Goal: Task Accomplishment & Management: Complete application form

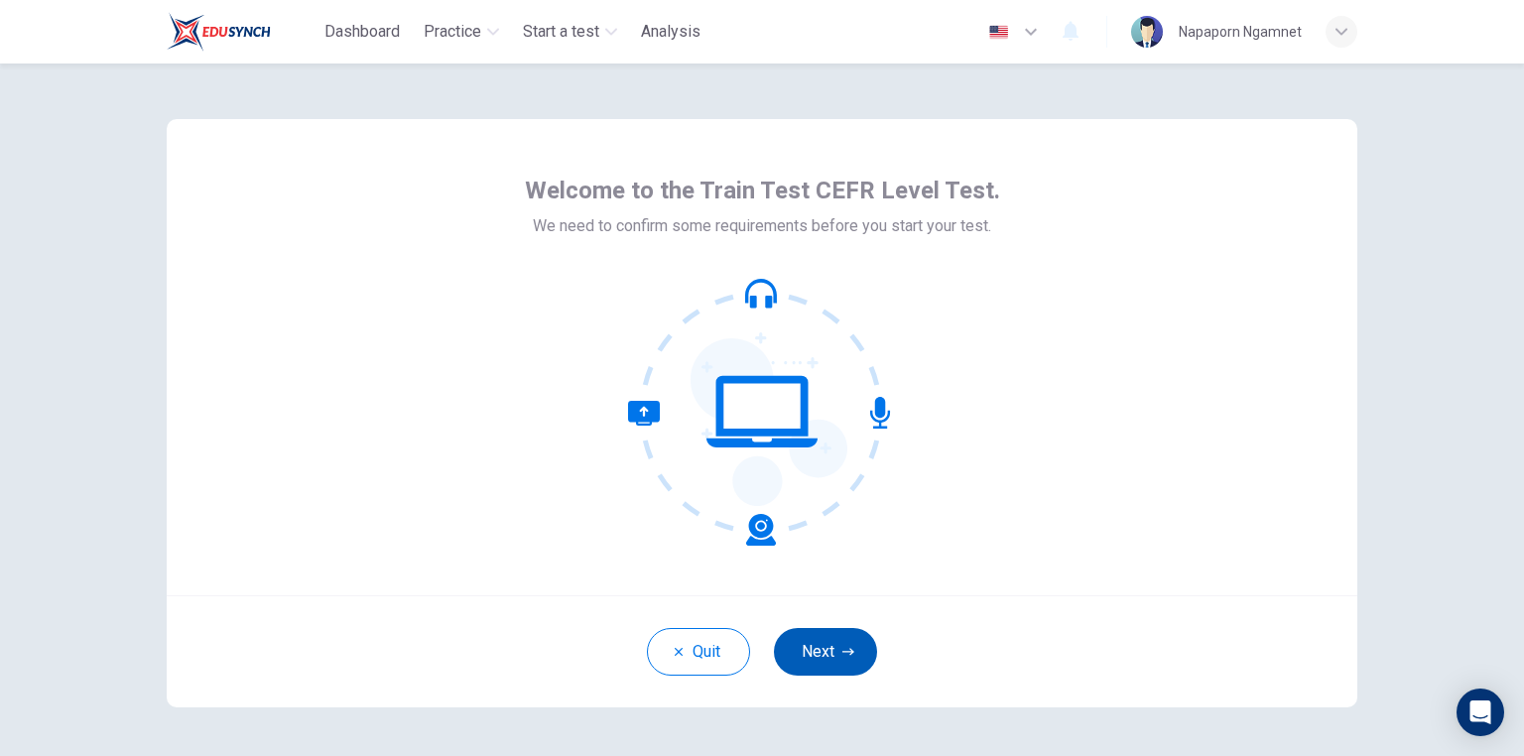
click at [844, 654] on icon "button" at bounding box center [848, 652] width 12 height 12
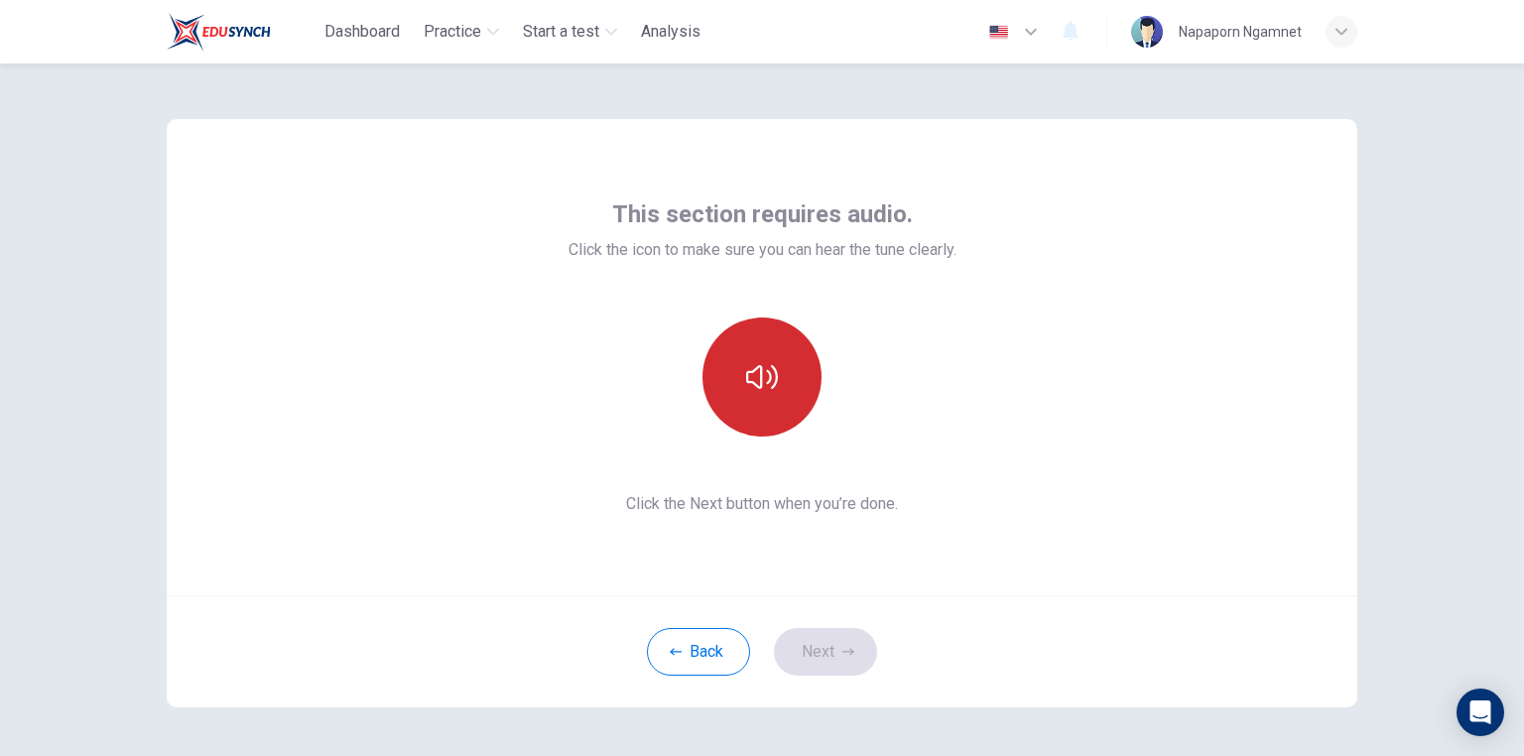
click at [777, 392] on button "button" at bounding box center [761, 376] width 119 height 119
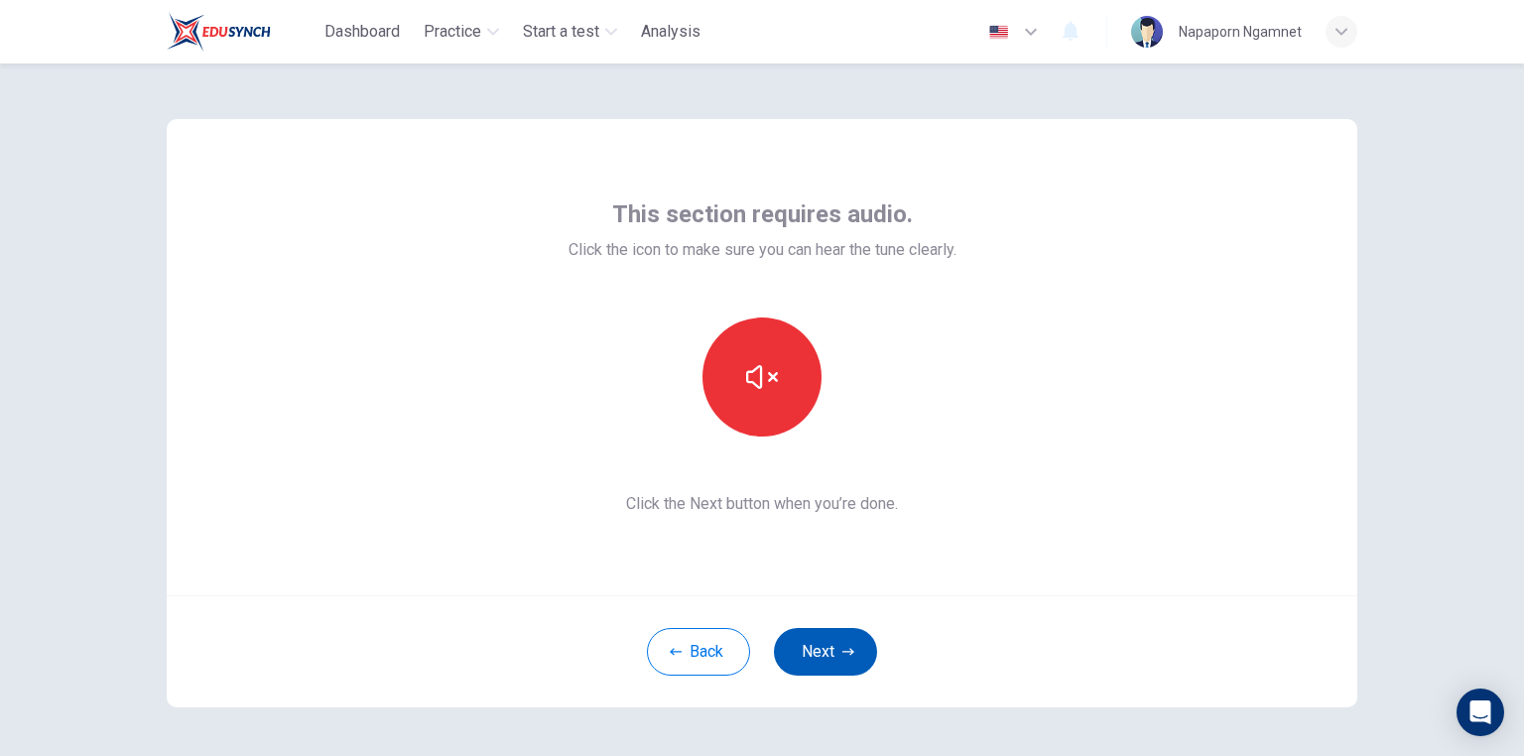
click at [824, 656] on button "Next" at bounding box center [825, 652] width 103 height 48
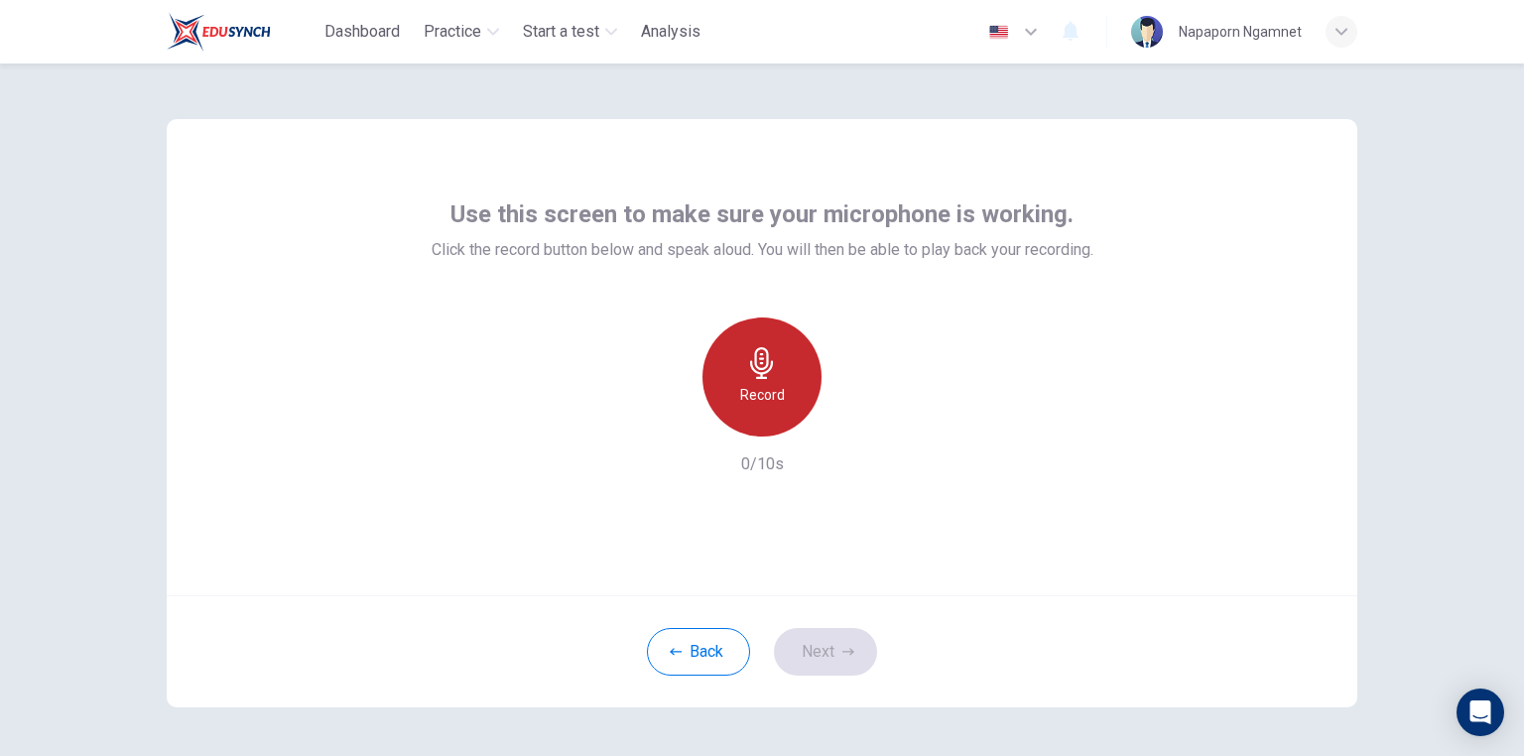
click at [738, 363] on div "Record" at bounding box center [761, 376] width 119 height 119
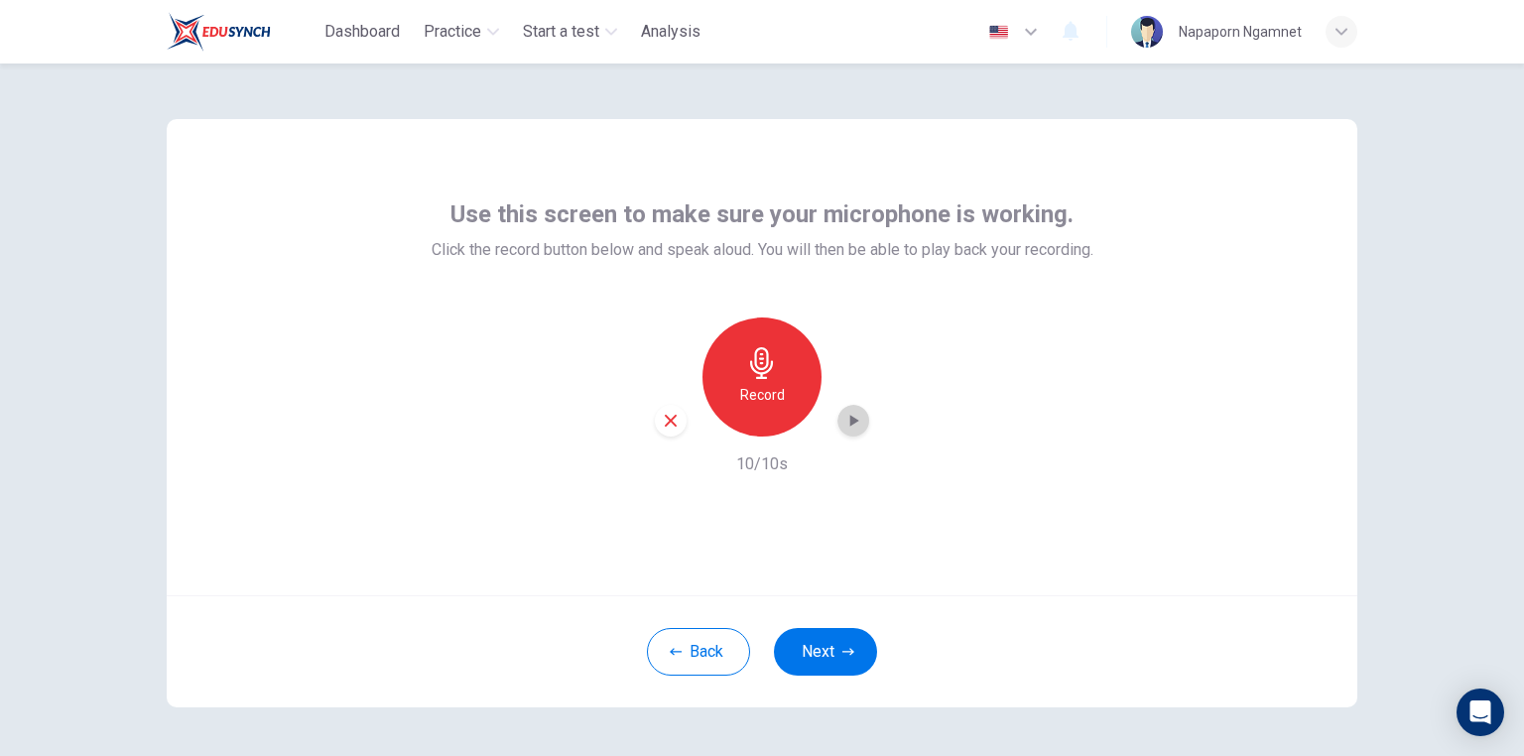
click at [845, 429] on icon "button" at bounding box center [853, 421] width 20 height 20
click at [674, 421] on icon "button" at bounding box center [671, 421] width 18 height 18
click at [754, 413] on div "Record" at bounding box center [761, 376] width 119 height 119
click at [845, 417] on icon "button" at bounding box center [853, 421] width 20 height 20
click at [667, 425] on icon "button" at bounding box center [671, 421] width 18 height 18
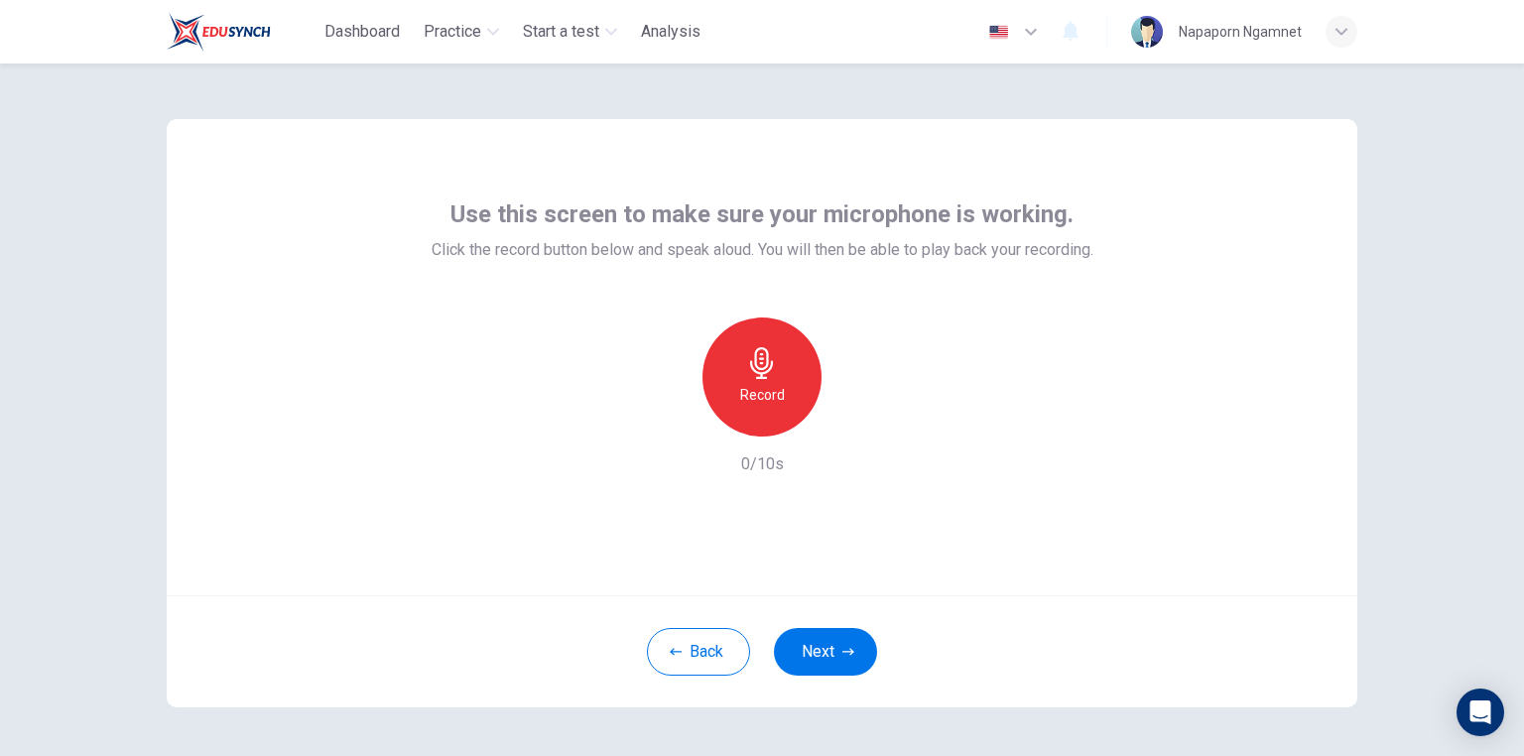
click at [774, 395] on h6 "Record" at bounding box center [762, 395] width 45 height 24
click at [845, 419] on icon "button" at bounding box center [853, 421] width 20 height 20
click at [827, 646] on button "Next" at bounding box center [825, 652] width 103 height 48
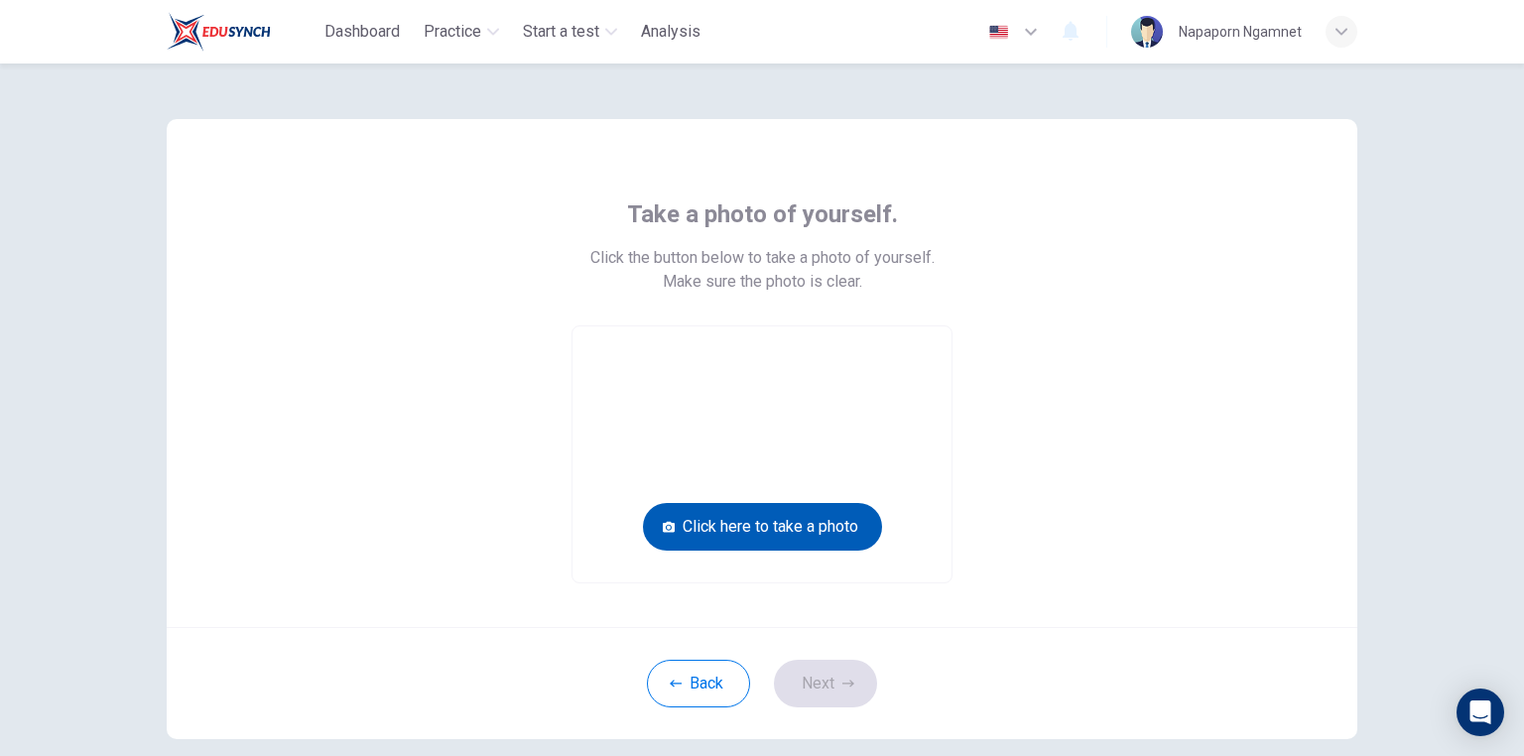
click at [841, 530] on button "Click here to take a photo" at bounding box center [762, 527] width 239 height 48
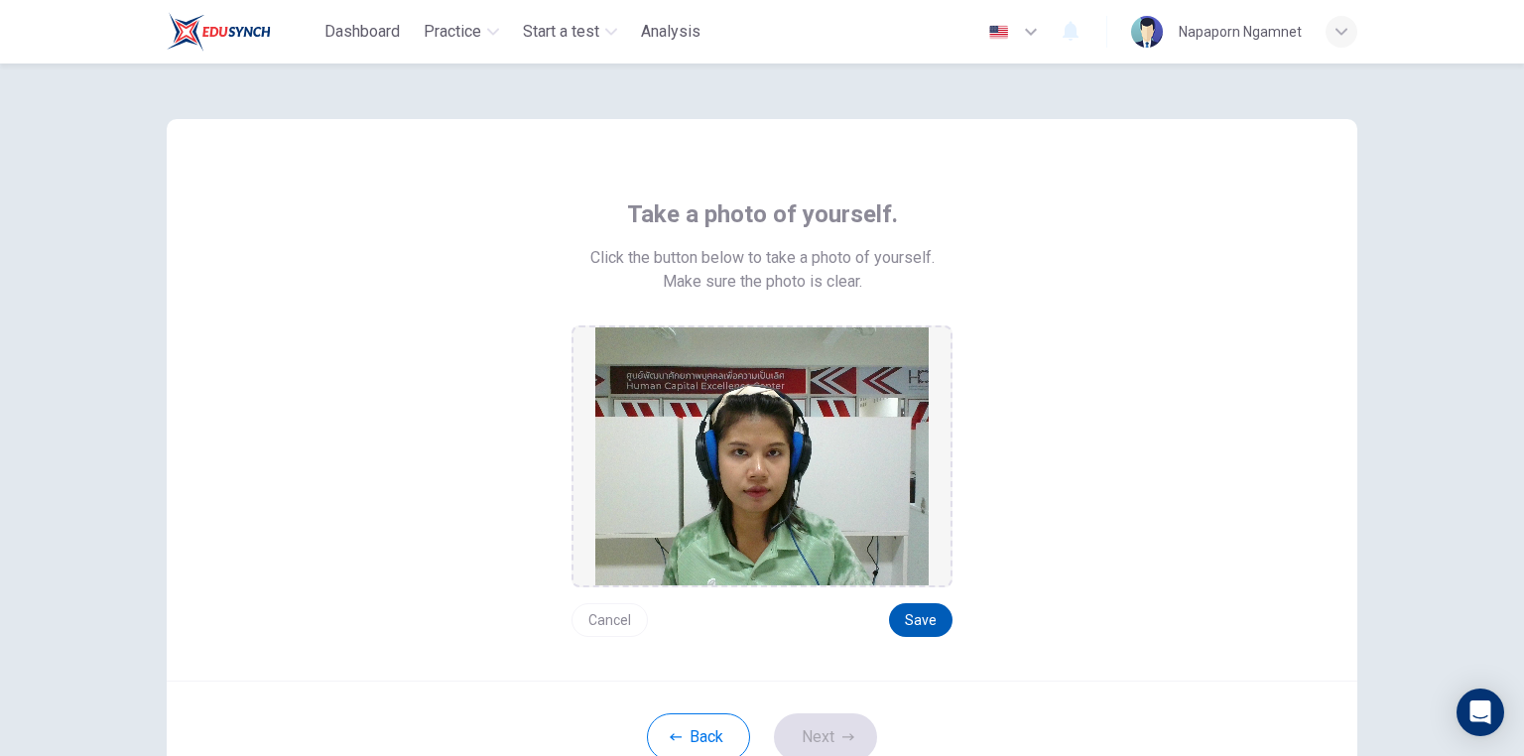
click at [921, 617] on button "Save" at bounding box center [920, 620] width 63 height 34
click at [850, 735] on button "Next" at bounding box center [825, 737] width 103 height 48
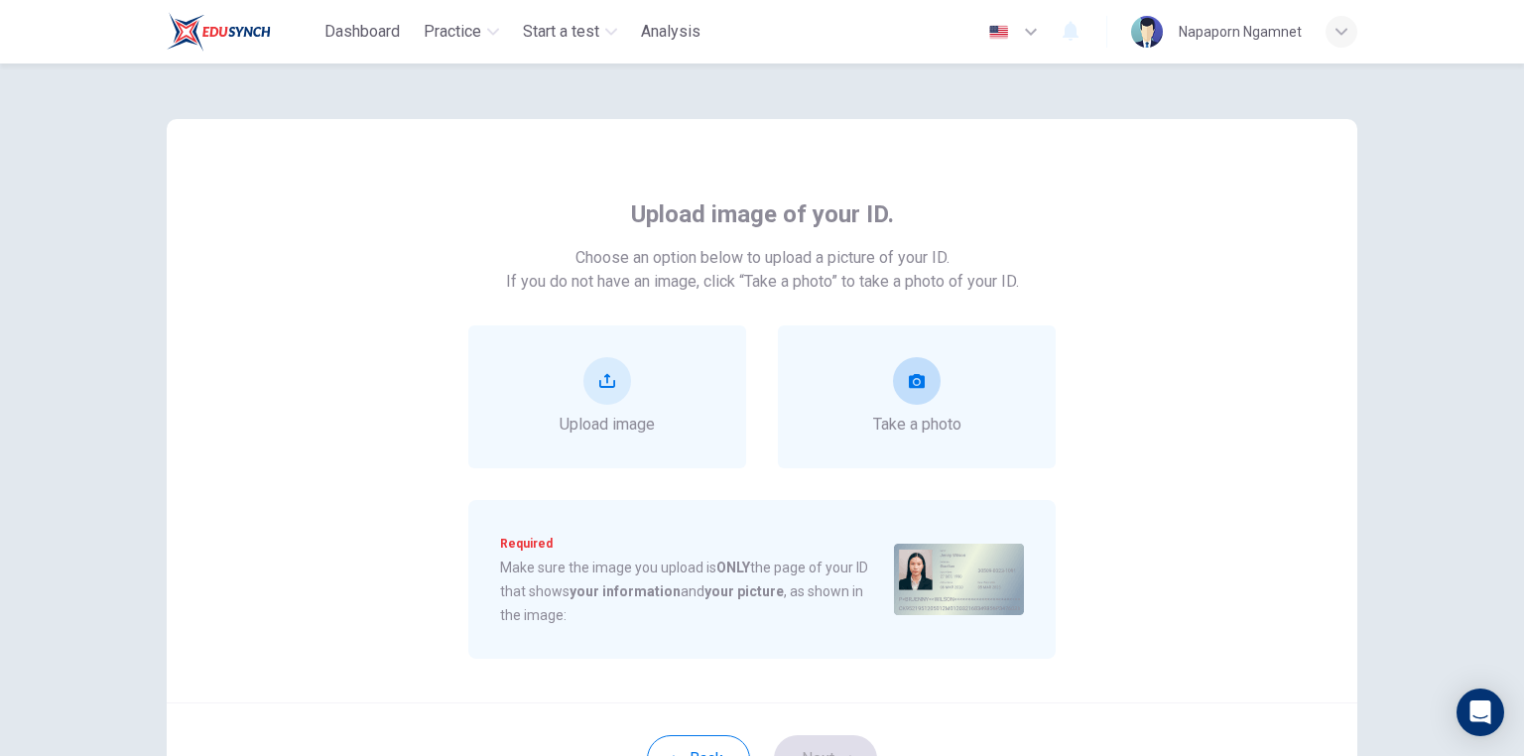
drag, startPoint x: 919, startPoint y: 374, endPoint x: 920, endPoint y: 386, distance: 11.9
click at [920, 386] on icon "take photo" at bounding box center [917, 381] width 16 height 16
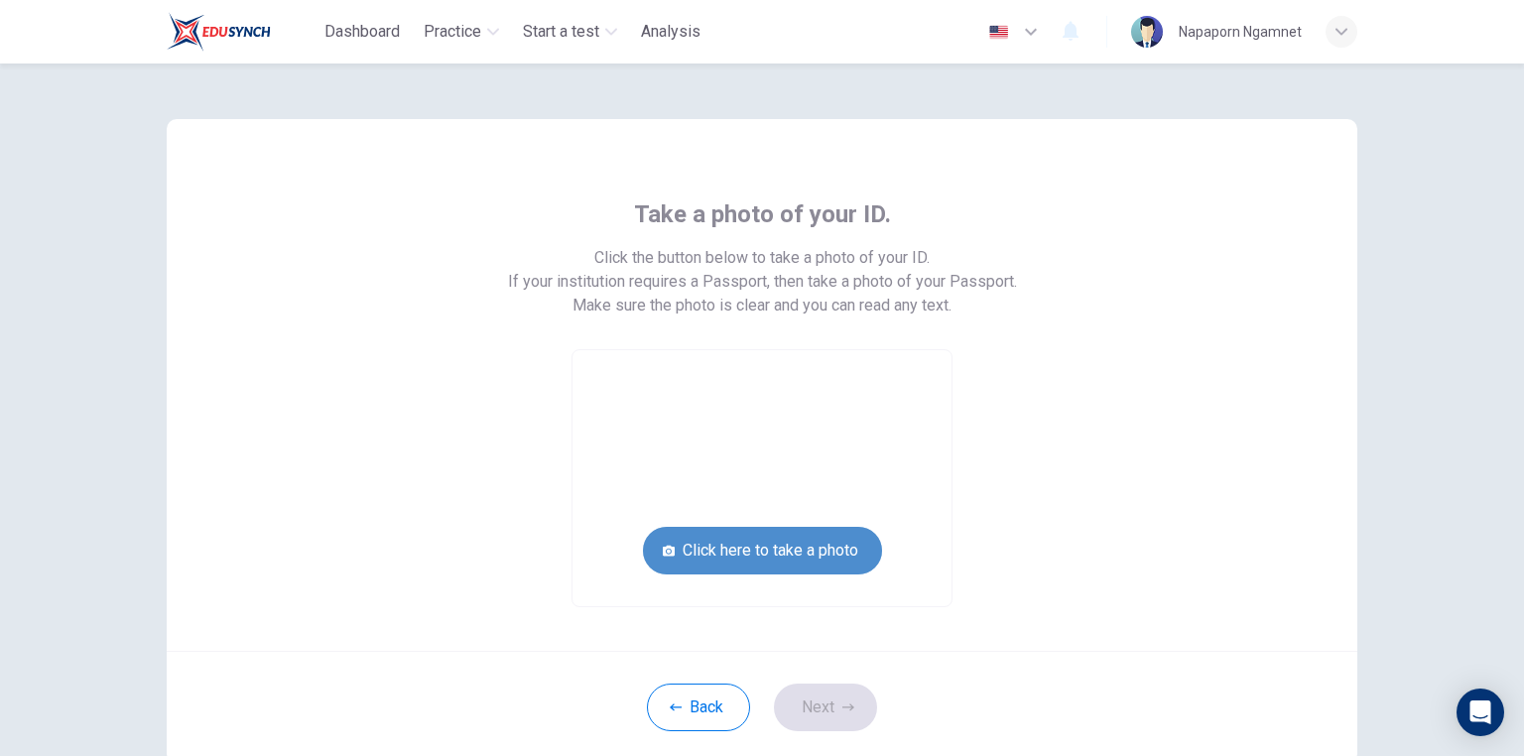
click at [840, 547] on button "Click here to take a photo" at bounding box center [762, 551] width 239 height 48
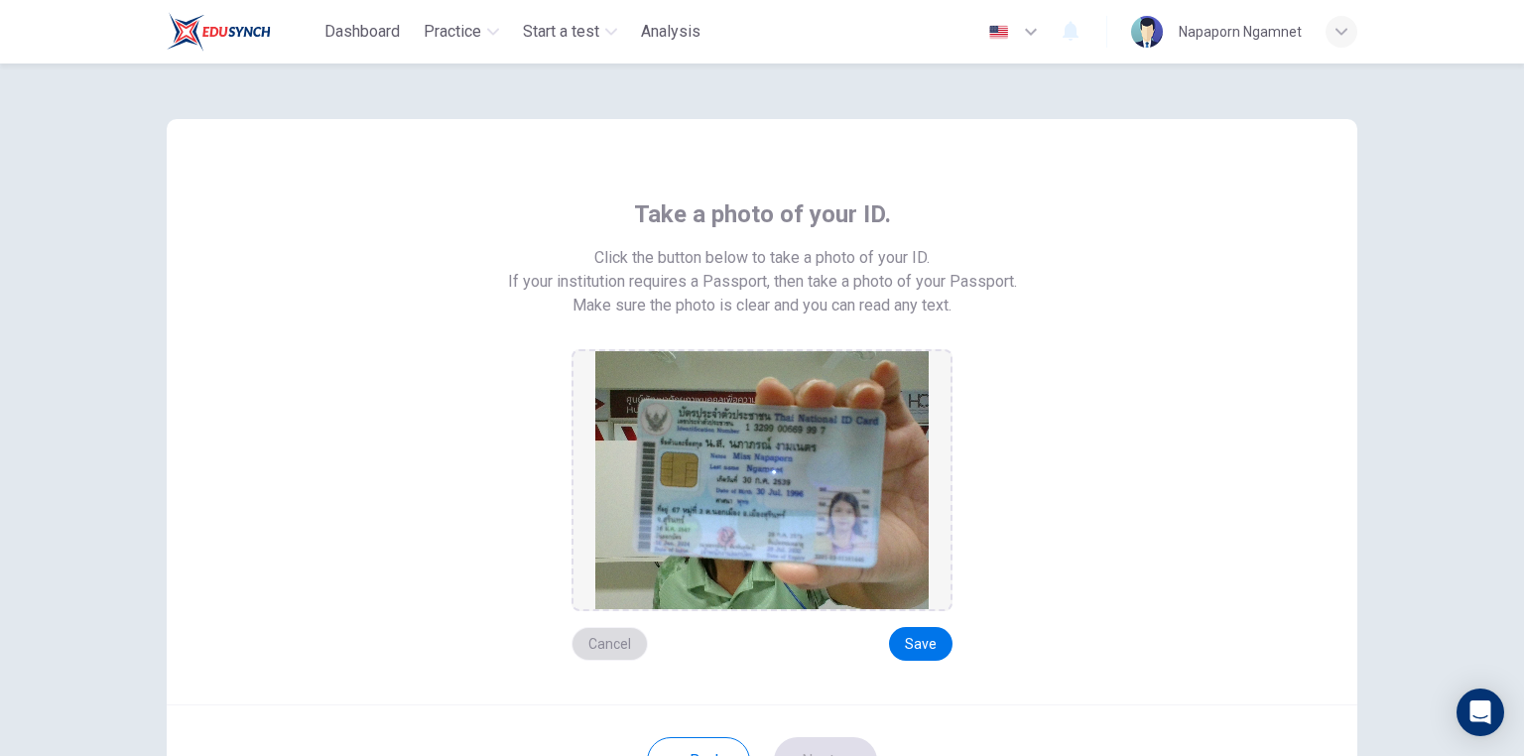
click at [603, 649] on button "Cancel" at bounding box center [609, 644] width 76 height 34
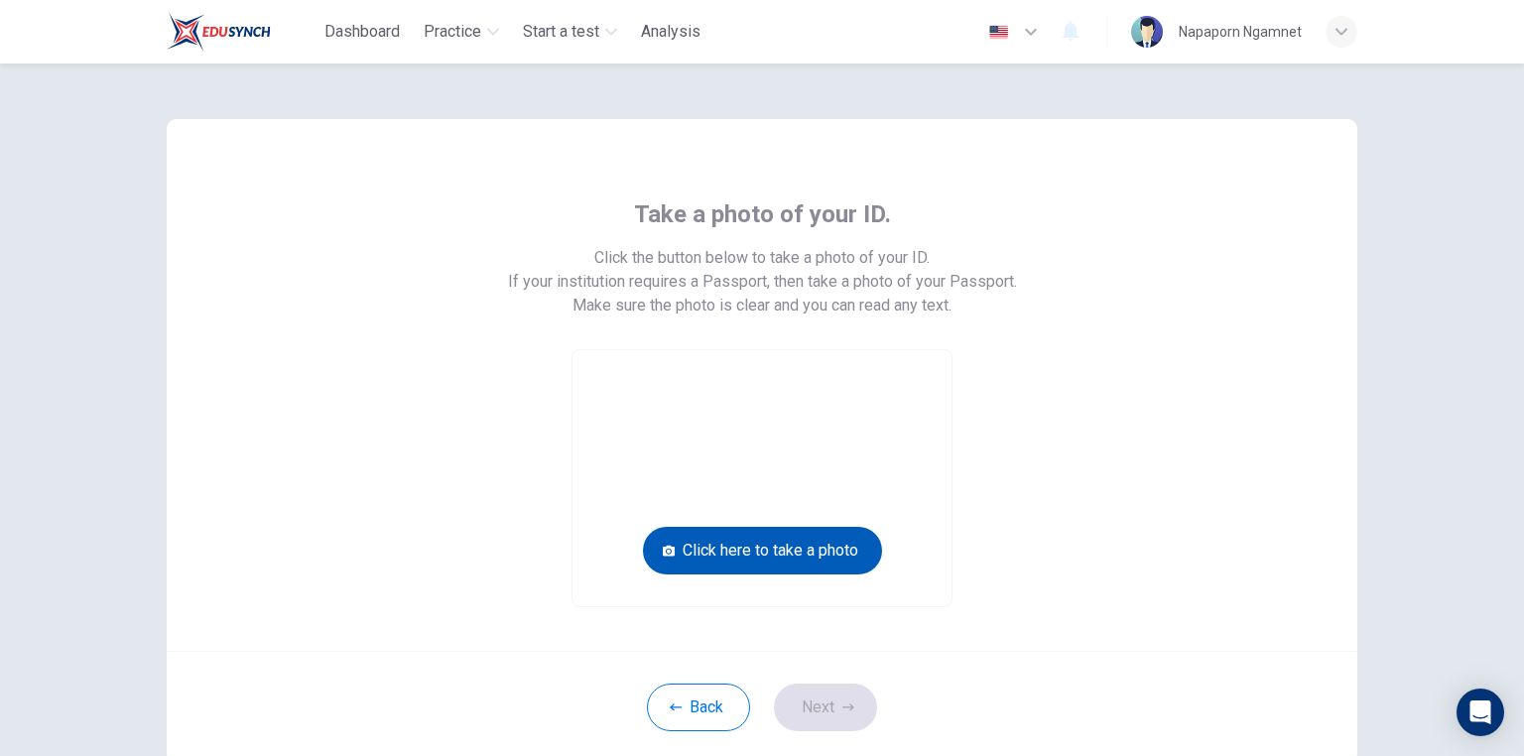
click at [710, 554] on button "Click here to take a photo" at bounding box center [762, 551] width 239 height 48
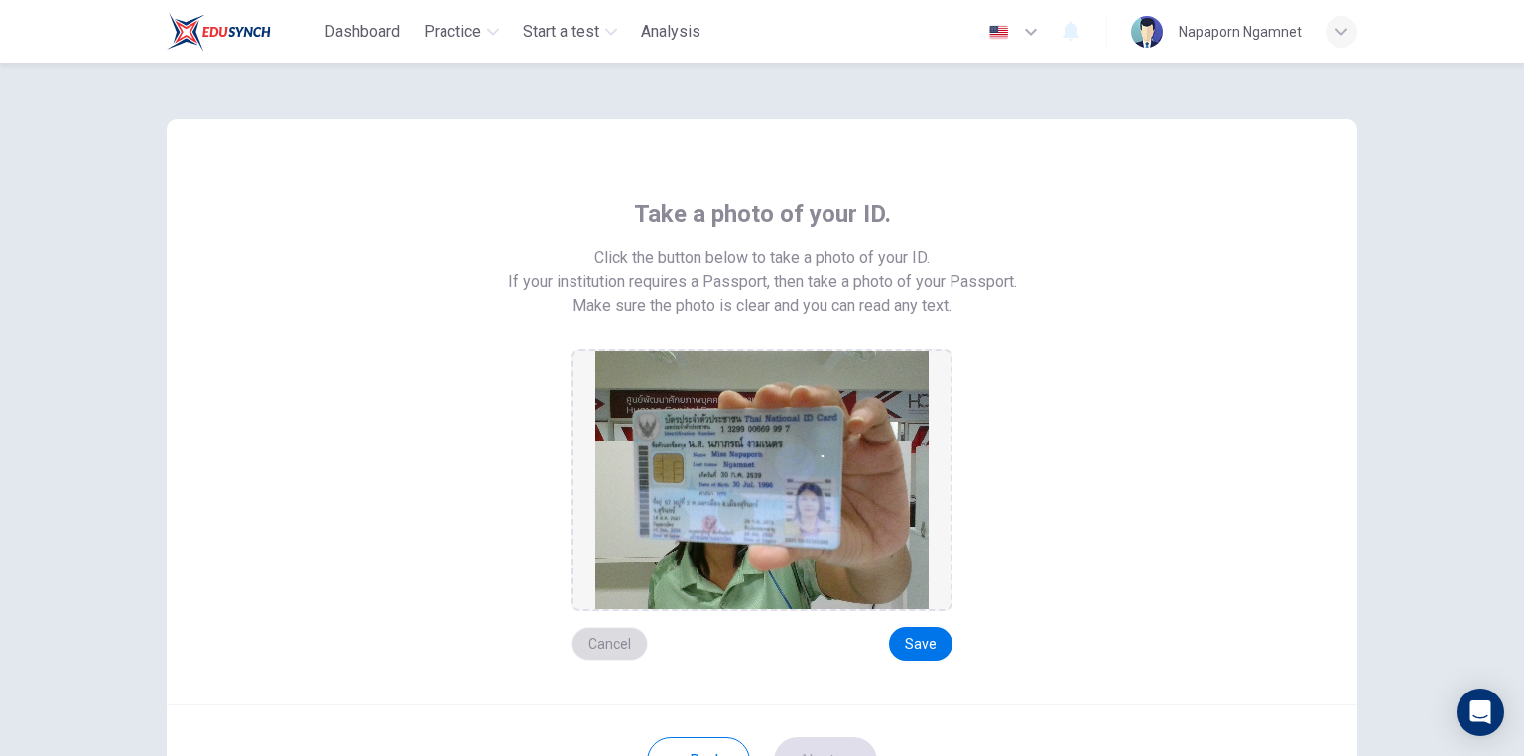
click at [620, 642] on button "Cancel" at bounding box center [609, 644] width 76 height 34
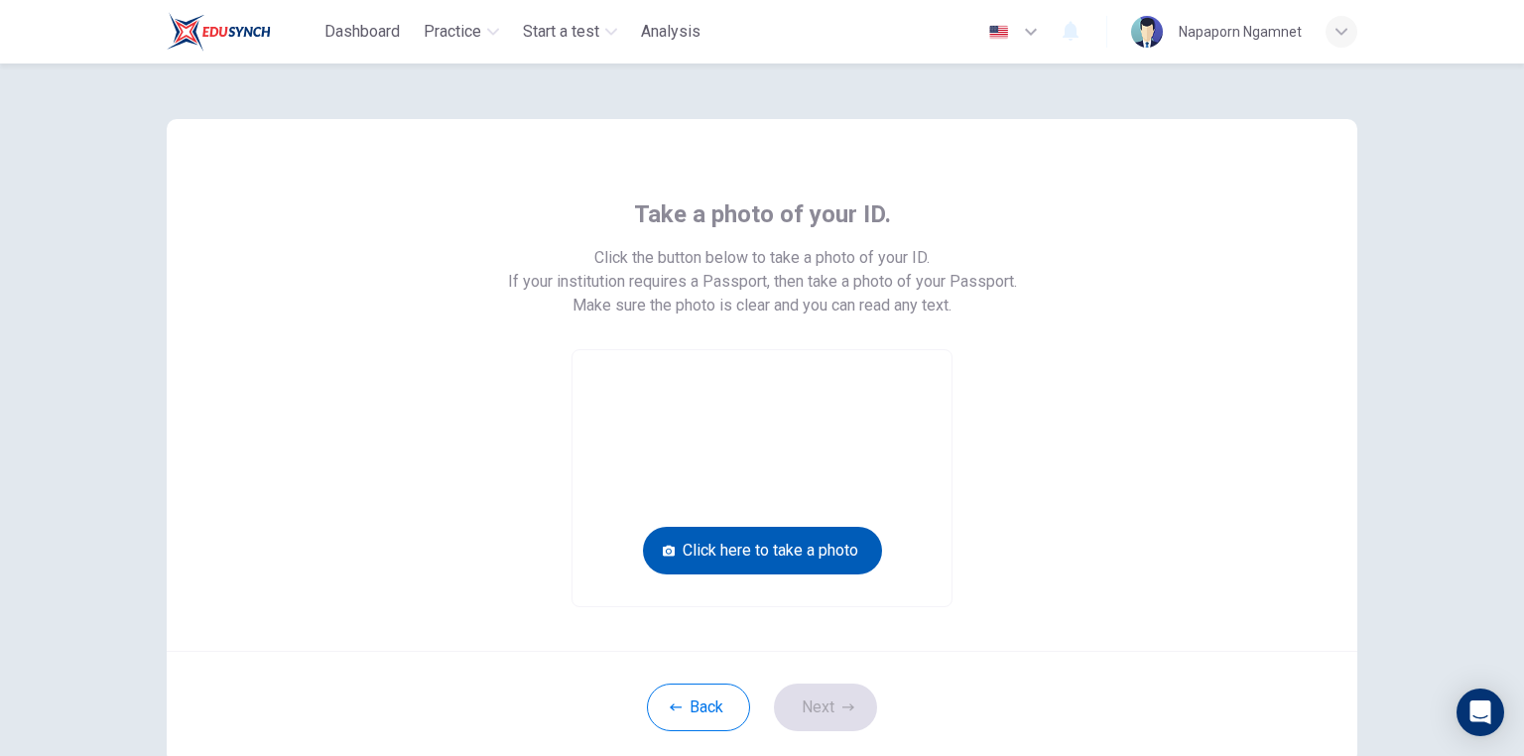
click at [739, 547] on button "Click here to take a photo" at bounding box center [762, 551] width 239 height 48
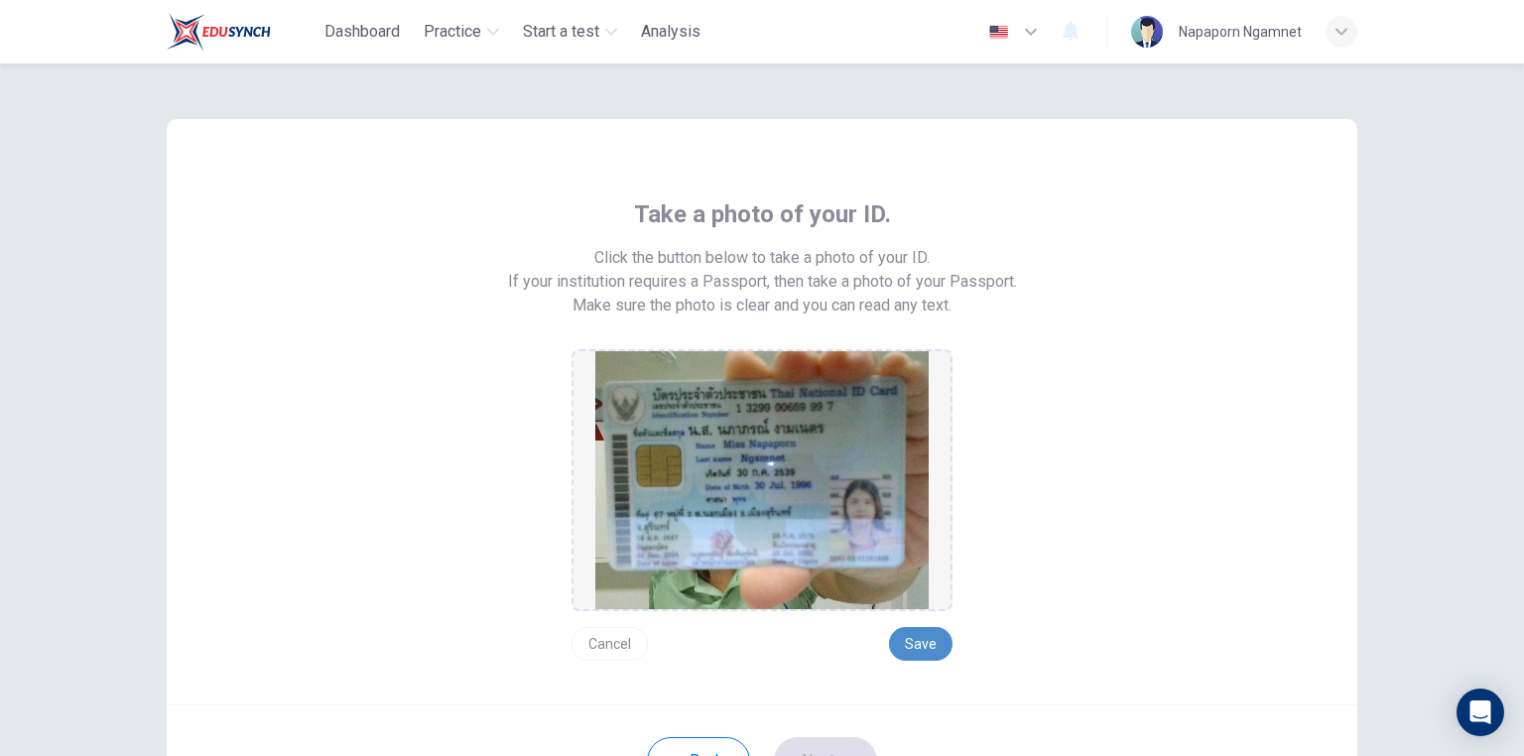
click at [897, 640] on button "Save" at bounding box center [920, 644] width 63 height 34
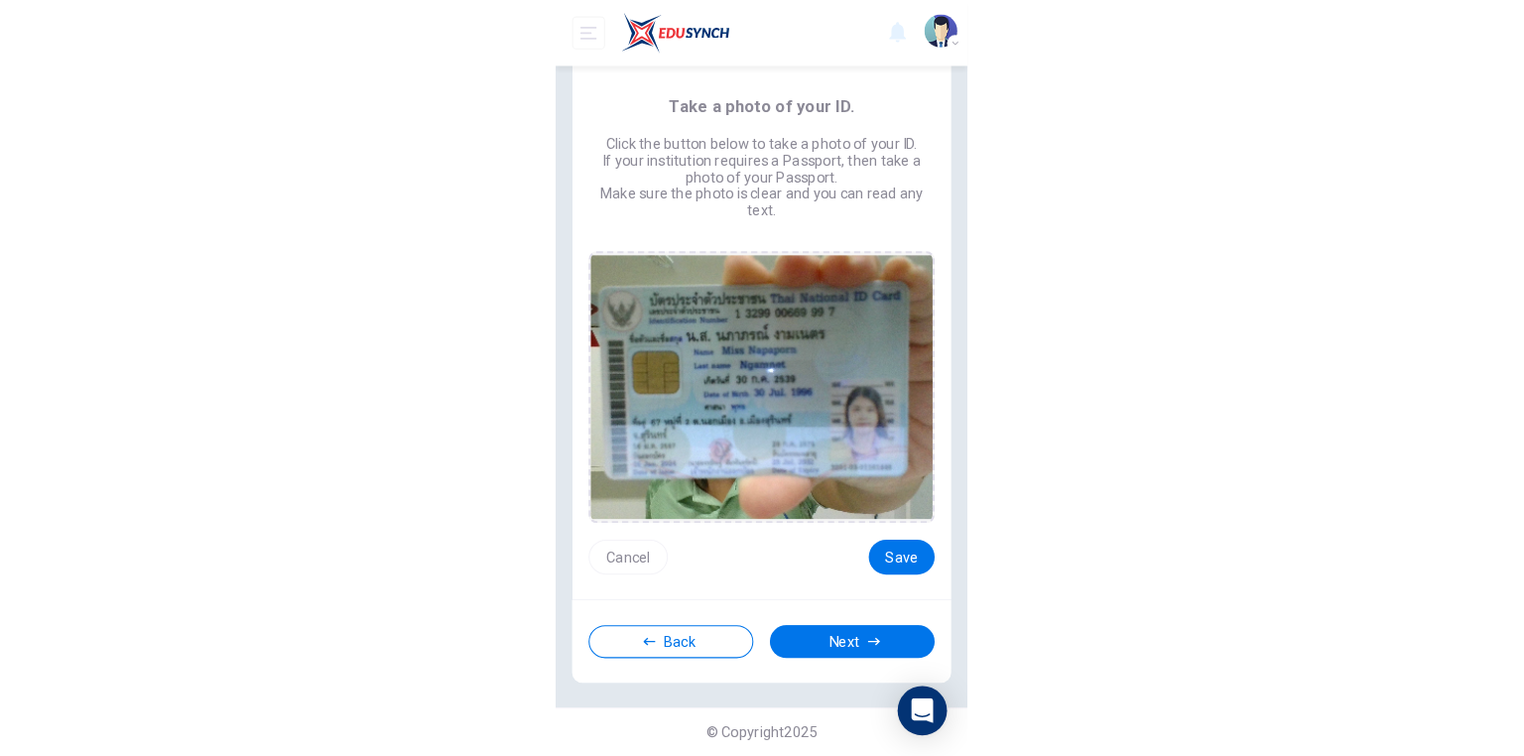
scroll to position [35, 0]
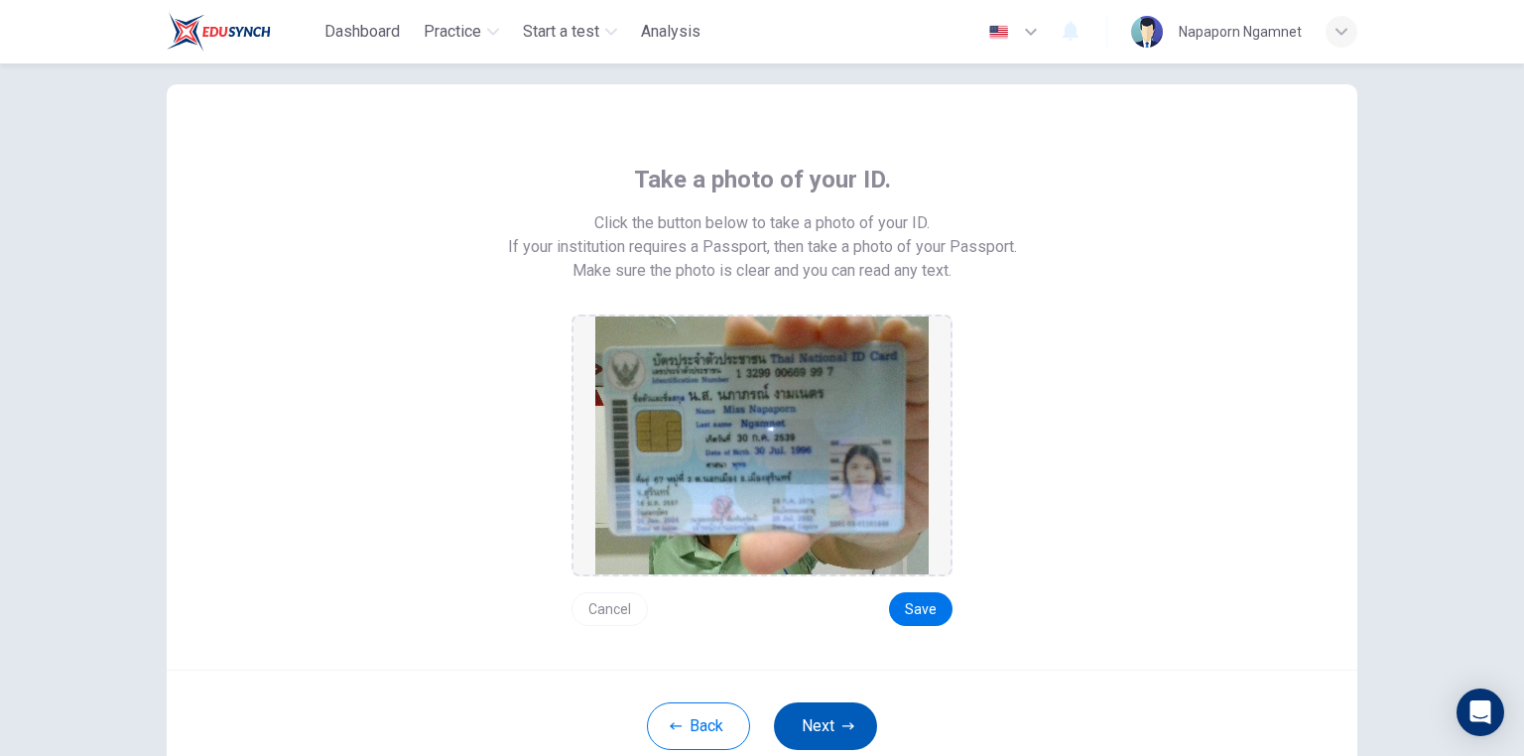
click at [824, 727] on button "Next" at bounding box center [825, 726] width 103 height 48
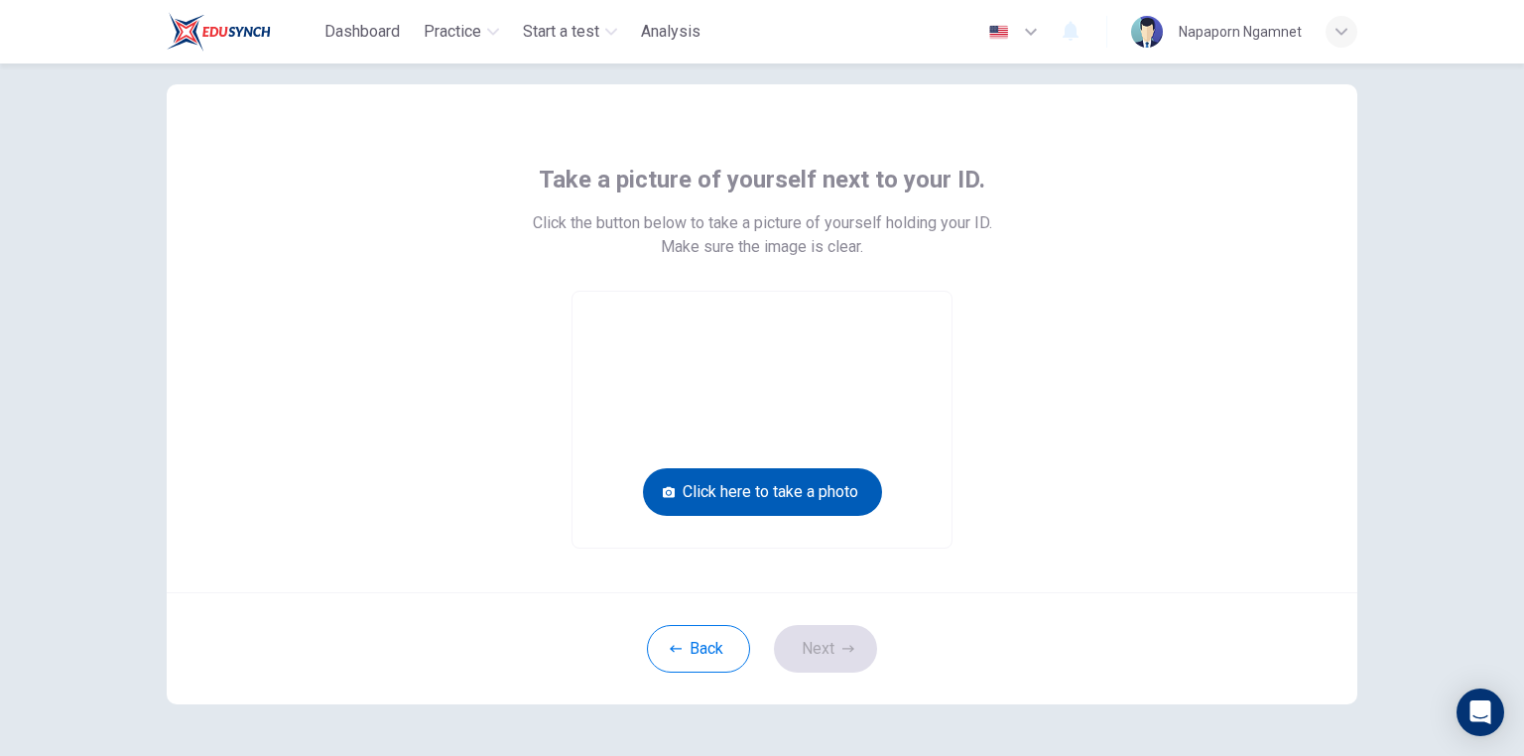
click at [812, 489] on button "Click here to take a photo" at bounding box center [762, 492] width 239 height 48
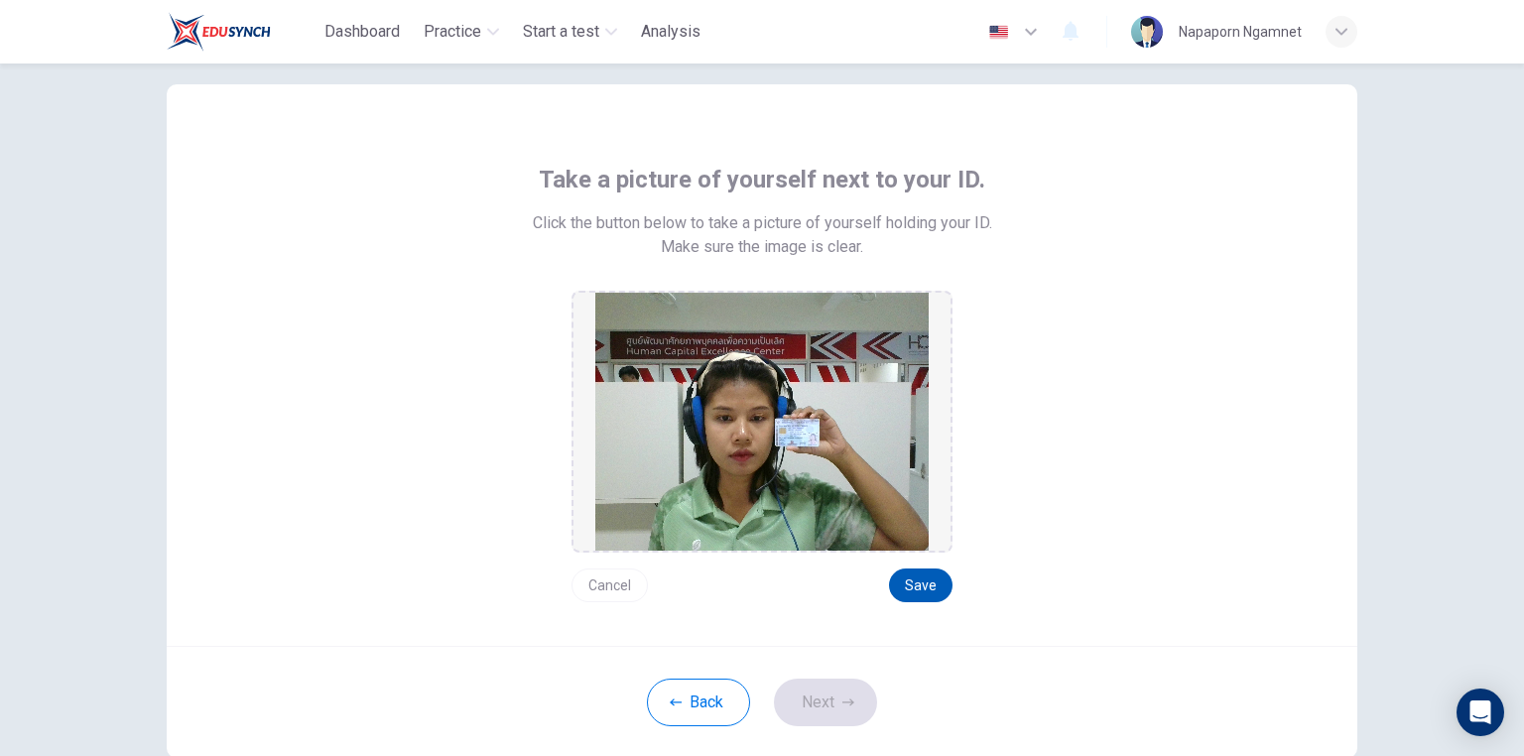
click at [916, 576] on button "Save" at bounding box center [920, 585] width 63 height 34
click at [842, 701] on icon "button" at bounding box center [848, 702] width 12 height 12
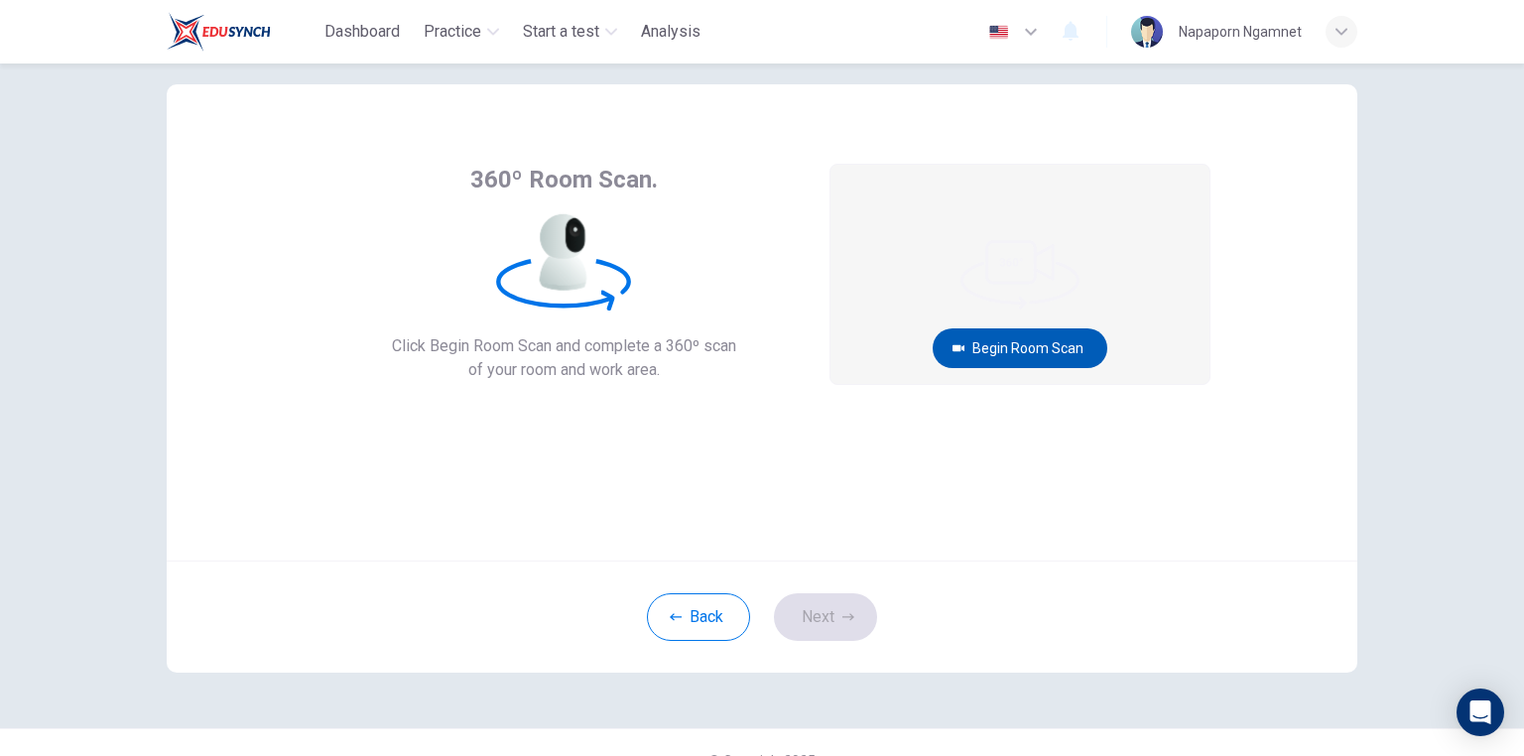
click at [984, 353] on button "Begin Room Scan" at bounding box center [1019, 348] width 175 height 40
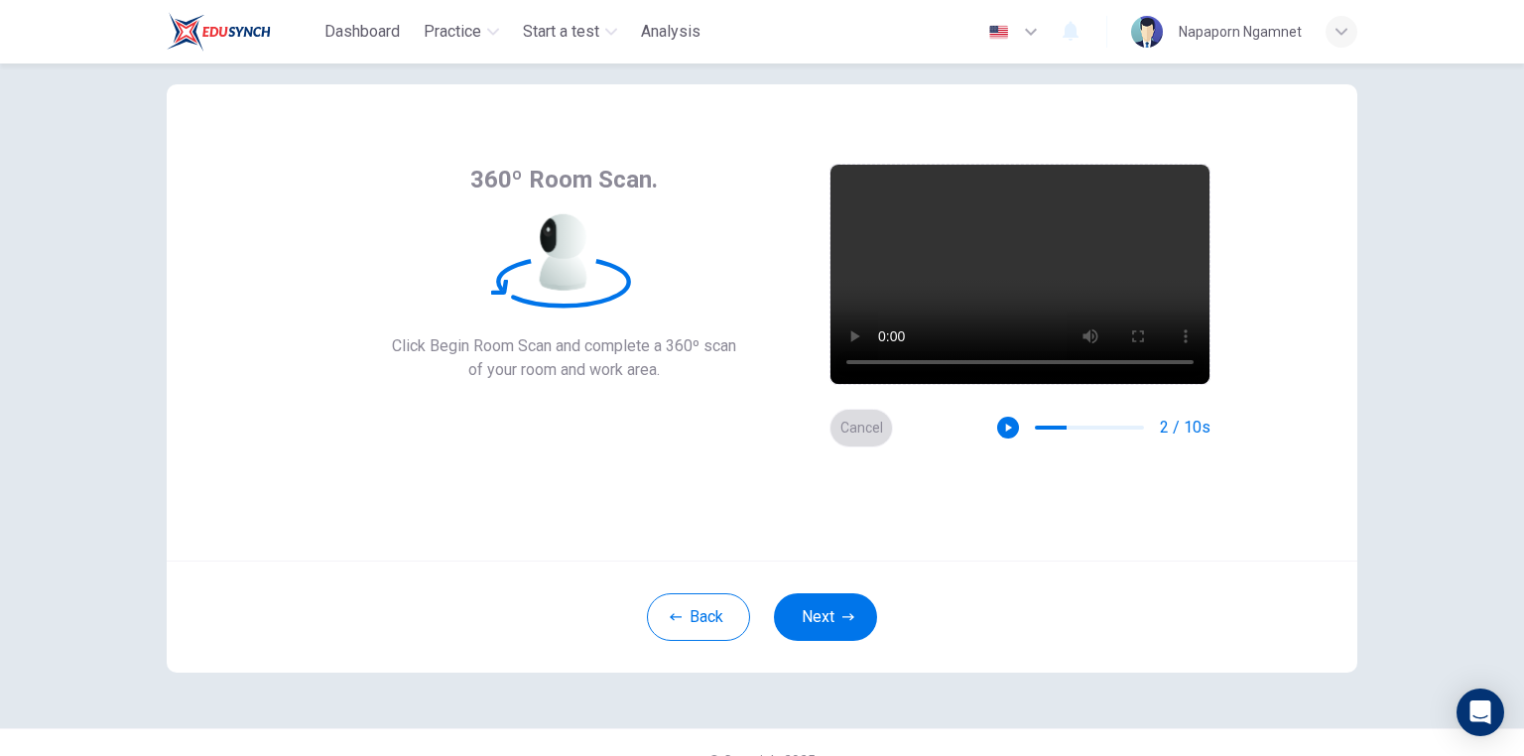
click at [857, 423] on button "Cancel" at bounding box center [860, 428] width 63 height 39
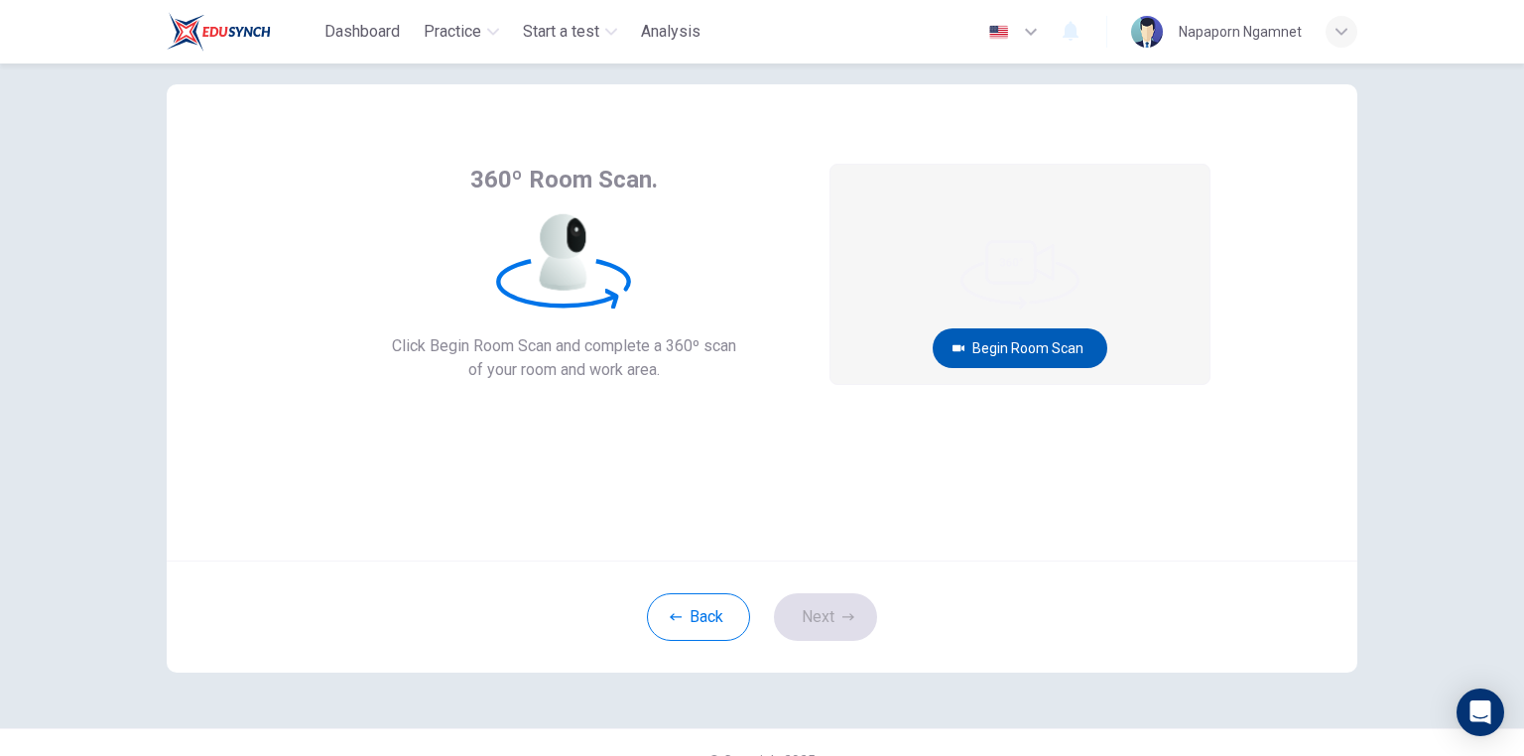
click at [1027, 347] on button "Begin Room Scan" at bounding box center [1019, 348] width 175 height 40
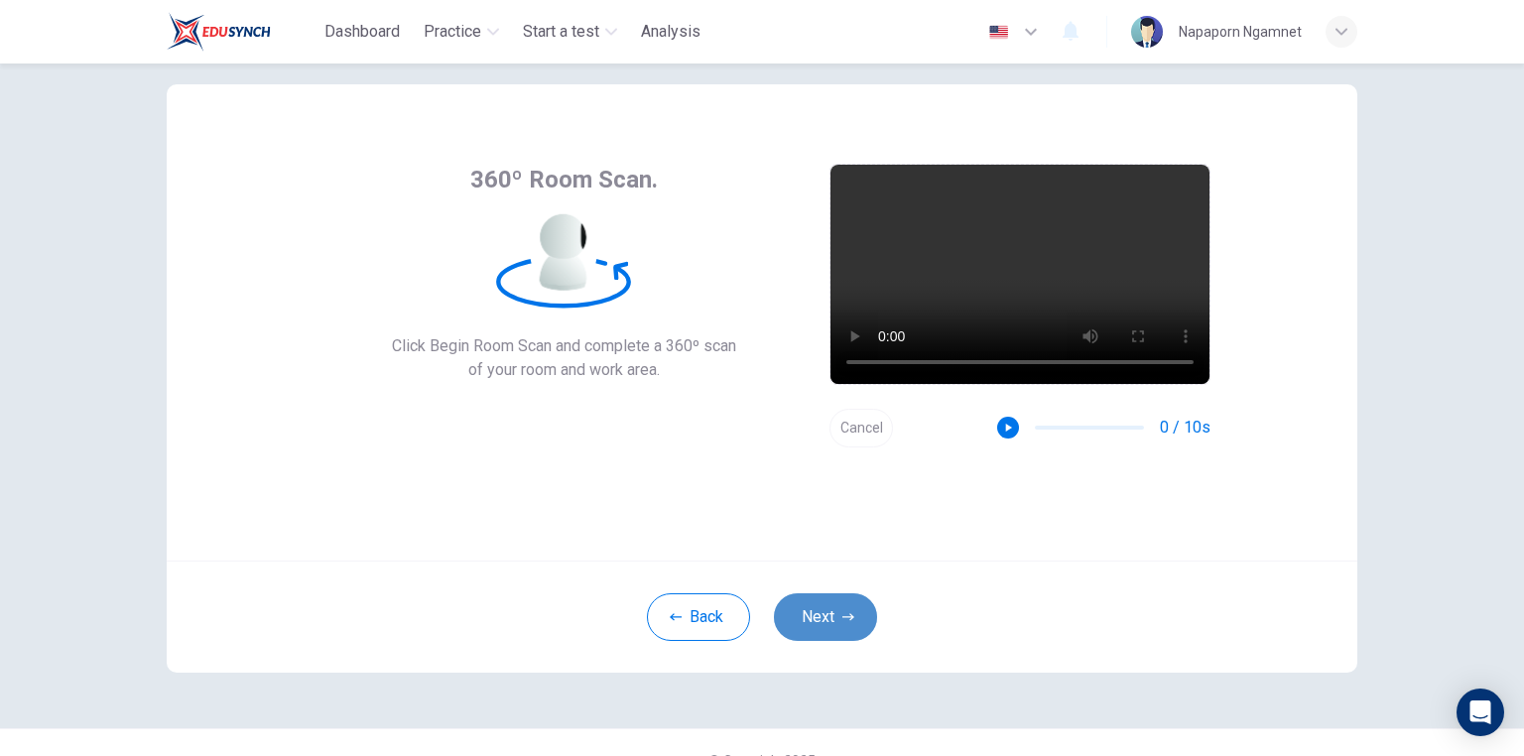
click at [824, 614] on button "Next" at bounding box center [825, 617] width 103 height 48
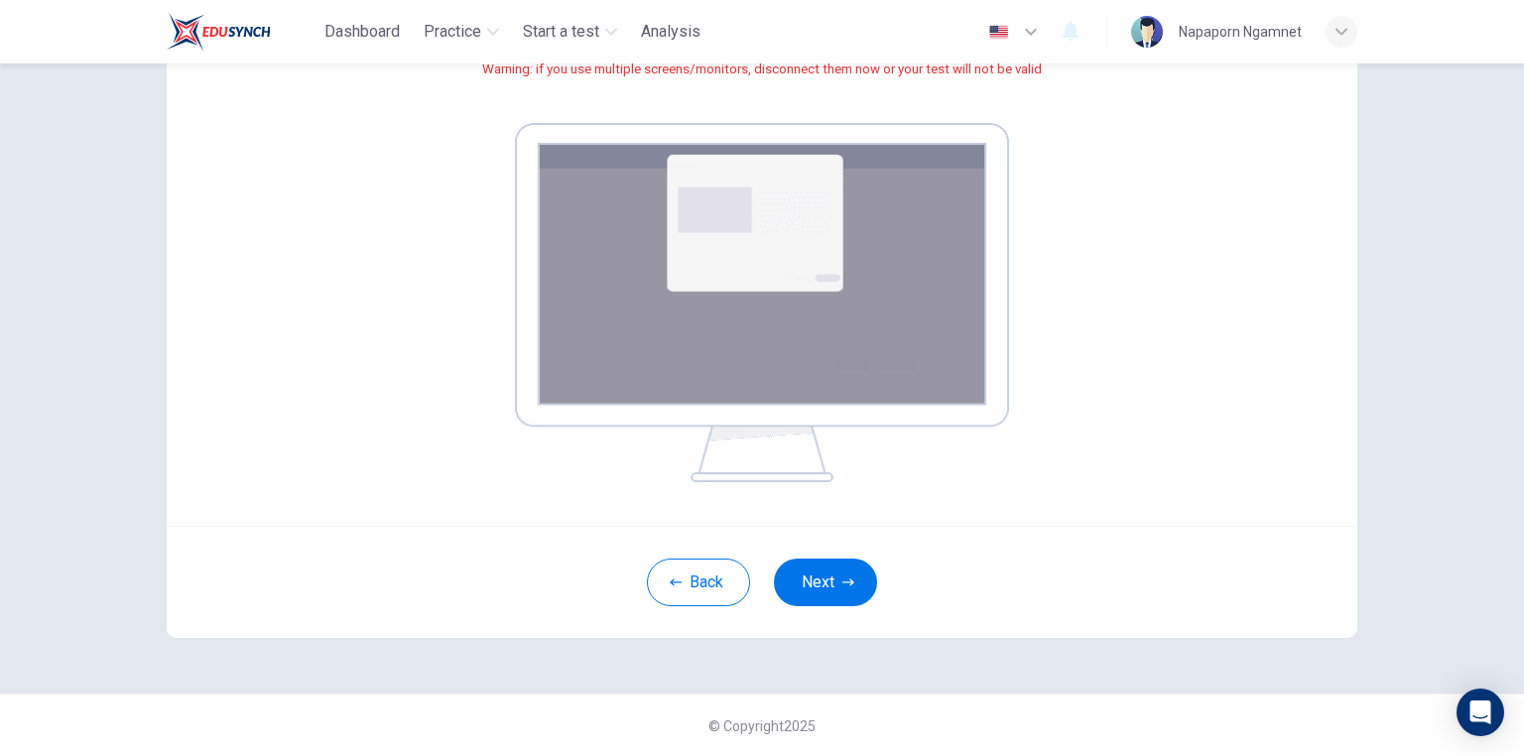
scroll to position [193, 0]
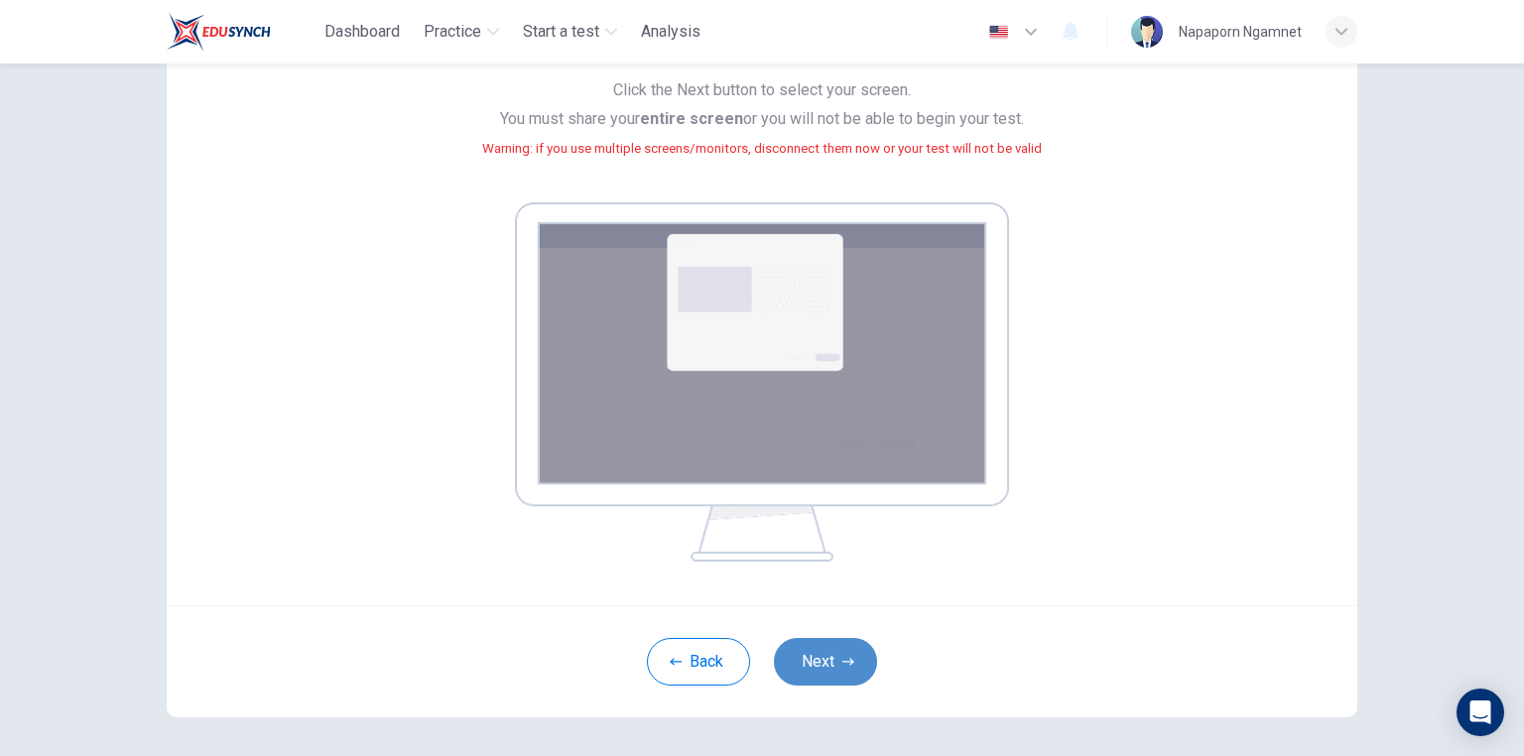
click at [836, 658] on button "Next" at bounding box center [825, 662] width 103 height 48
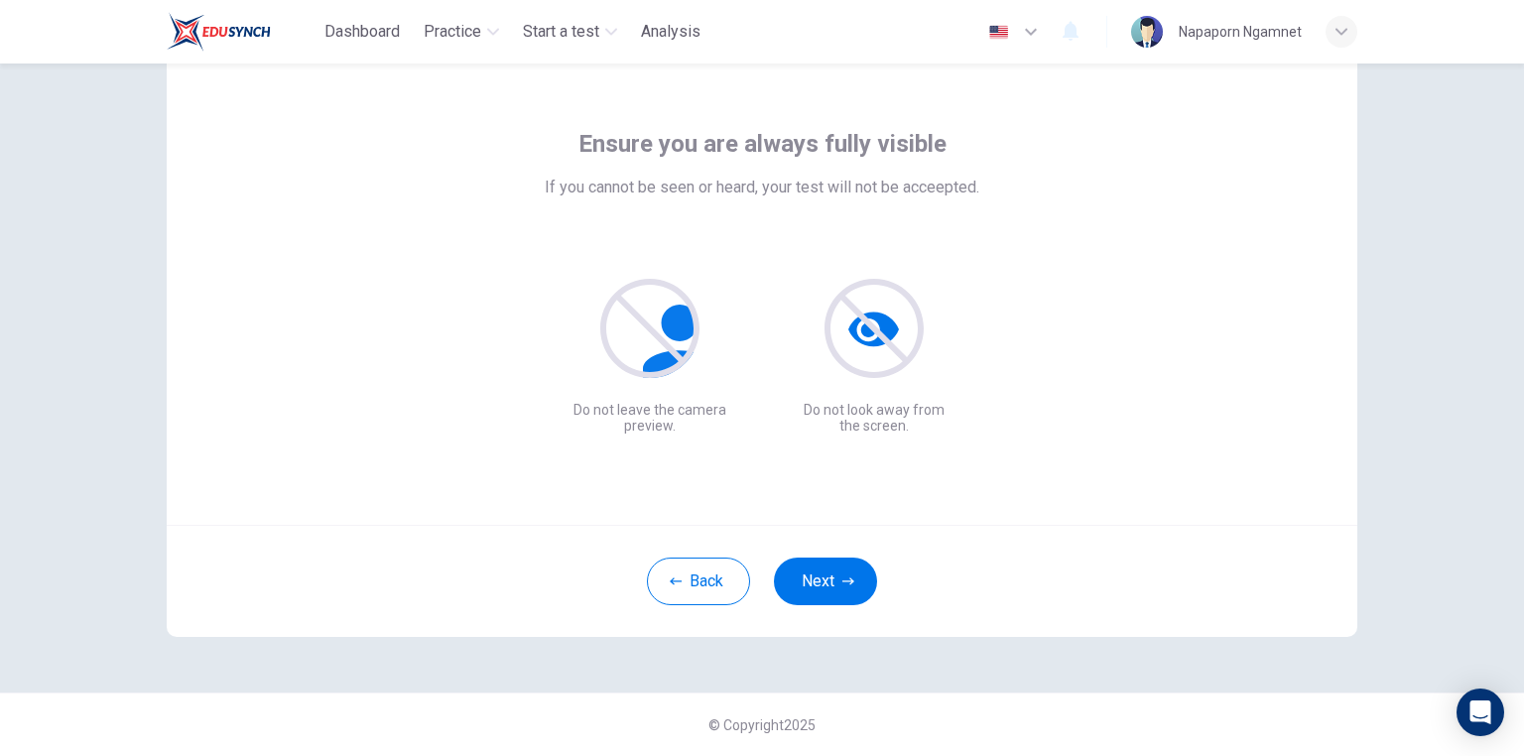
scroll to position [69, 0]
click at [817, 582] on button "Next" at bounding box center [825, 582] width 103 height 48
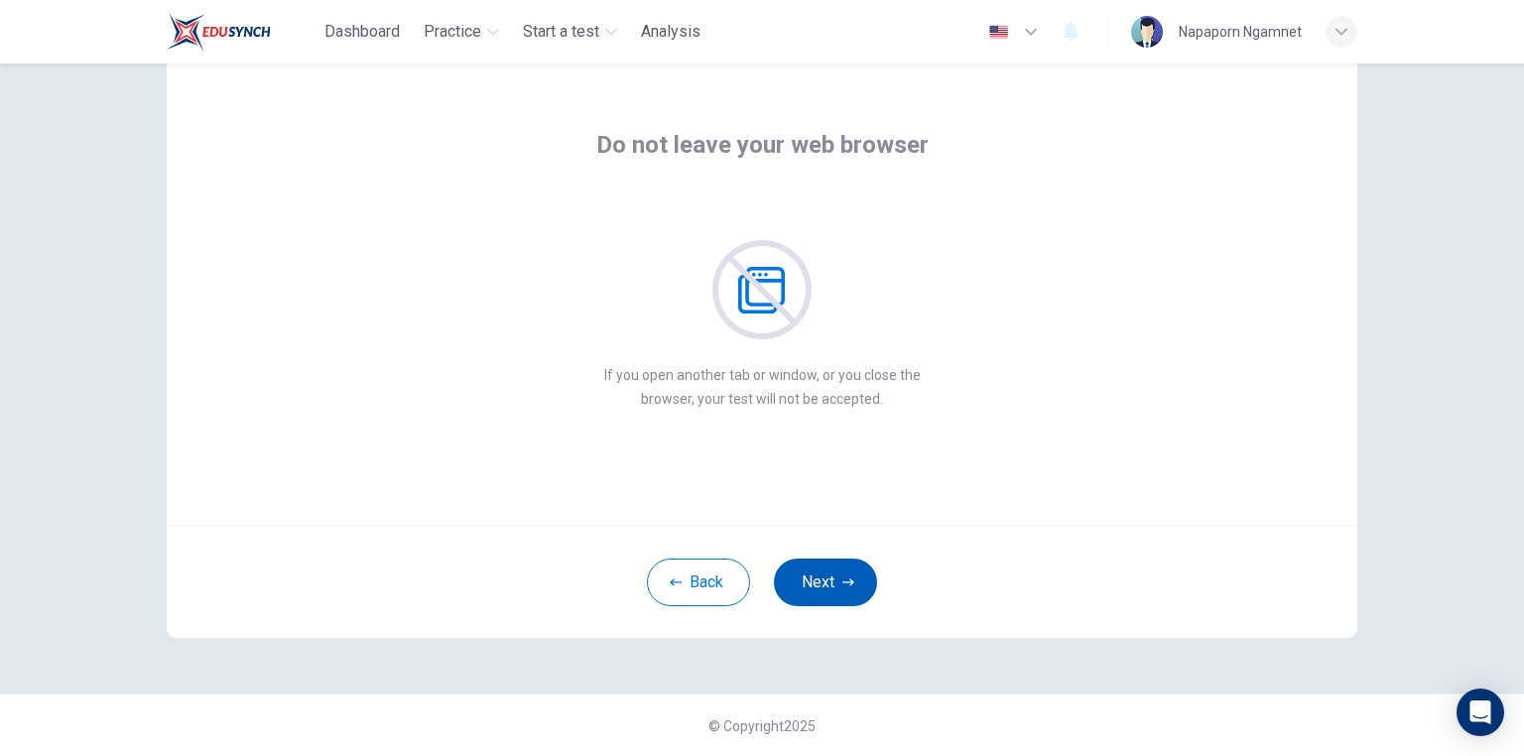
click at [825, 577] on button "Next" at bounding box center [825, 582] width 103 height 48
click at [824, 579] on button "Next" at bounding box center [825, 582] width 103 height 48
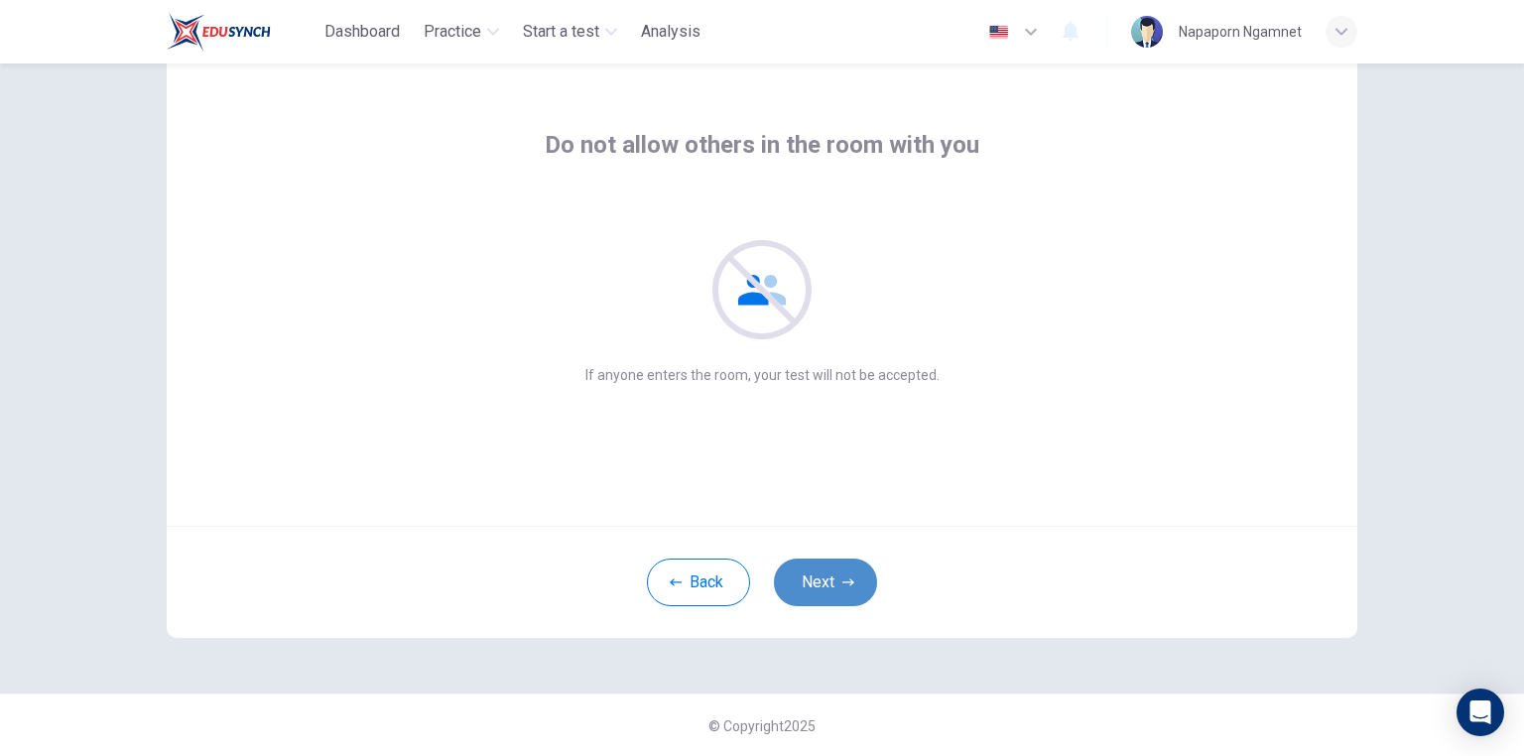
click at [824, 579] on button "Next" at bounding box center [825, 582] width 103 height 48
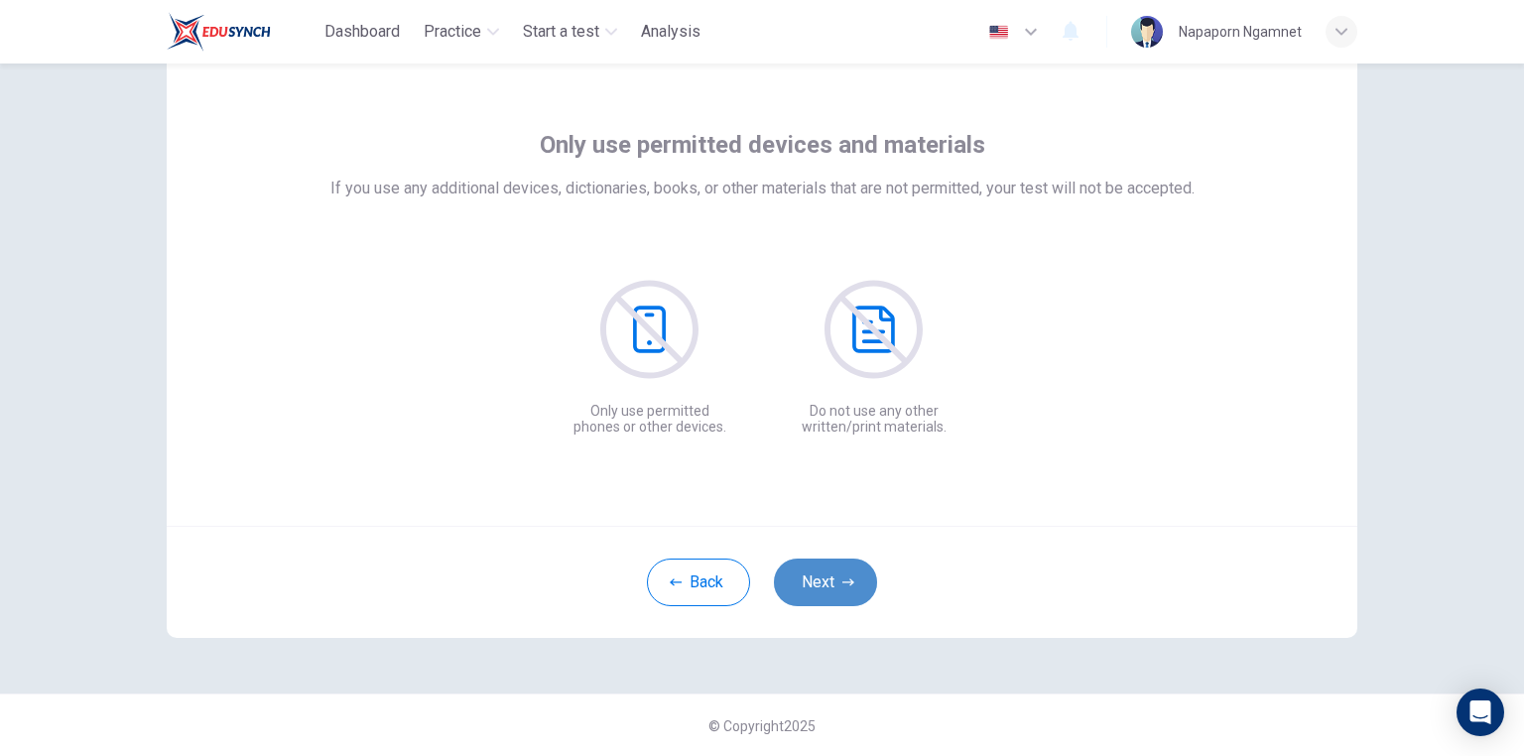
click at [821, 582] on button "Next" at bounding box center [825, 582] width 103 height 48
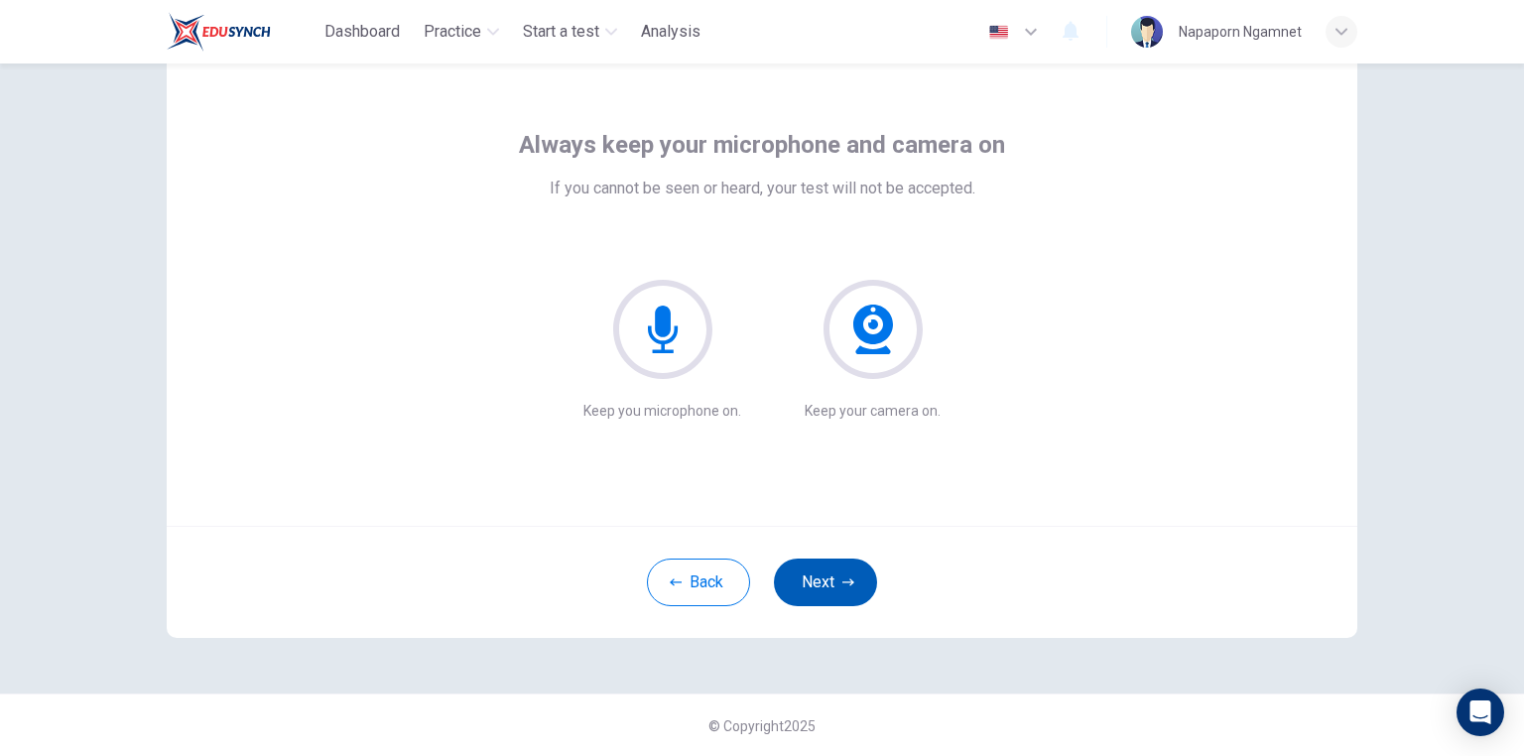
click at [842, 582] on icon "button" at bounding box center [848, 582] width 12 height 12
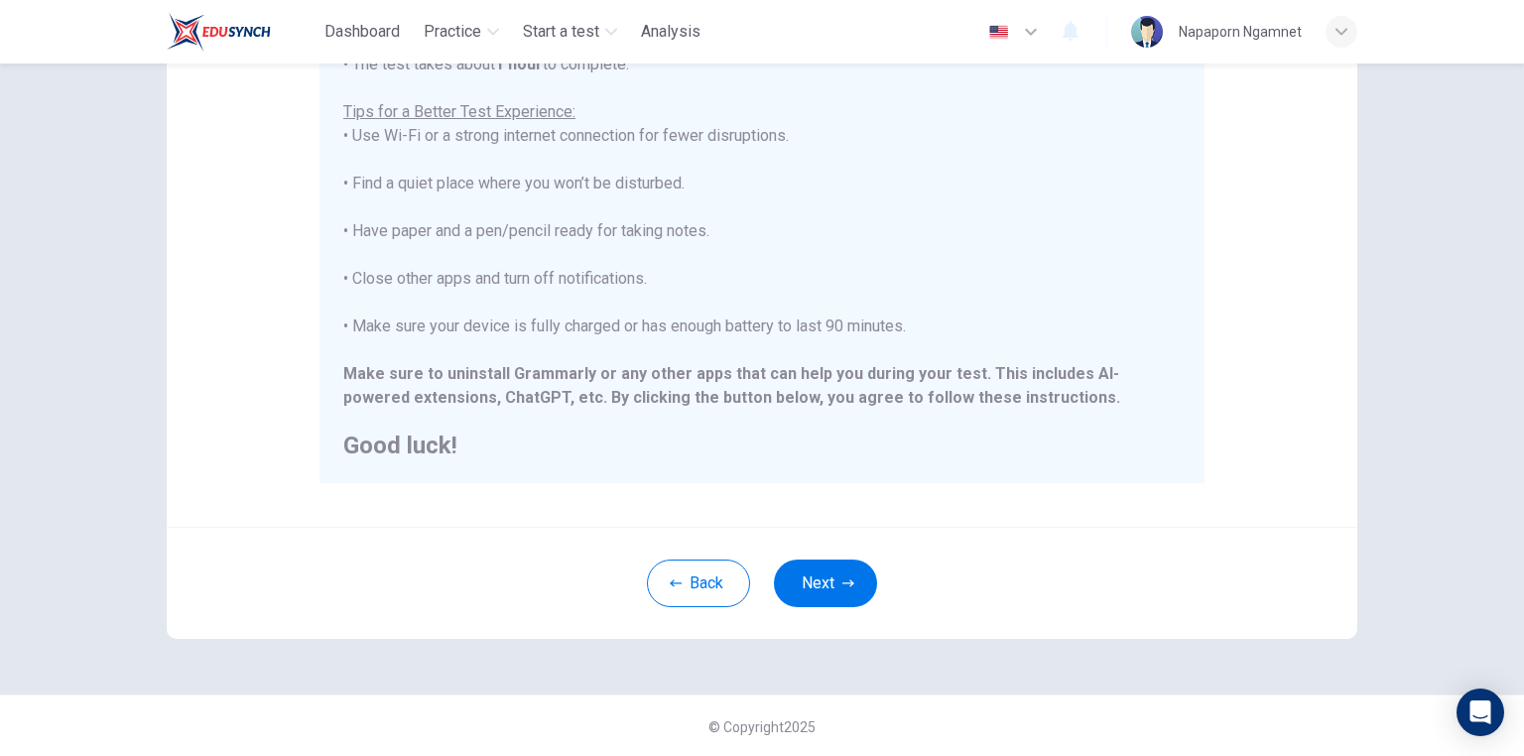
scroll to position [346, 0]
click at [811, 592] on button "Next" at bounding box center [825, 582] width 103 height 48
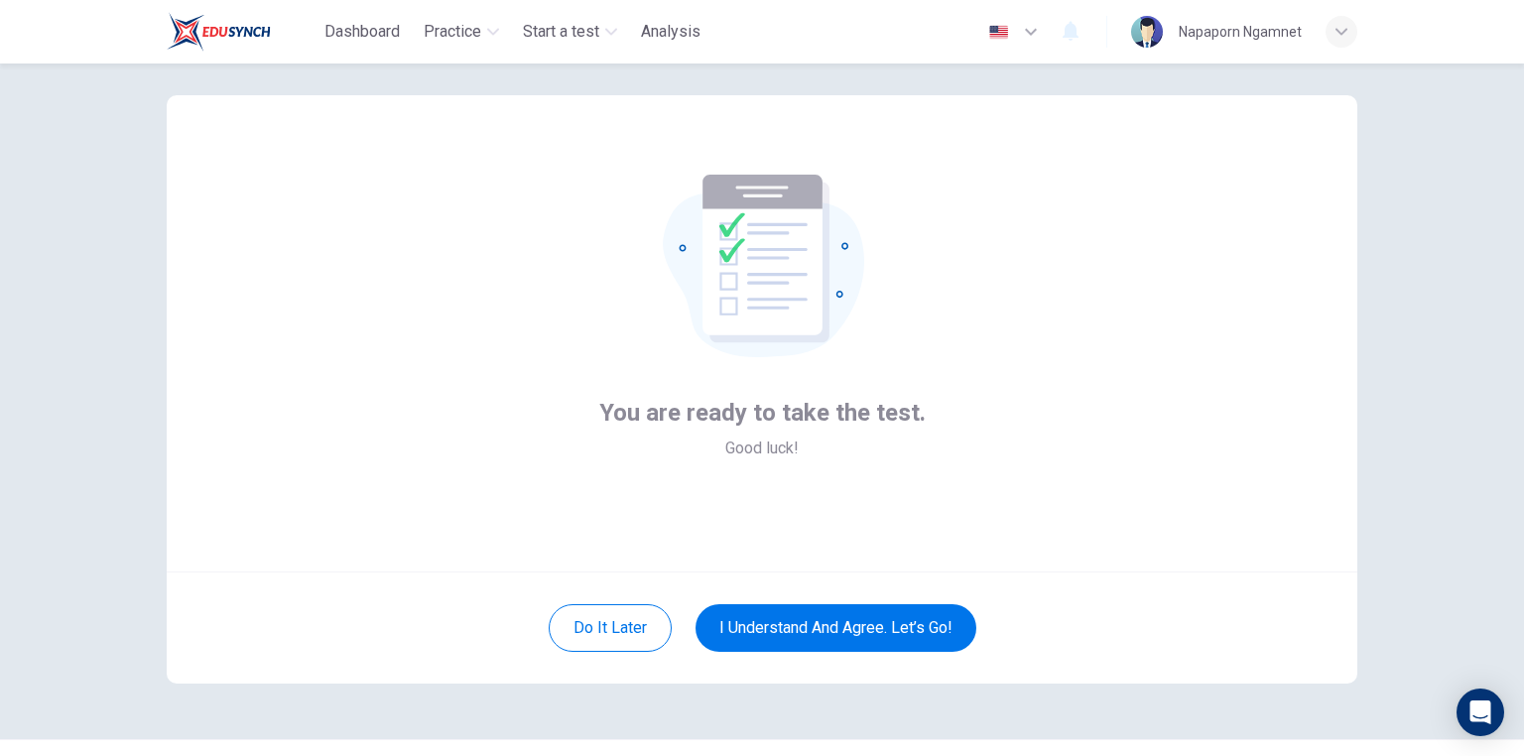
scroll to position [0, 0]
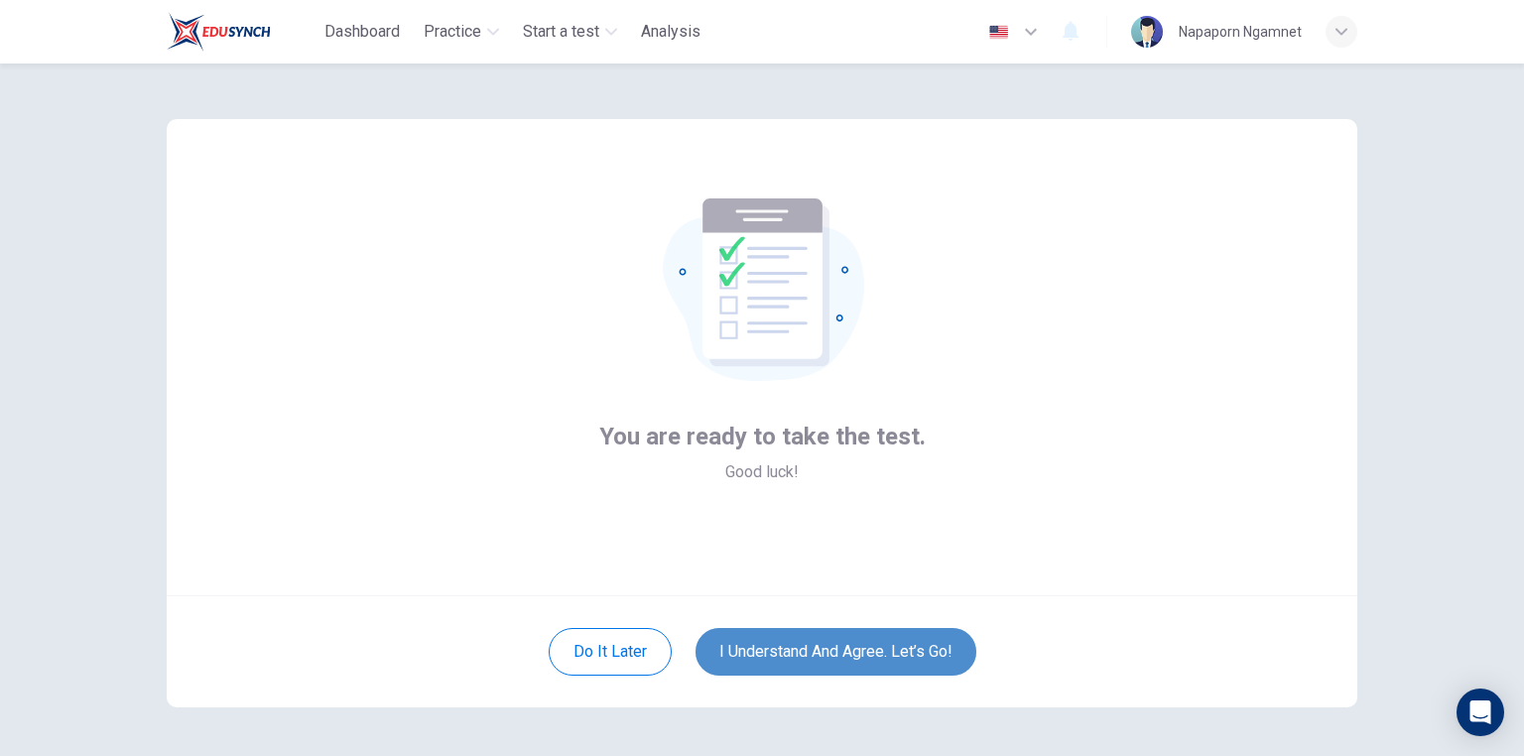
click at [888, 657] on button "I understand and agree. Let’s go!" at bounding box center [835, 652] width 281 height 48
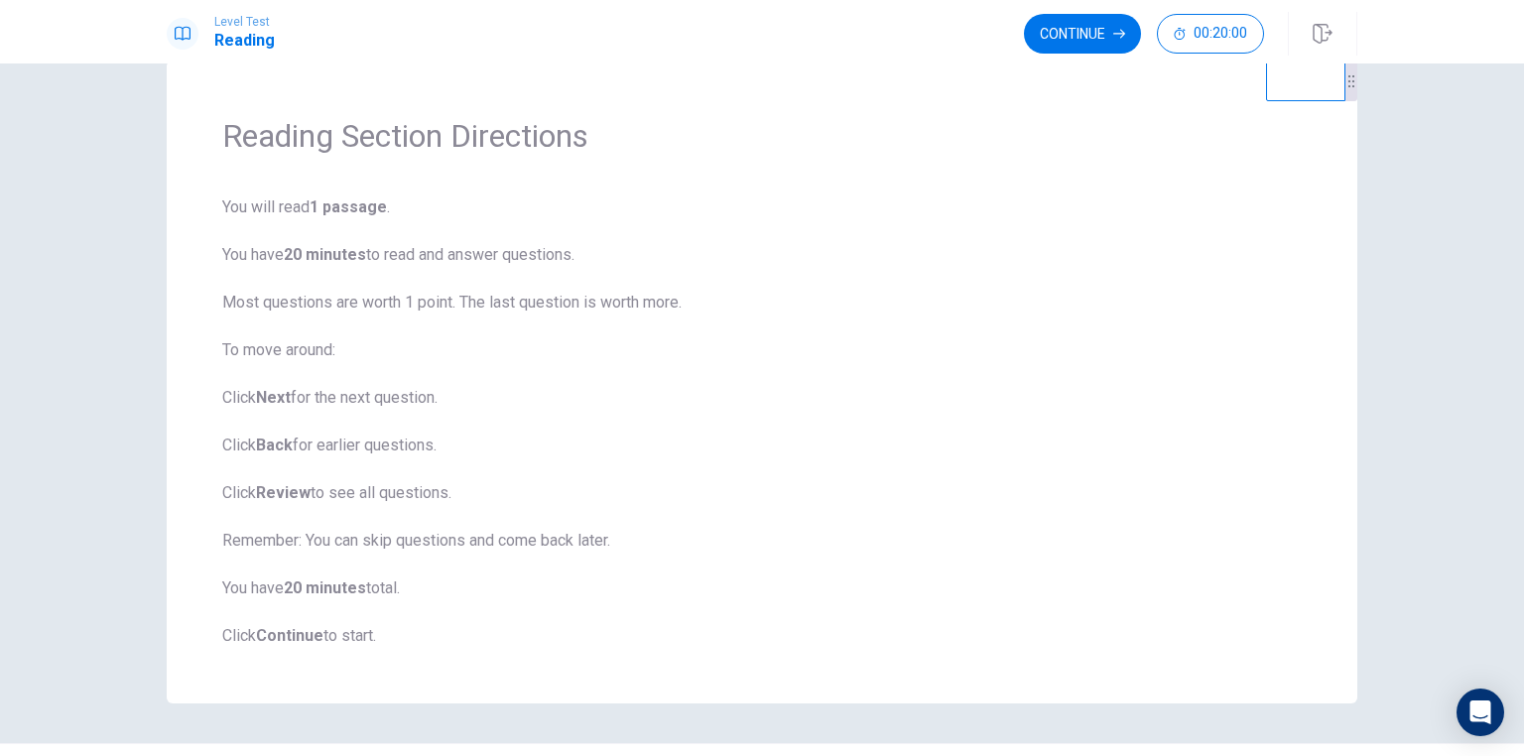
scroll to position [79, 0]
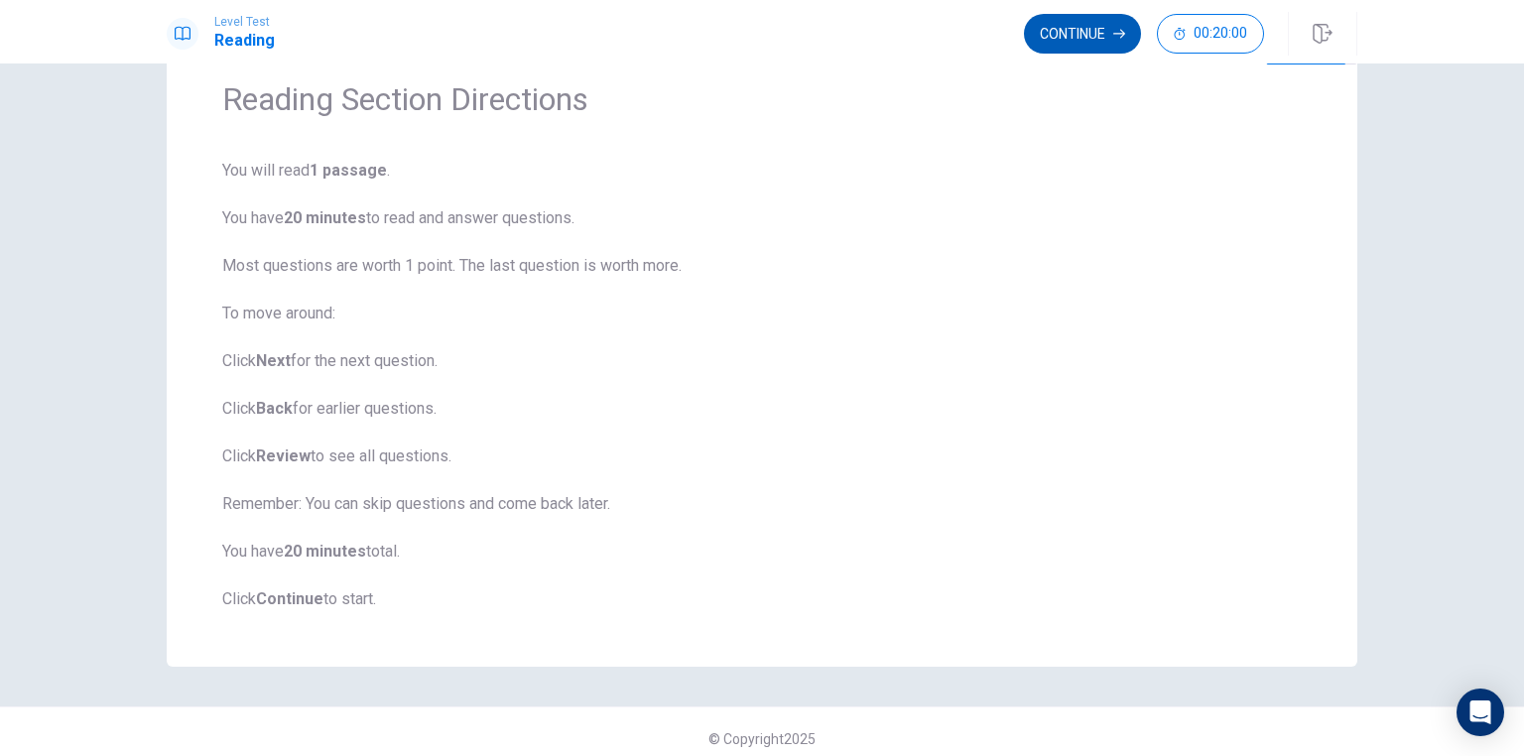
click at [1075, 37] on button "Continue" at bounding box center [1082, 34] width 117 height 40
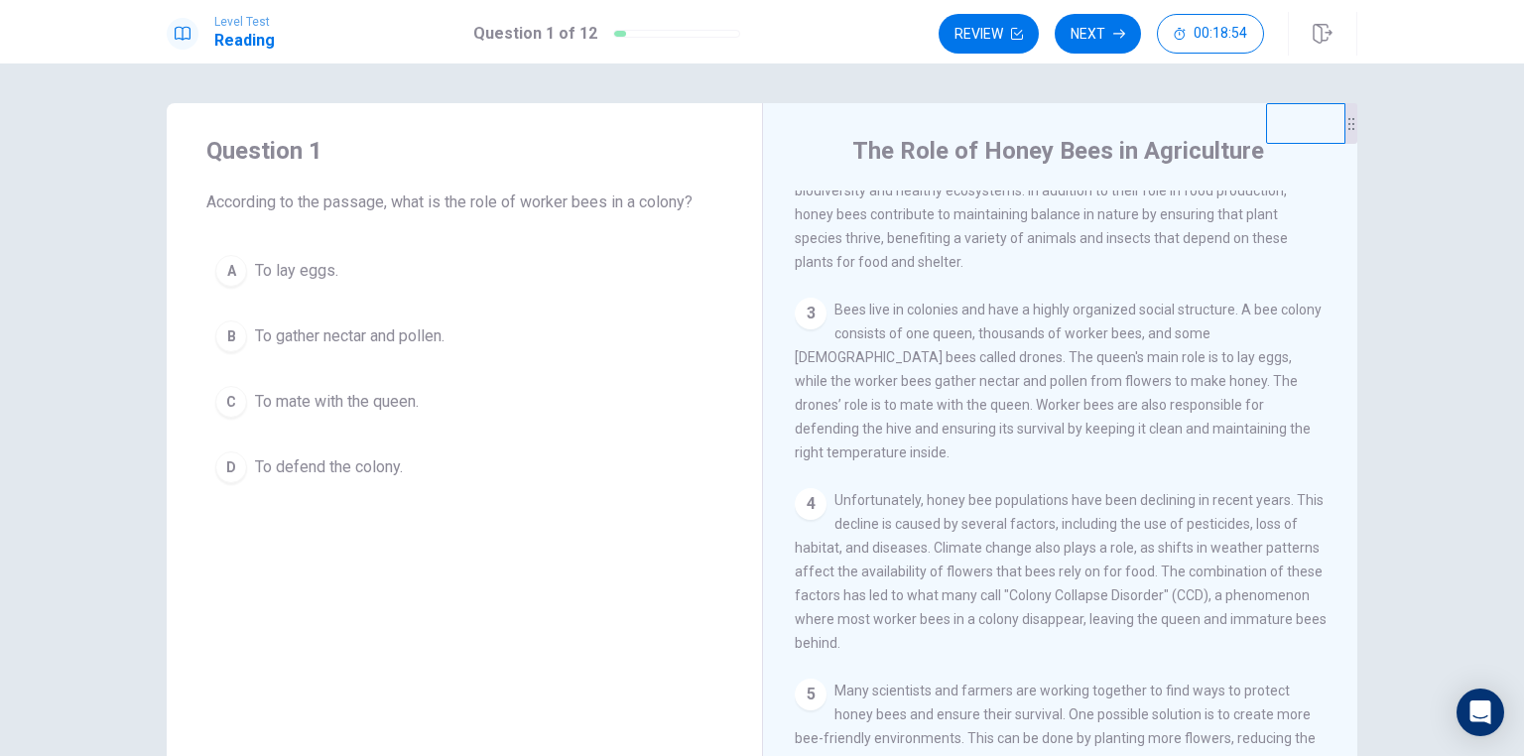
scroll to position [238, 0]
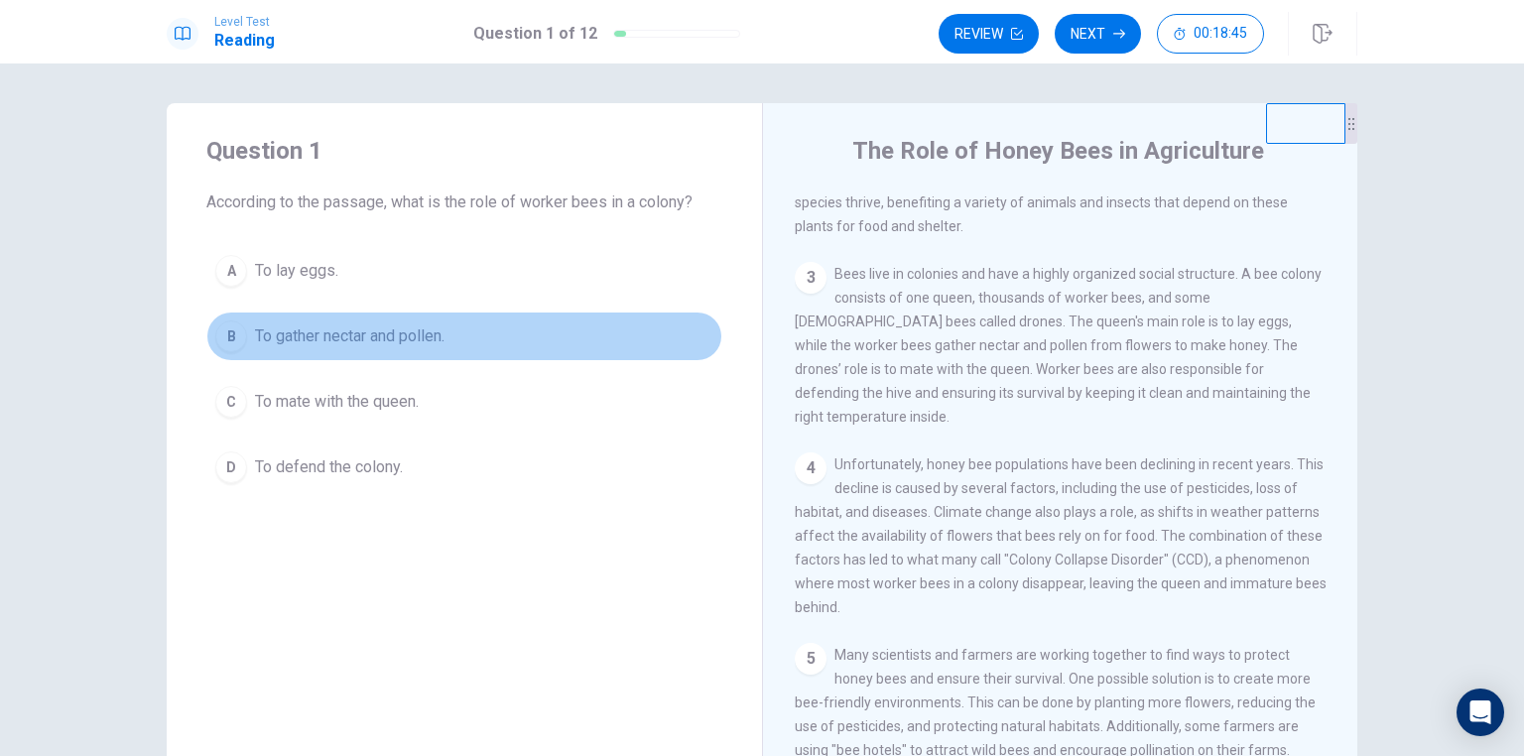
click at [217, 341] on div "B" at bounding box center [231, 336] width 32 height 32
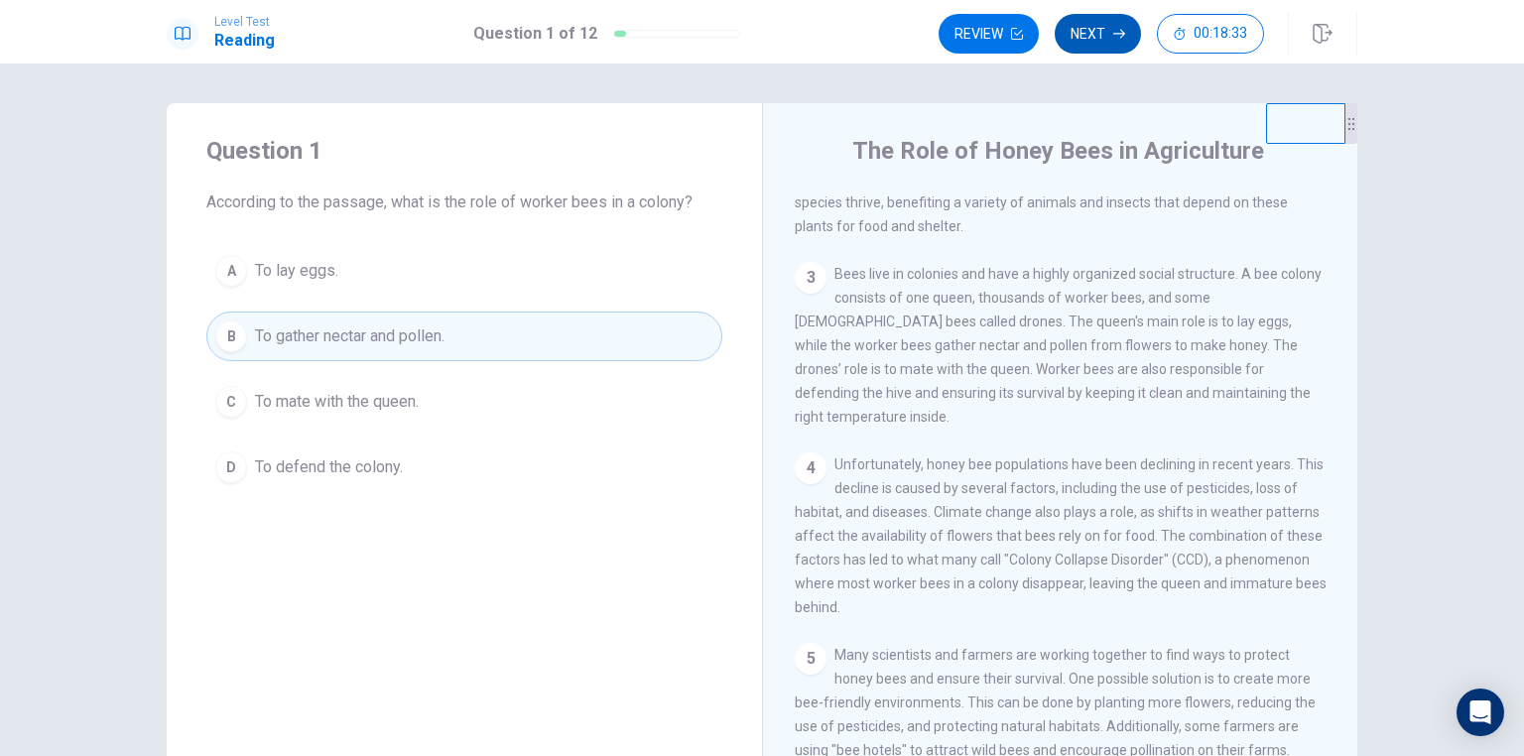
click at [1100, 39] on button "Next" at bounding box center [1097, 34] width 86 height 40
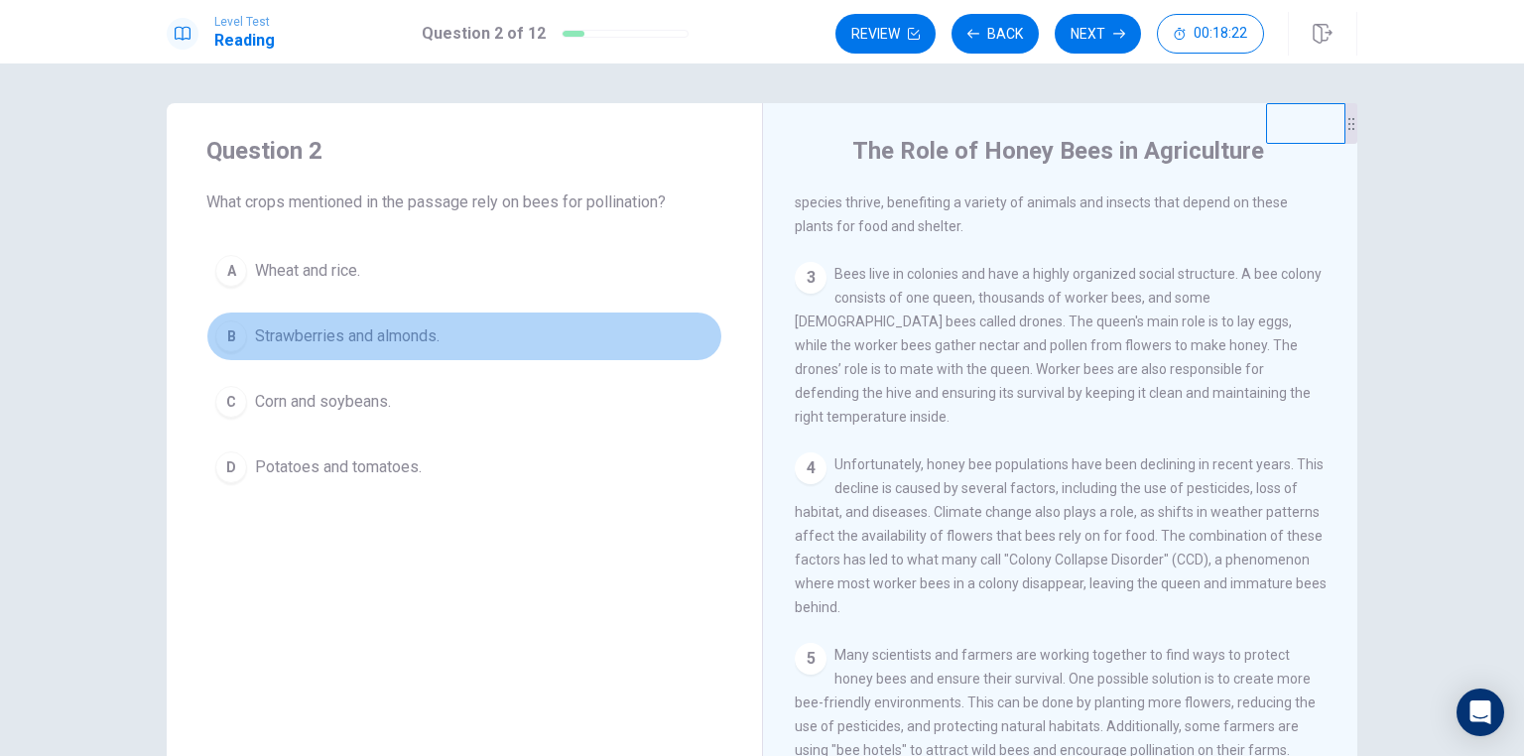
click at [231, 333] on div "B" at bounding box center [231, 336] width 32 height 32
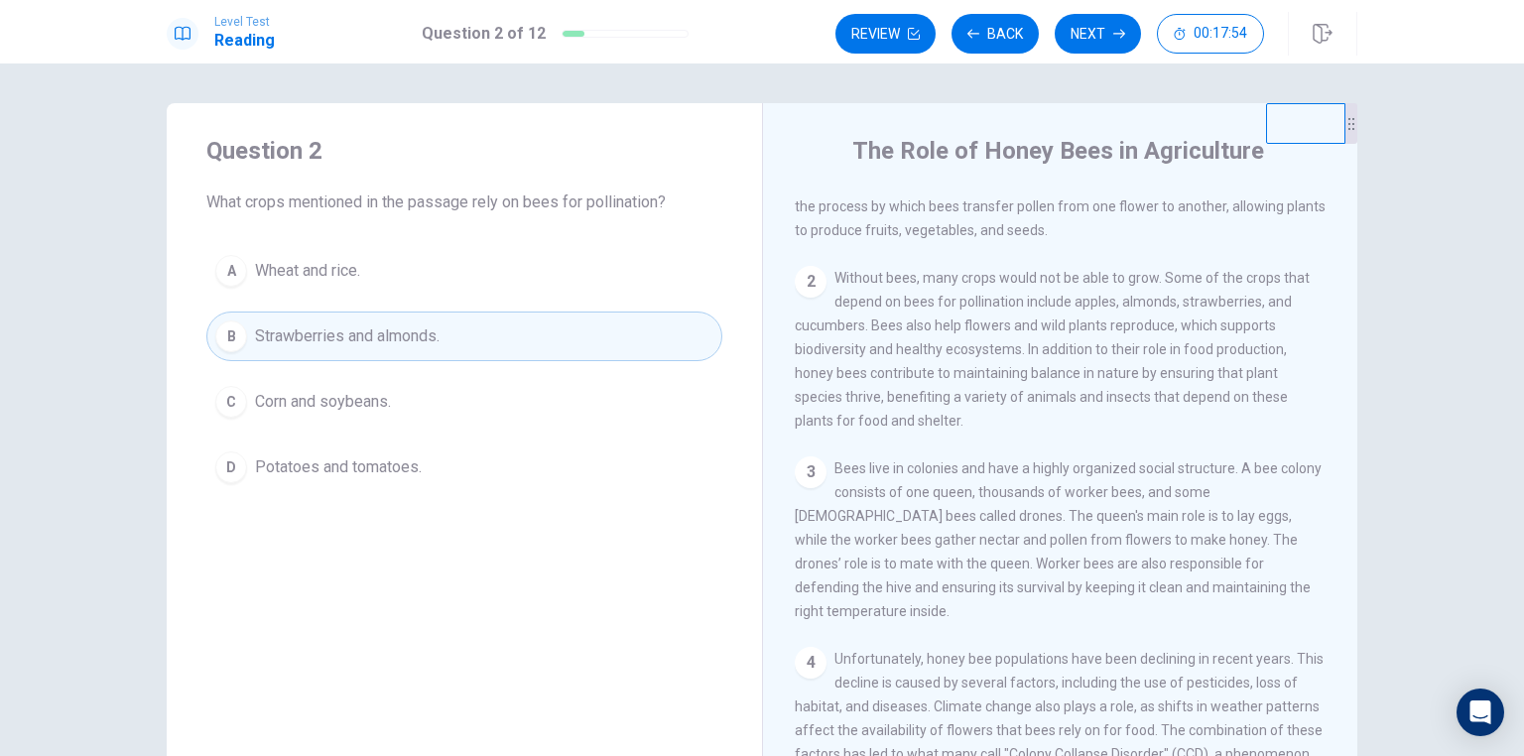
scroll to position [0, 0]
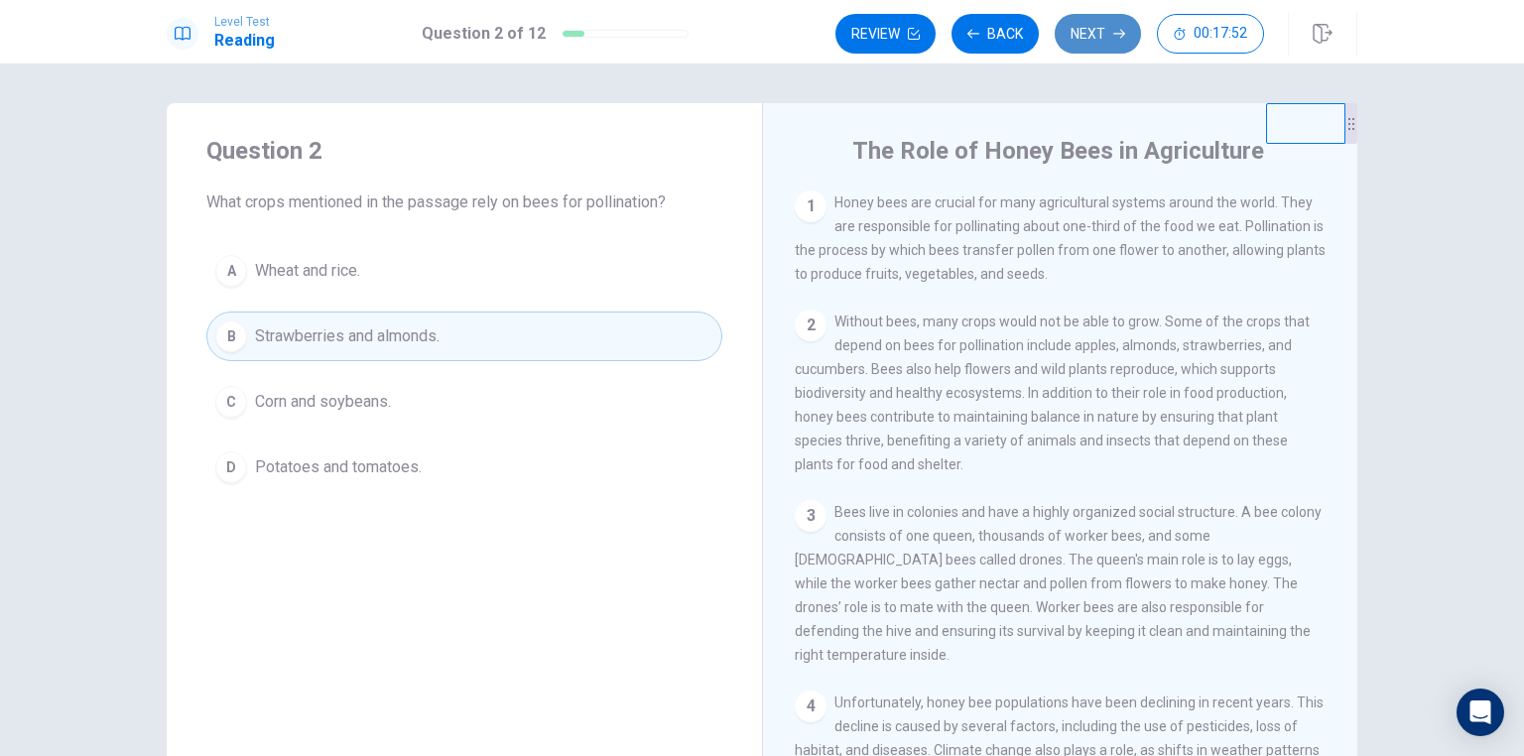
click at [1091, 40] on button "Next" at bounding box center [1097, 34] width 86 height 40
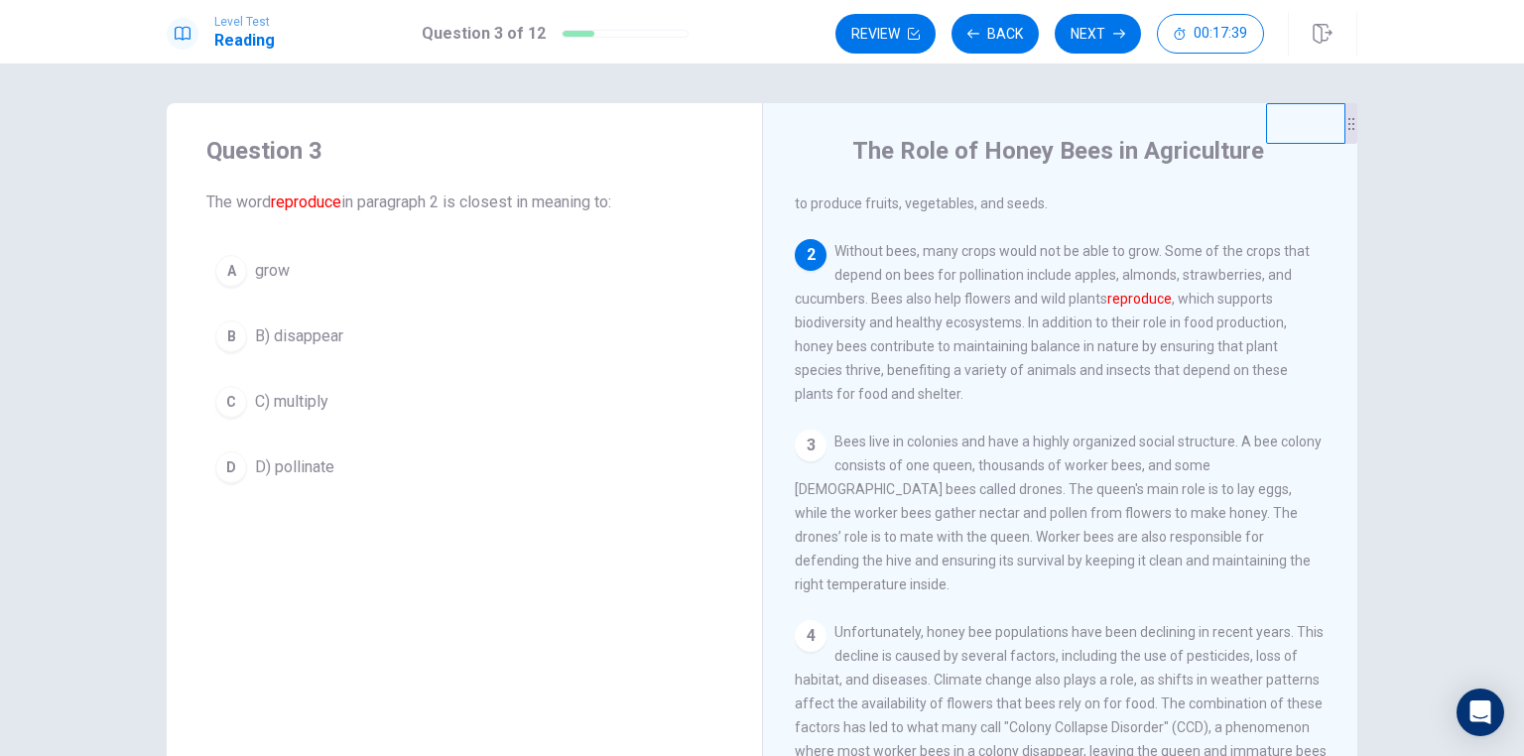
scroll to position [43, 0]
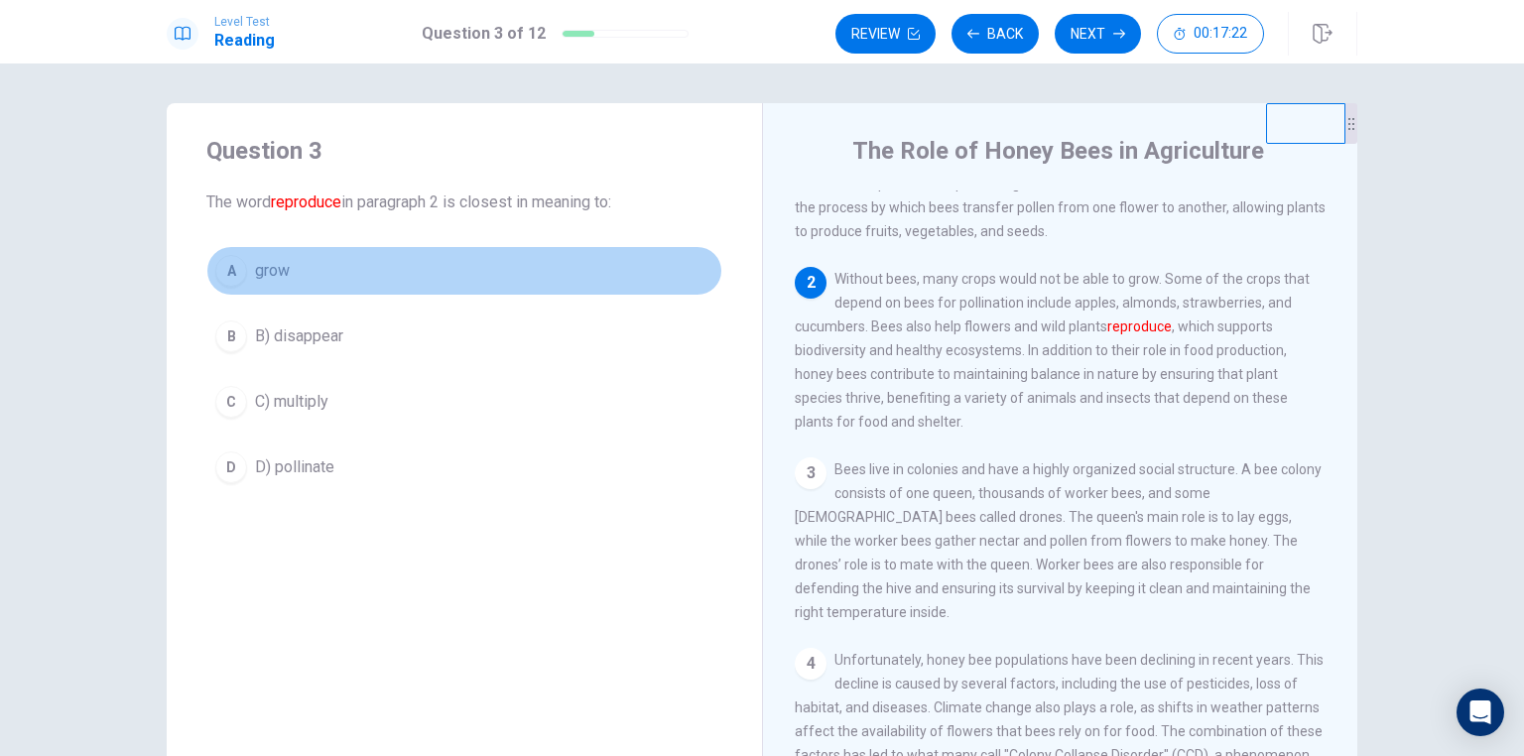
click at [230, 274] on div "A" at bounding box center [231, 271] width 32 height 32
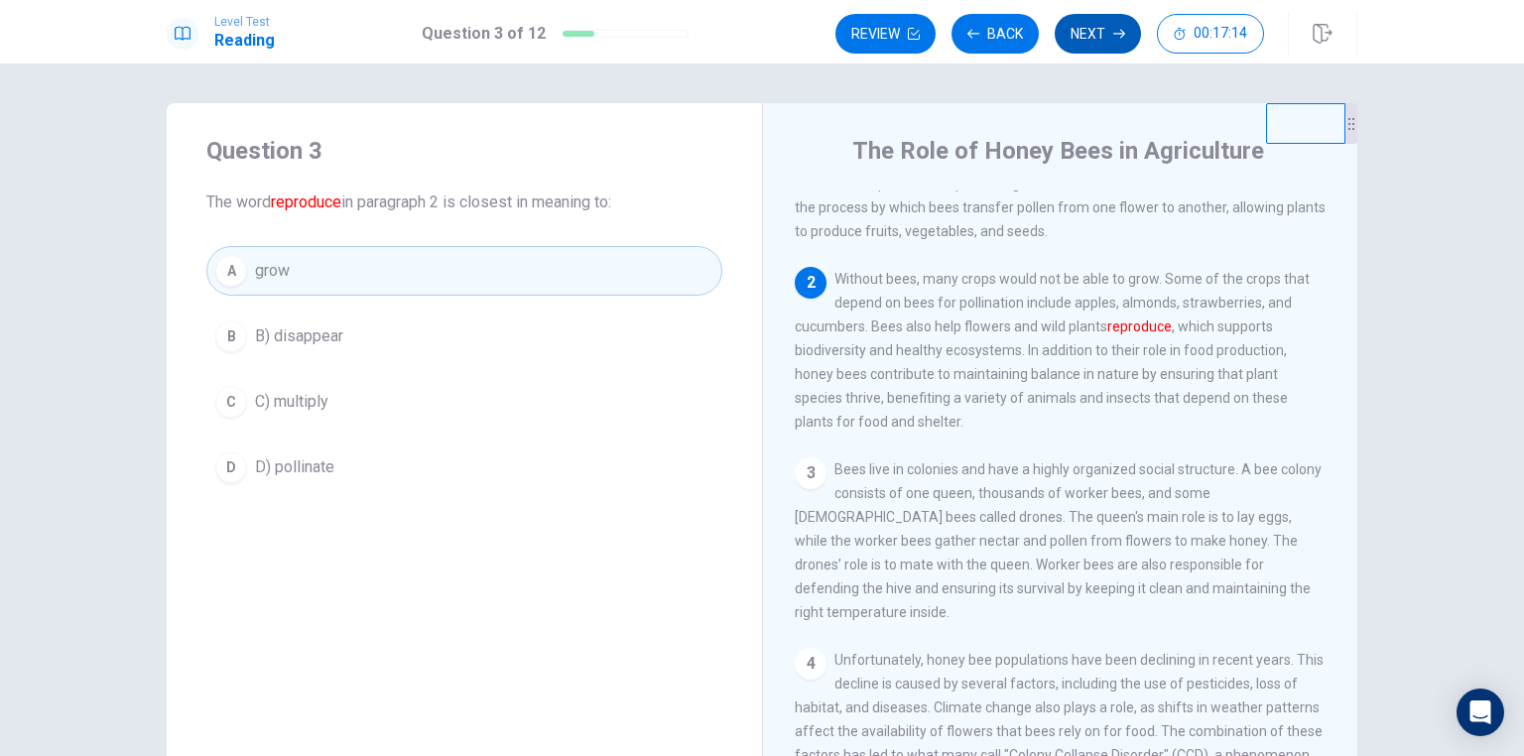
click at [1091, 34] on button "Next" at bounding box center [1097, 34] width 86 height 40
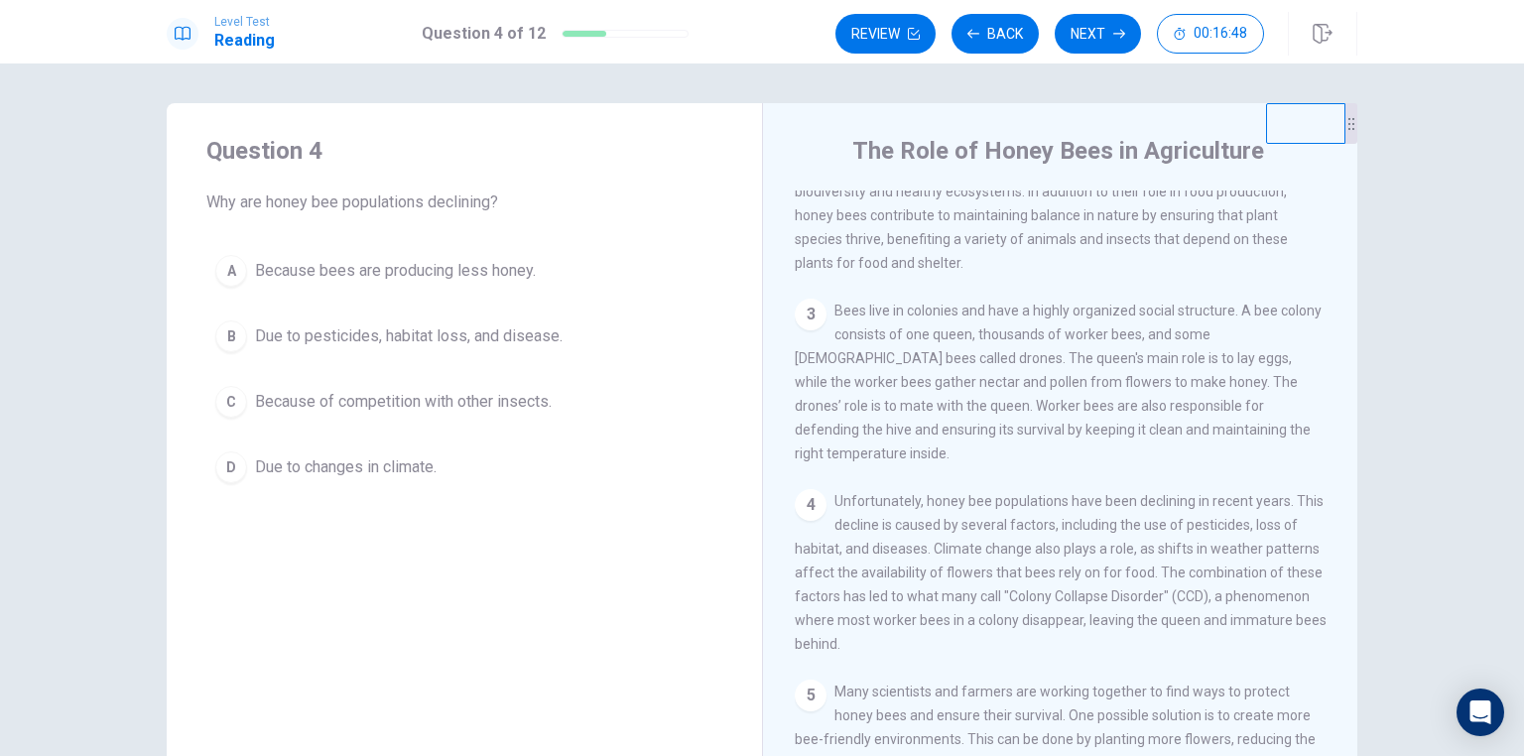
scroll to position [281, 0]
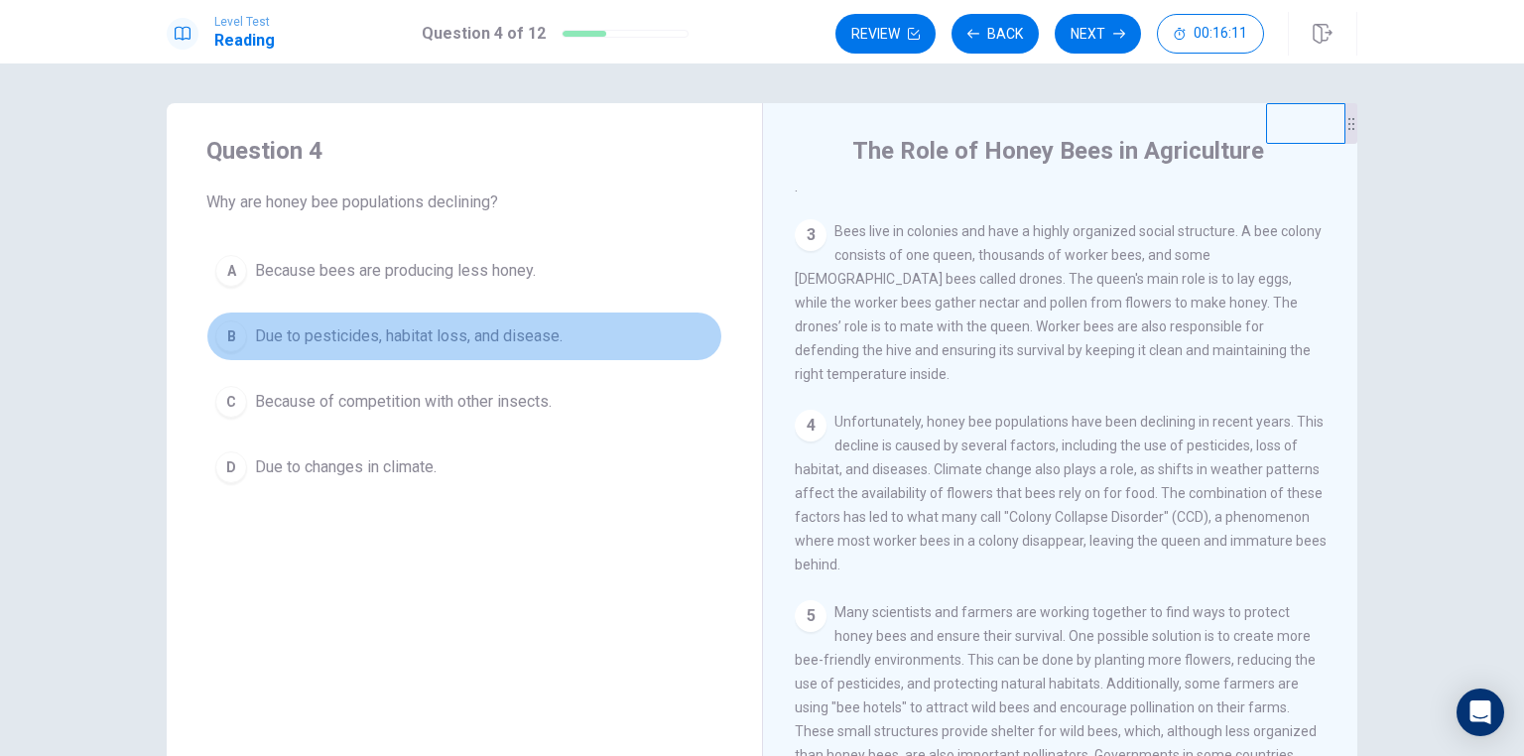
click at [232, 336] on div "B" at bounding box center [231, 336] width 32 height 32
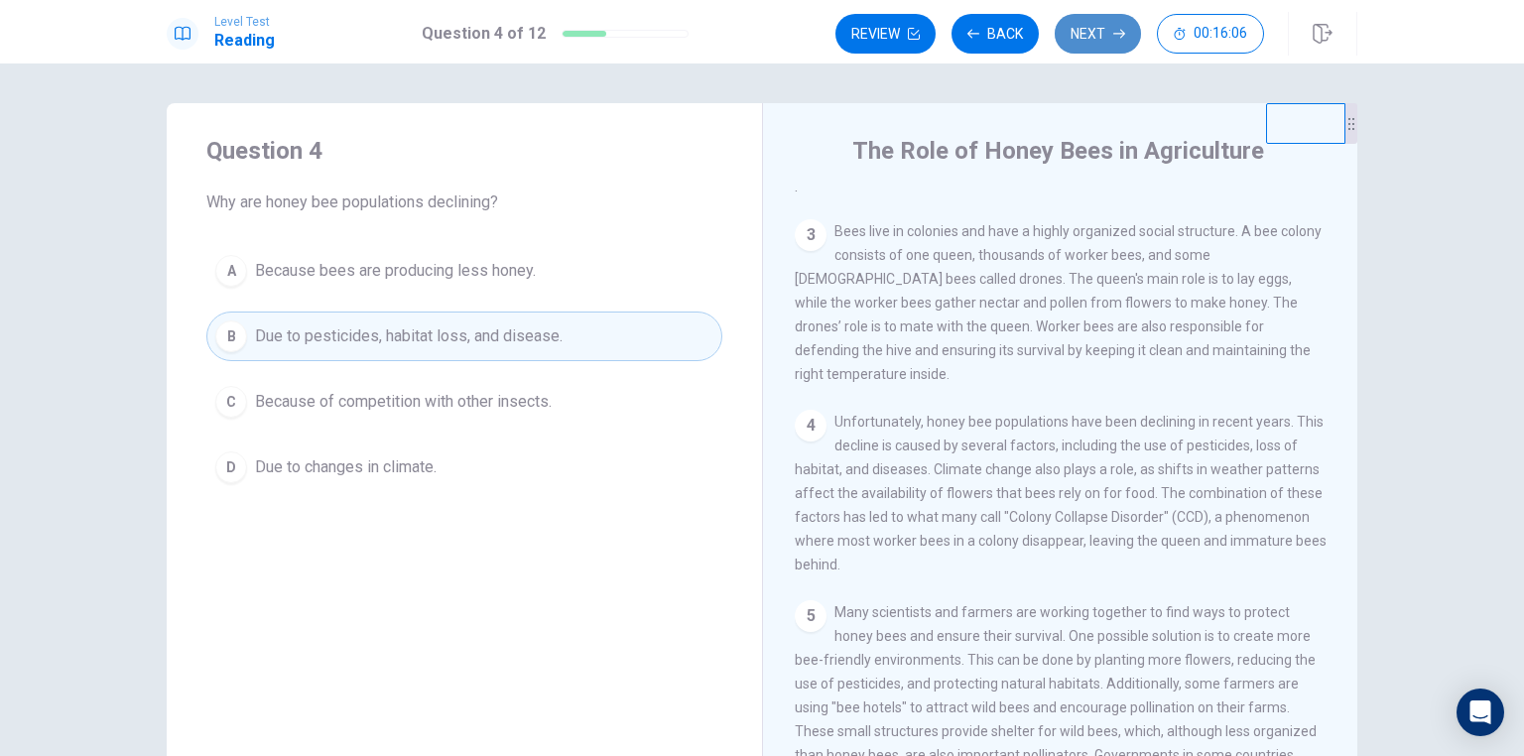
click at [1092, 31] on button "Next" at bounding box center [1097, 34] width 86 height 40
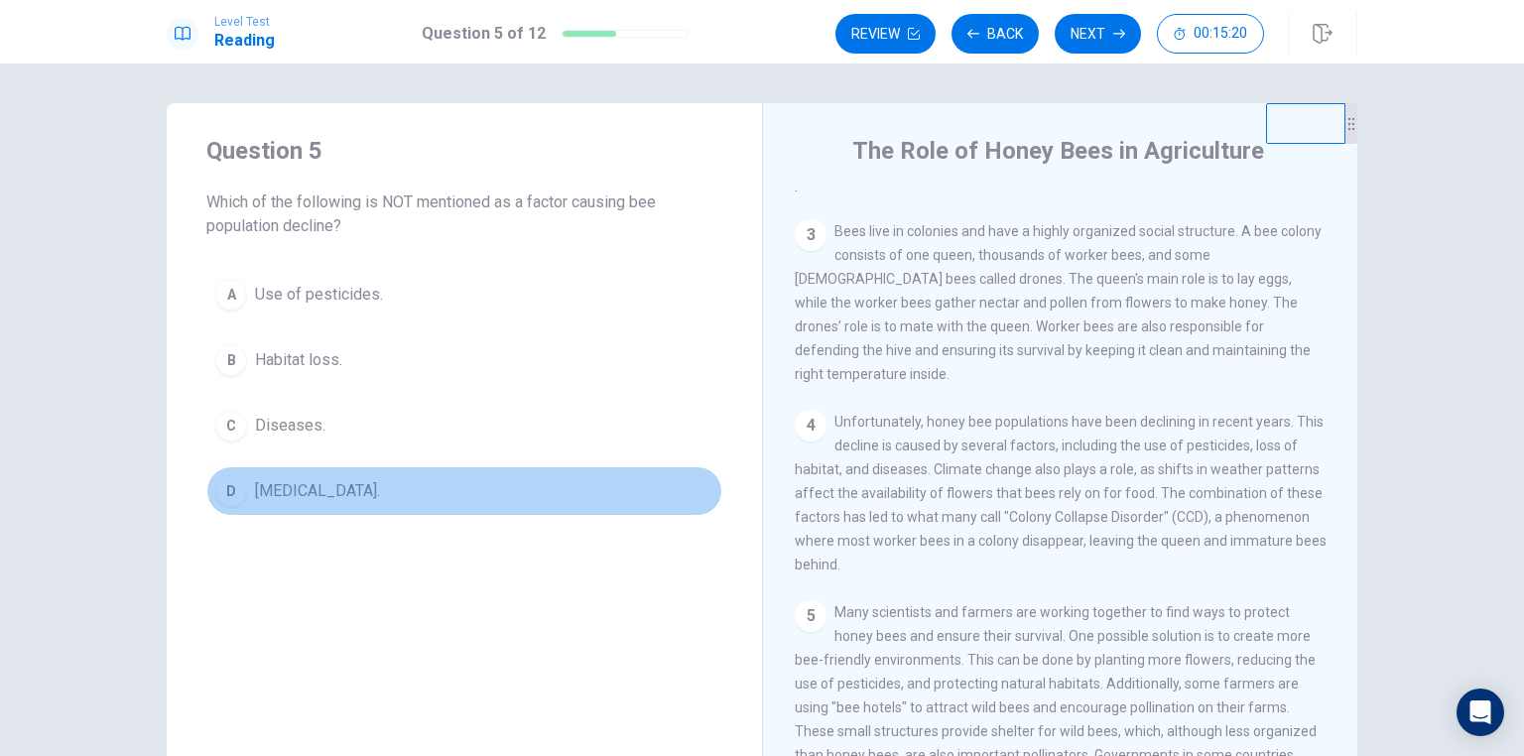
click at [228, 491] on div "D" at bounding box center [231, 491] width 32 height 32
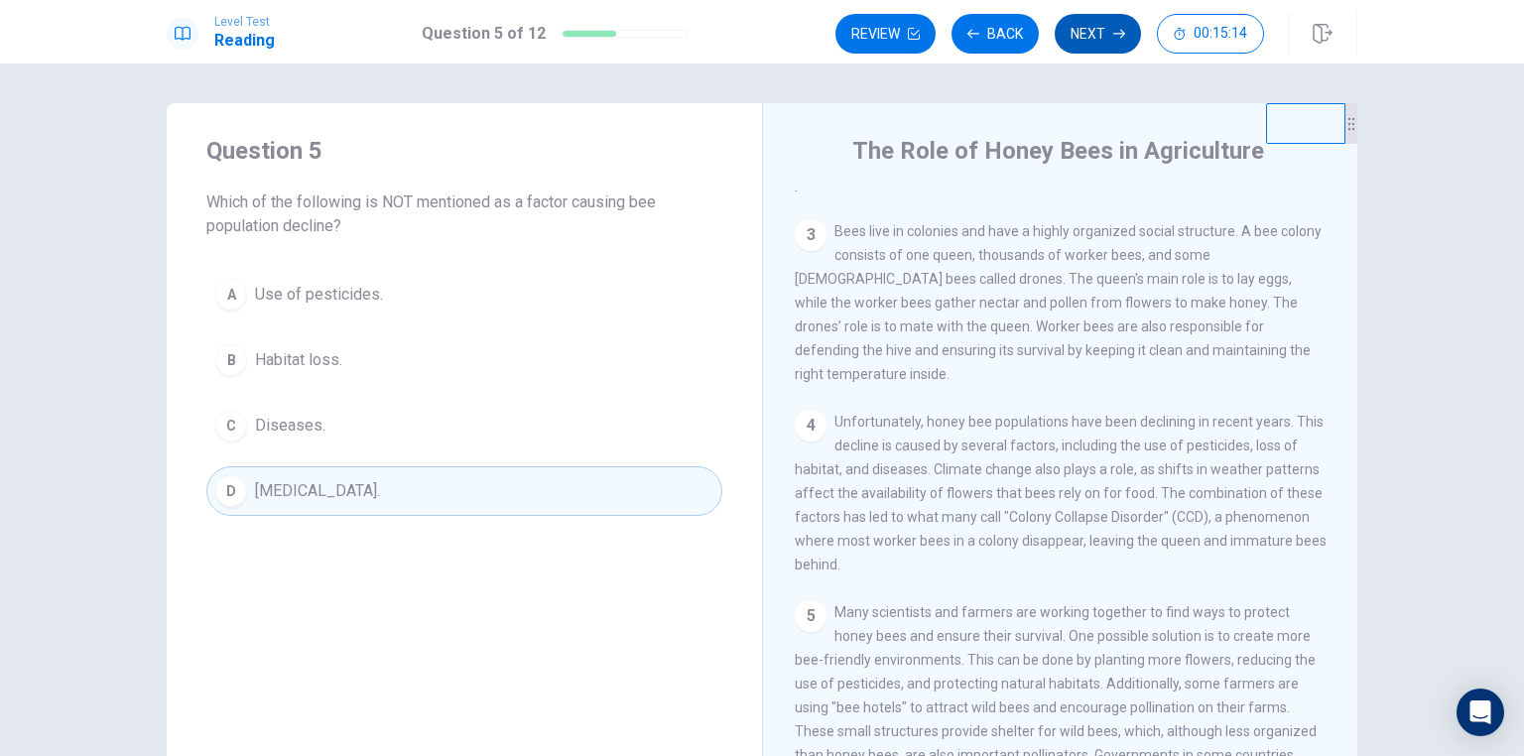
click at [1099, 40] on button "Next" at bounding box center [1097, 34] width 86 height 40
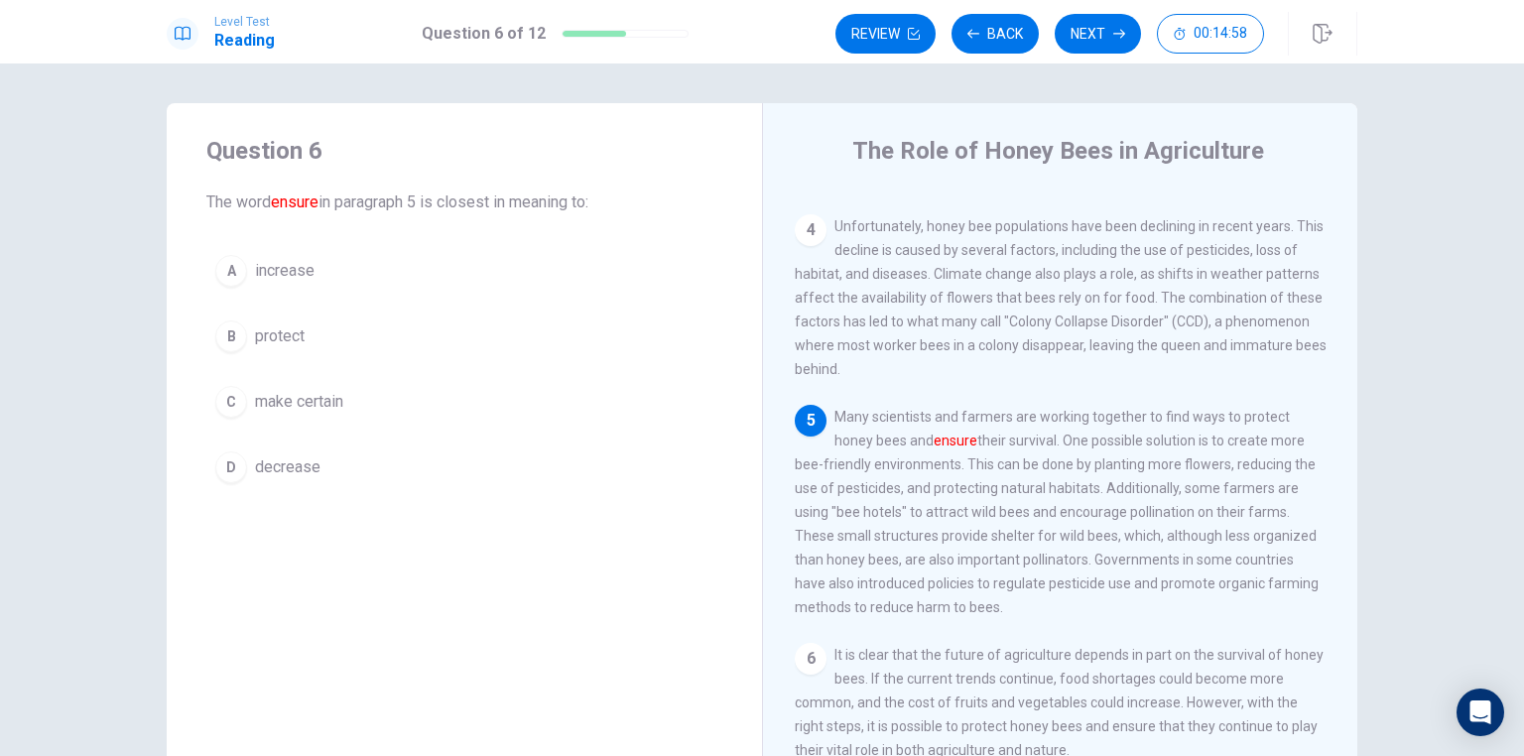
scroll to position [507, 0]
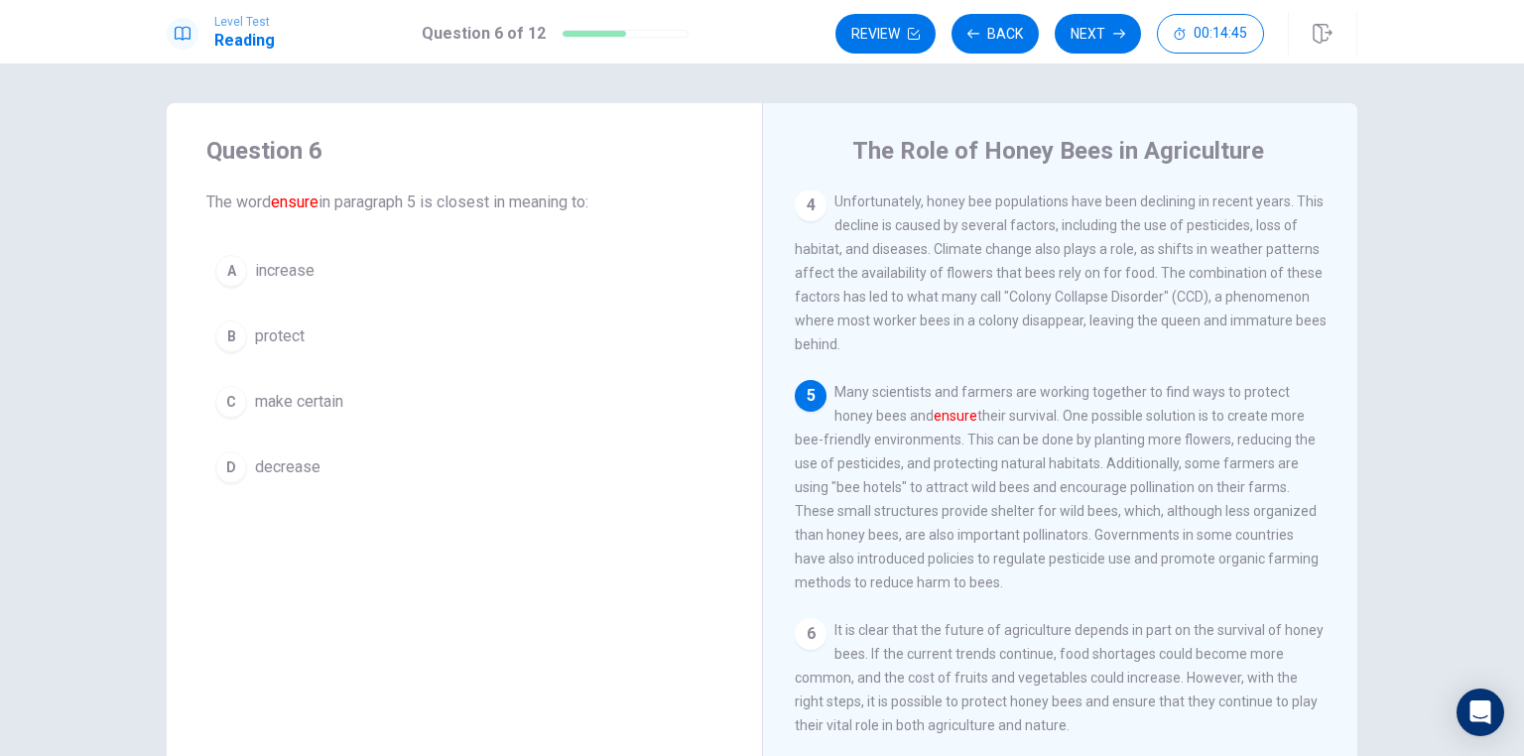
click at [222, 398] on div "C" at bounding box center [231, 402] width 32 height 32
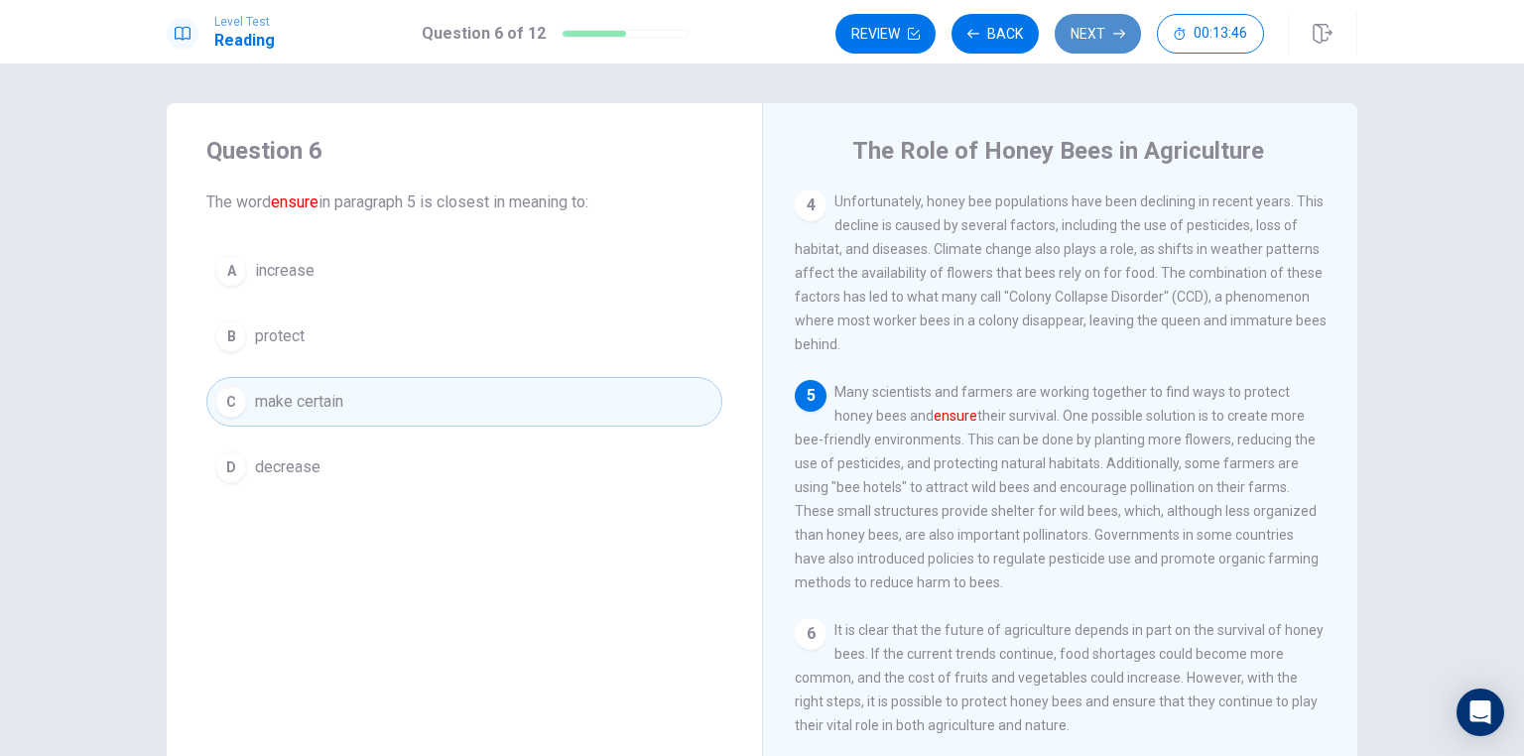
click at [1090, 37] on button "Next" at bounding box center [1097, 34] width 86 height 40
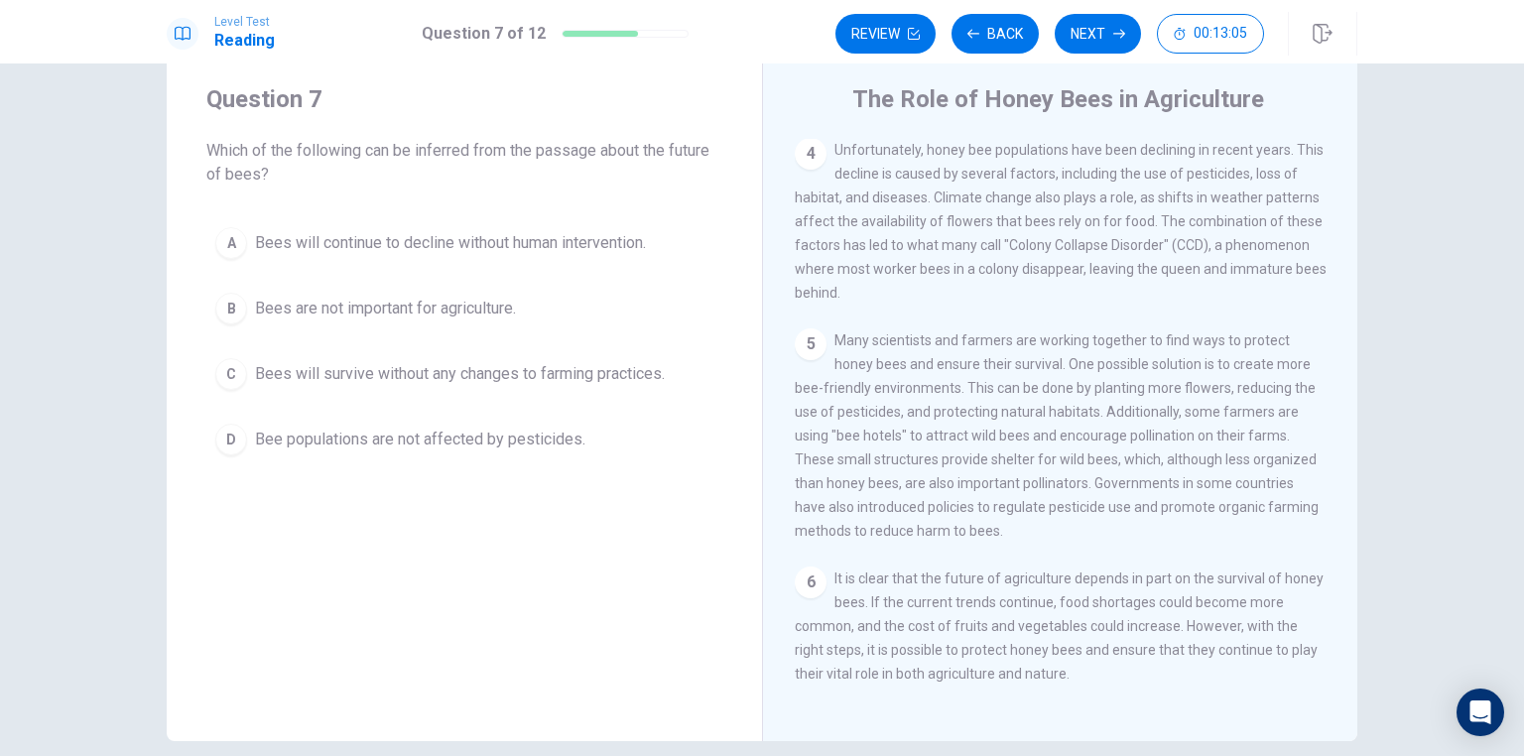
scroll to position [79, 0]
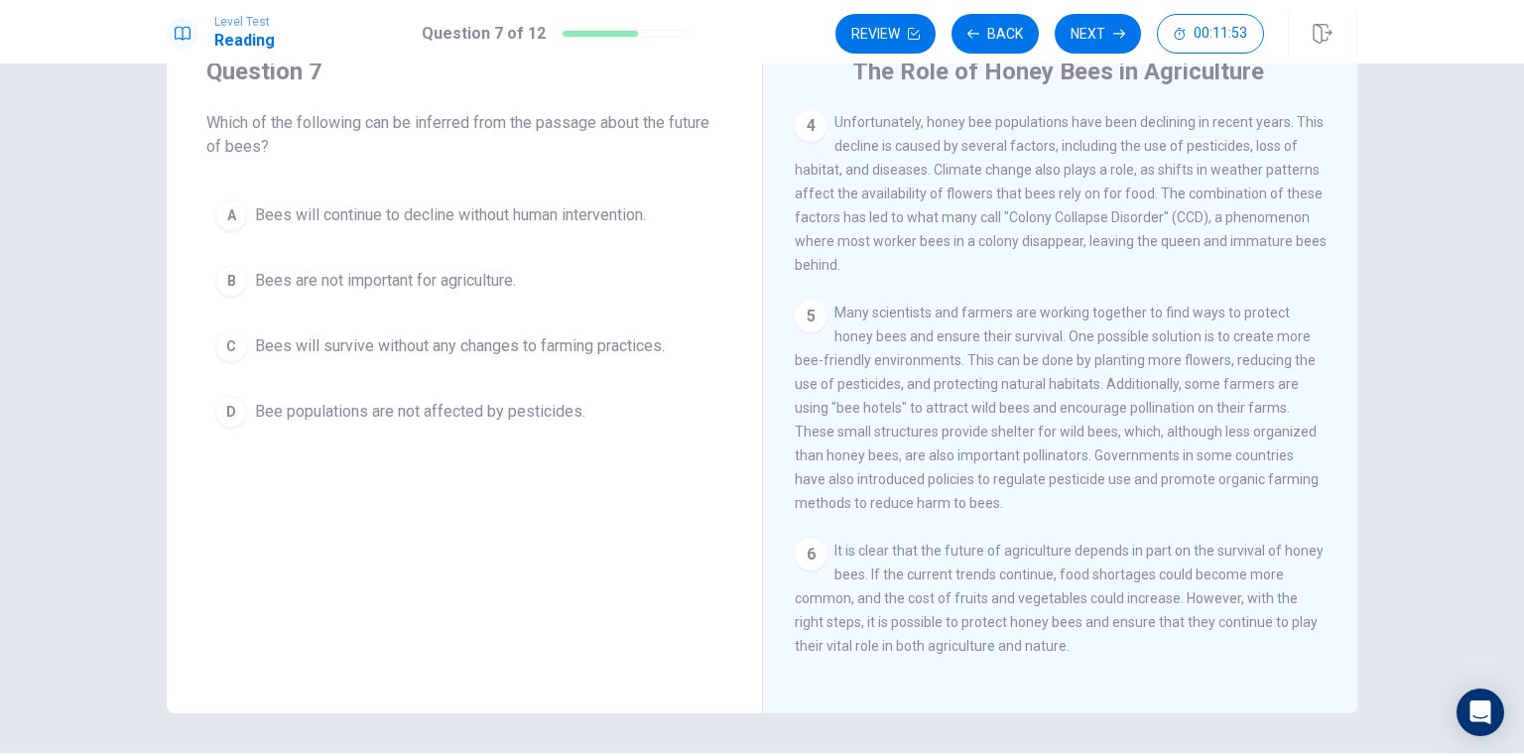
click at [229, 216] on div "A" at bounding box center [231, 215] width 32 height 32
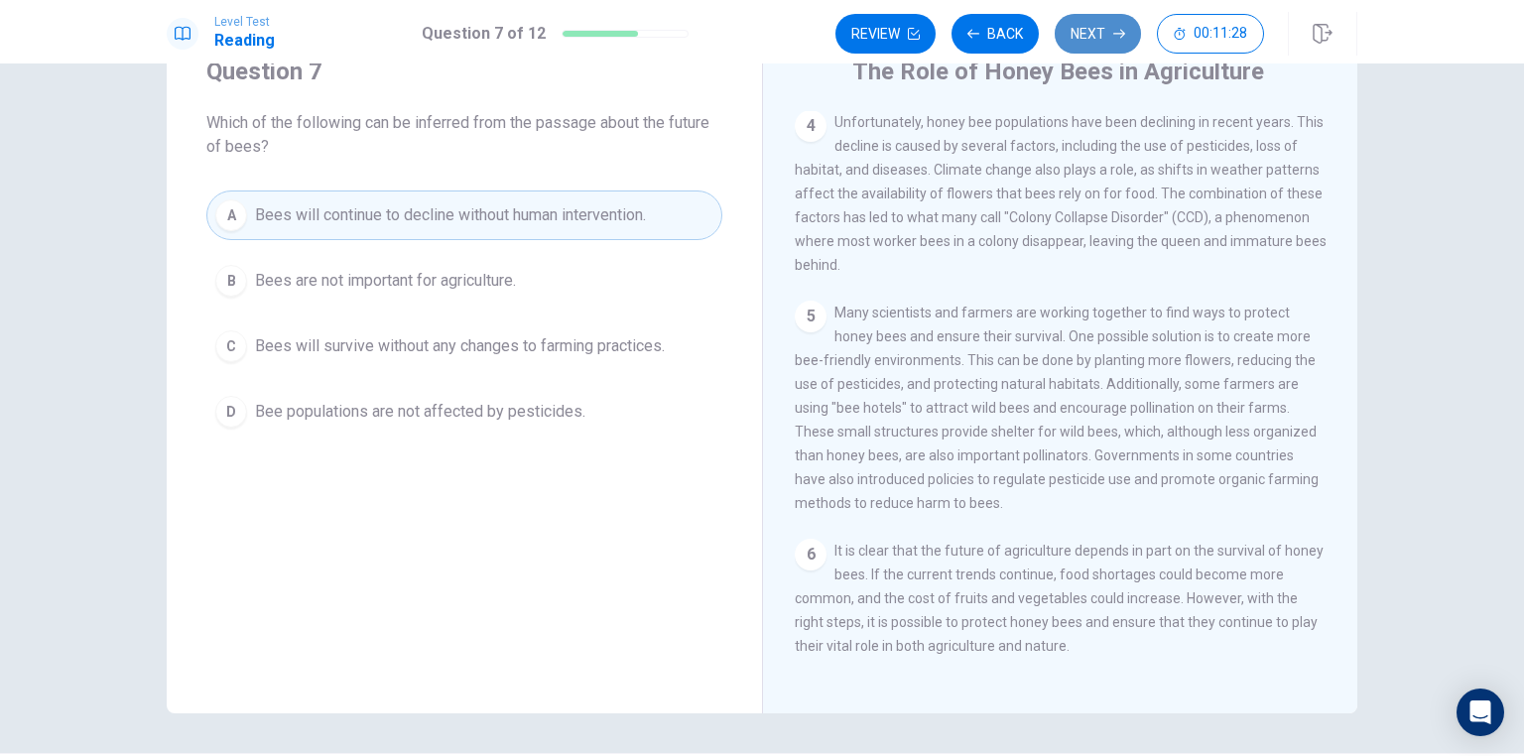
click at [1085, 40] on button "Next" at bounding box center [1097, 34] width 86 height 40
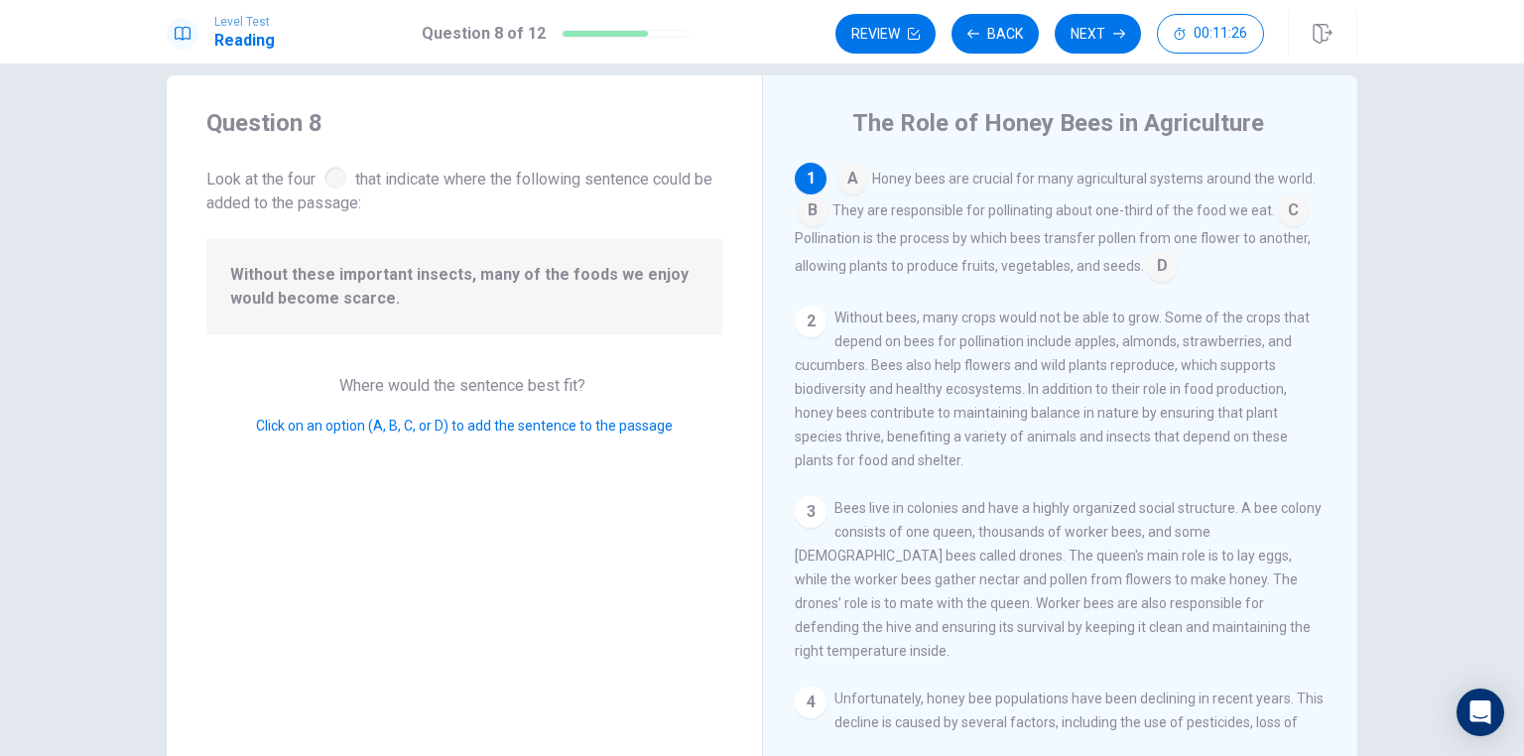
scroll to position [0, 0]
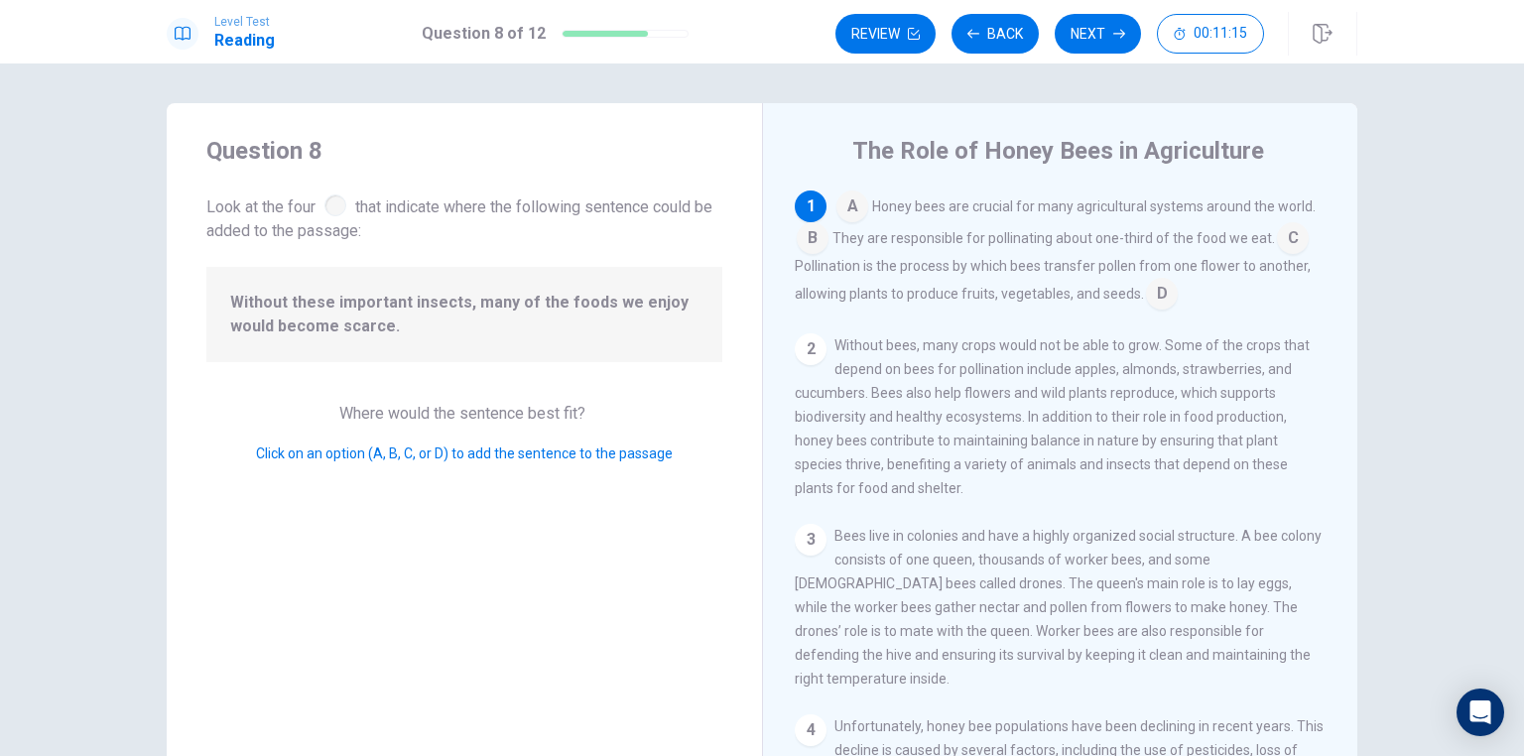
click at [852, 207] on input at bounding box center [852, 208] width 32 height 32
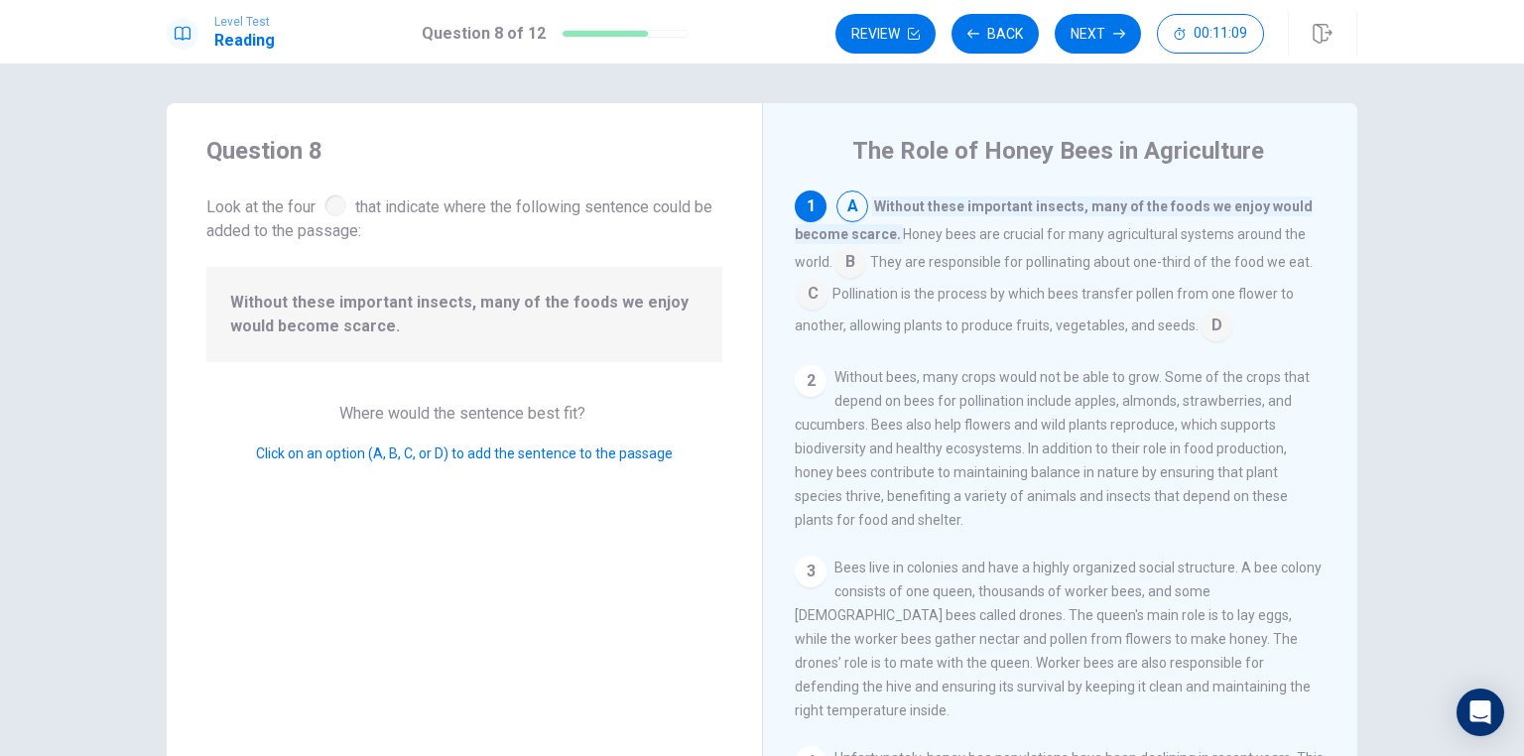
click at [849, 266] on input at bounding box center [850, 264] width 32 height 32
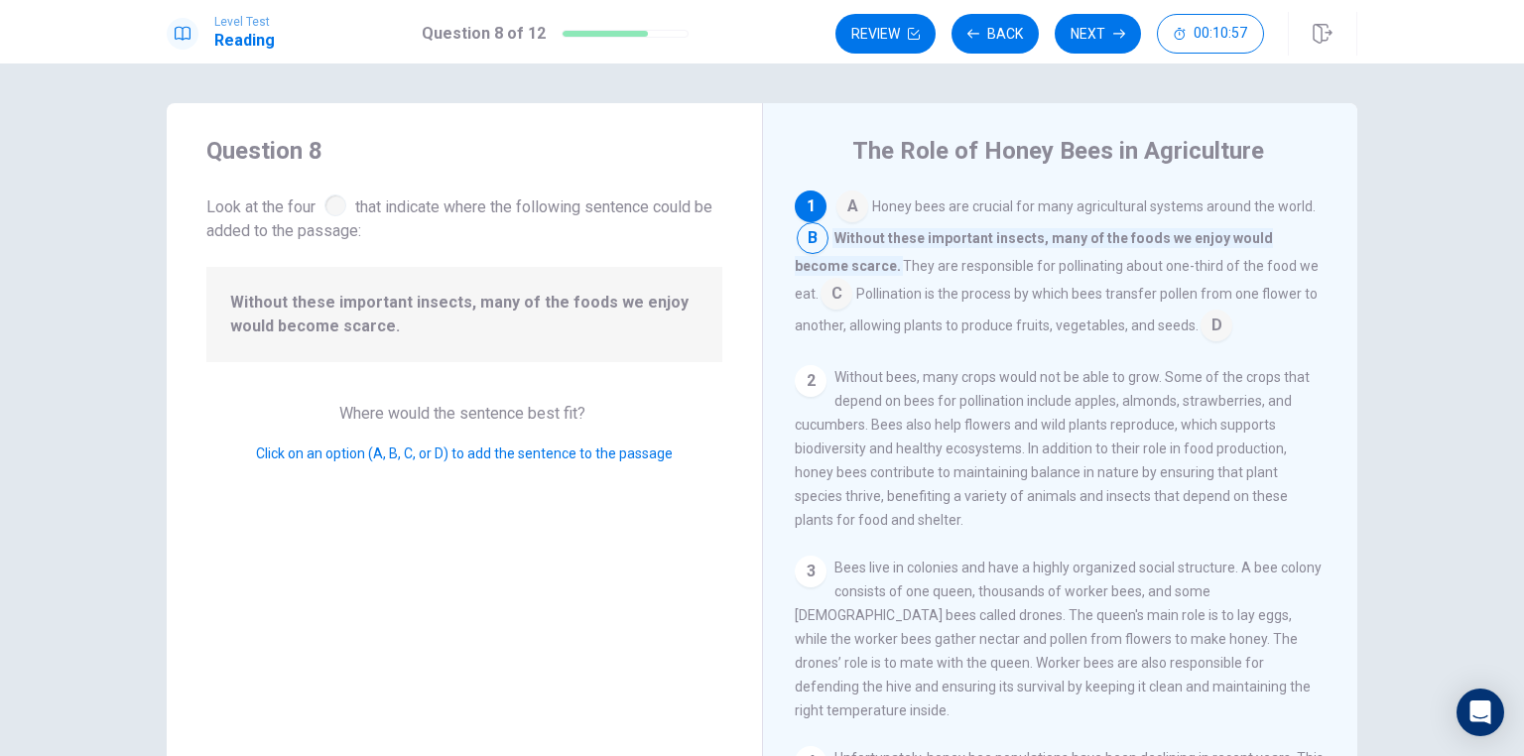
click at [852, 280] on input at bounding box center [836, 296] width 32 height 32
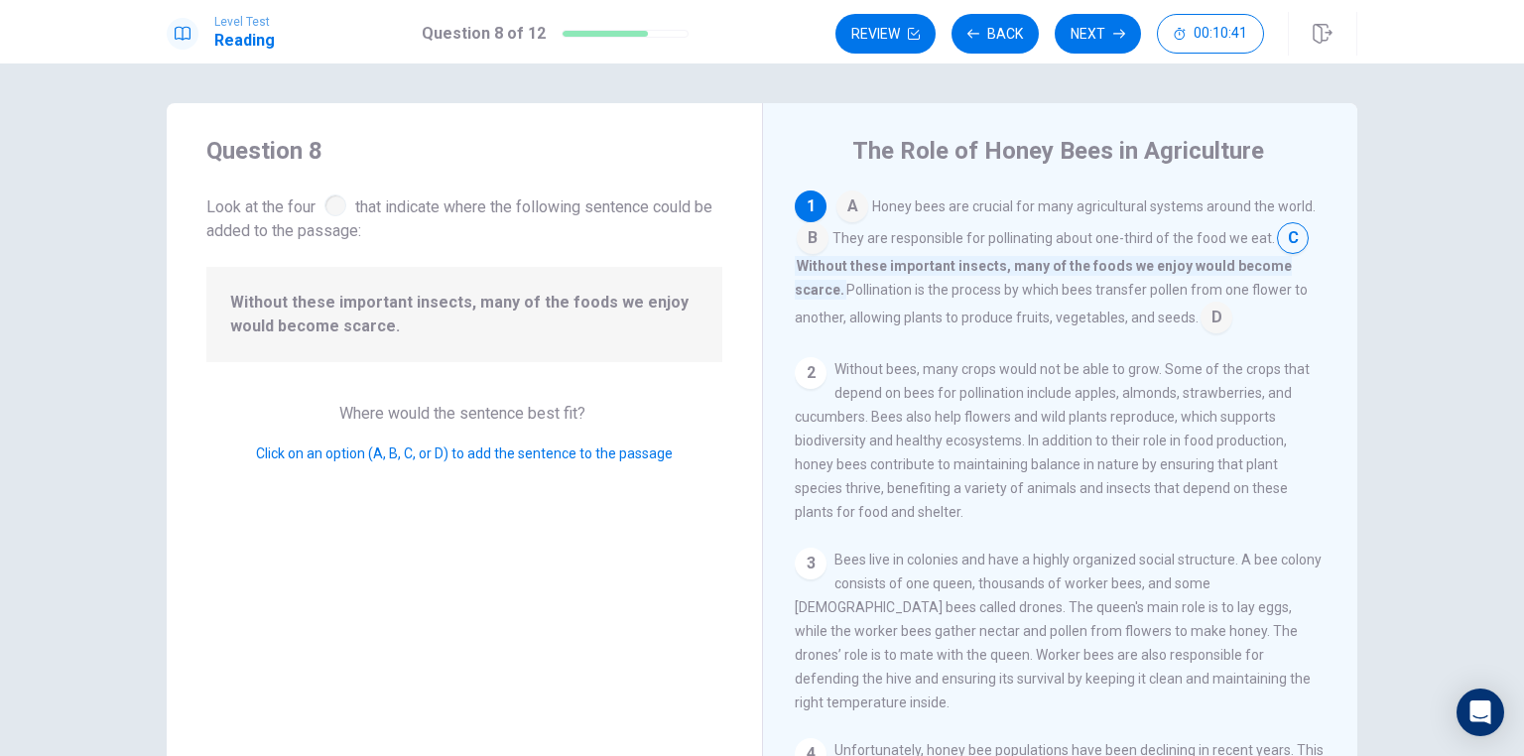
click at [1207, 323] on input at bounding box center [1216, 320] width 32 height 32
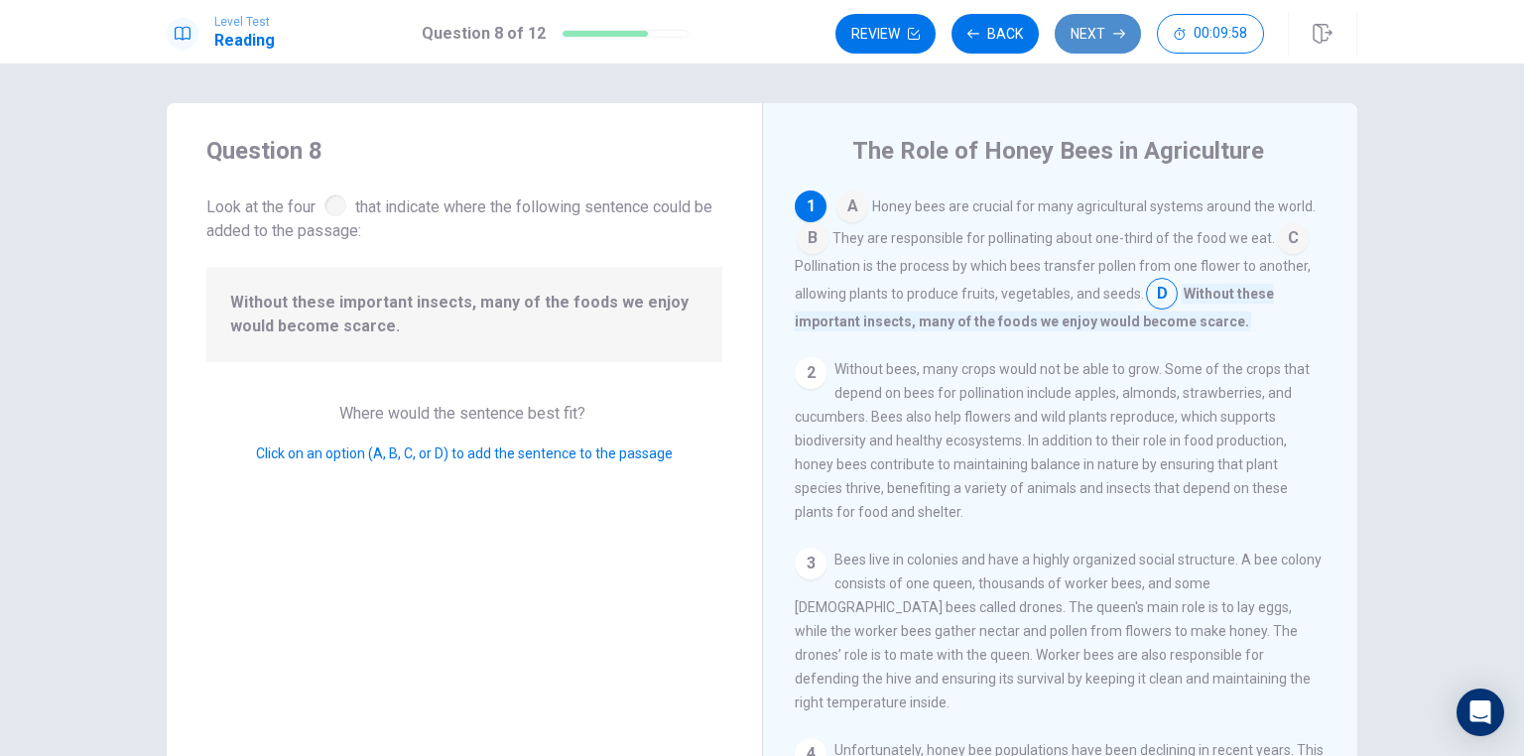
click at [1103, 41] on button "Next" at bounding box center [1097, 34] width 86 height 40
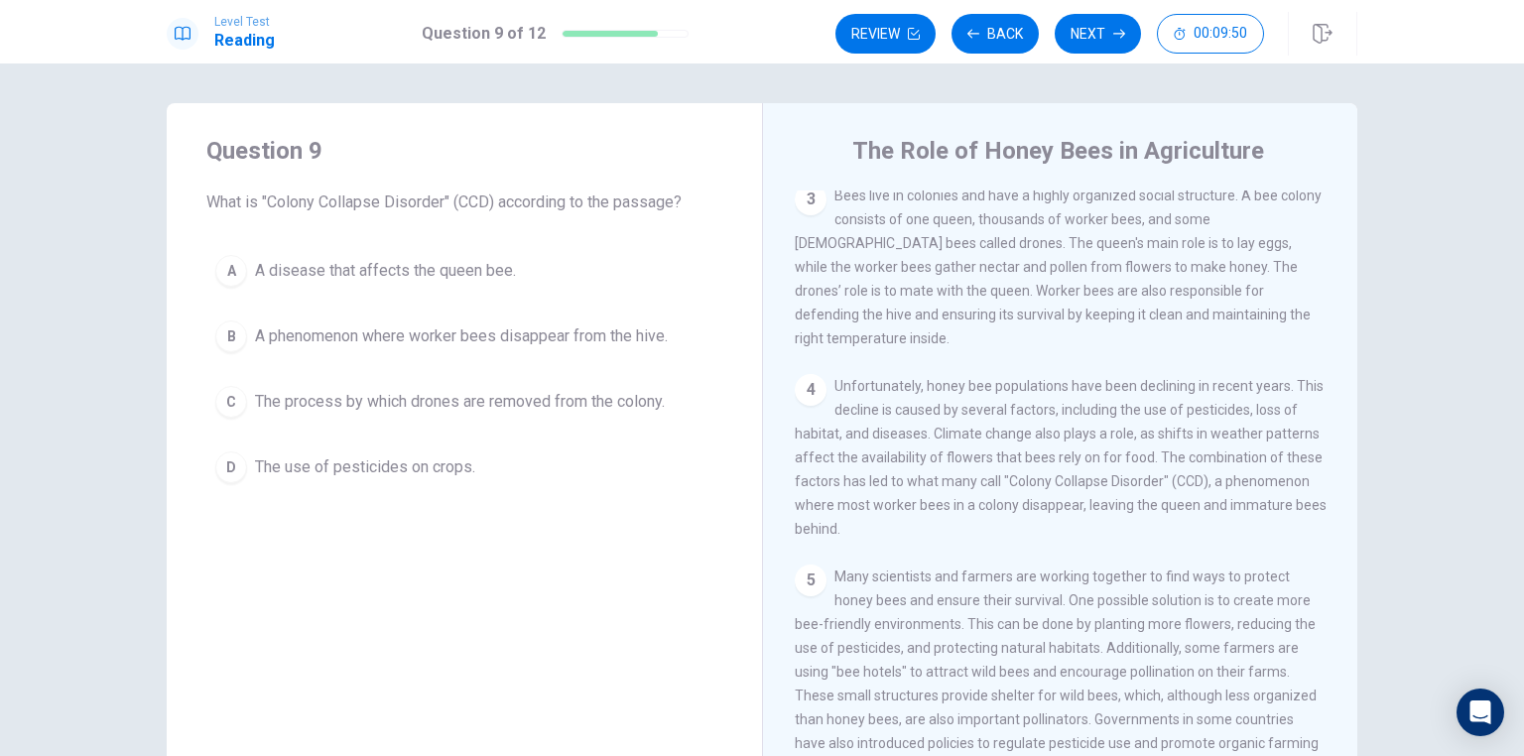
scroll to position [317, 0]
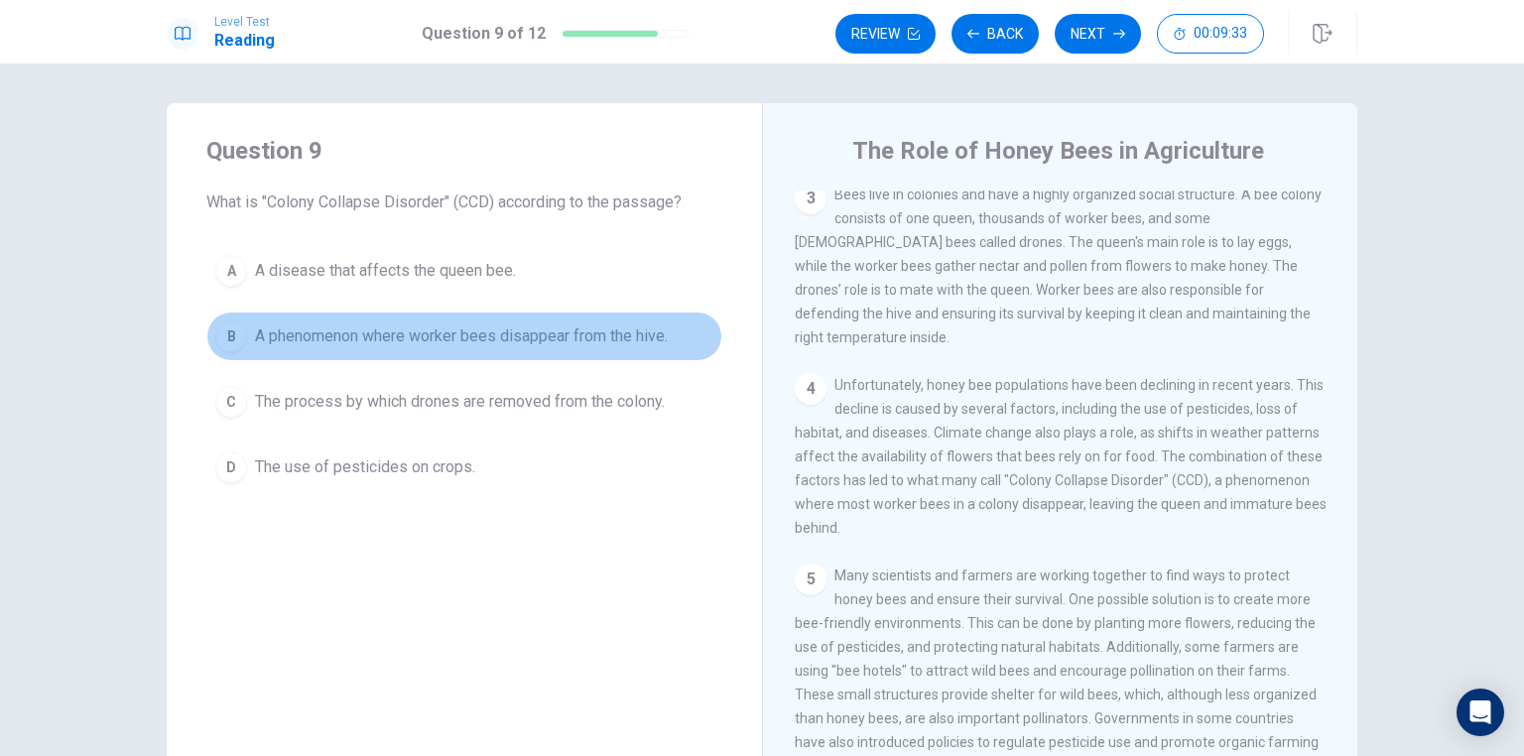
click at [228, 336] on div "B" at bounding box center [231, 336] width 32 height 32
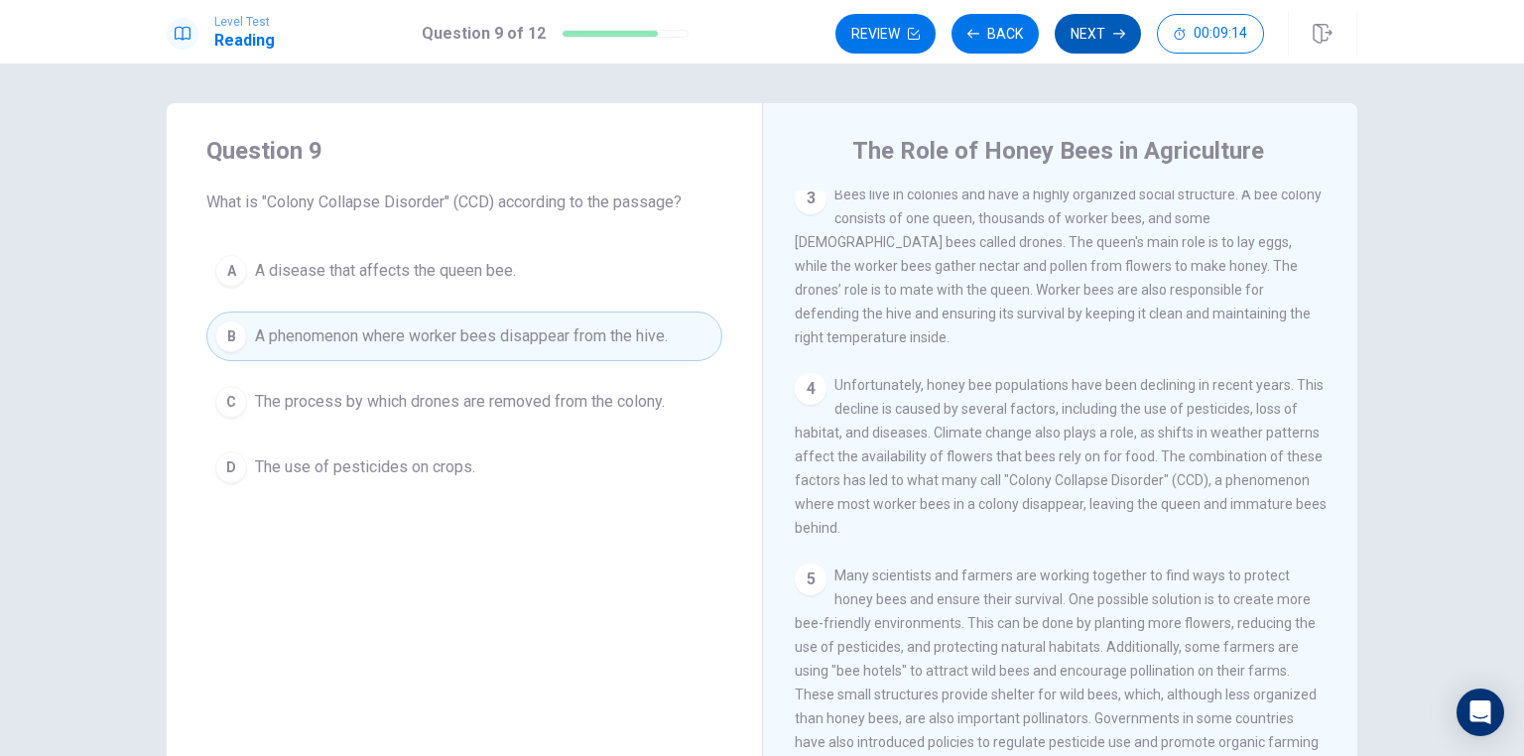
click at [1109, 40] on button "Next" at bounding box center [1097, 34] width 86 height 40
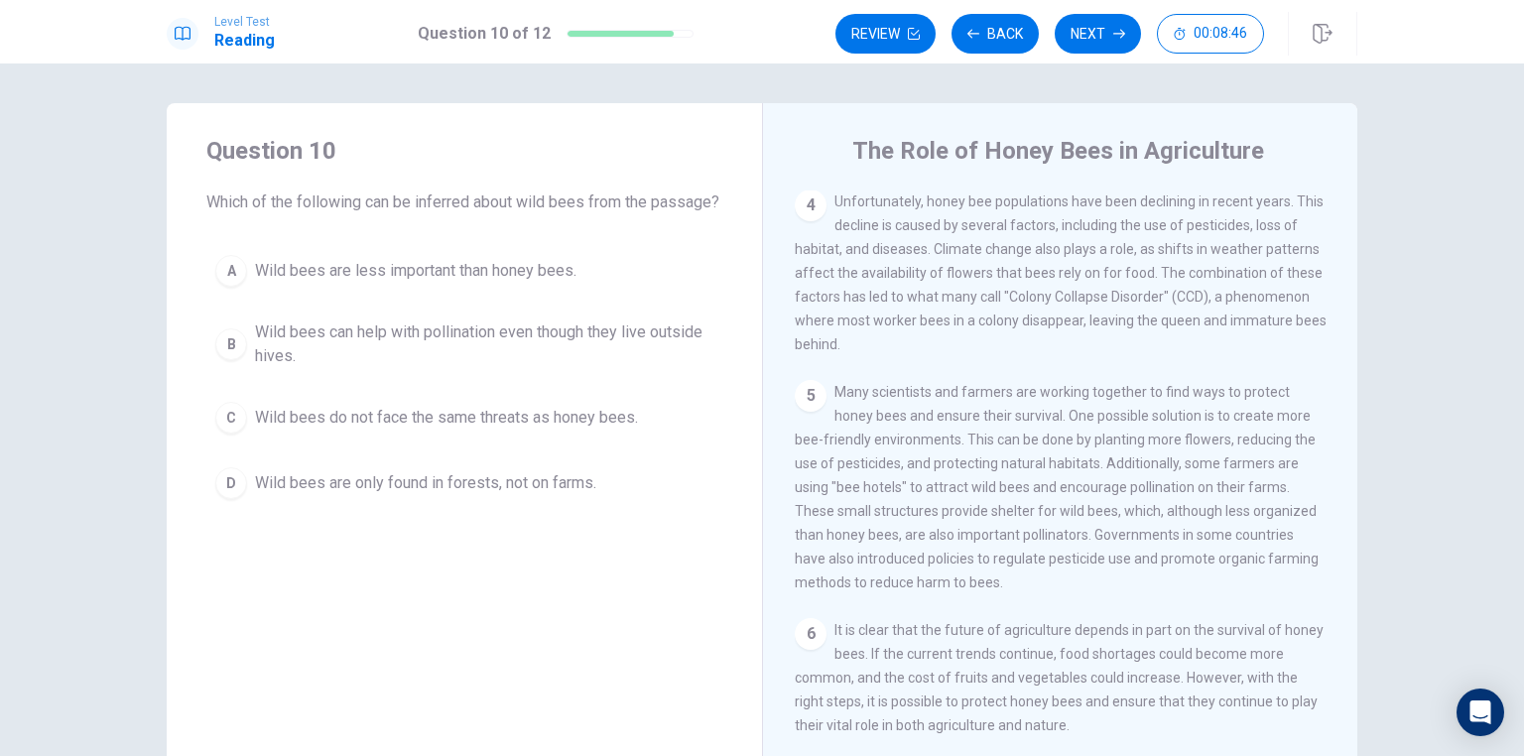
scroll to position [507, 0]
click at [224, 360] on div "B" at bounding box center [231, 344] width 32 height 32
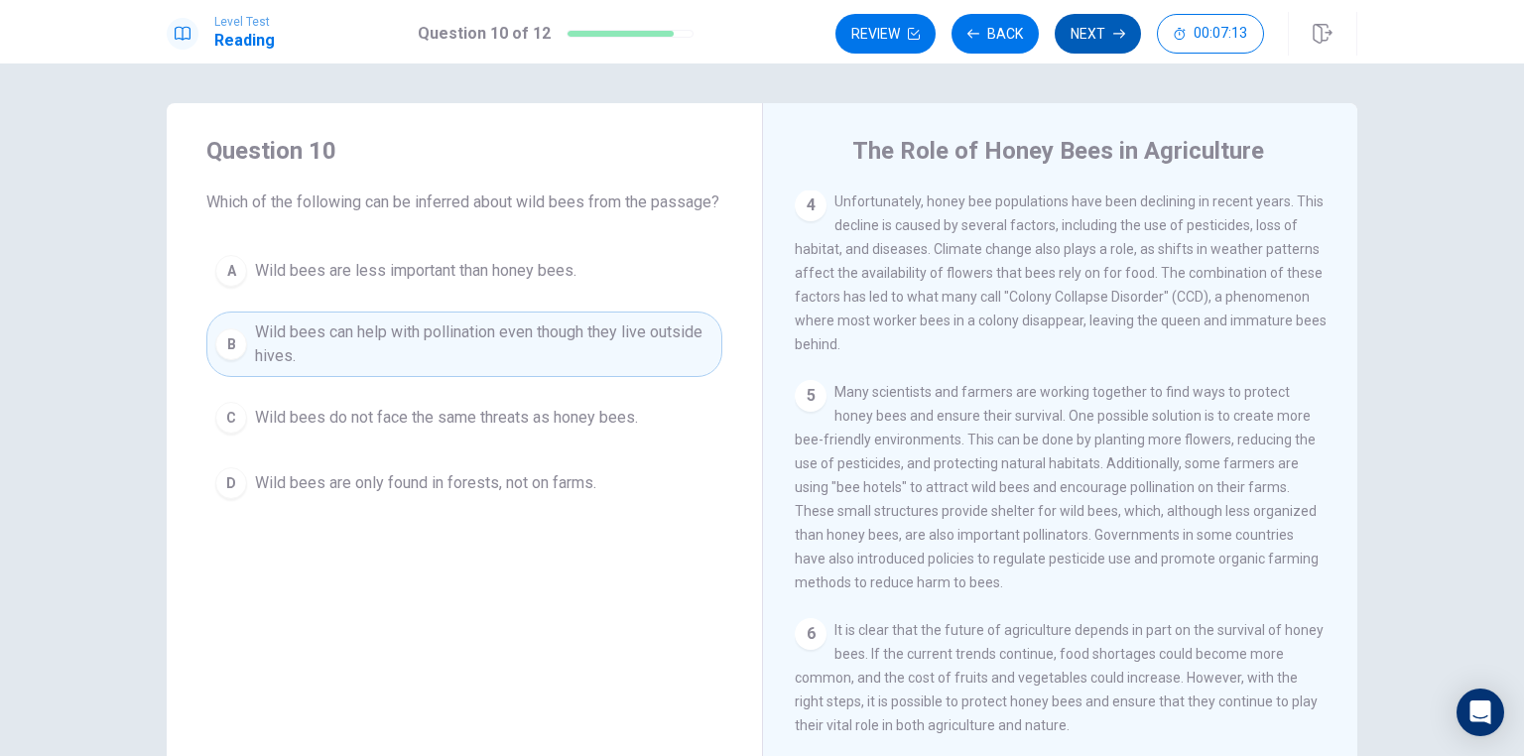
click at [1105, 40] on button "Next" at bounding box center [1097, 34] width 86 height 40
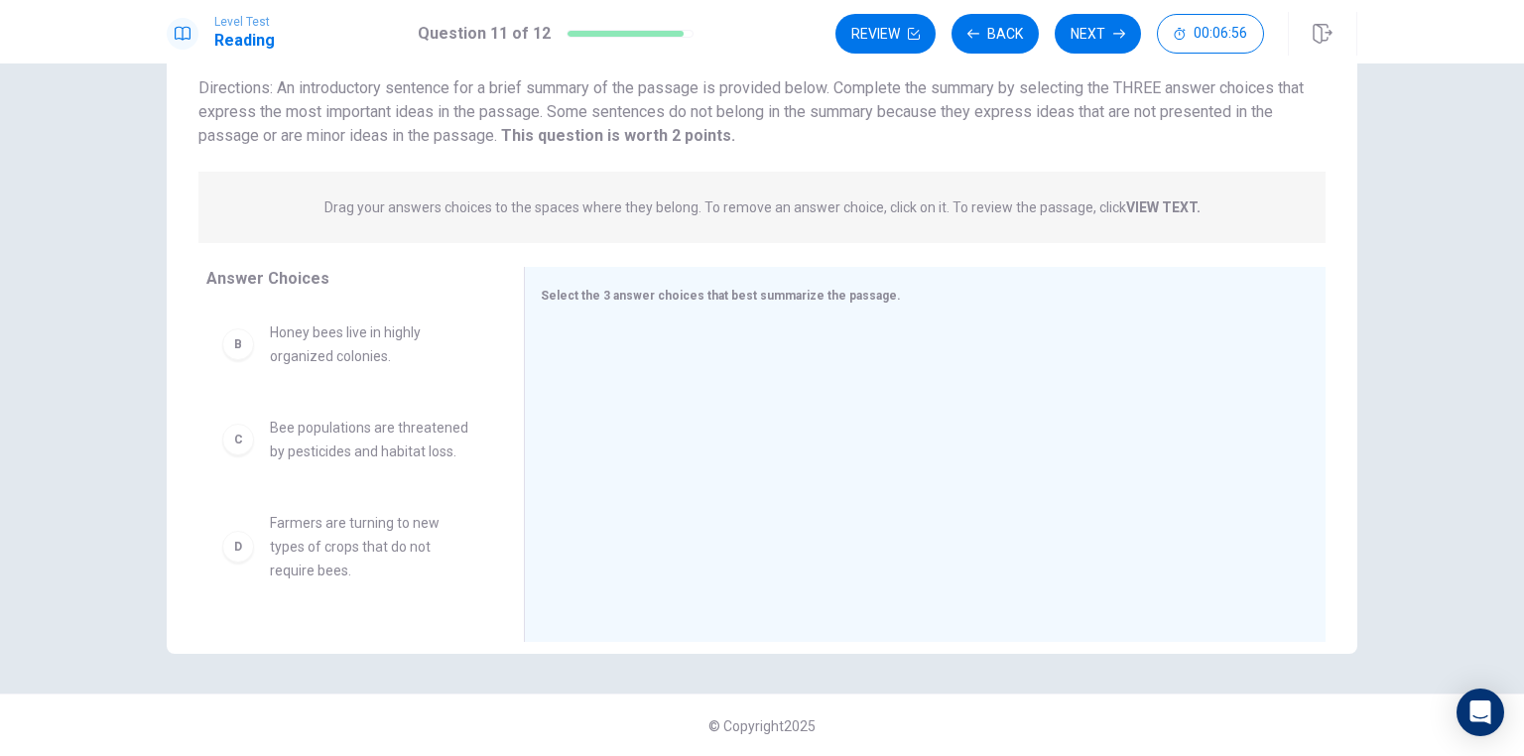
scroll to position [0, 0]
click at [239, 349] on div "A" at bounding box center [238, 346] width 32 height 32
drag, startPoint x: 239, startPoint y: 351, endPoint x: 661, endPoint y: 337, distance: 421.8
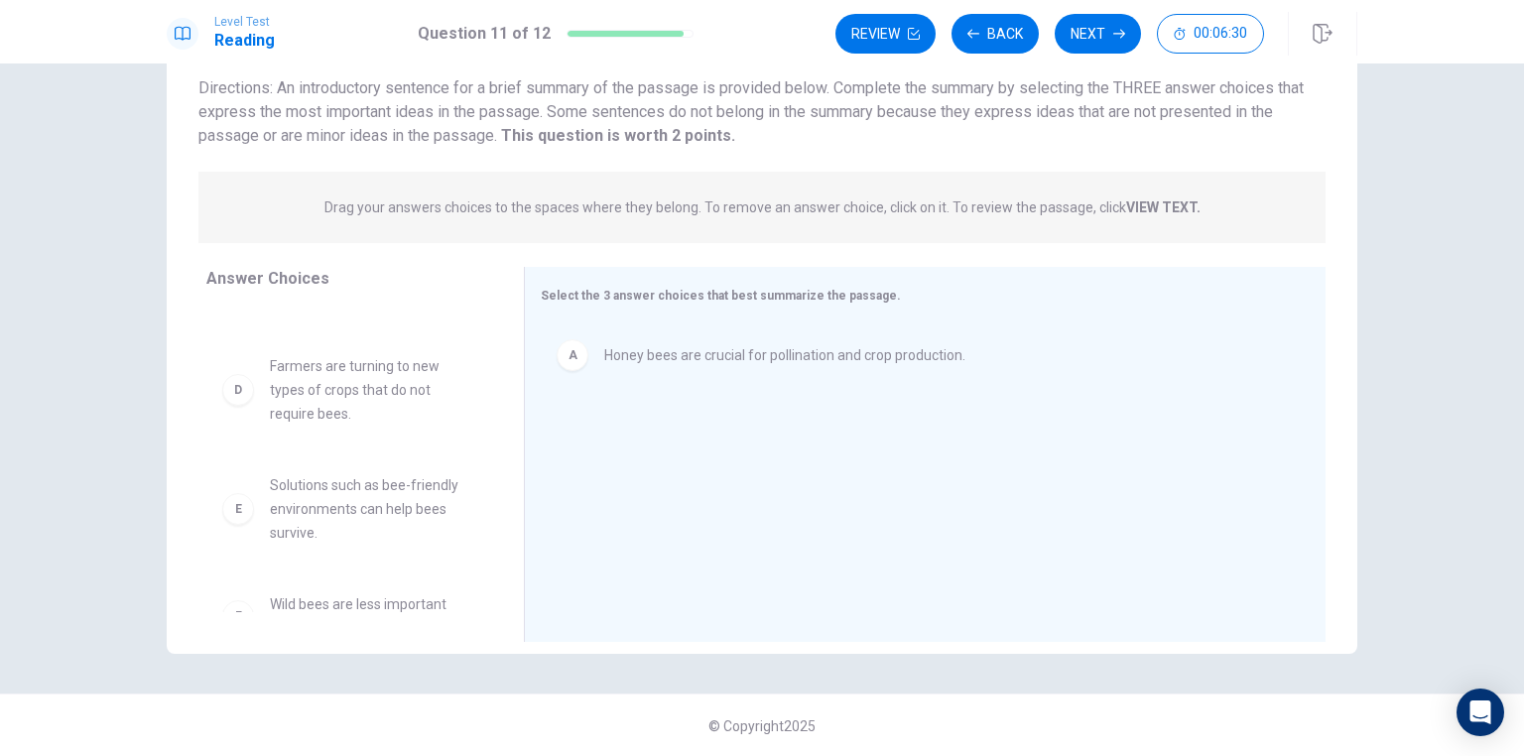
scroll to position [202, 0]
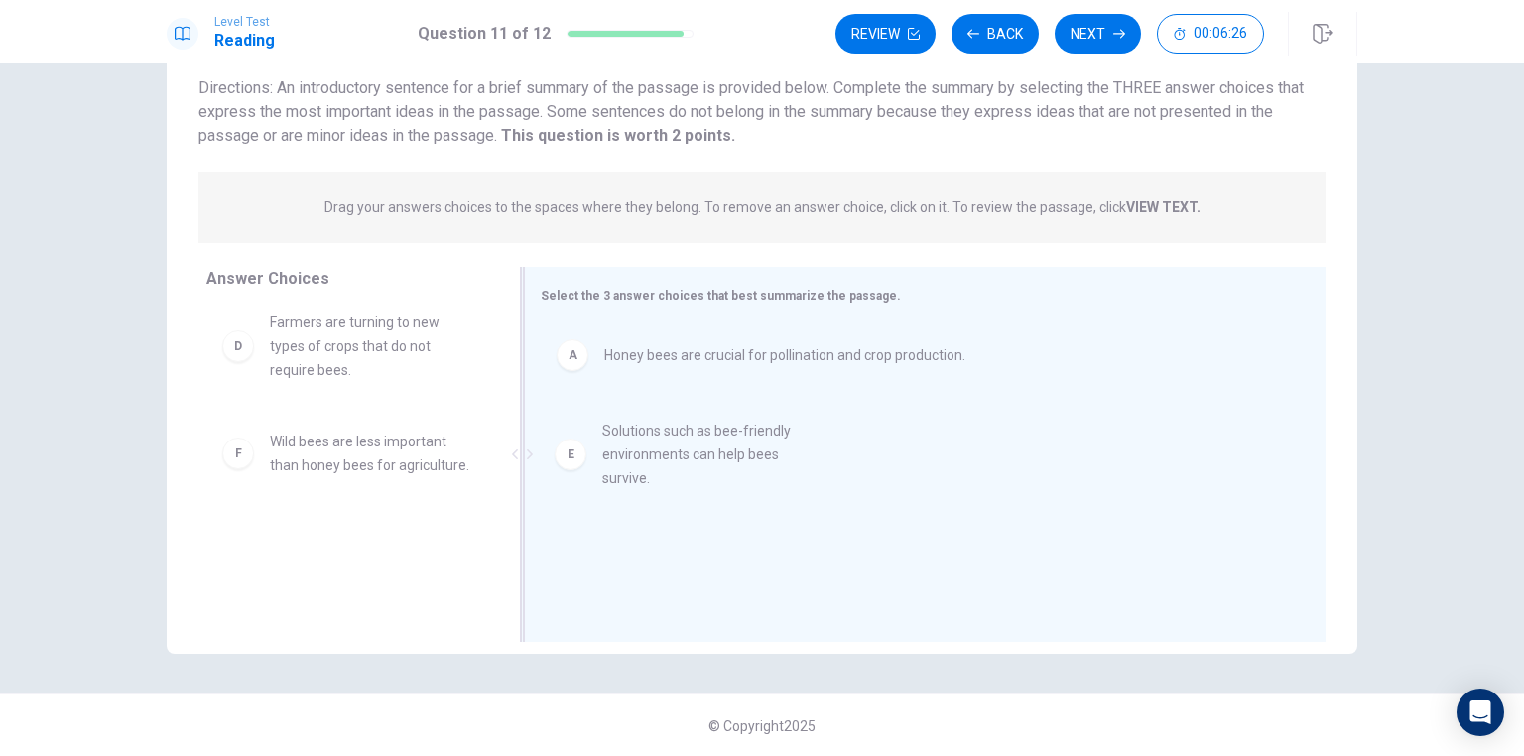
drag, startPoint x: 254, startPoint y: 464, endPoint x: 600, endPoint y: 450, distance: 346.5
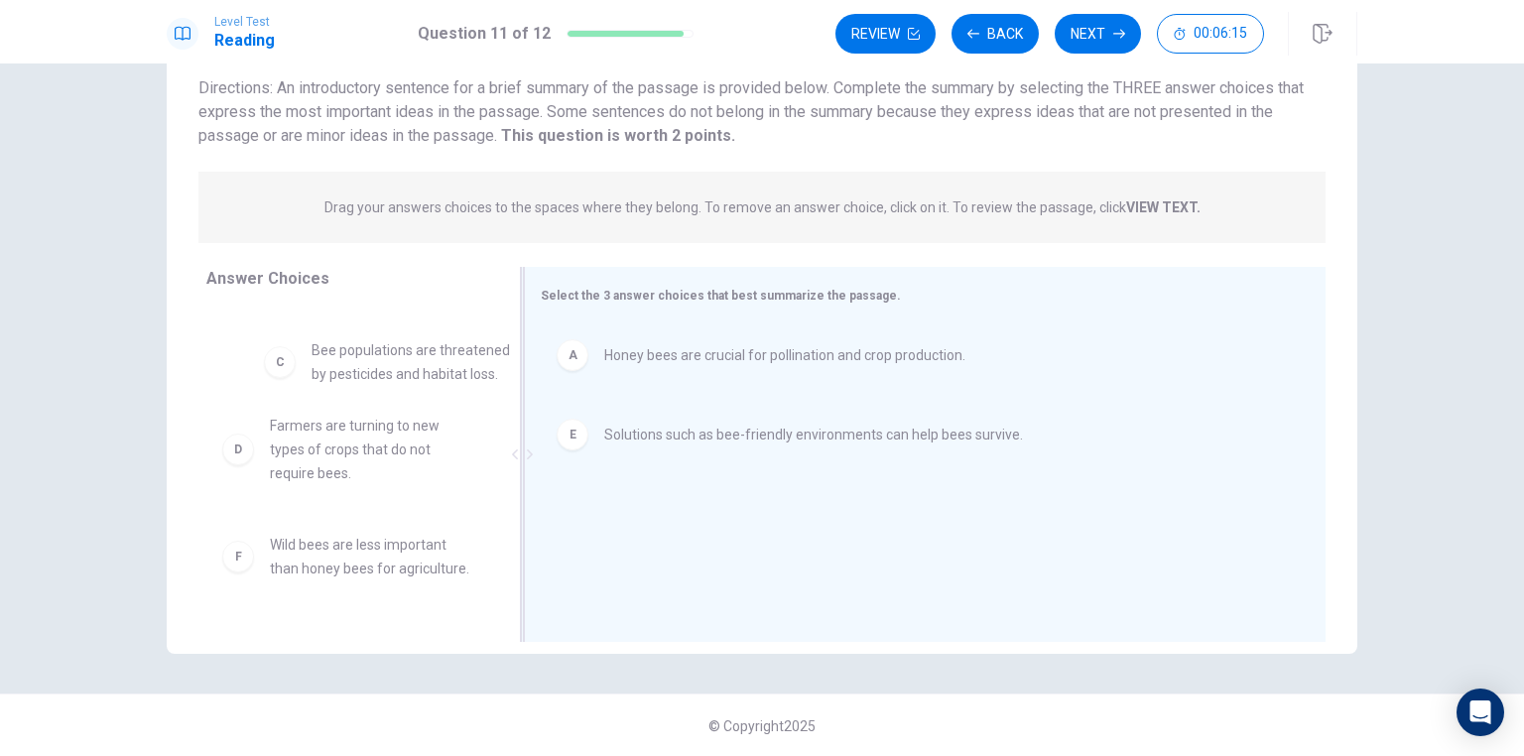
scroll to position [74, 0]
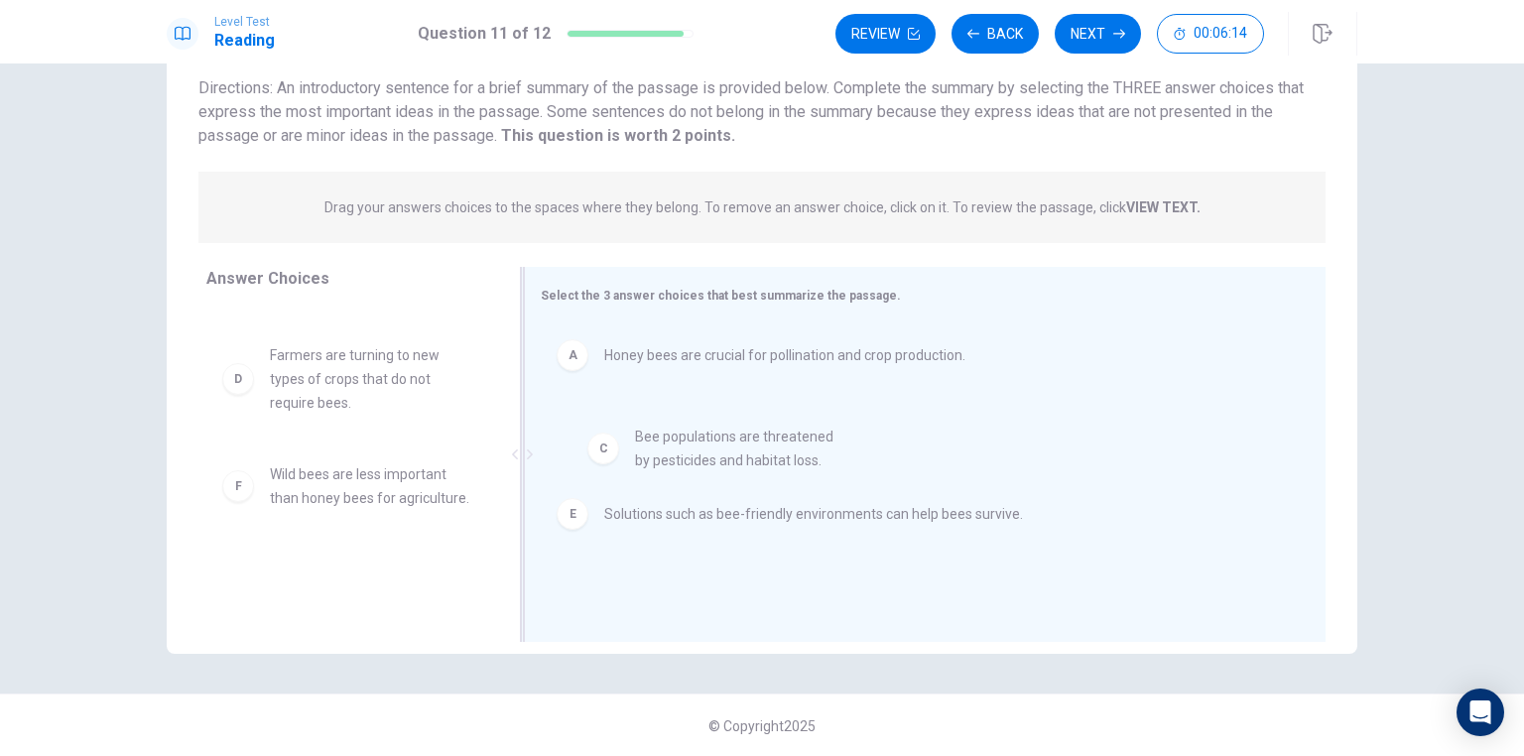
drag, startPoint x: 240, startPoint y: 361, endPoint x: 618, endPoint y: 455, distance: 389.5
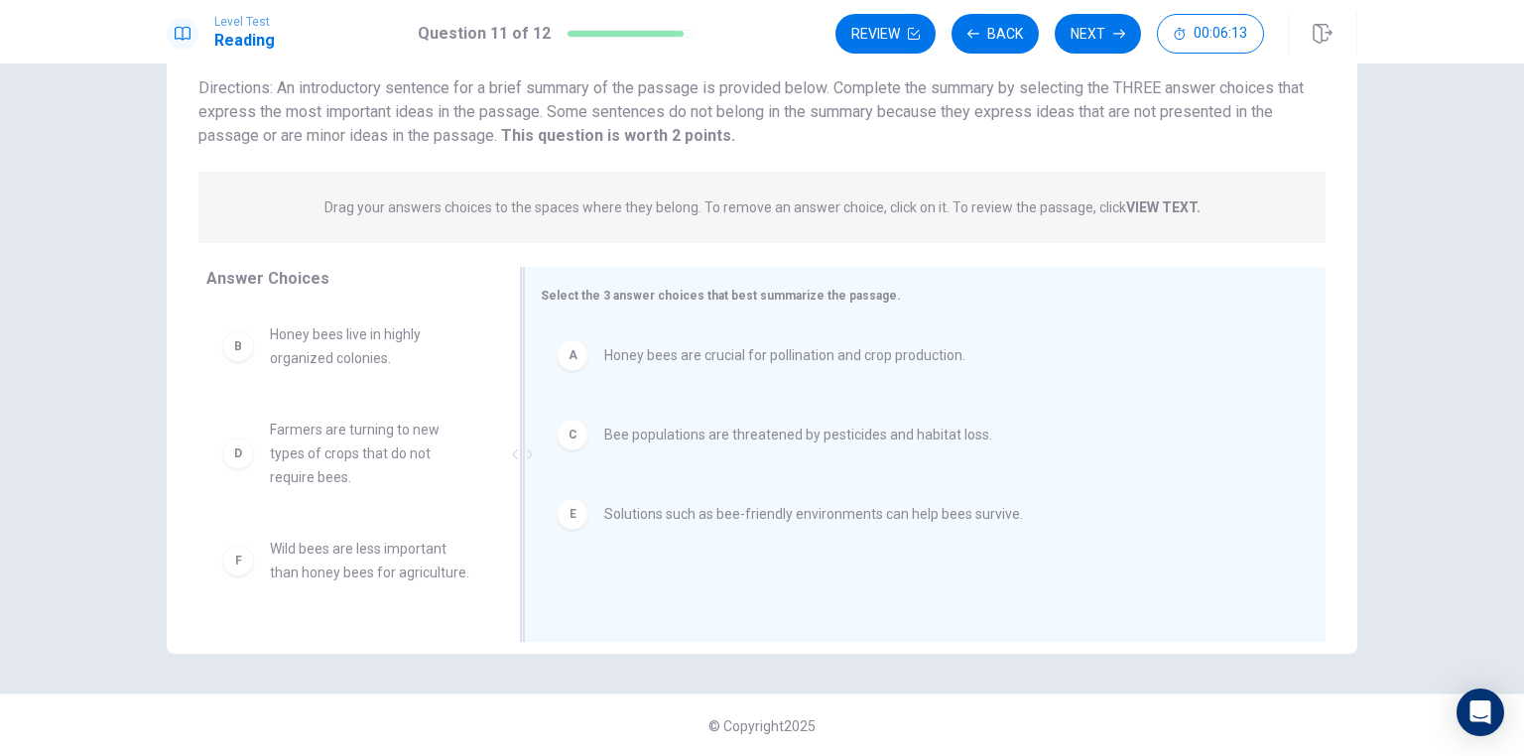
scroll to position [0, 0]
click at [369, 540] on span "Wild bees are less important than honey bees for agriculture." at bounding box center [373, 561] width 206 height 48
drag, startPoint x: 369, startPoint y: 540, endPoint x: 429, endPoint y: 537, distance: 59.6
click at [879, 28] on button "Review" at bounding box center [885, 34] width 100 height 40
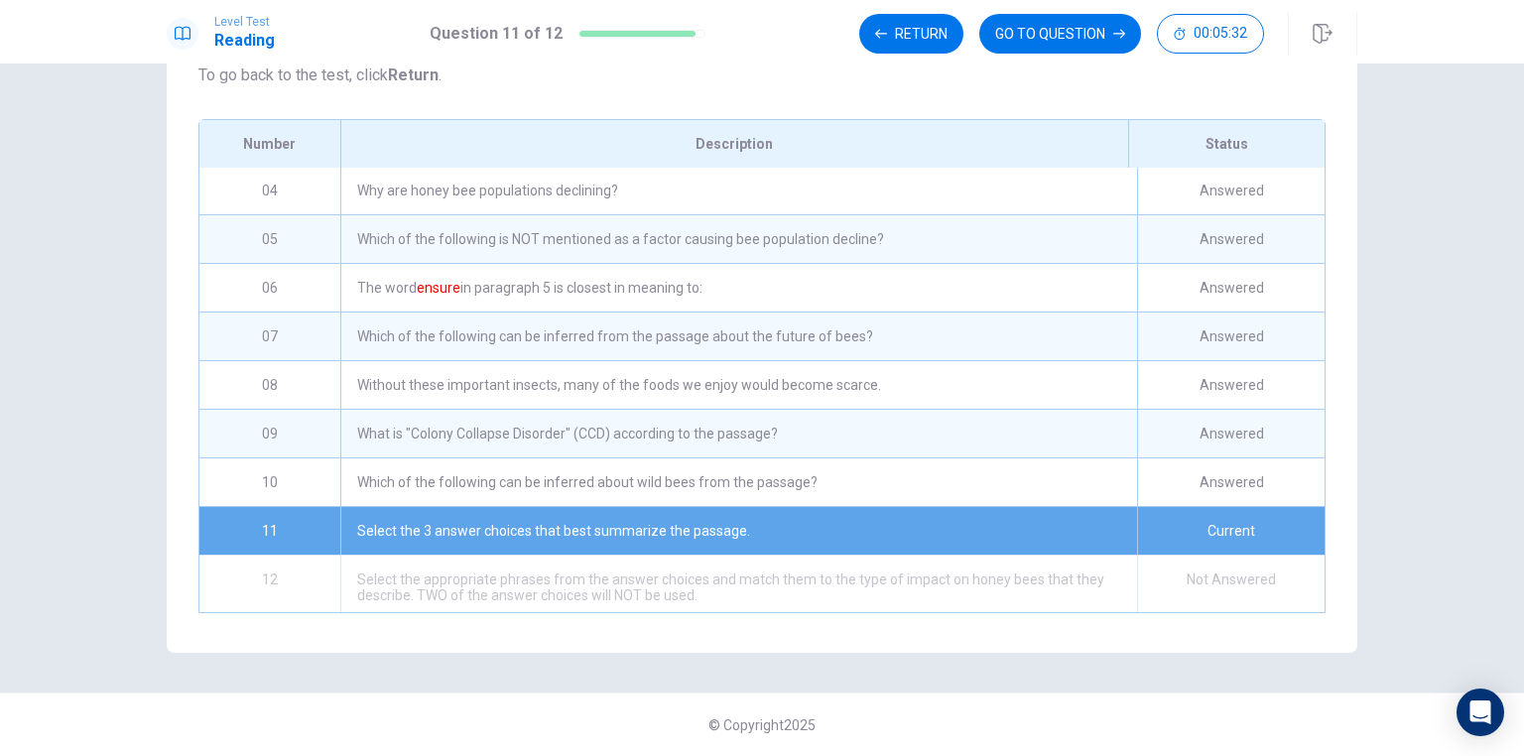
scroll to position [159, 0]
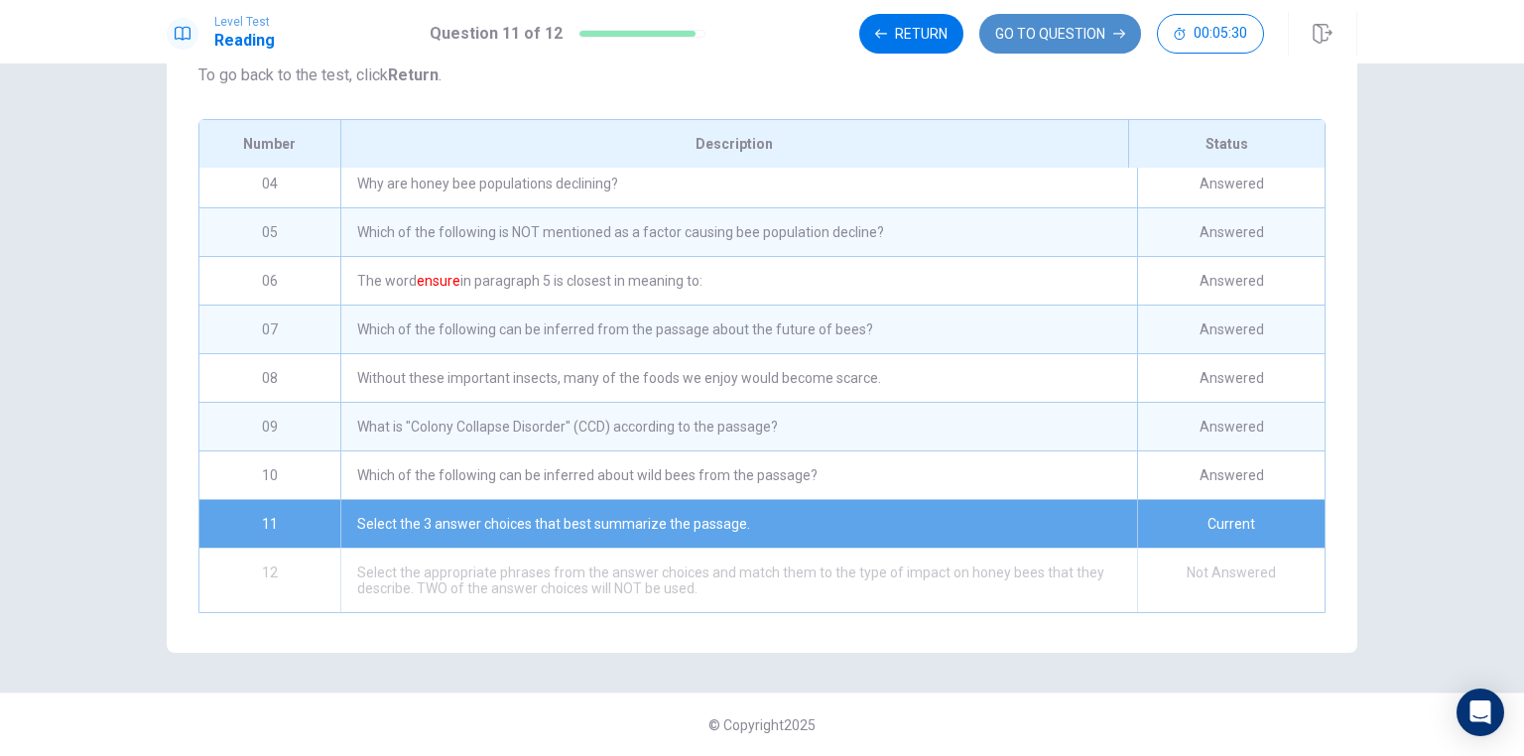
click at [1068, 36] on button "GO TO QUESTION" at bounding box center [1060, 34] width 162 height 40
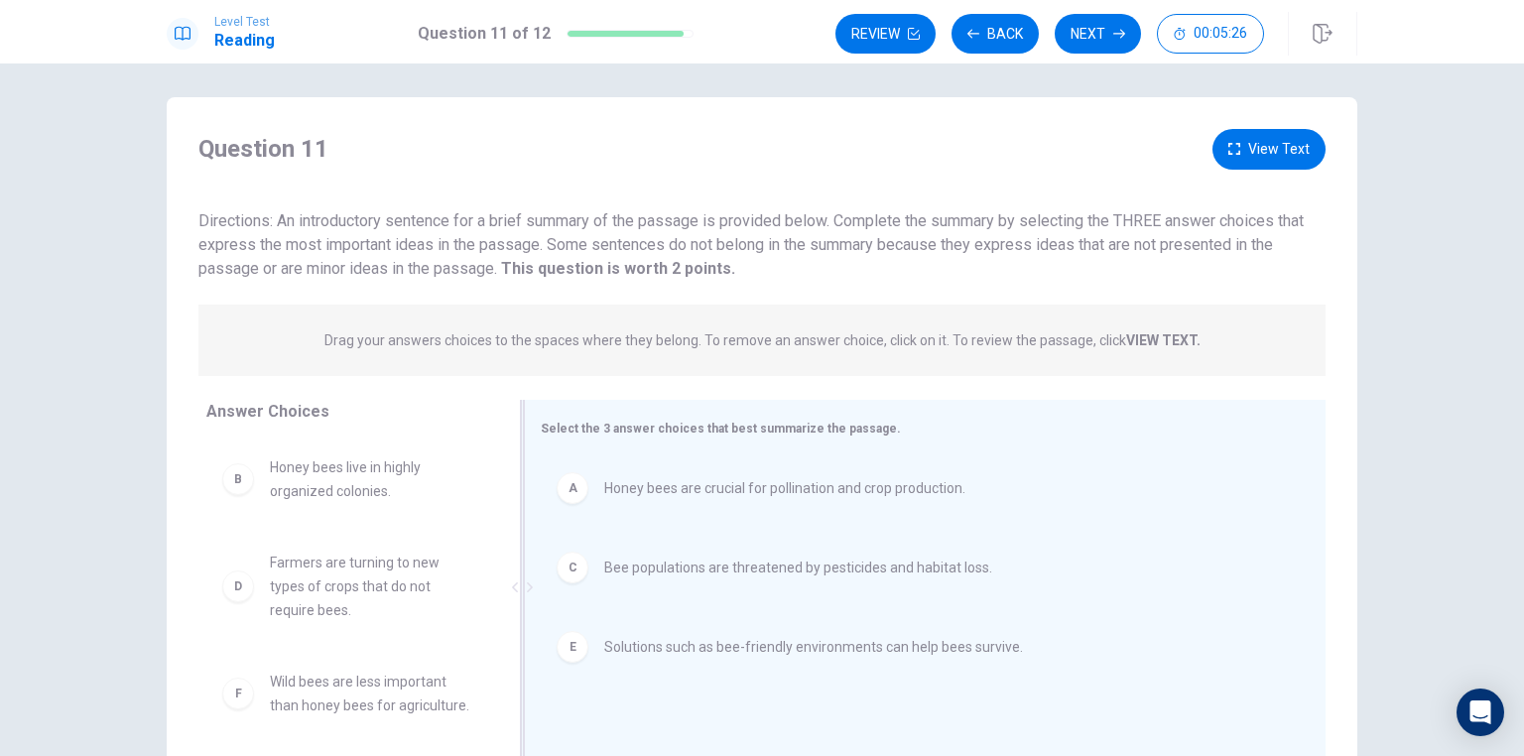
scroll to position [0, 0]
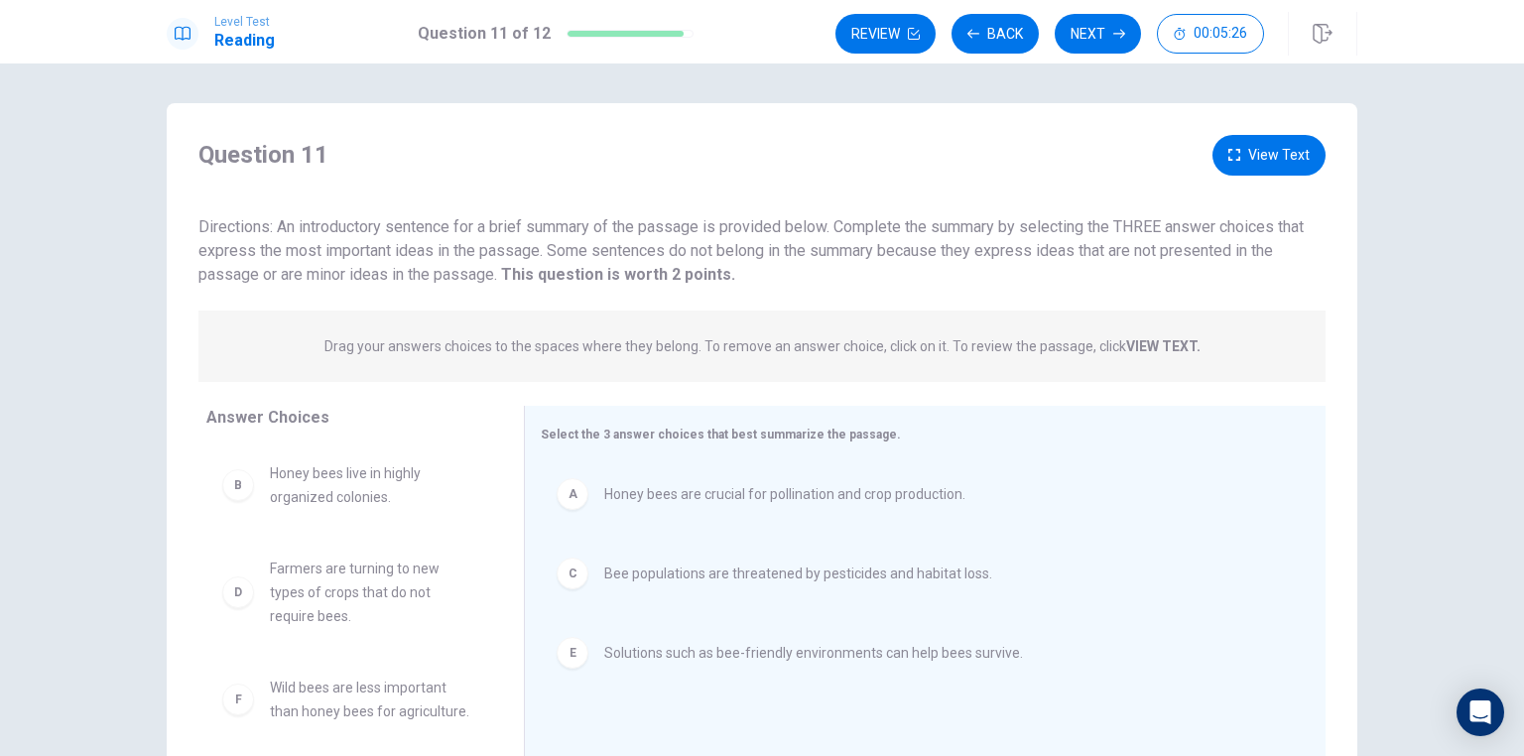
click at [1292, 161] on button "View Text" at bounding box center [1268, 155] width 113 height 41
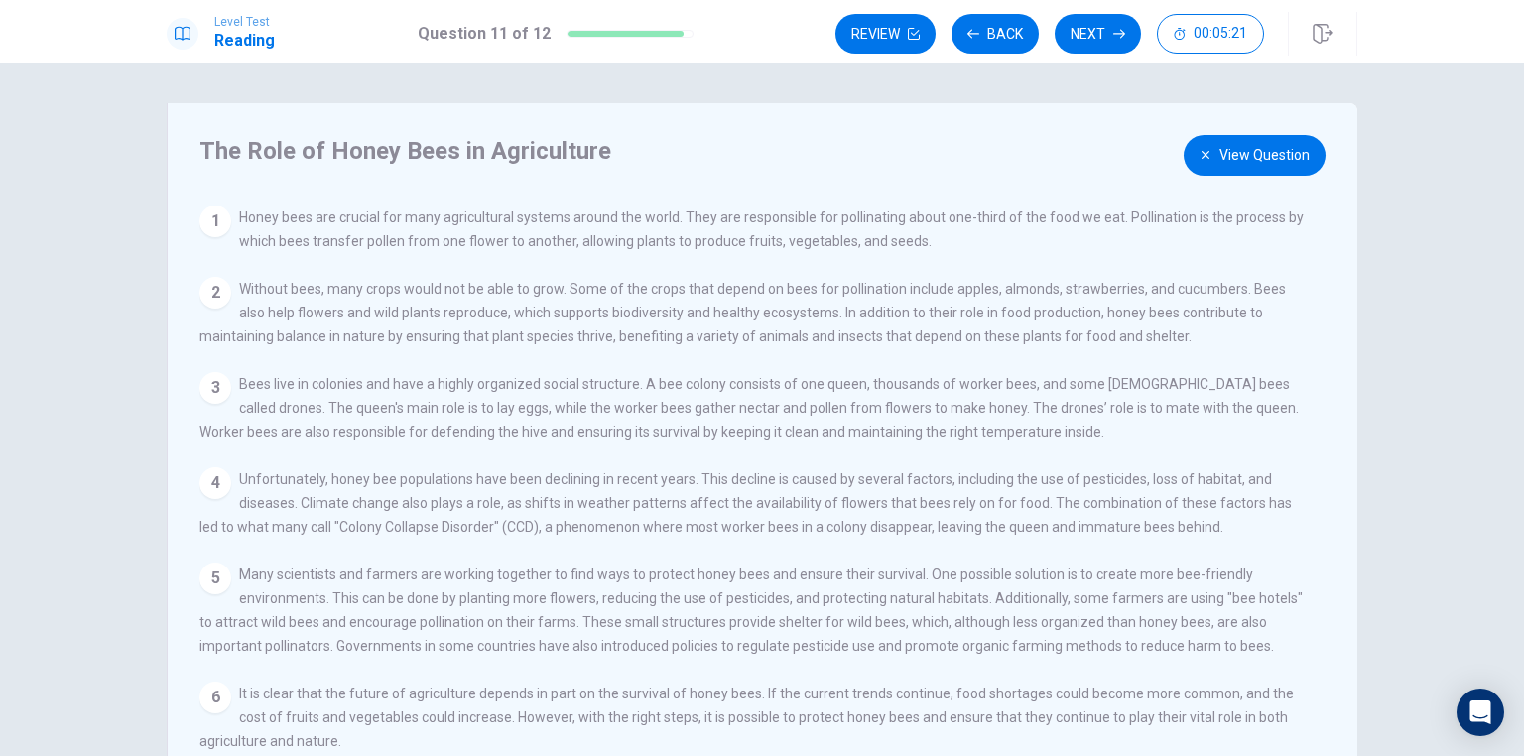
scroll to position [15, 0]
click at [1268, 159] on button "View Question" at bounding box center [1254, 155] width 142 height 41
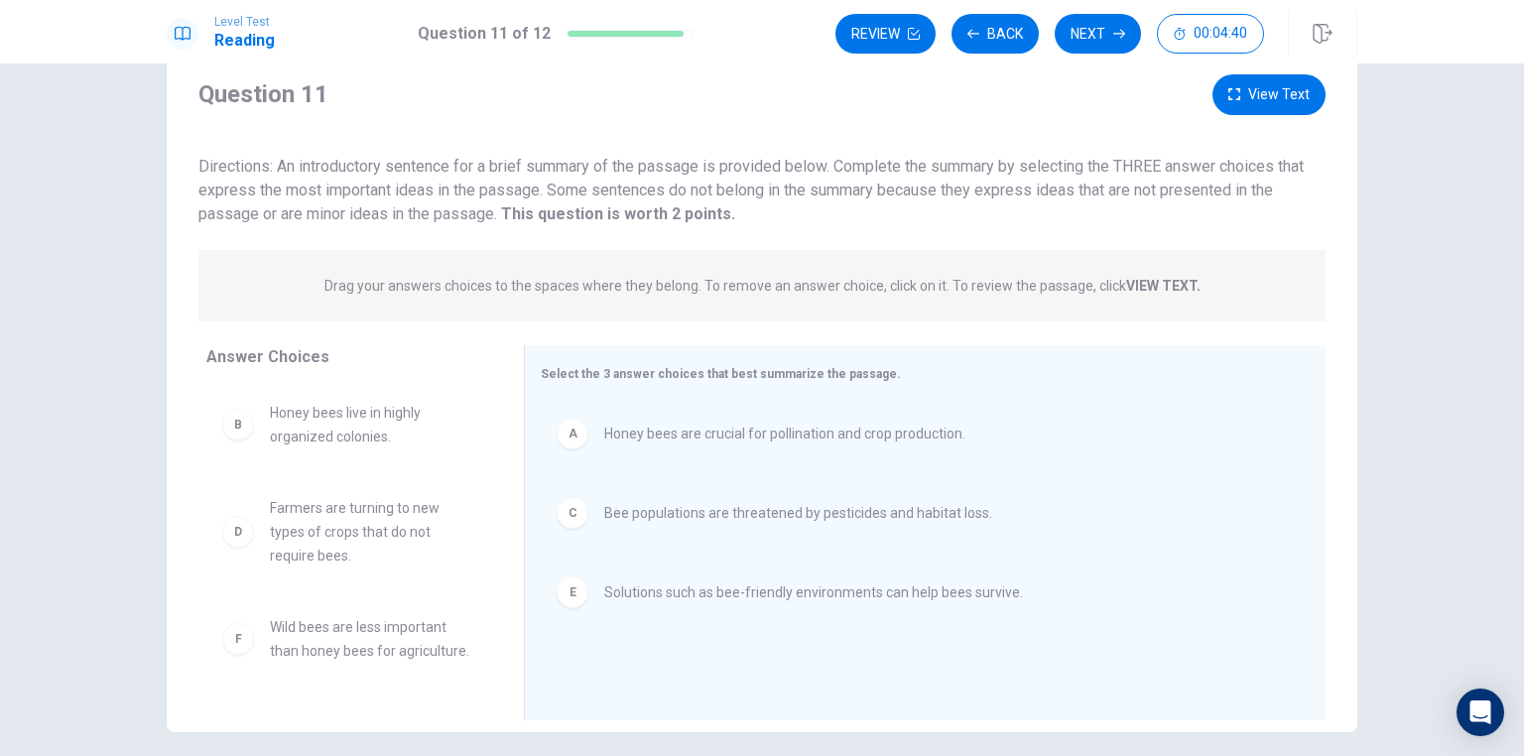
scroll to position [79, 0]
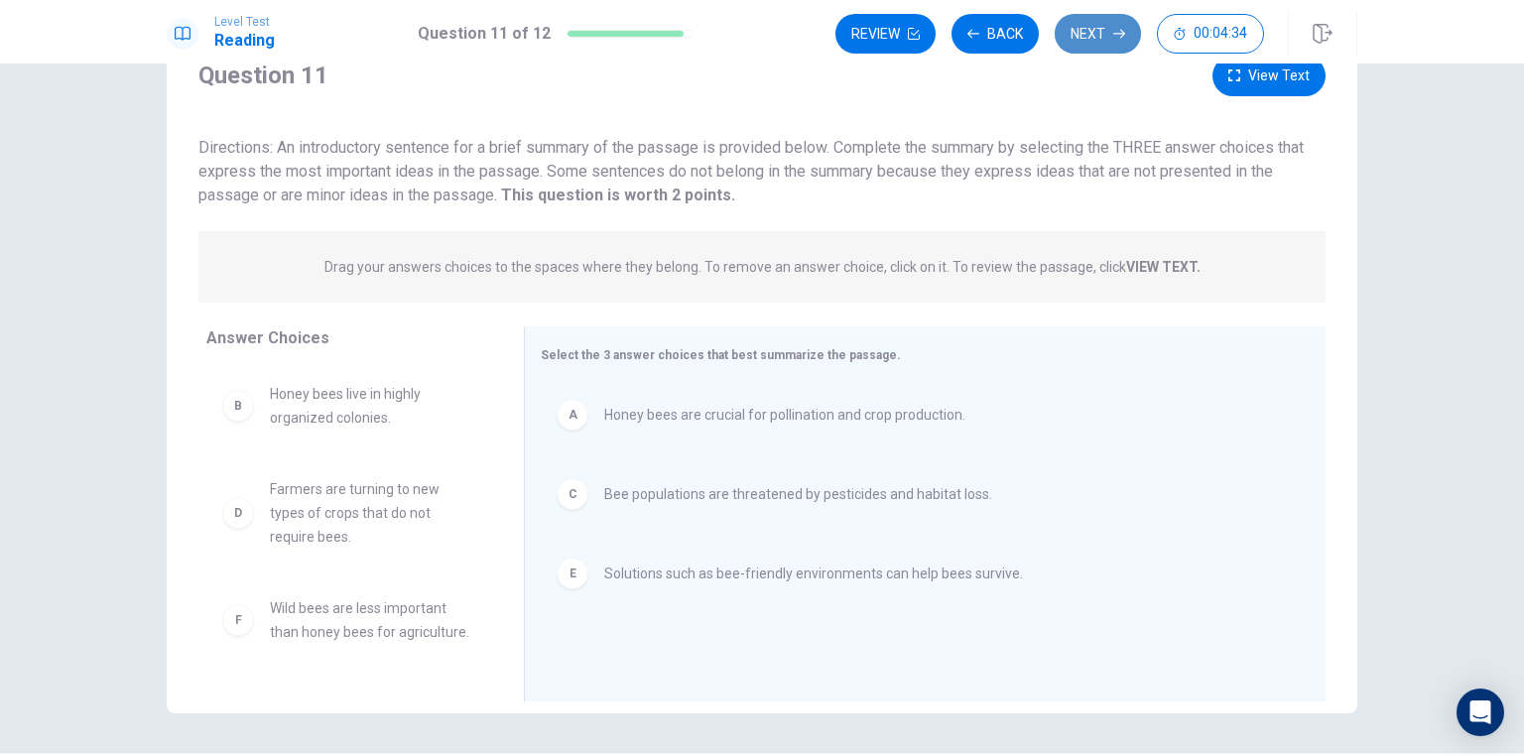
click at [1104, 38] on button "Next" at bounding box center [1097, 34] width 86 height 40
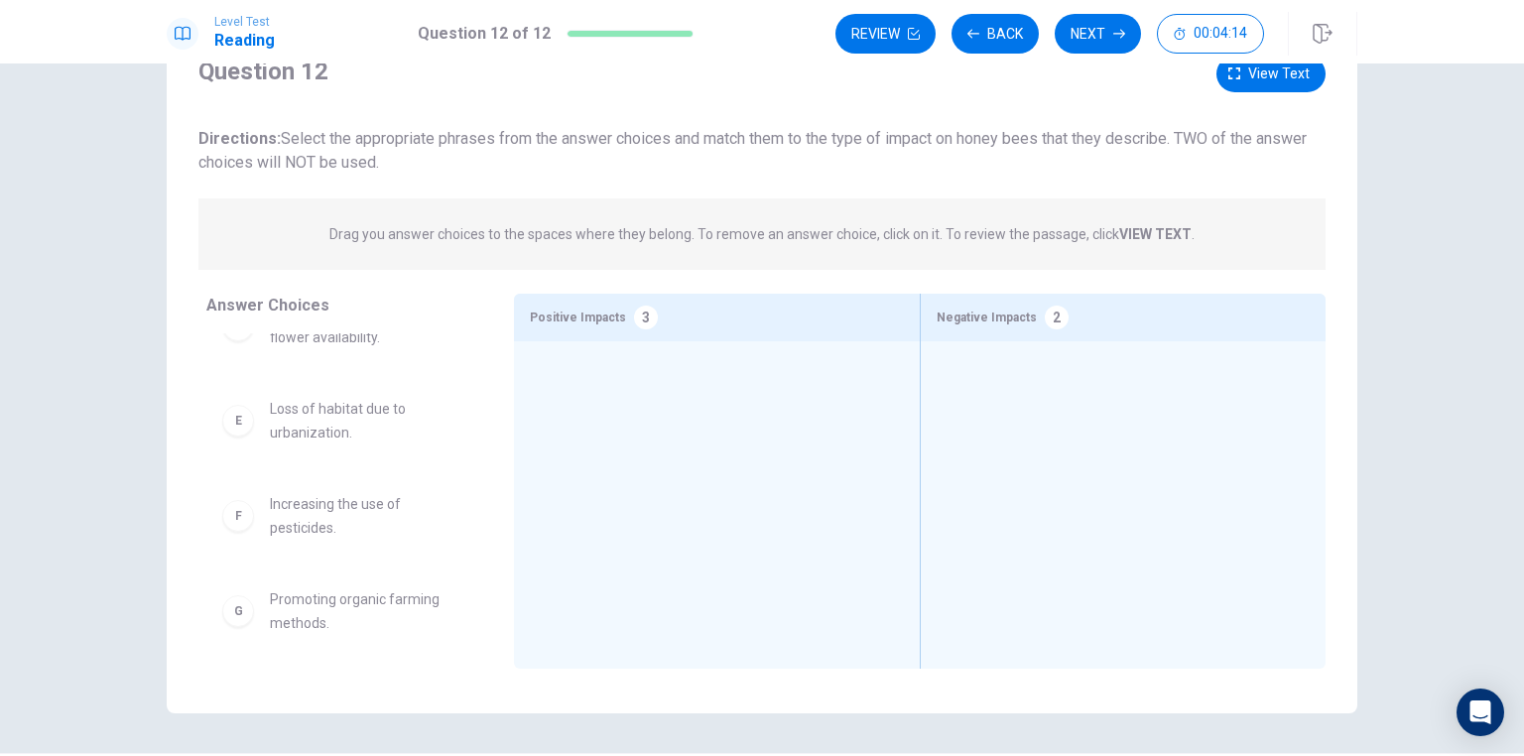
scroll to position [329, 0]
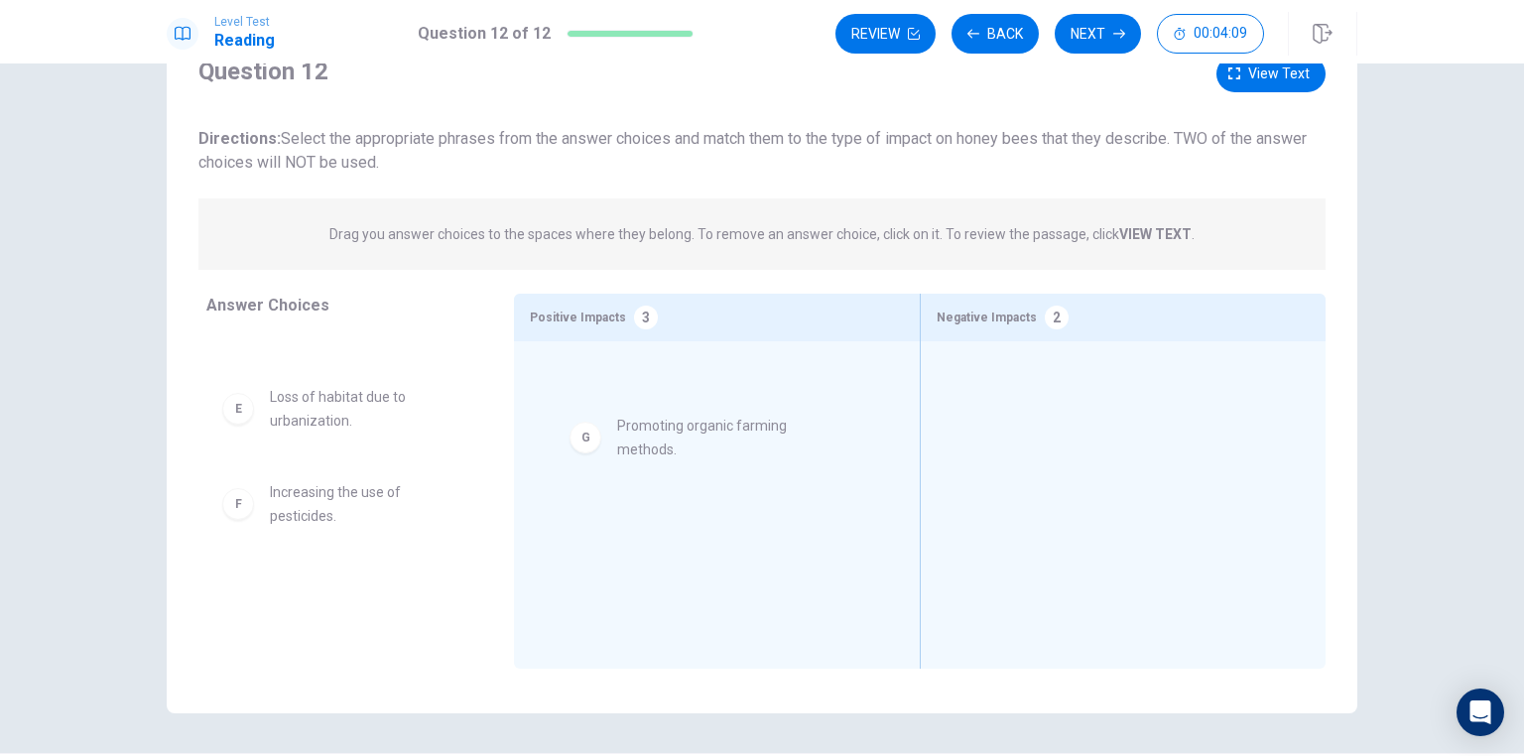
drag, startPoint x: 291, startPoint y: 600, endPoint x: 654, endPoint y: 430, distance: 401.1
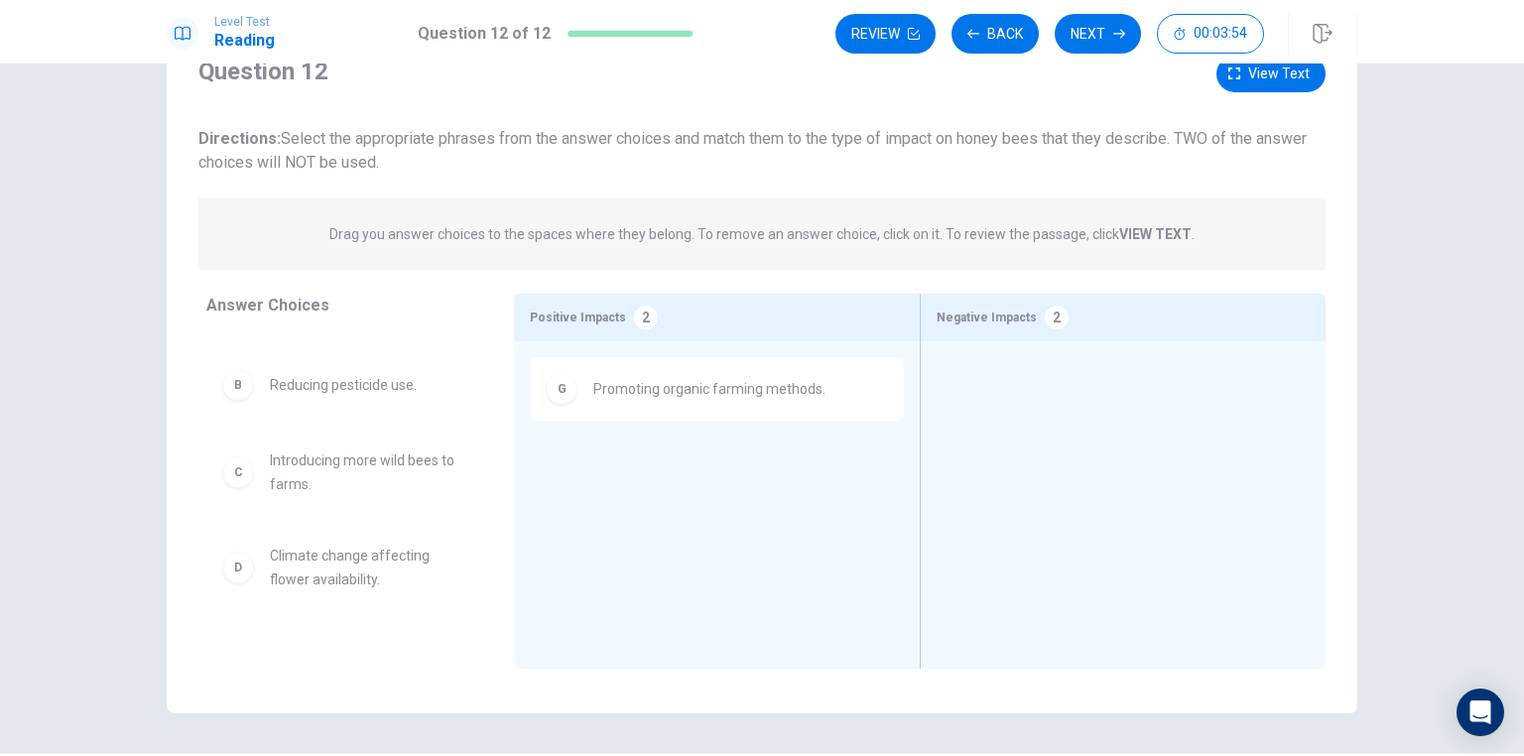
scroll to position [0, 0]
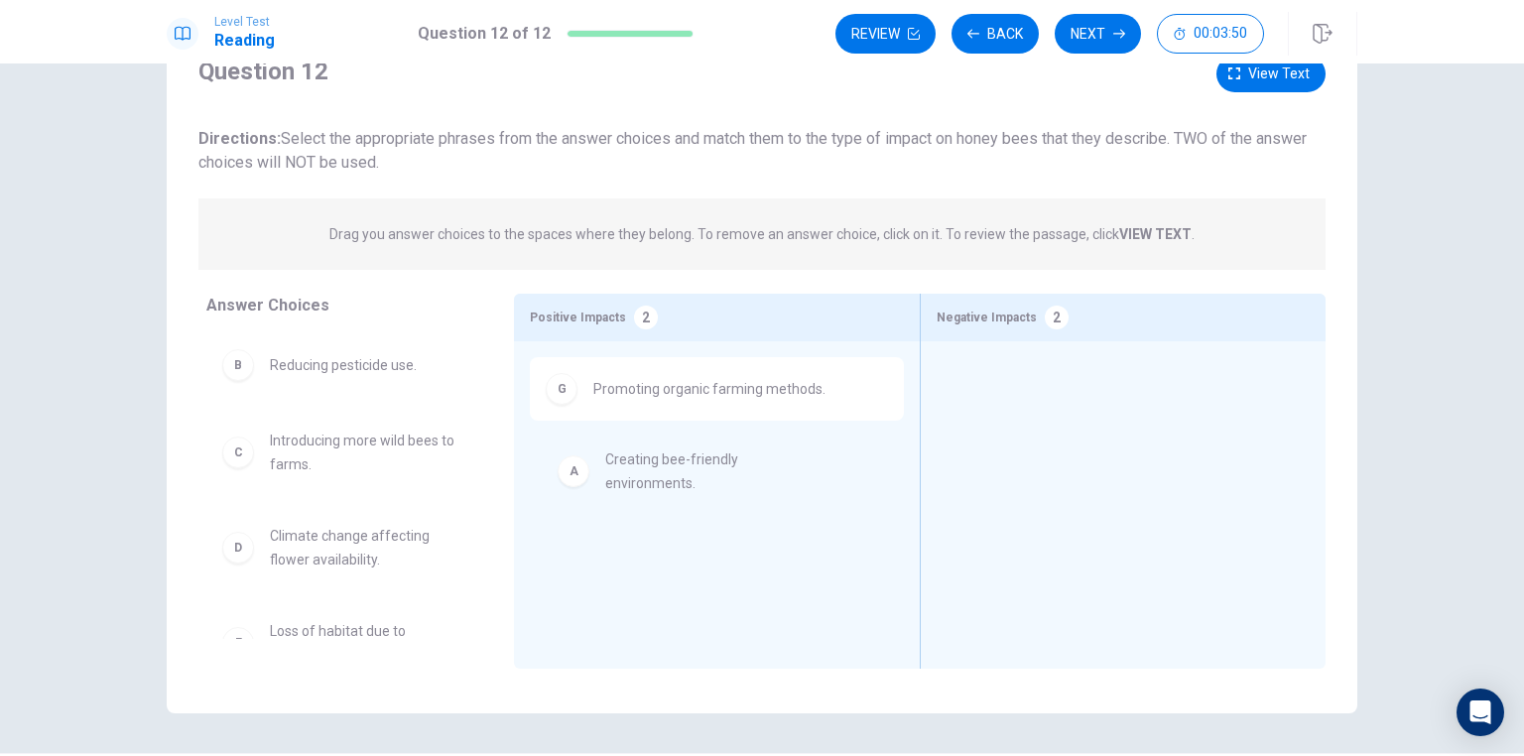
drag, startPoint x: 309, startPoint y: 372, endPoint x: 659, endPoint y: 468, distance: 362.2
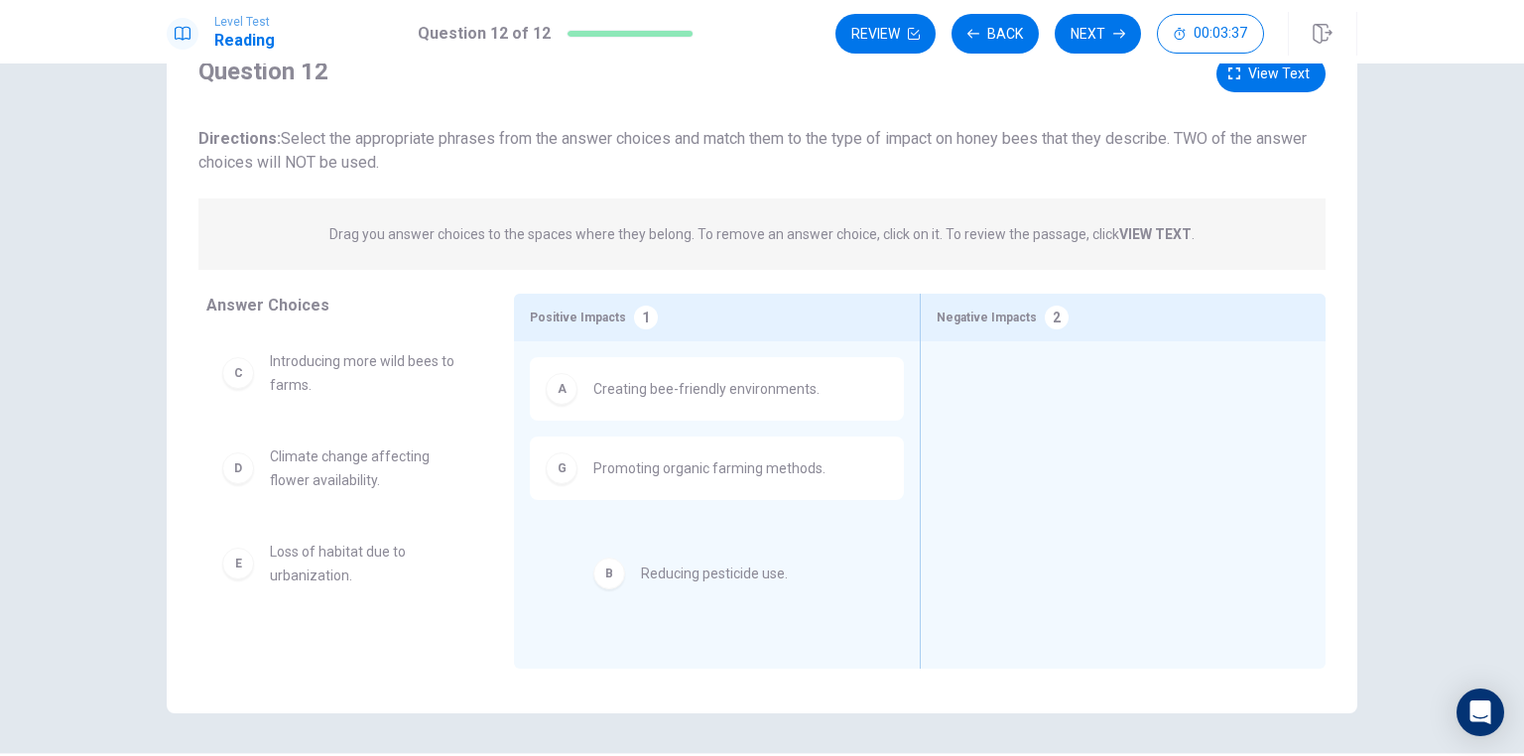
drag, startPoint x: 323, startPoint y: 373, endPoint x: 714, endPoint y: 591, distance: 447.6
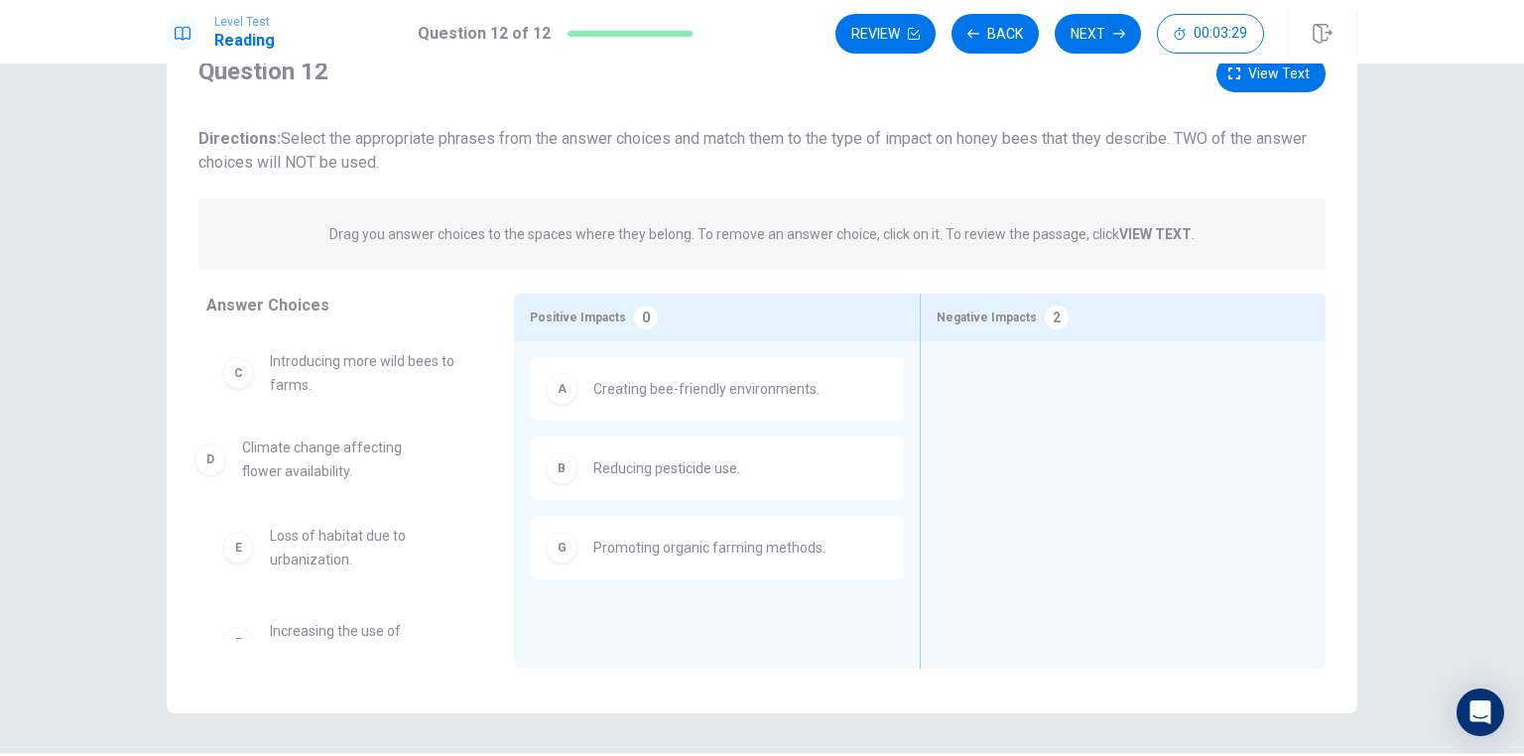
drag, startPoint x: 316, startPoint y: 470, endPoint x: 301, endPoint y: 459, distance: 19.3
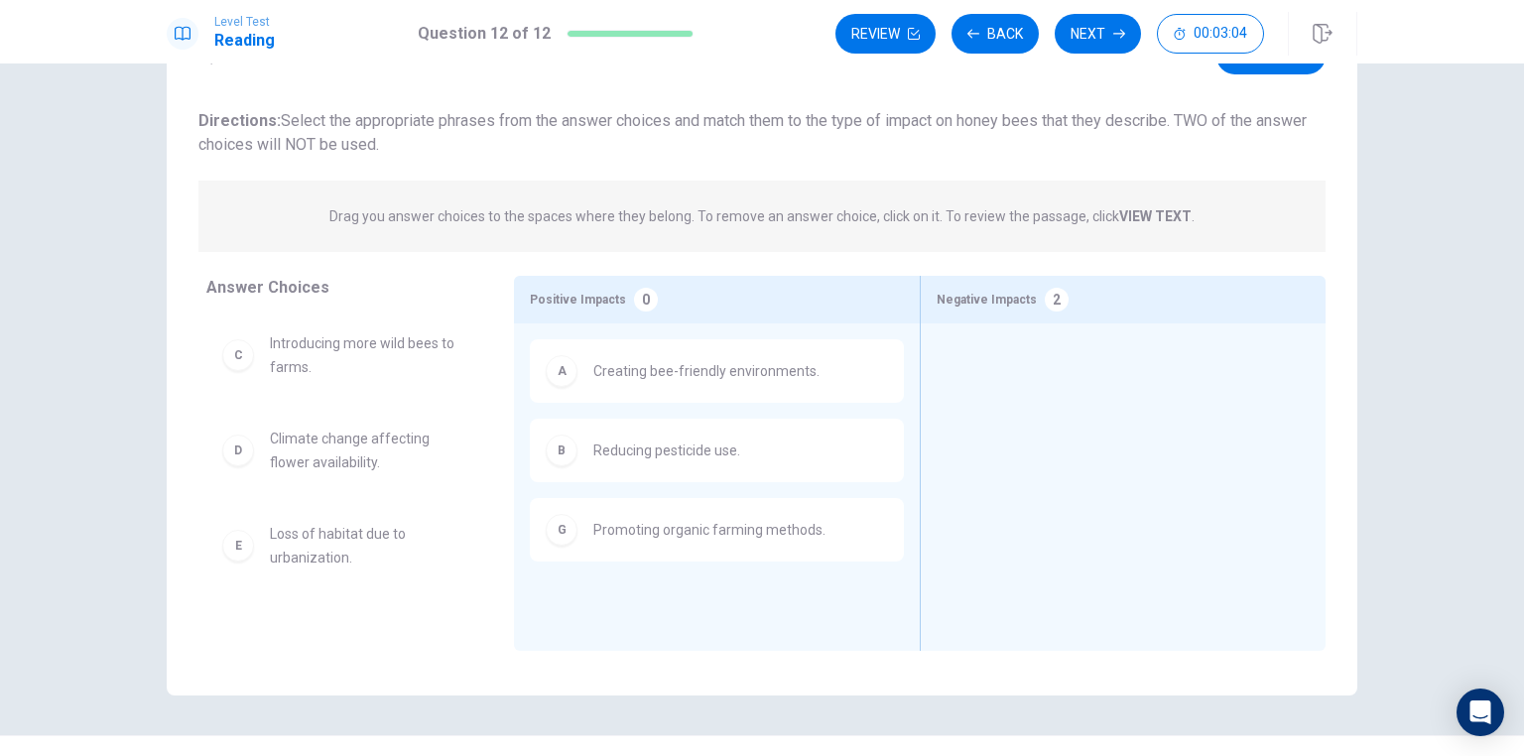
scroll to position [60, 0]
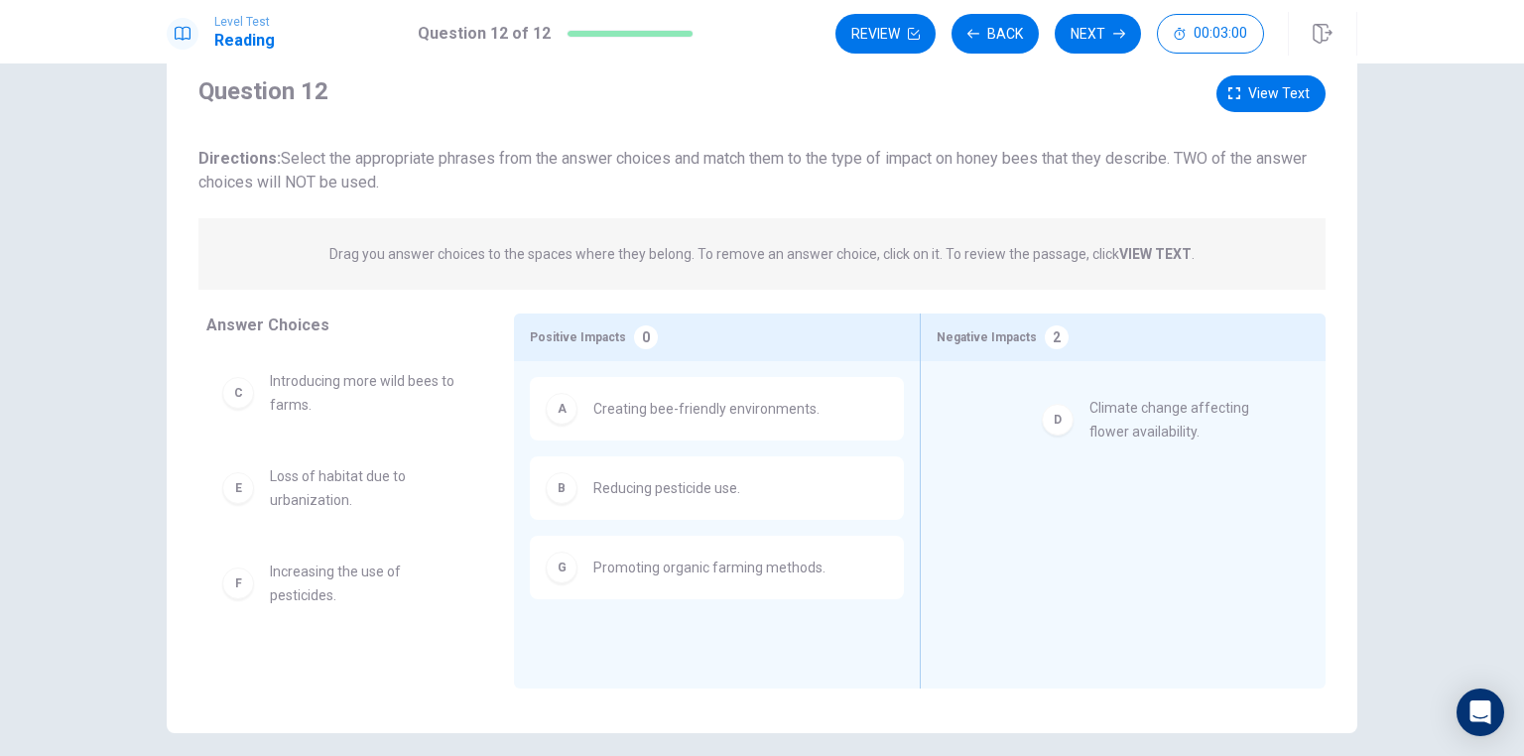
drag, startPoint x: 291, startPoint y: 494, endPoint x: 1117, endPoint y: 421, distance: 829.5
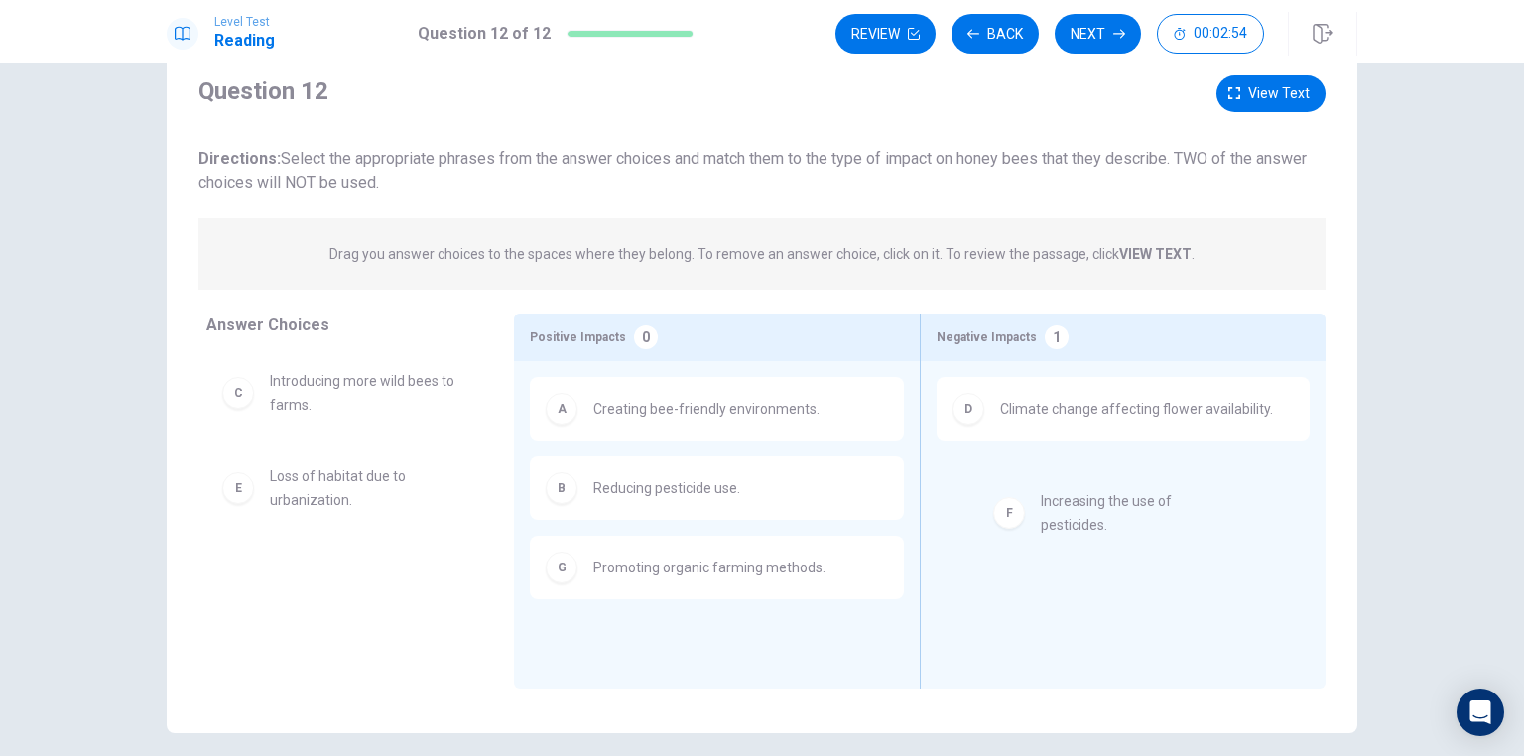
drag, startPoint x: 298, startPoint y: 586, endPoint x: 1078, endPoint y: 514, distance: 784.0
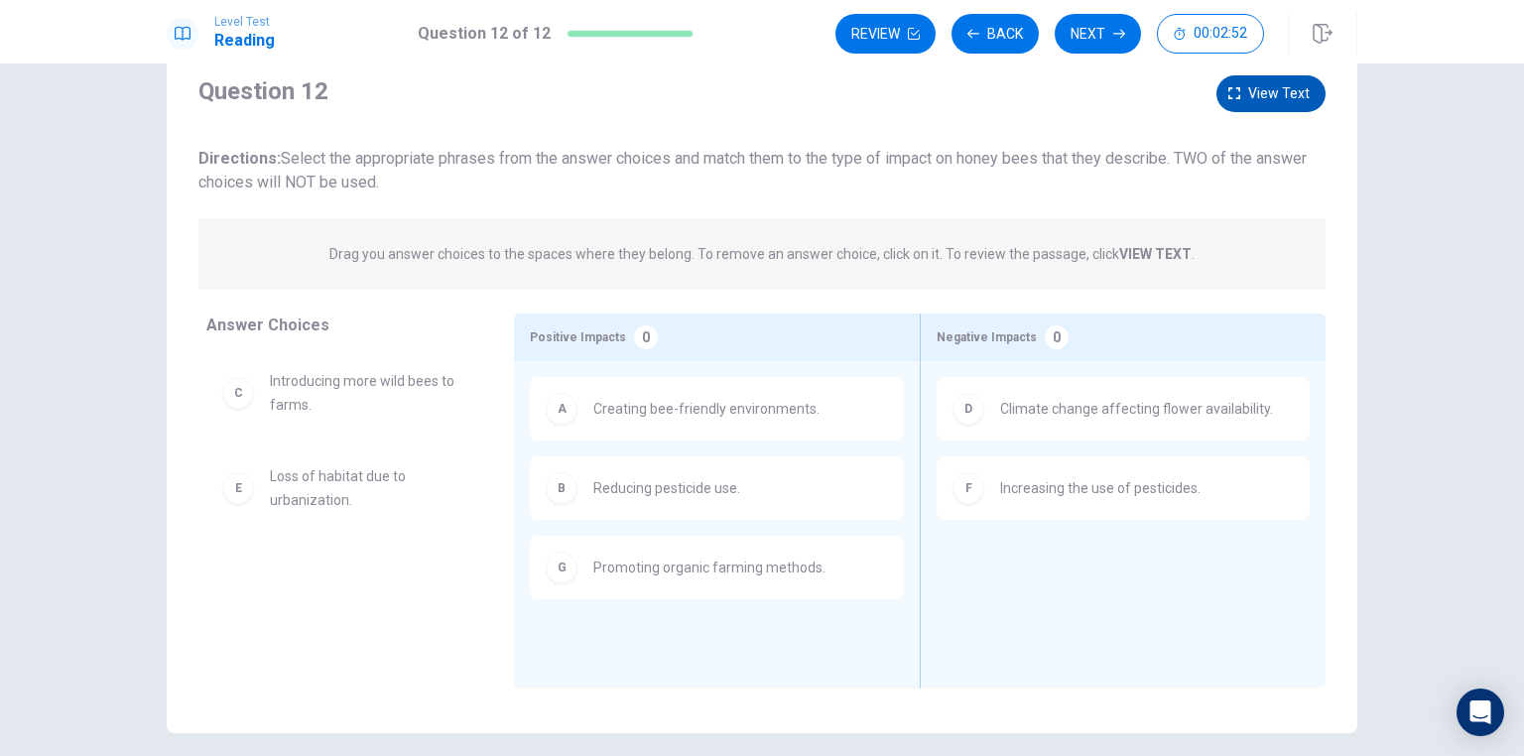
click at [1262, 90] on span "View text" at bounding box center [1278, 93] width 61 height 25
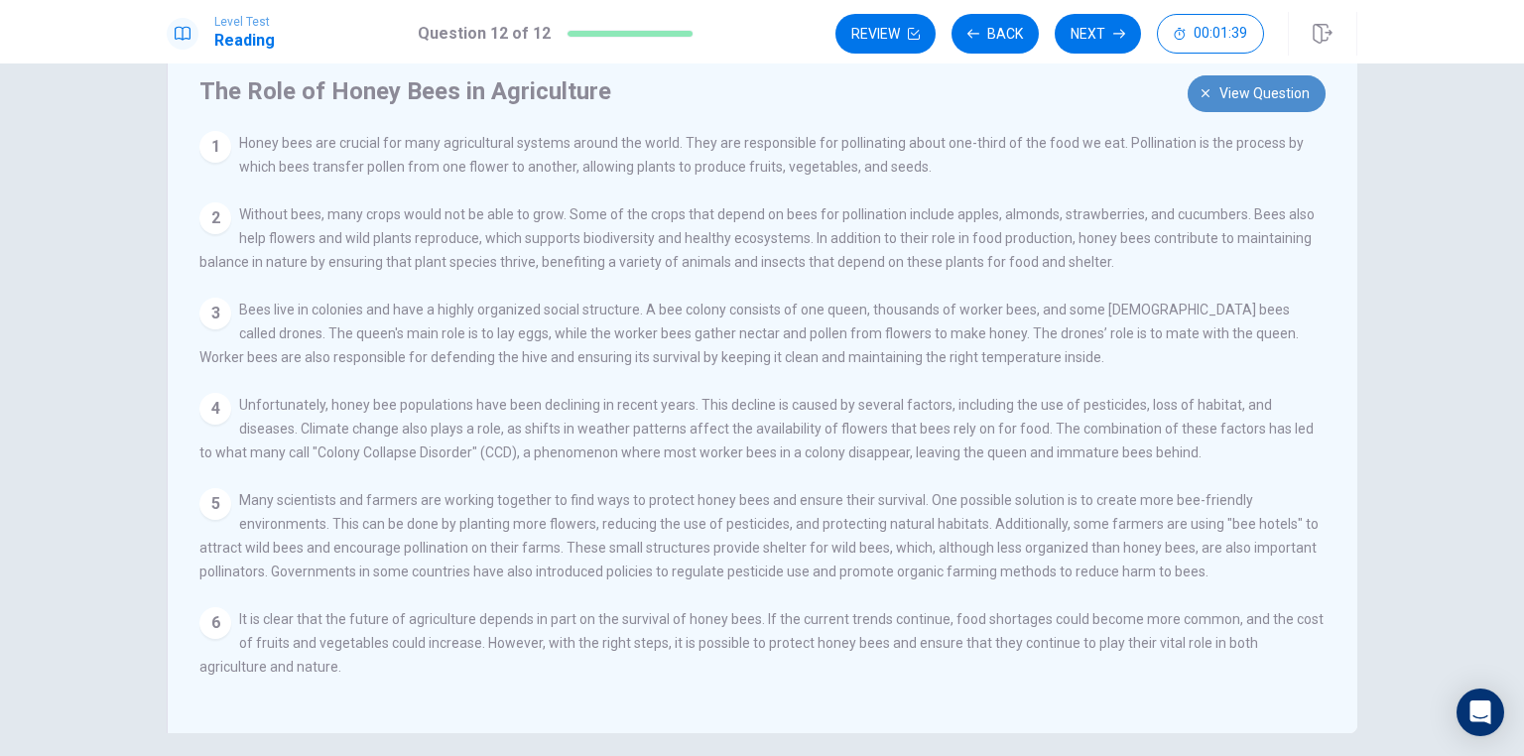
click at [1254, 97] on span "View question" at bounding box center [1264, 93] width 90 height 25
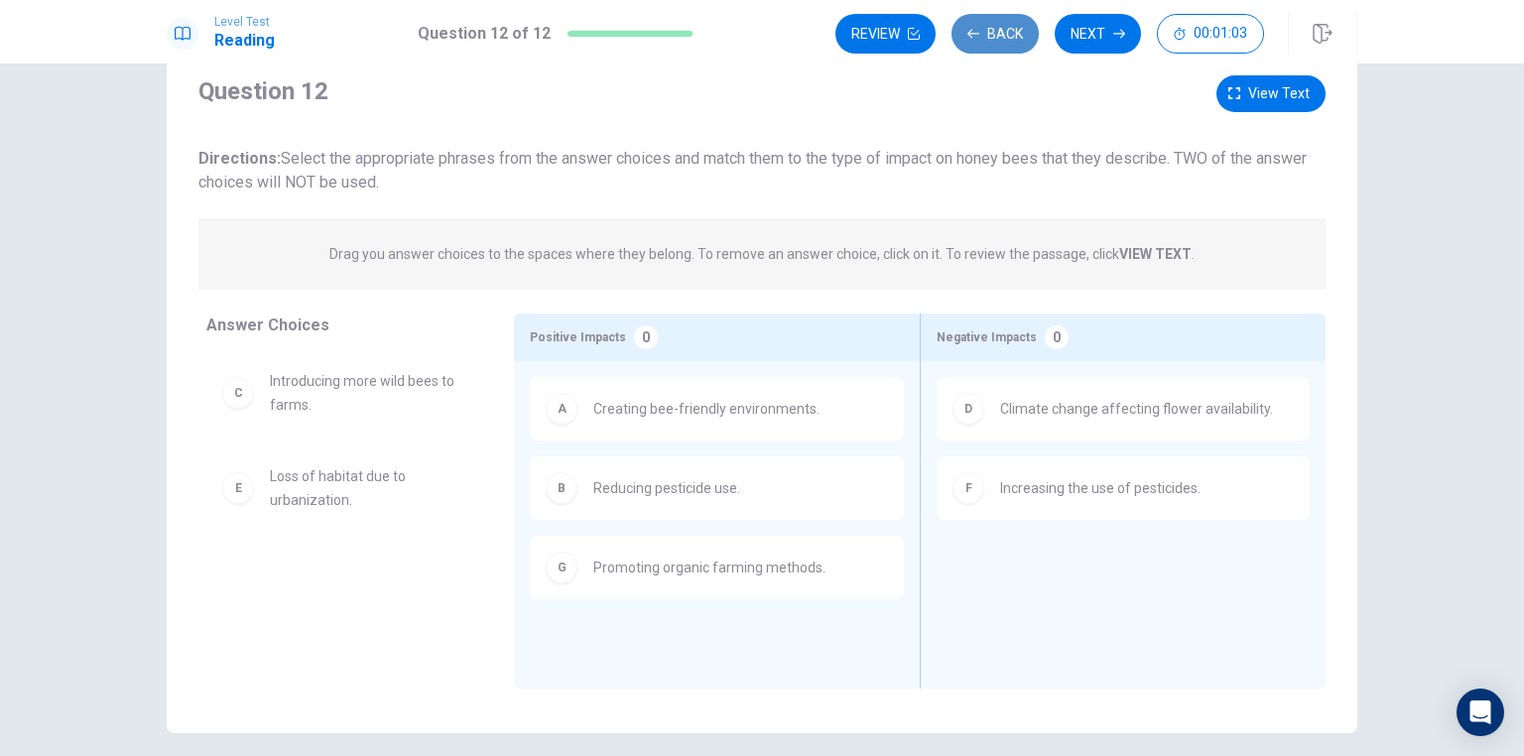
click at [1007, 32] on button "Back" at bounding box center [994, 34] width 87 height 40
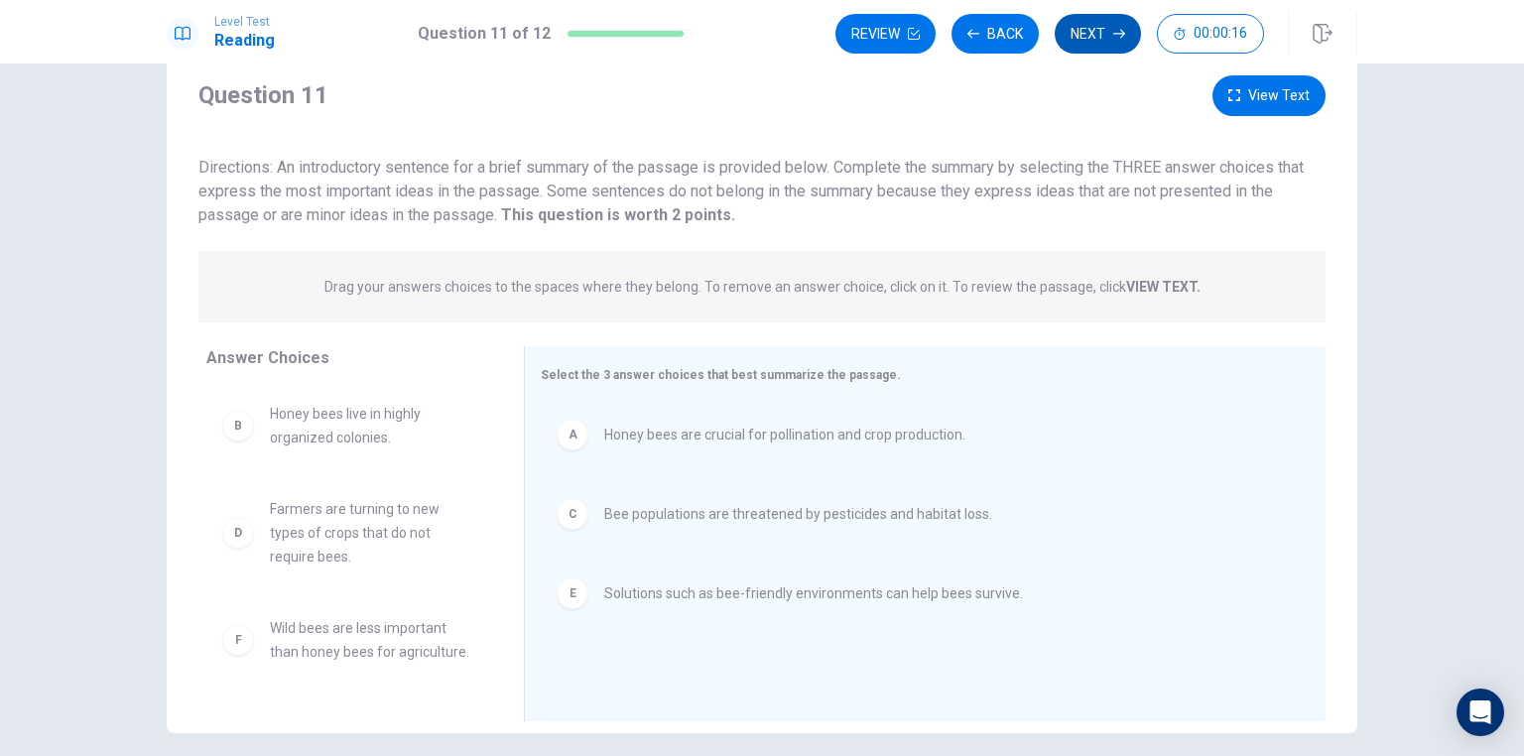
click at [1091, 39] on button "Next" at bounding box center [1097, 34] width 86 height 40
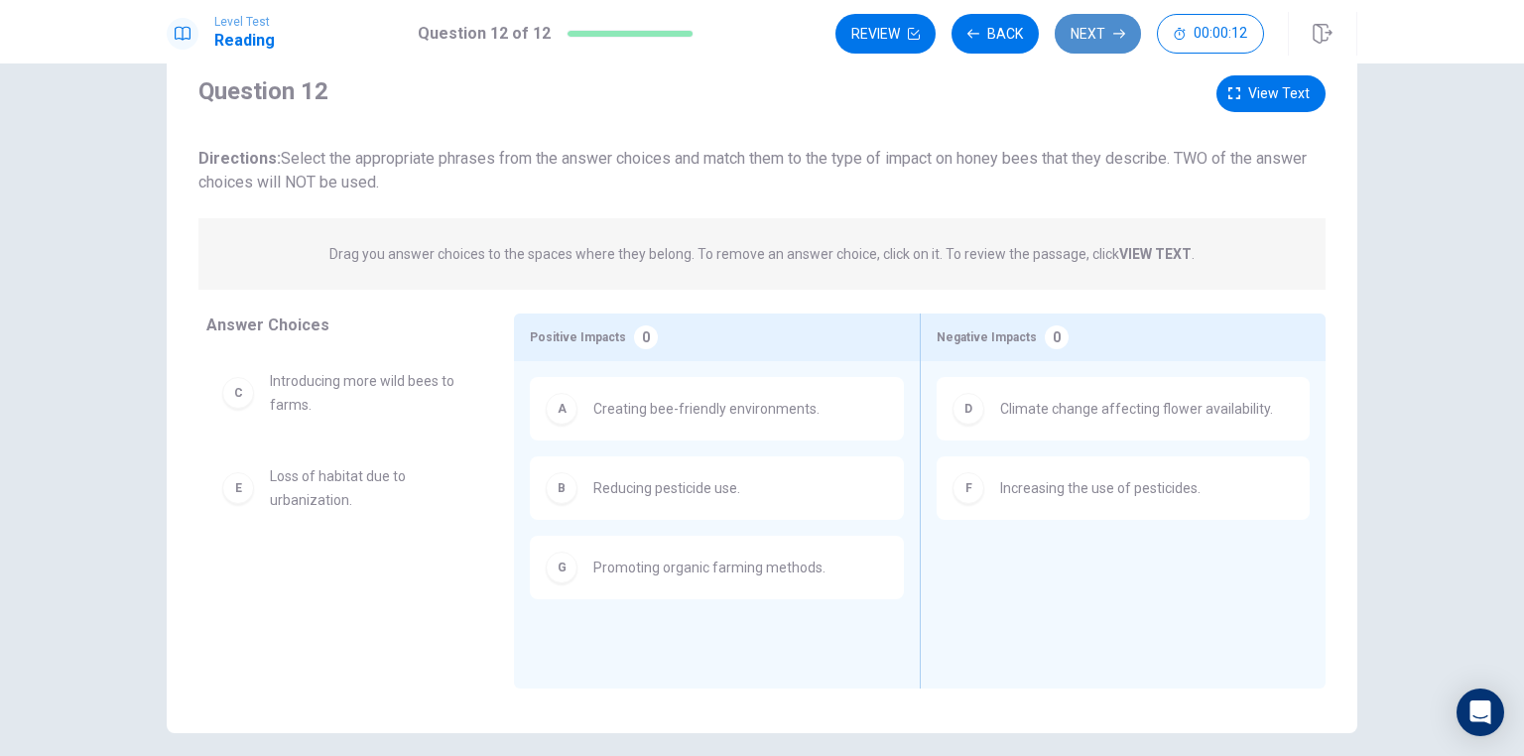
click at [1091, 39] on button "Next" at bounding box center [1097, 34] width 86 height 40
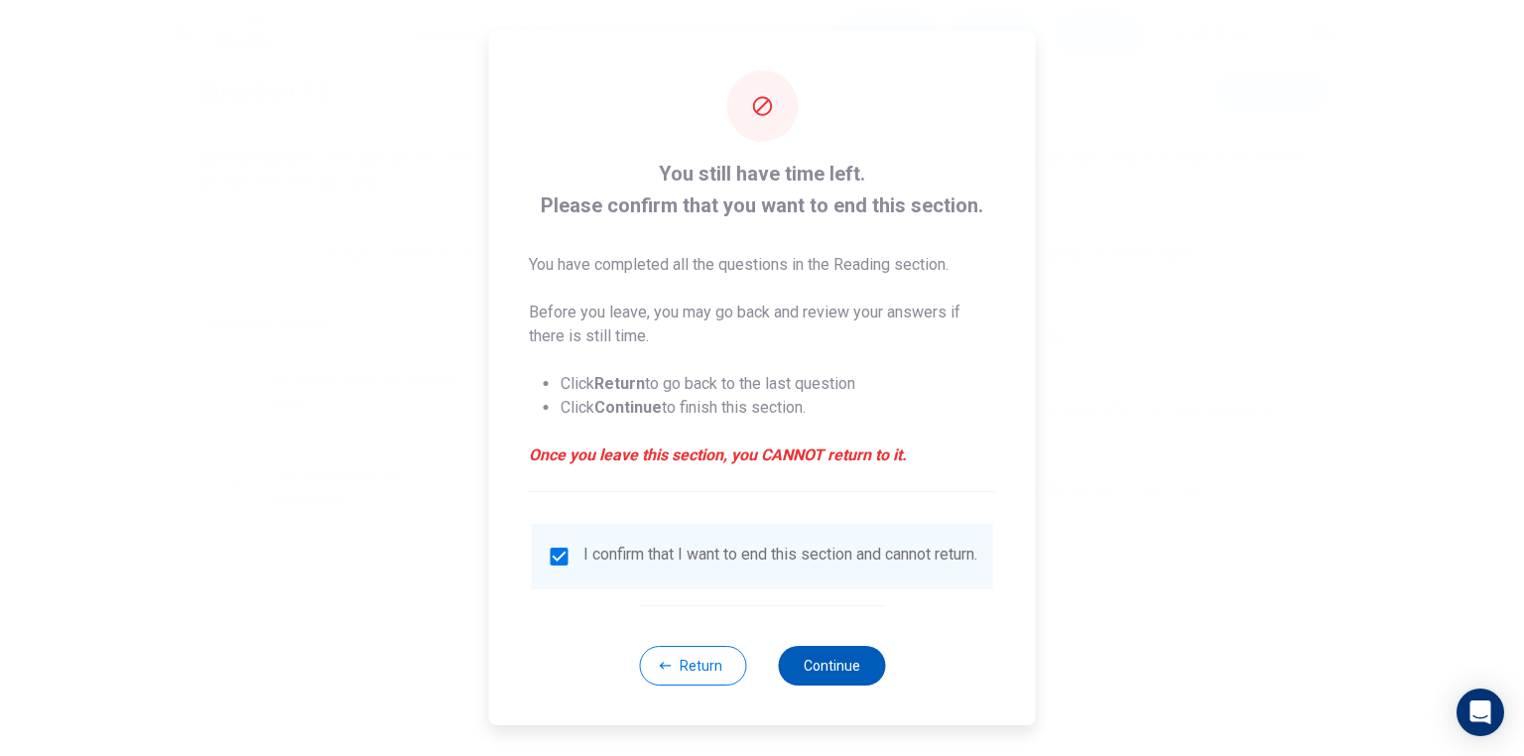
click at [832, 672] on button "Continue" at bounding box center [831, 666] width 107 height 40
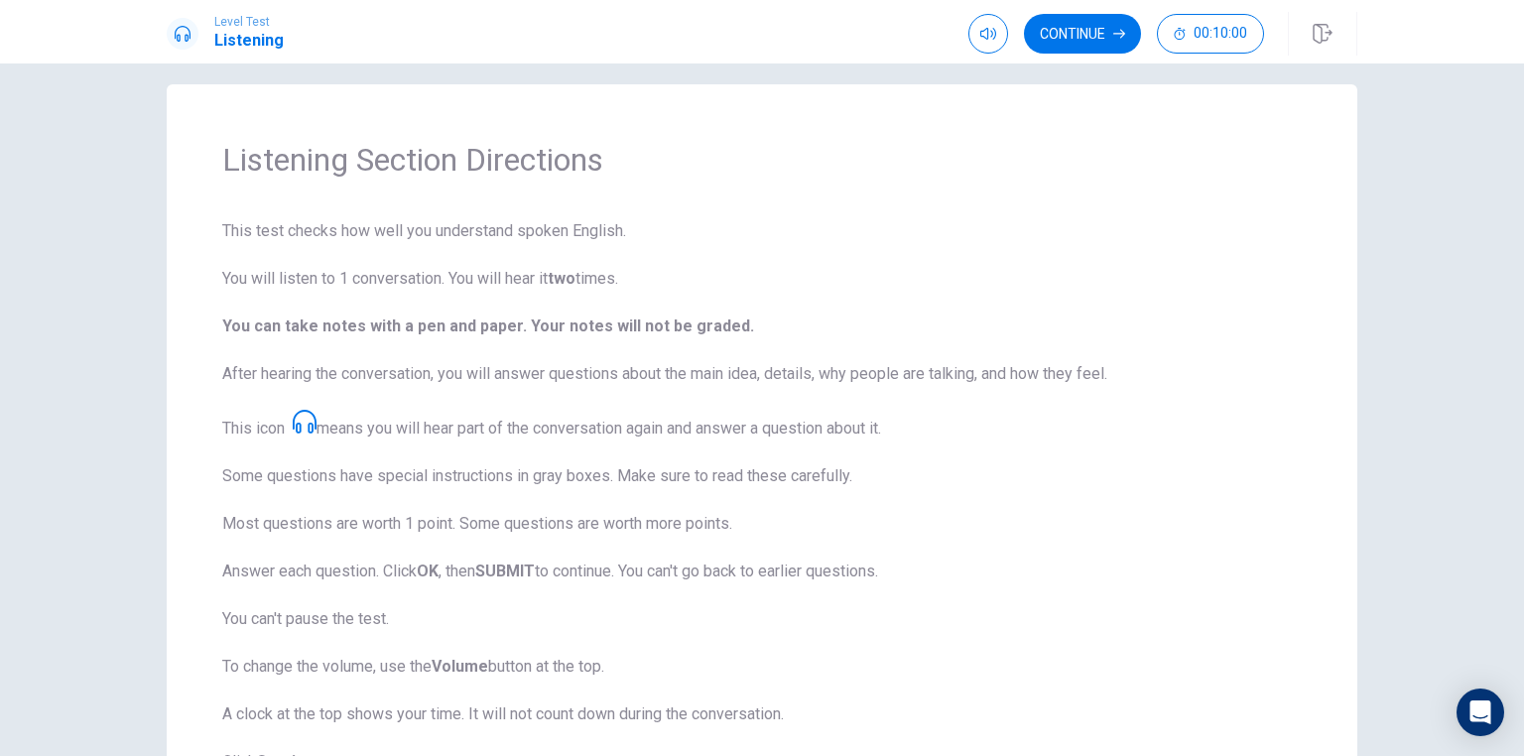
scroll to position [0, 0]
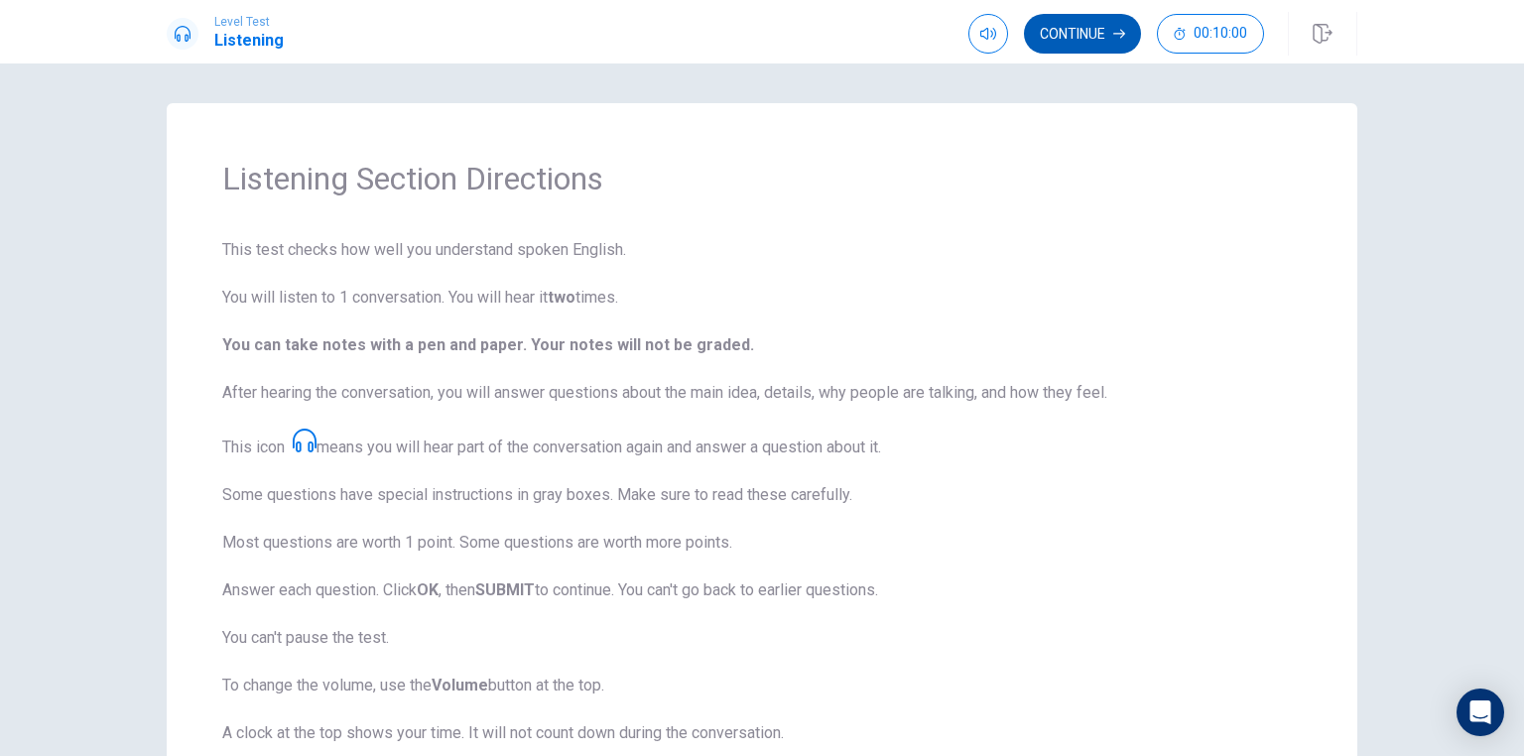
click at [1057, 36] on button "Continue" at bounding box center [1082, 34] width 117 height 40
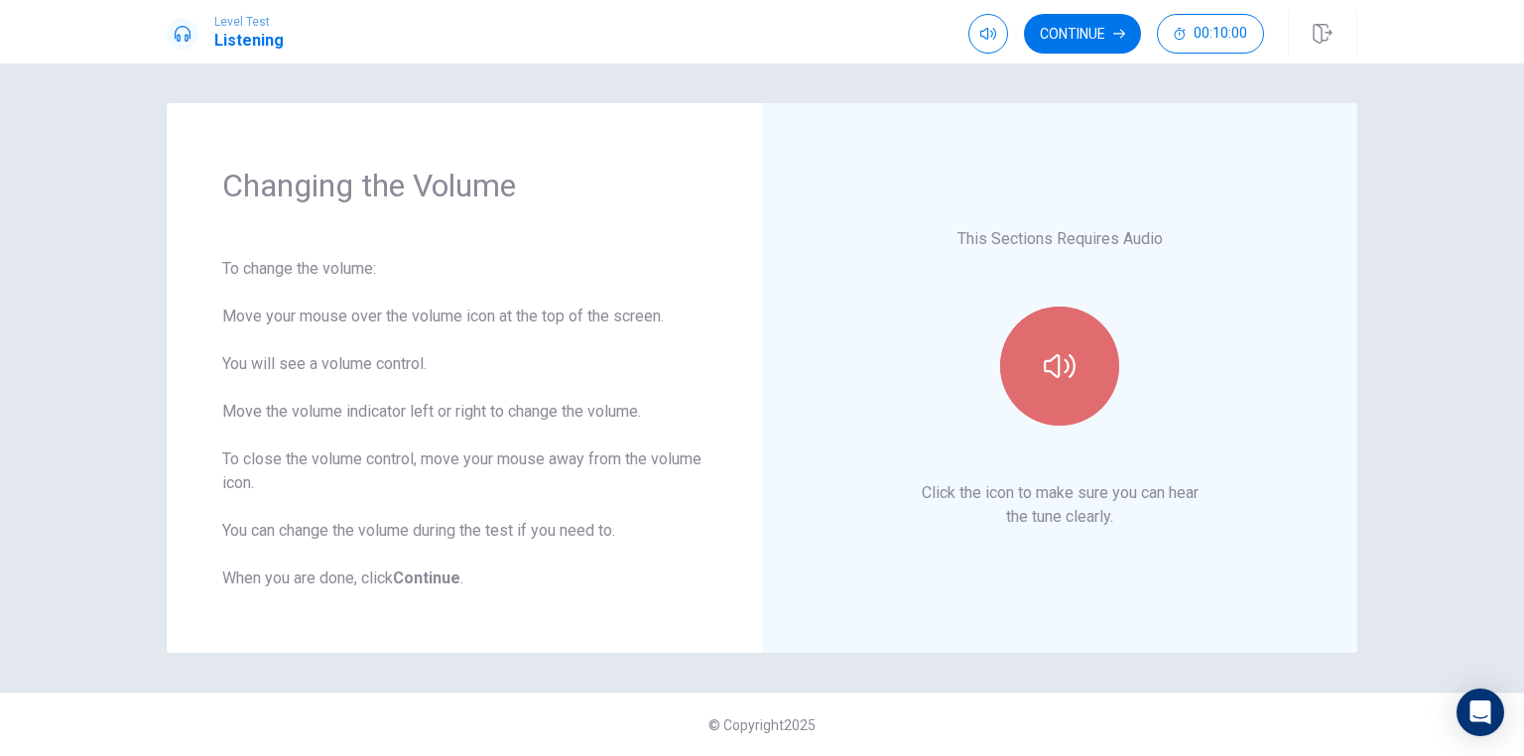
click at [1048, 372] on icon "button" at bounding box center [1060, 366] width 32 height 24
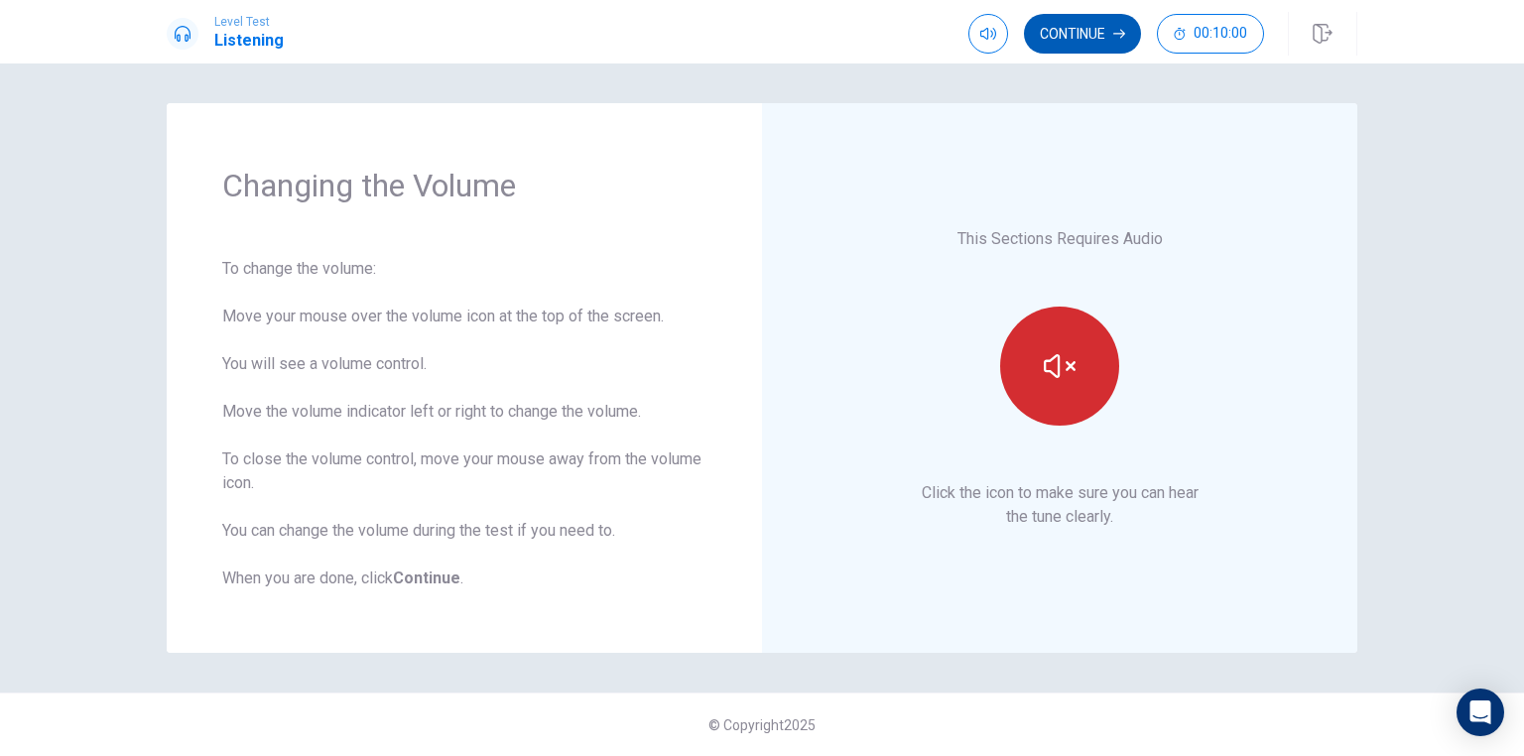
click at [1060, 40] on button "Continue" at bounding box center [1082, 34] width 117 height 40
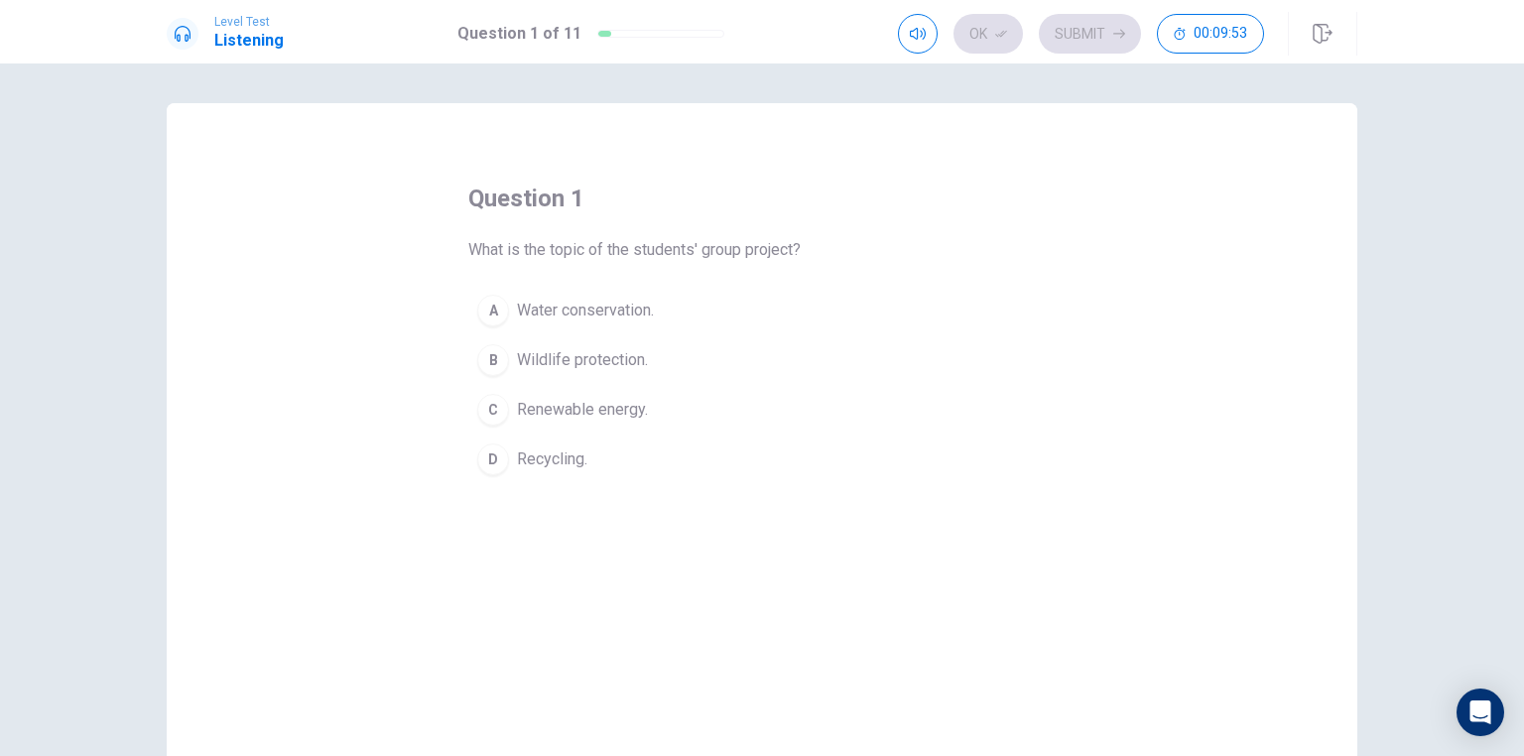
click at [486, 410] on div "C" at bounding box center [493, 410] width 32 height 32
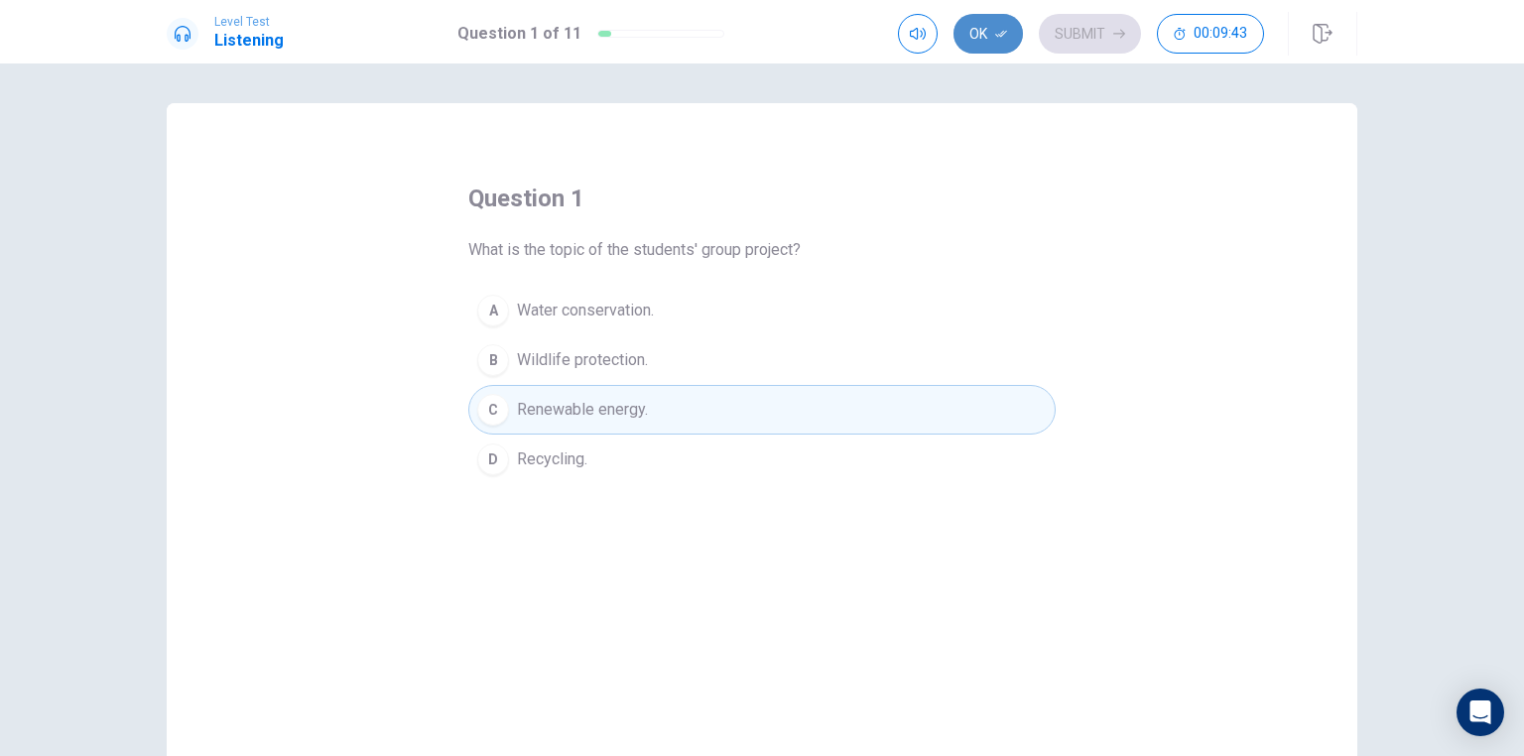
click at [982, 32] on button "Ok" at bounding box center [987, 34] width 69 height 40
click at [1098, 33] on button "Submit" at bounding box center [1090, 34] width 102 height 40
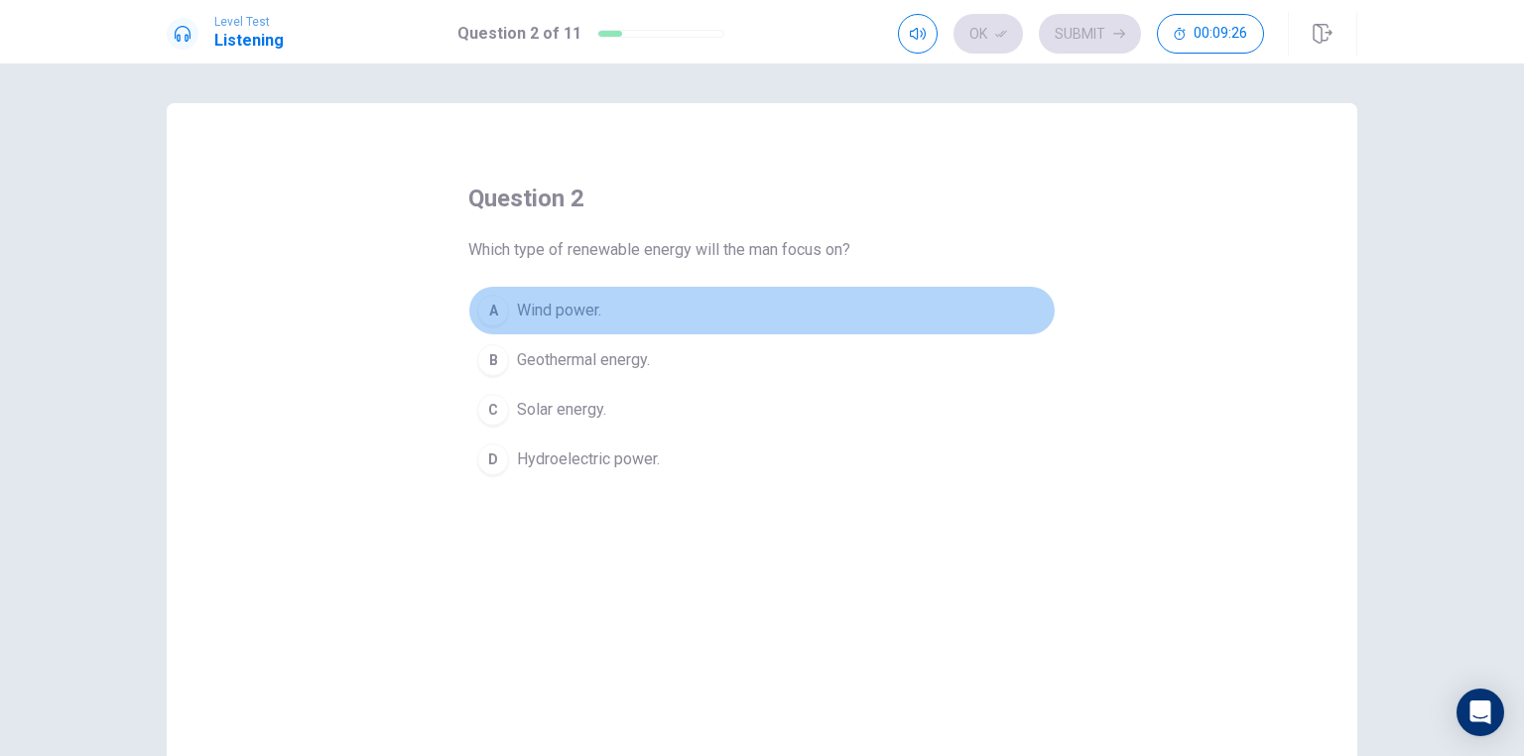
click at [485, 307] on div "A" at bounding box center [493, 311] width 32 height 32
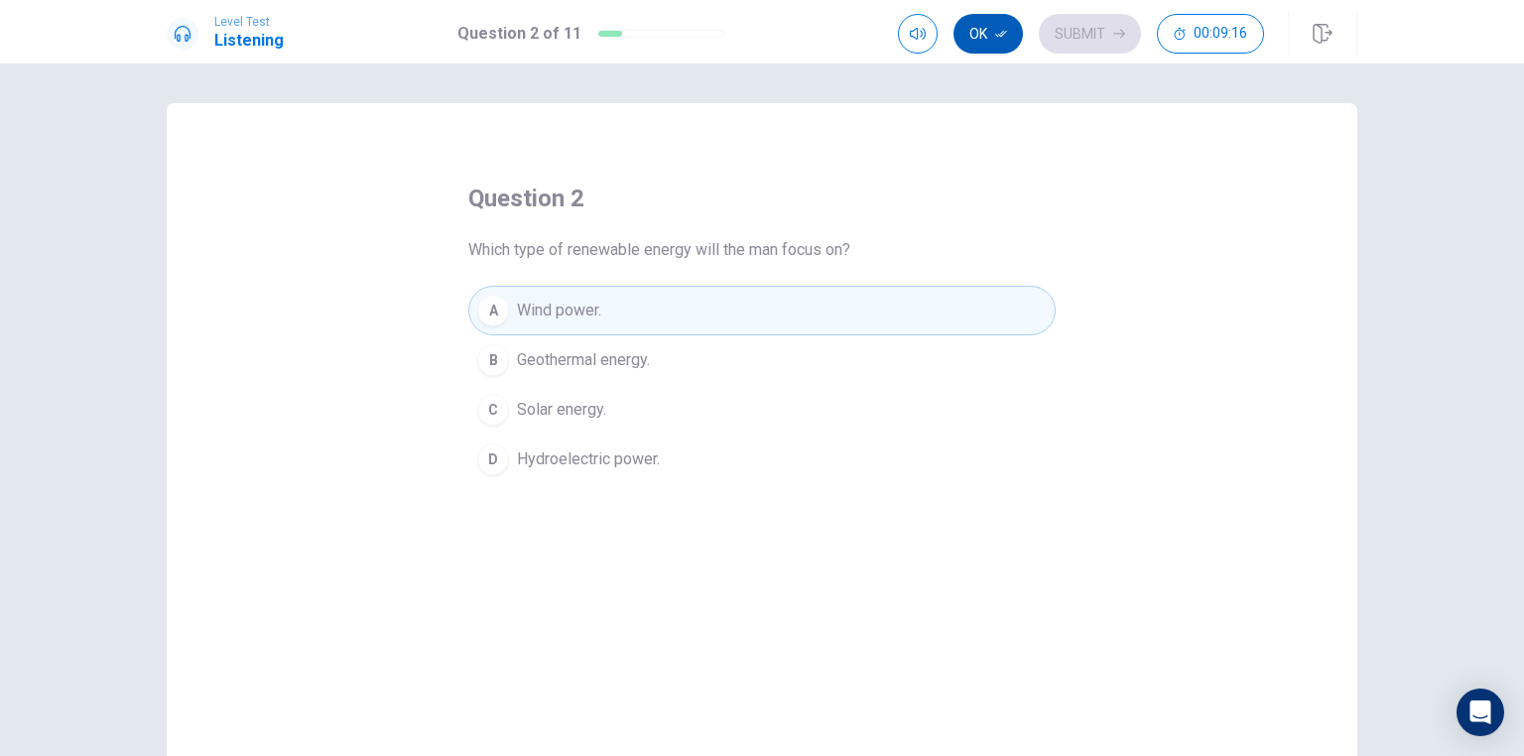
click at [986, 32] on button "Ok" at bounding box center [987, 34] width 69 height 40
click at [1065, 40] on button "Submit" at bounding box center [1090, 34] width 102 height 40
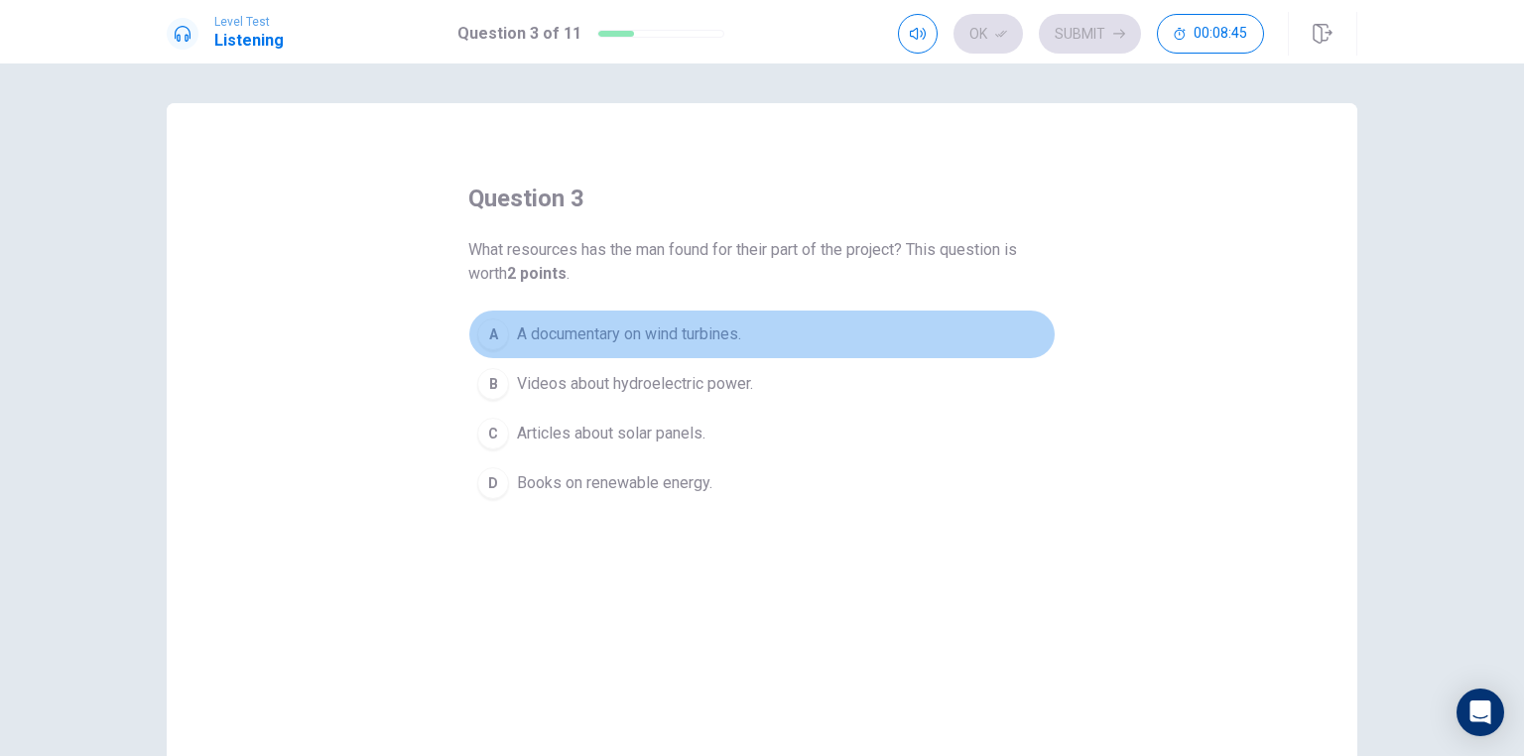
click at [492, 331] on div "A" at bounding box center [493, 334] width 32 height 32
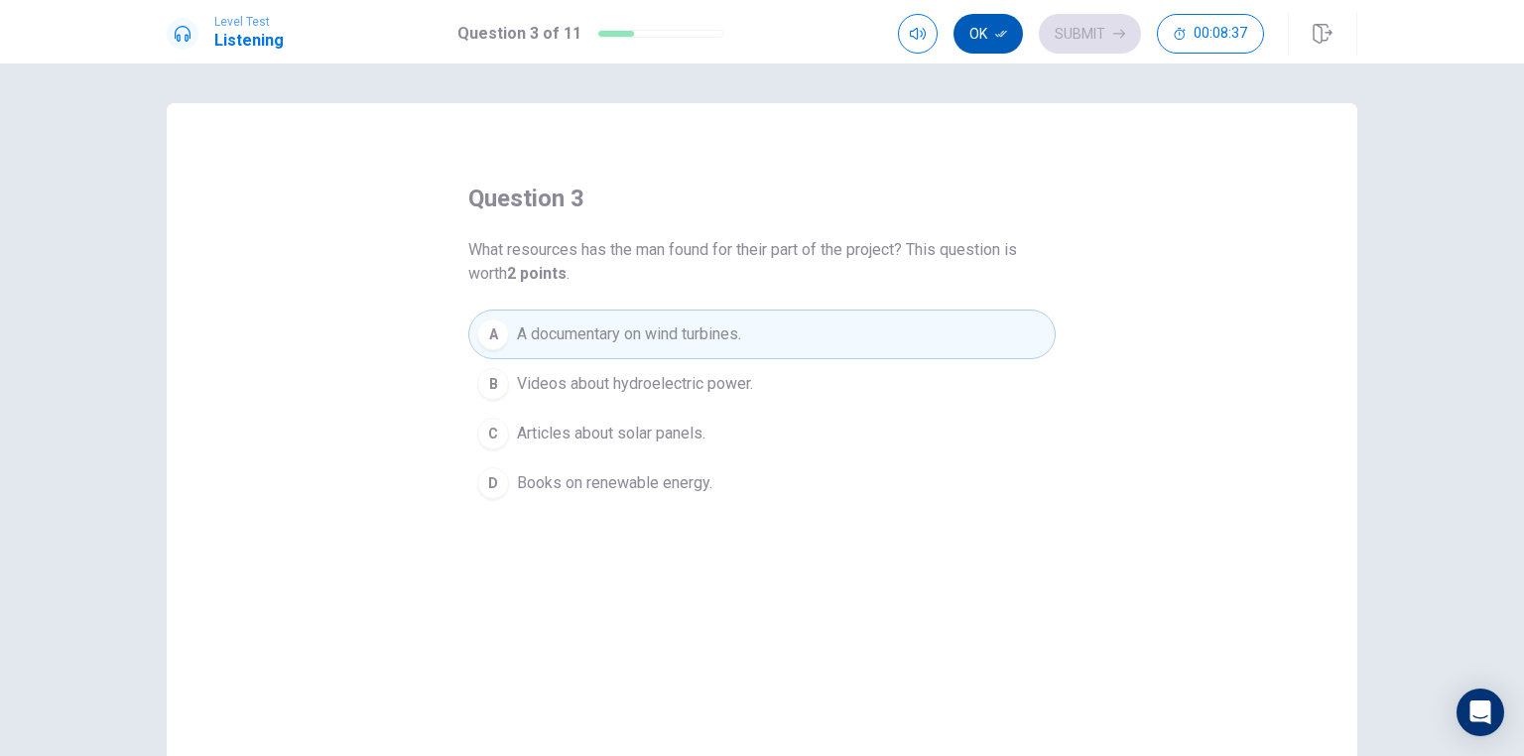
click at [1000, 36] on icon "button" at bounding box center [1001, 34] width 12 height 7
click at [1080, 44] on button "Submit" at bounding box center [1090, 34] width 102 height 40
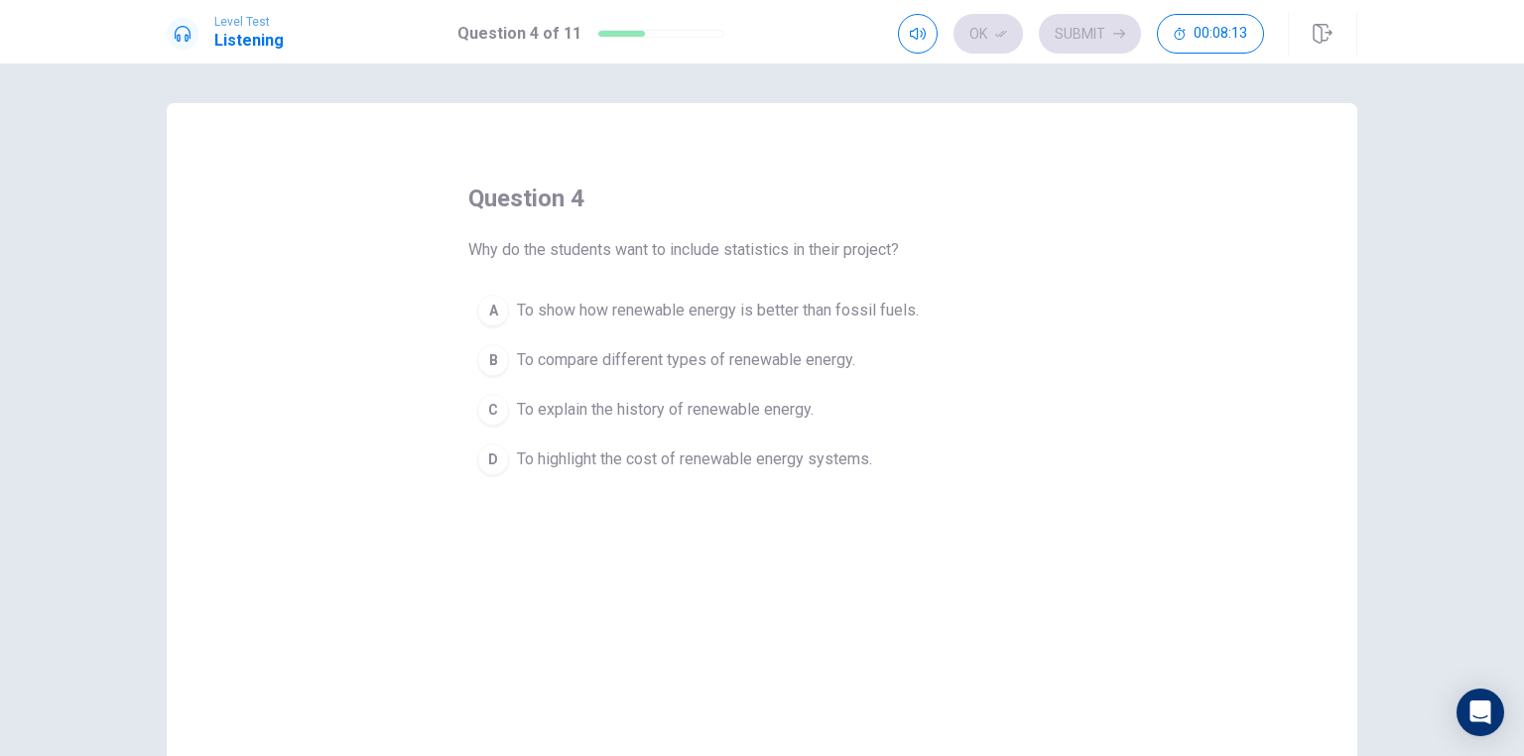
click at [490, 307] on div "A" at bounding box center [493, 311] width 32 height 32
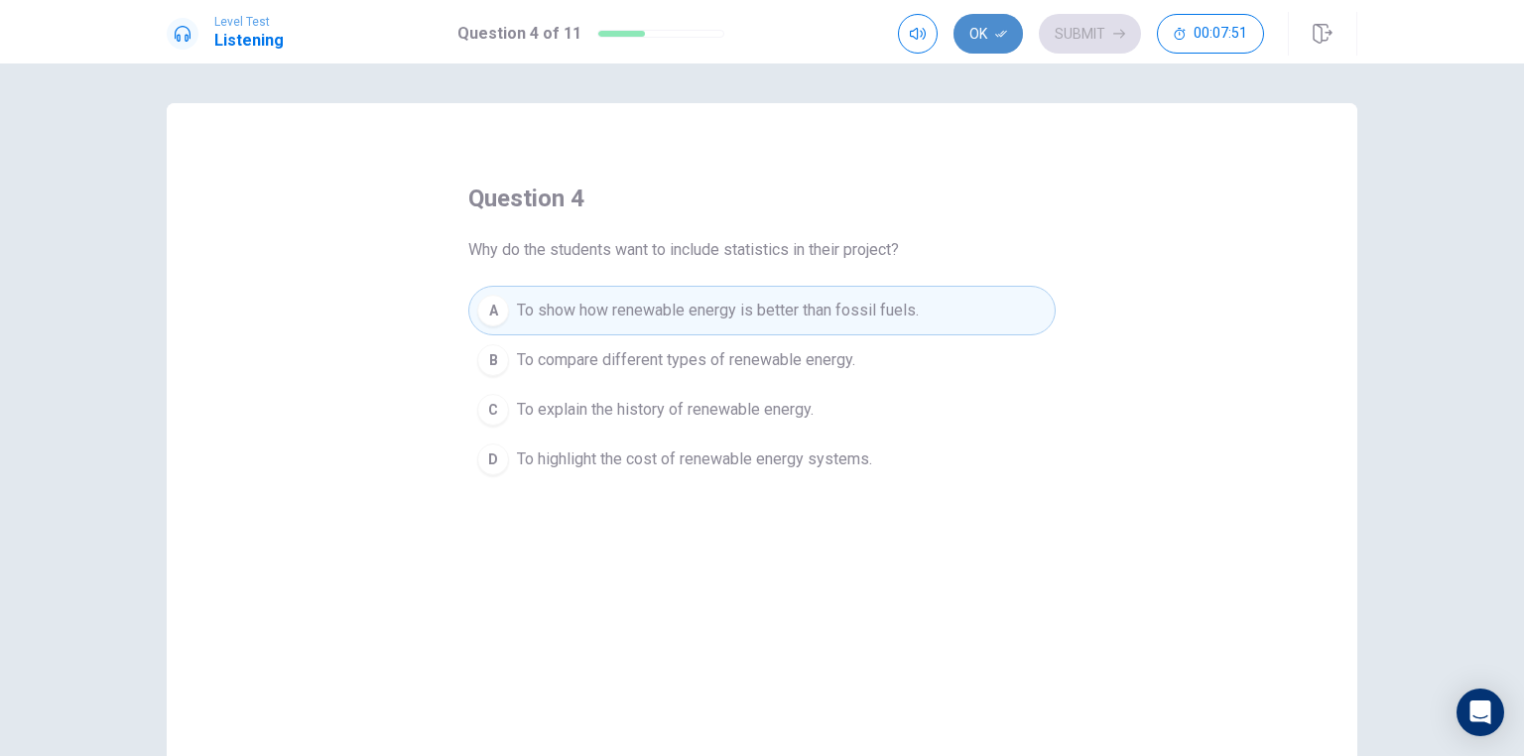
click at [1014, 33] on button "Ok" at bounding box center [987, 34] width 69 height 40
click at [1105, 38] on button "Submit" at bounding box center [1090, 34] width 102 height 40
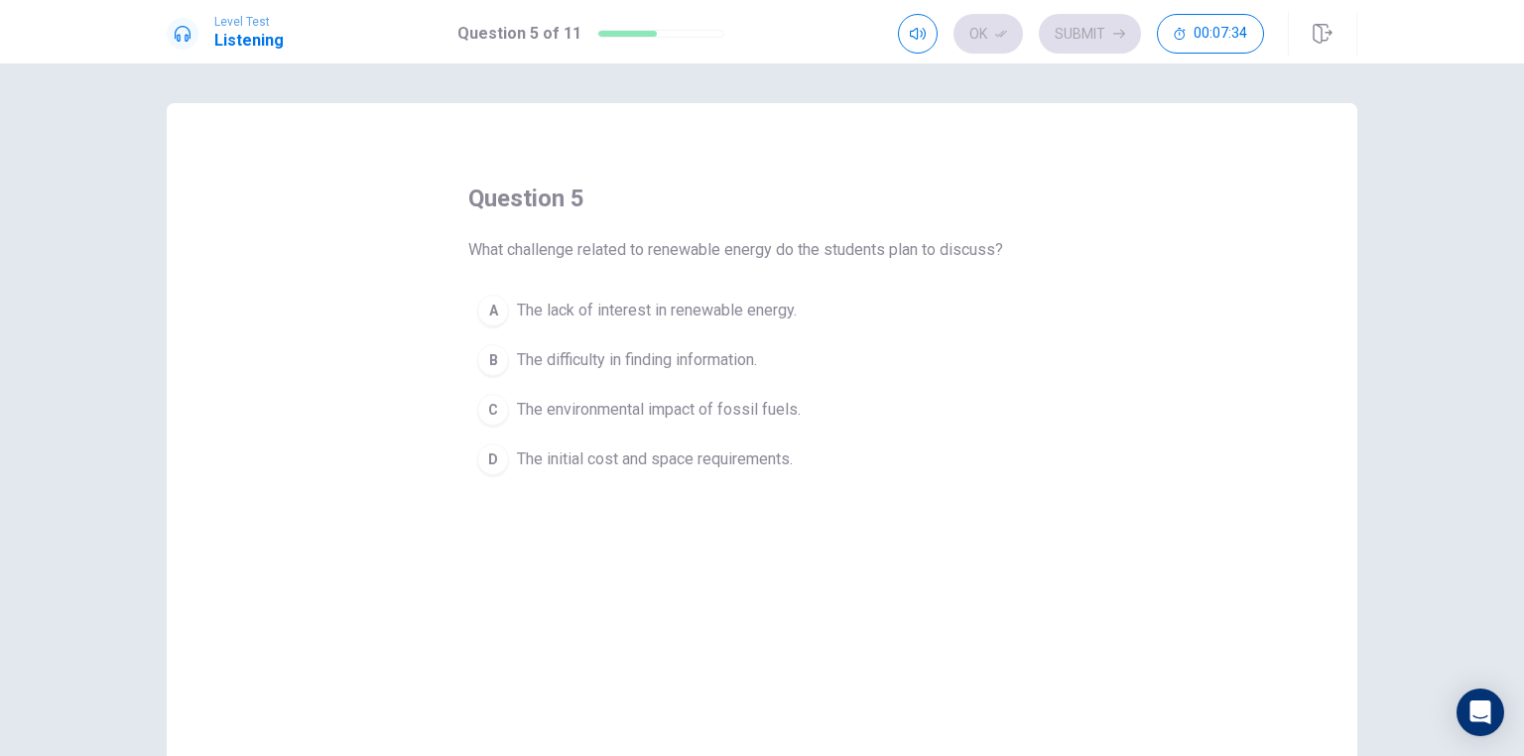
click at [490, 414] on div "C" at bounding box center [493, 410] width 32 height 32
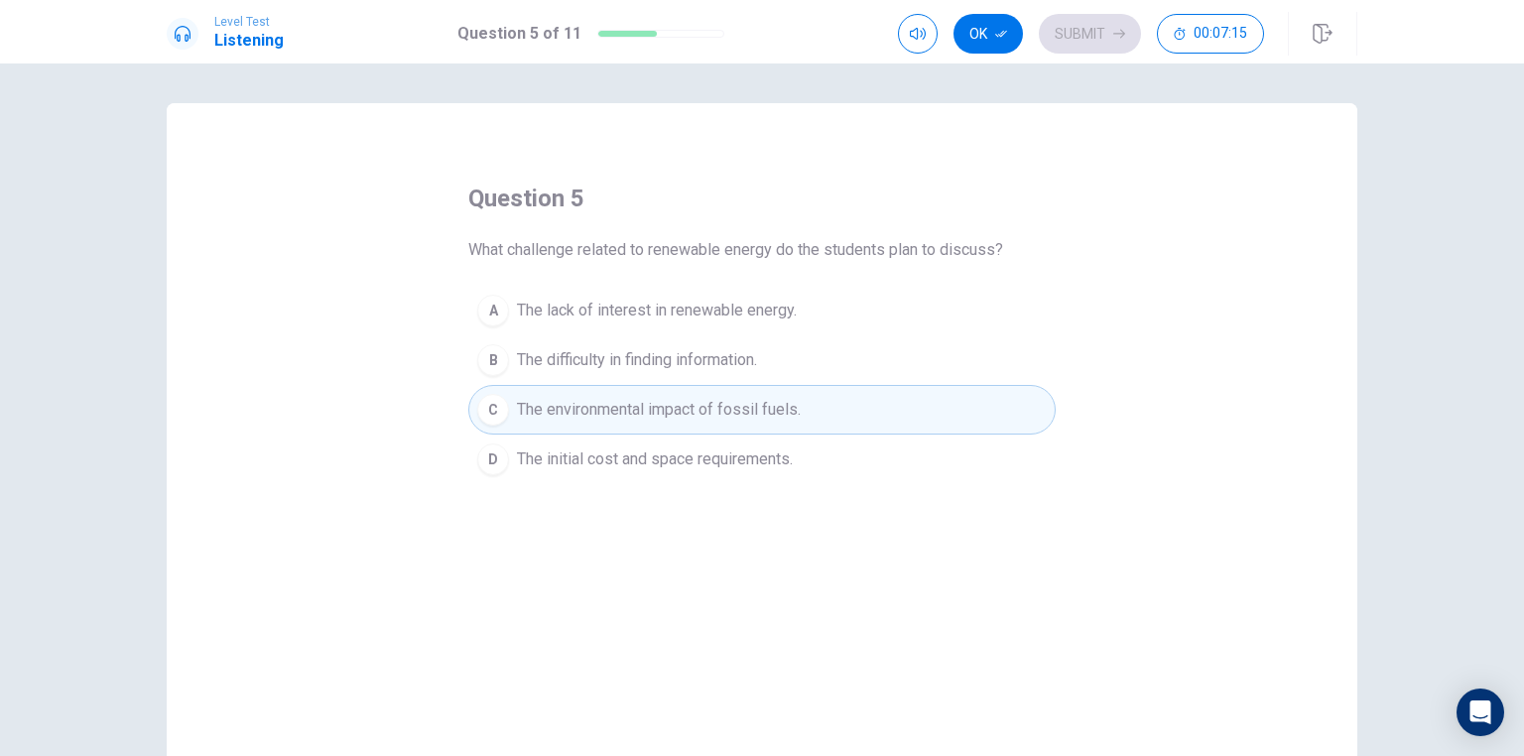
click at [499, 461] on div "D" at bounding box center [493, 459] width 32 height 32
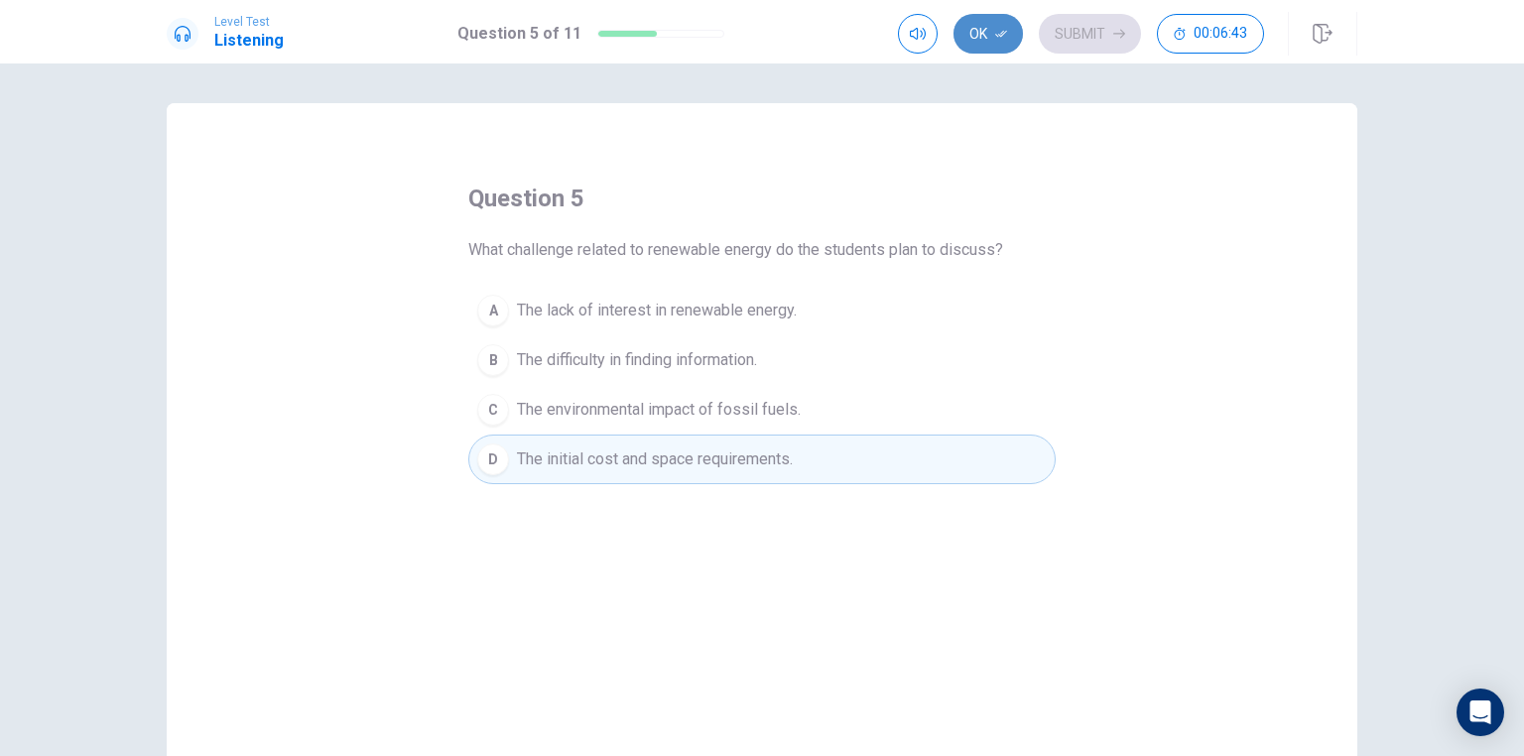
click at [996, 36] on icon "button" at bounding box center [1001, 34] width 12 height 12
click at [1091, 39] on button "Submit" at bounding box center [1090, 34] width 102 height 40
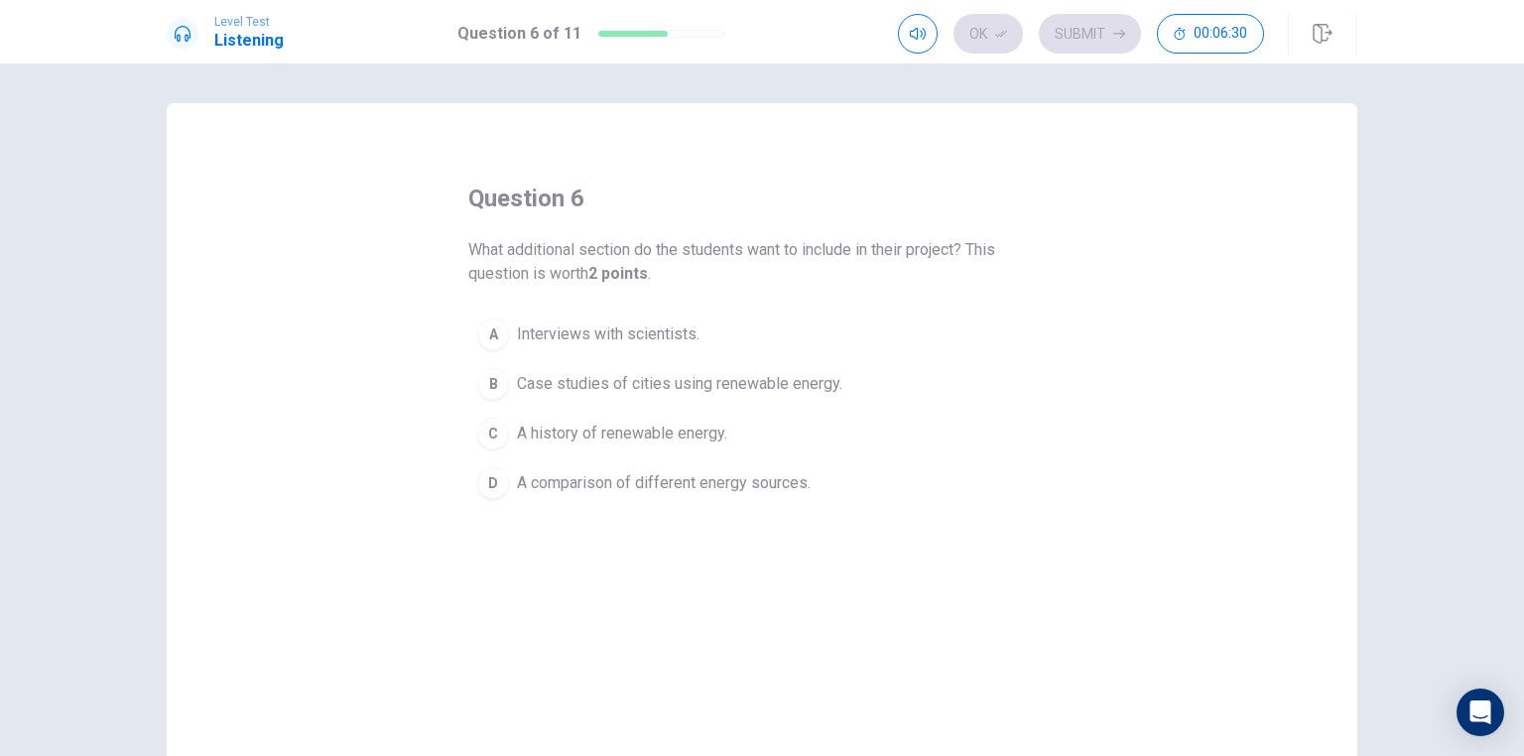
click at [491, 385] on div "B" at bounding box center [493, 384] width 32 height 32
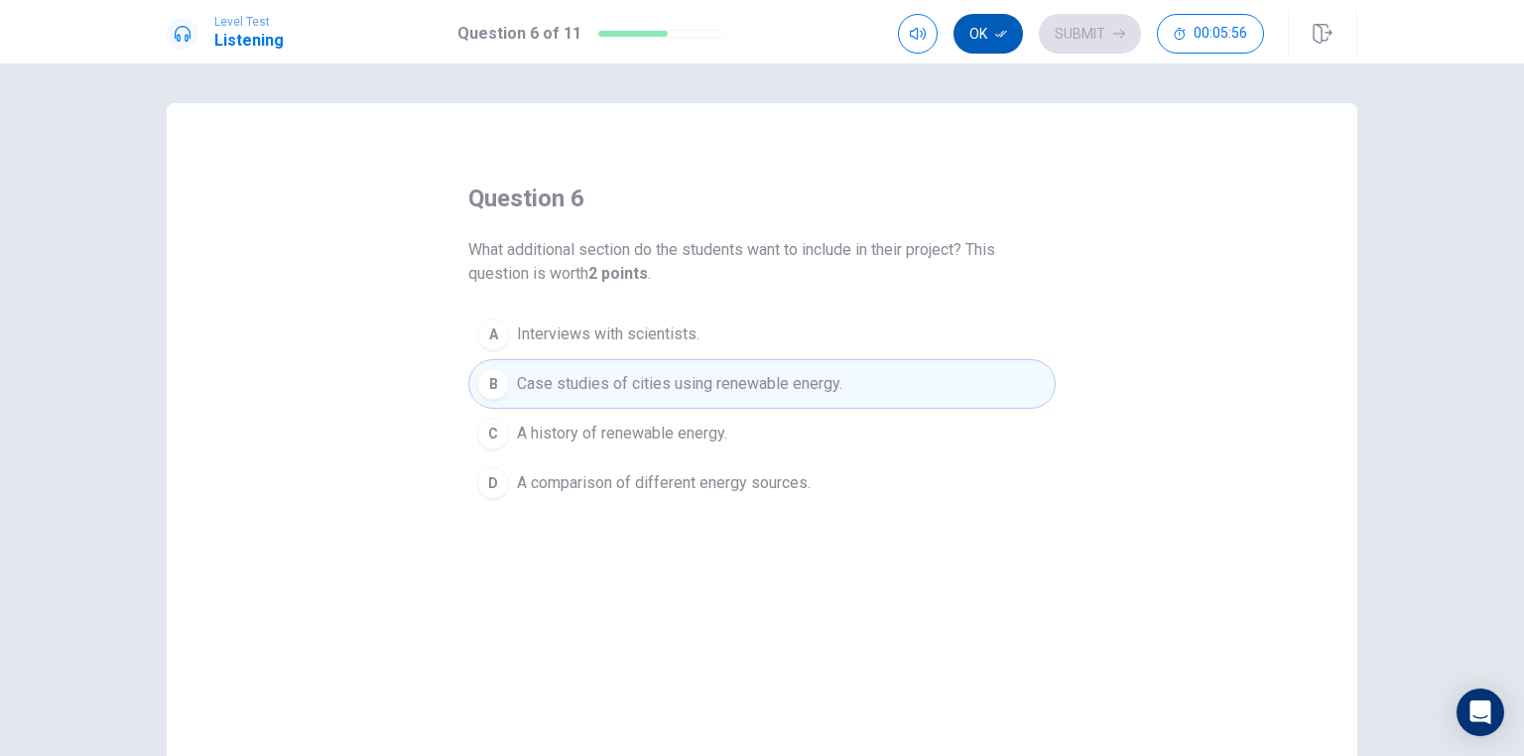
click at [992, 40] on button "Ok" at bounding box center [987, 34] width 69 height 40
click at [1071, 38] on button "Submit" at bounding box center [1090, 34] width 102 height 40
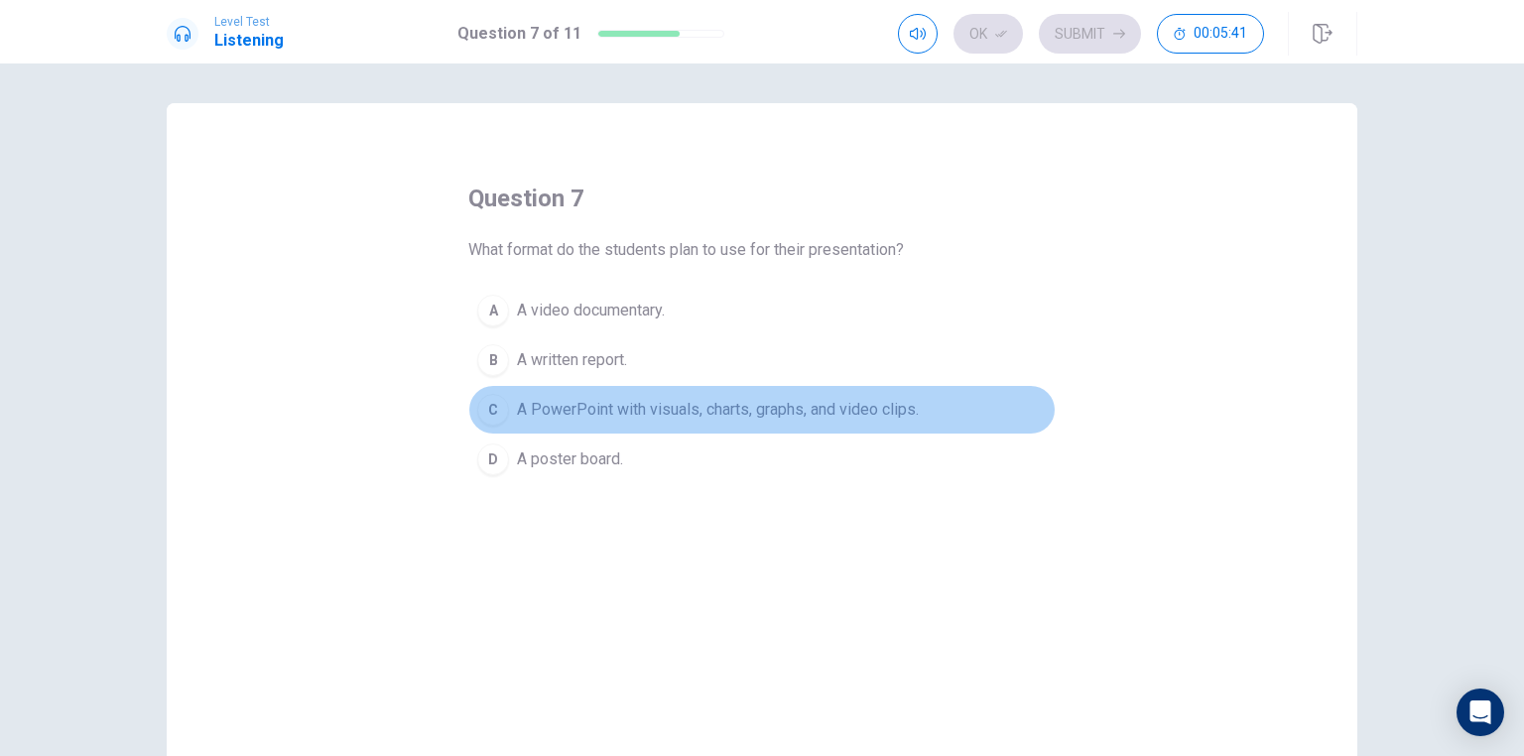
click at [479, 413] on div "C" at bounding box center [493, 410] width 32 height 32
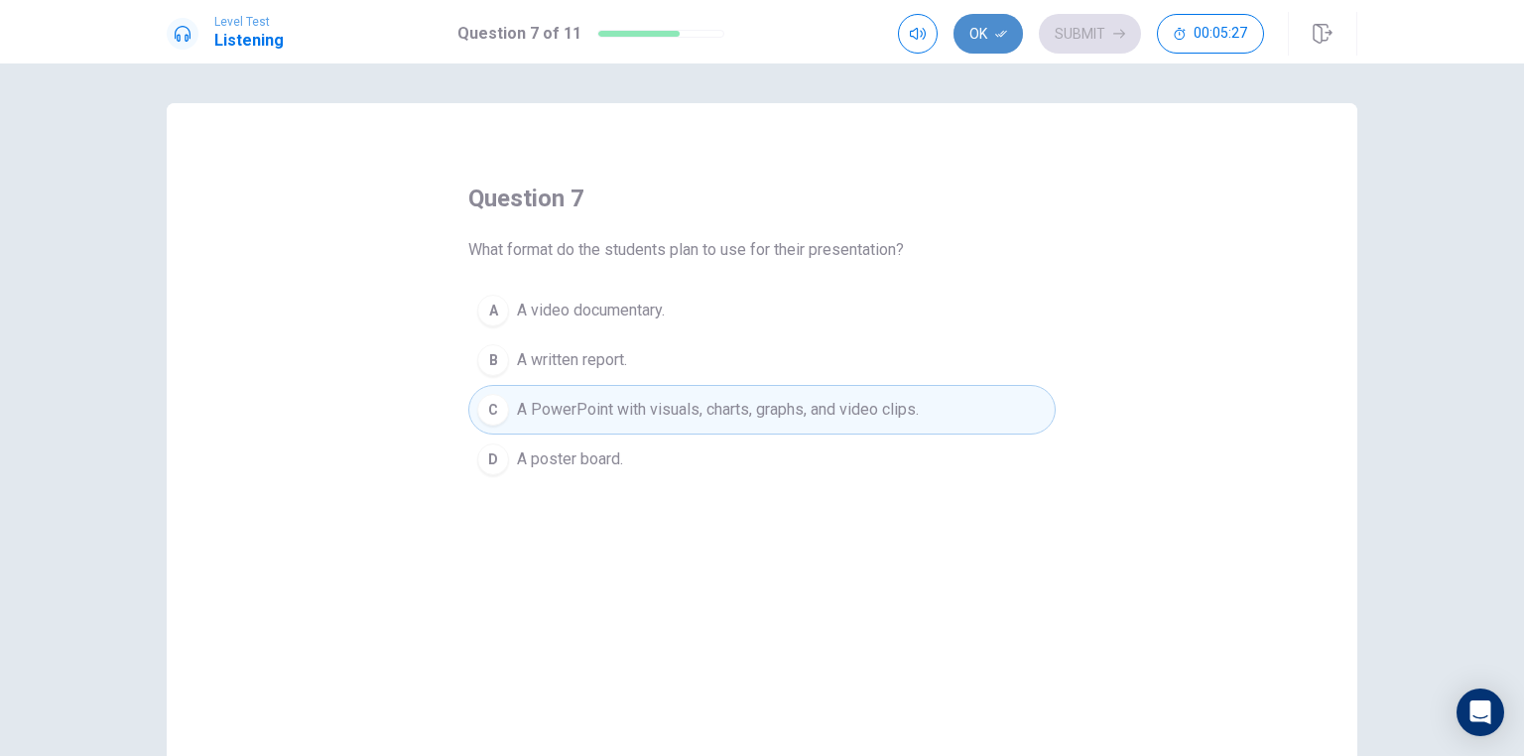
click at [996, 33] on icon "button" at bounding box center [1001, 34] width 12 height 12
click at [1081, 36] on button "Submit" at bounding box center [1090, 34] width 102 height 40
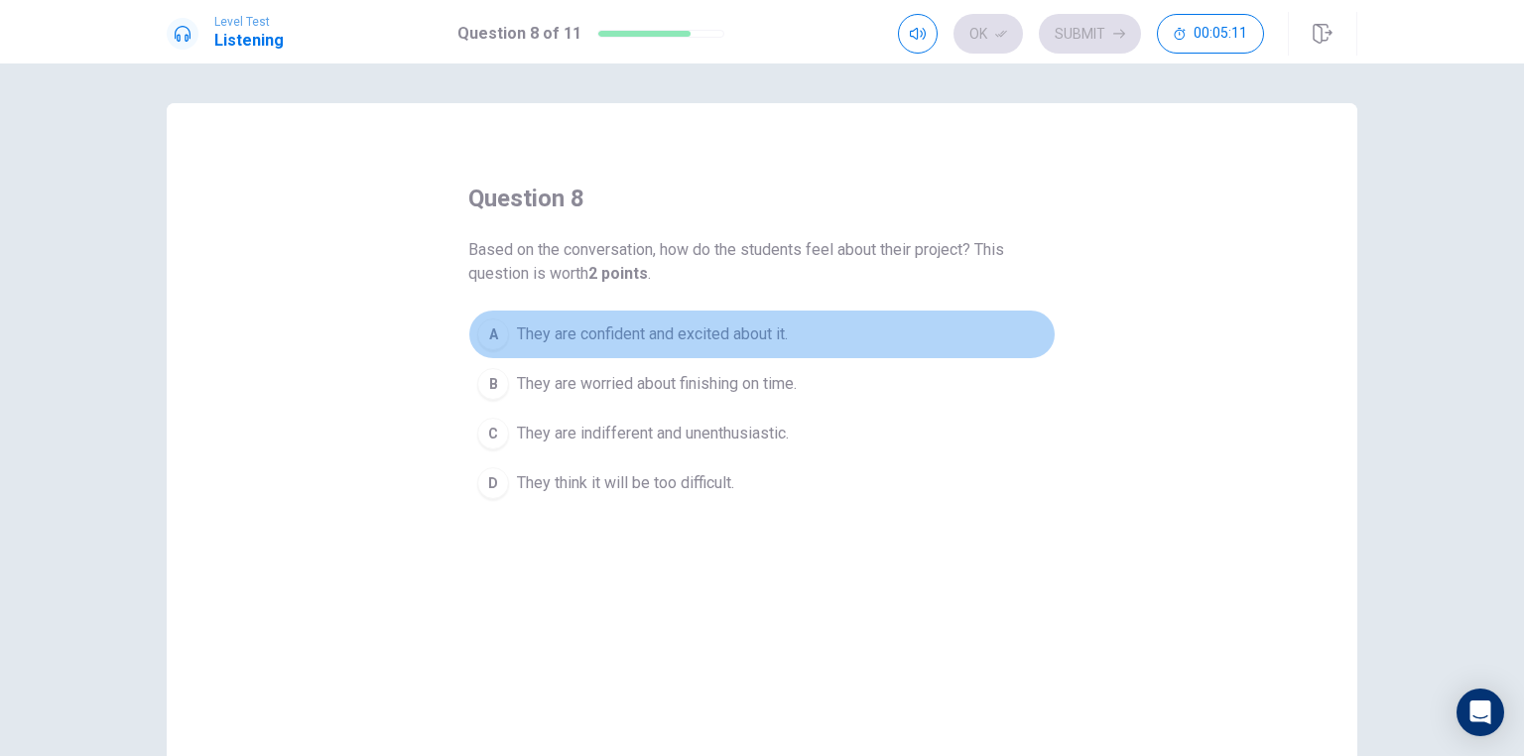
click at [487, 330] on div "A" at bounding box center [493, 334] width 32 height 32
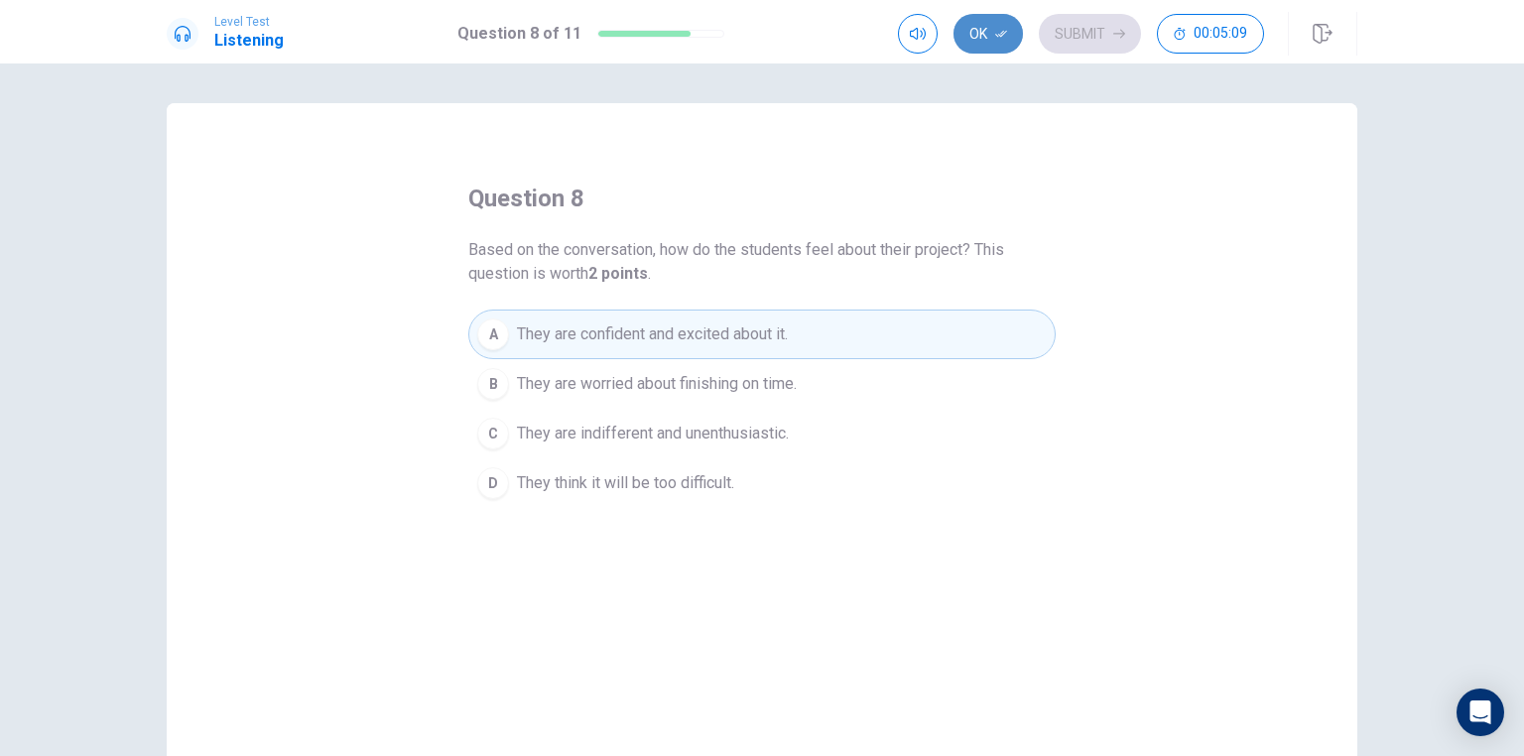
click at [979, 21] on button "Ok" at bounding box center [987, 34] width 69 height 40
click at [1093, 28] on button "Submit" at bounding box center [1090, 34] width 102 height 40
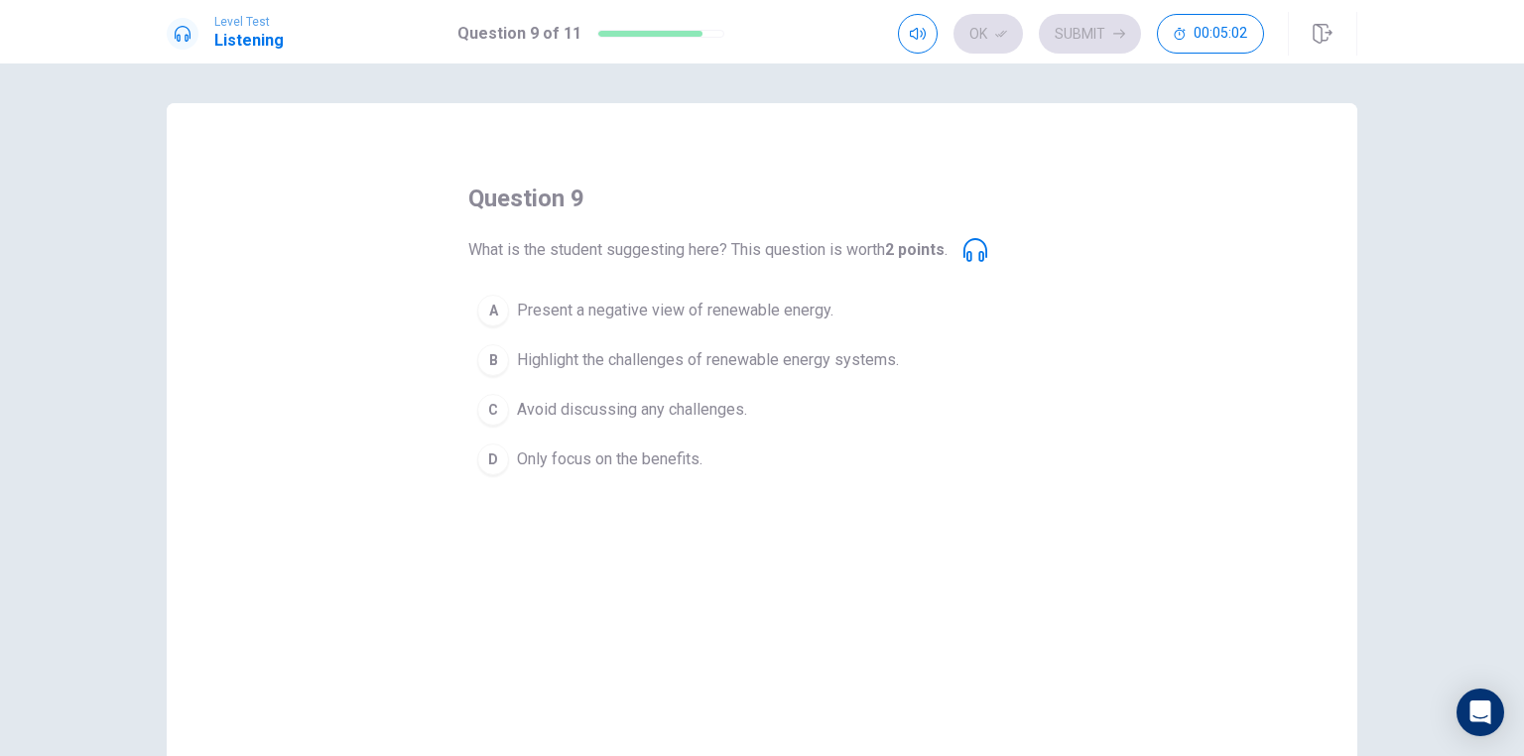
click at [489, 361] on div "B" at bounding box center [493, 360] width 32 height 32
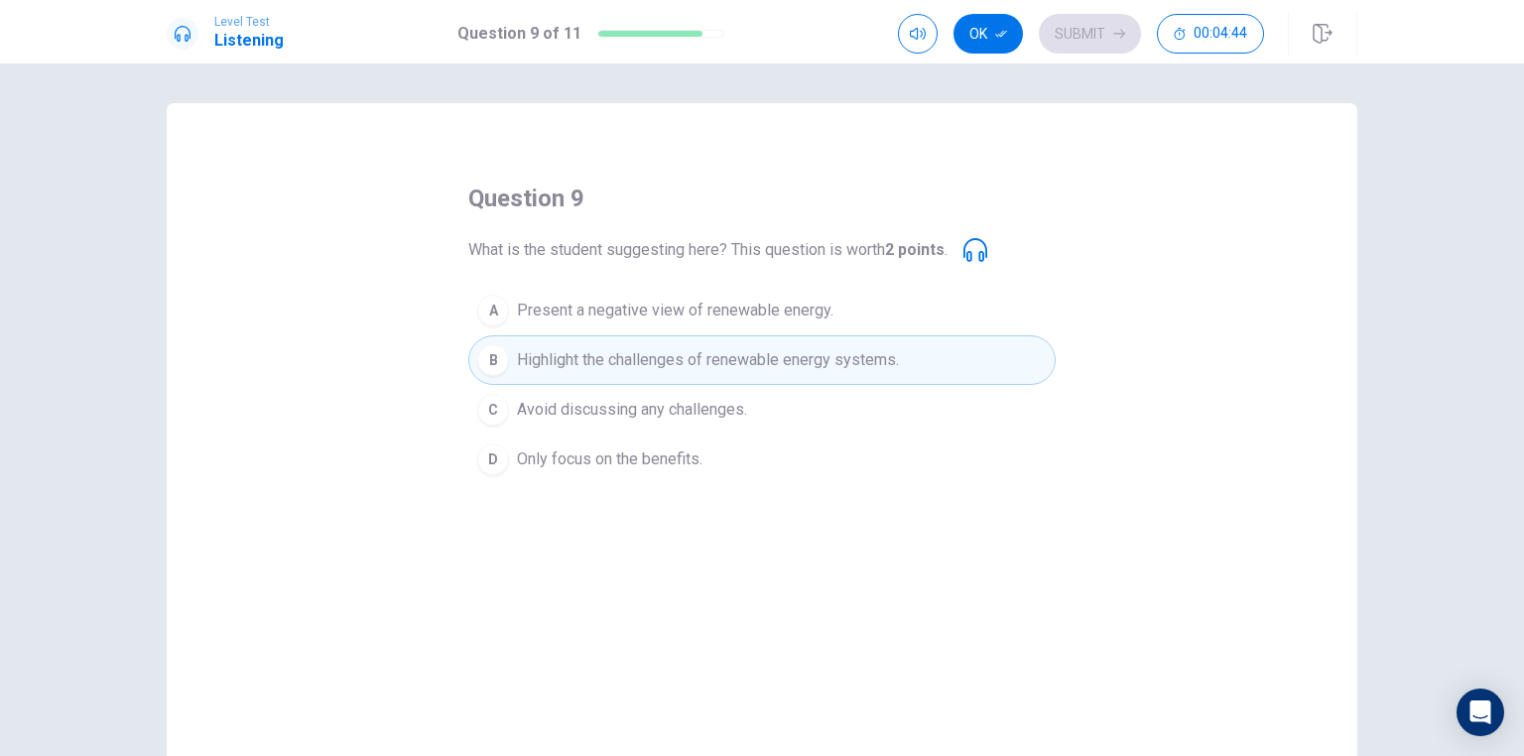
click at [978, 255] on icon at bounding box center [975, 250] width 24 height 24
click at [984, 28] on button "Ok" at bounding box center [987, 34] width 69 height 40
click at [1063, 28] on button "Submit" at bounding box center [1090, 34] width 102 height 40
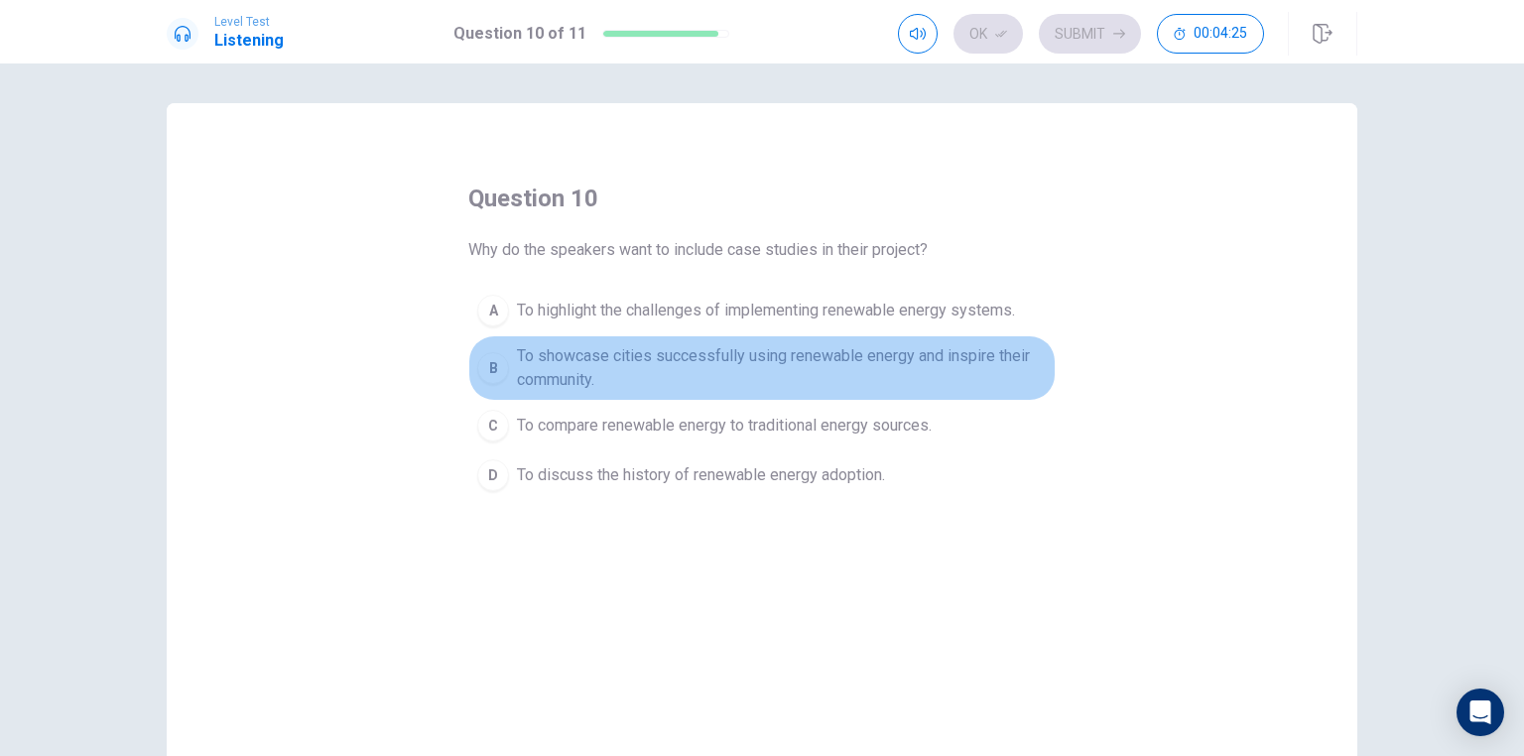
click at [500, 367] on div "B" at bounding box center [493, 368] width 32 height 32
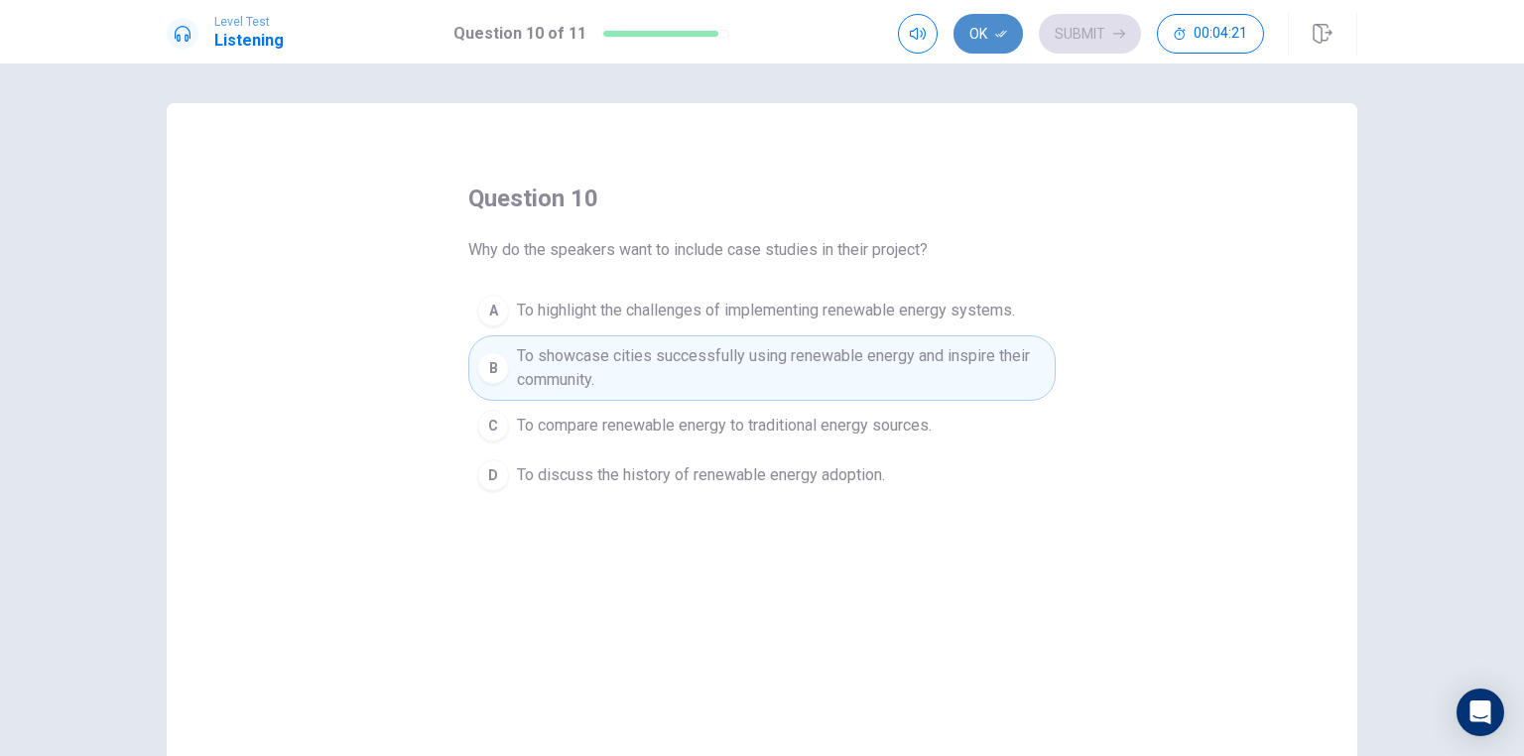
click at [994, 40] on button "Ok" at bounding box center [987, 34] width 69 height 40
click at [1074, 32] on button "Submit" at bounding box center [1090, 34] width 102 height 40
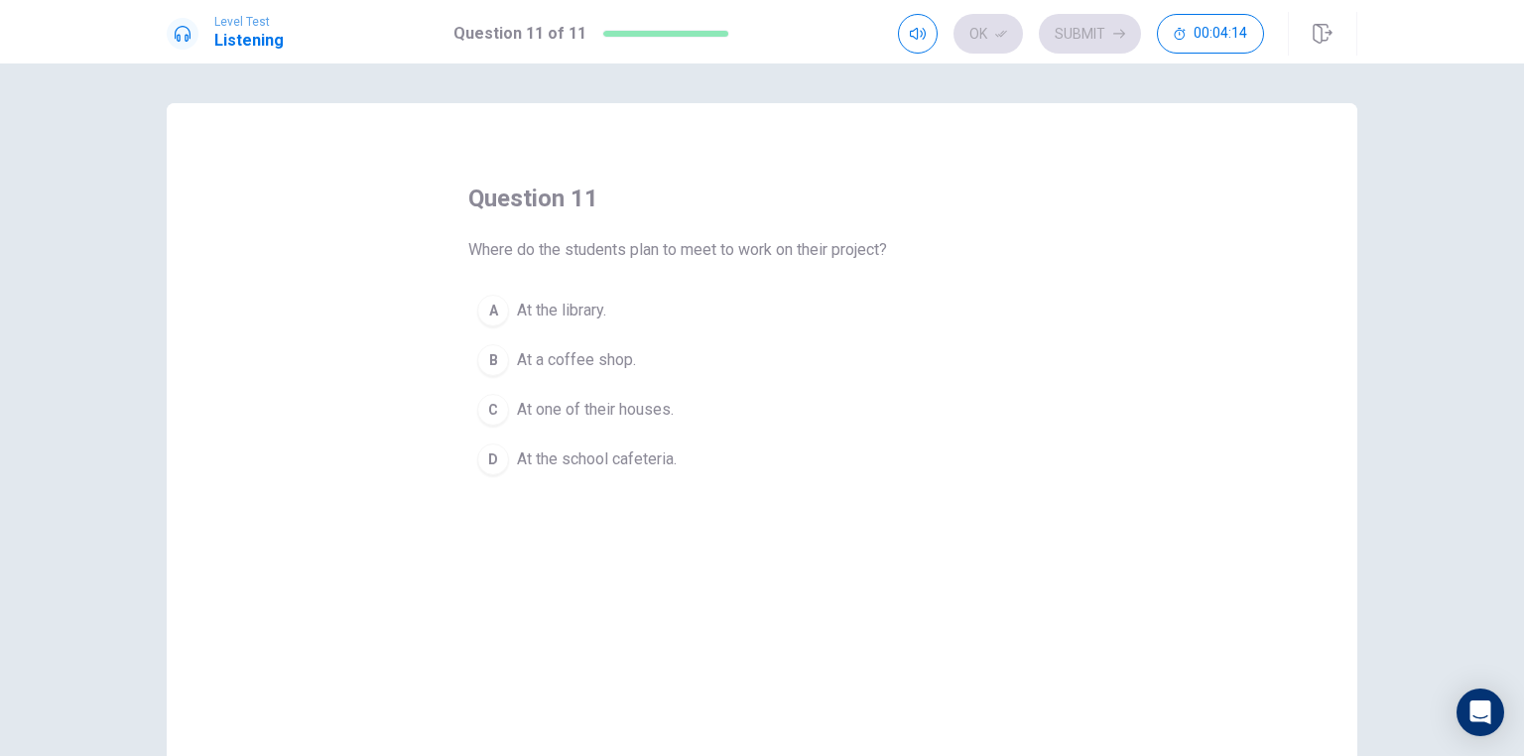
click at [491, 313] on div "A" at bounding box center [493, 311] width 32 height 32
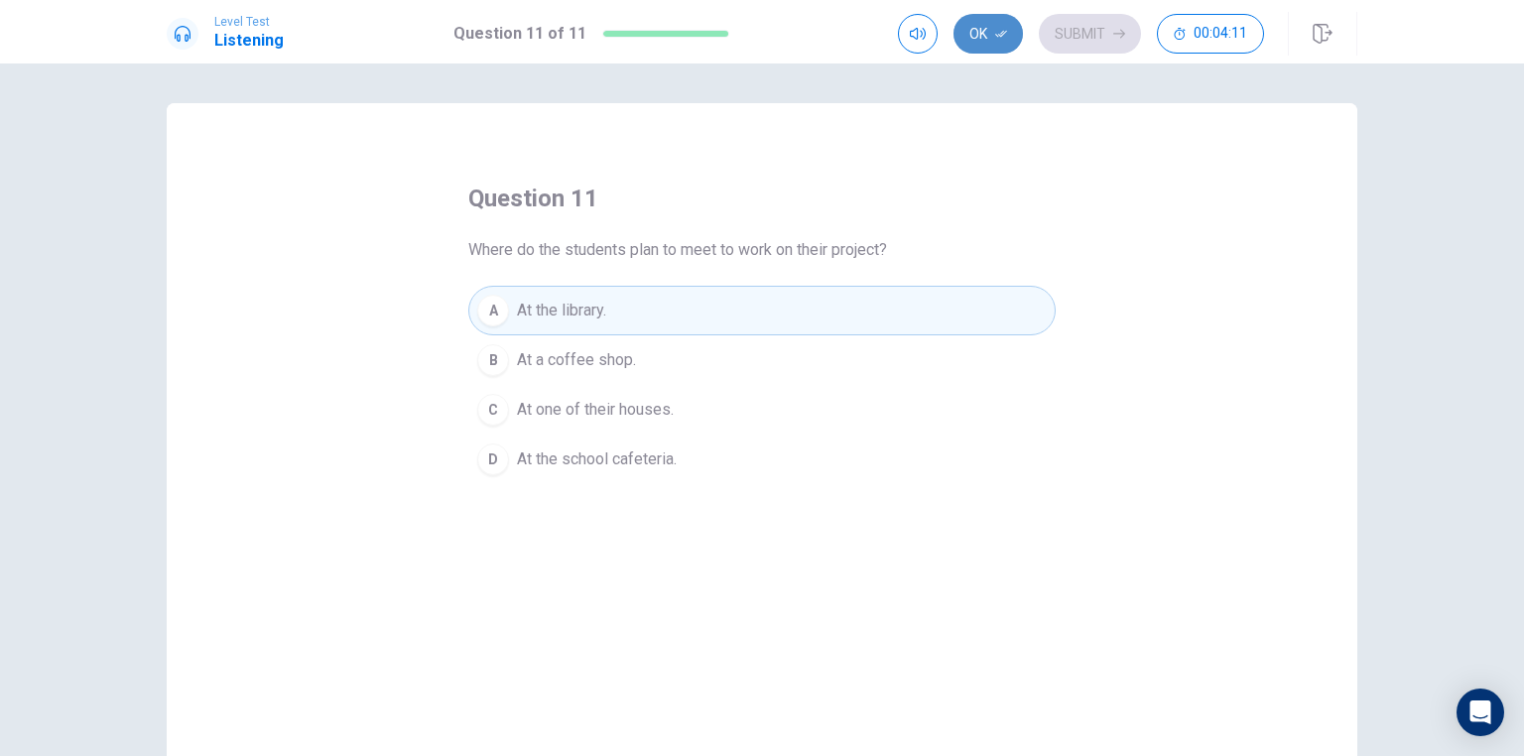
click at [1012, 37] on button "Ok" at bounding box center [987, 34] width 69 height 40
click at [1101, 37] on button "Submit" at bounding box center [1090, 34] width 102 height 40
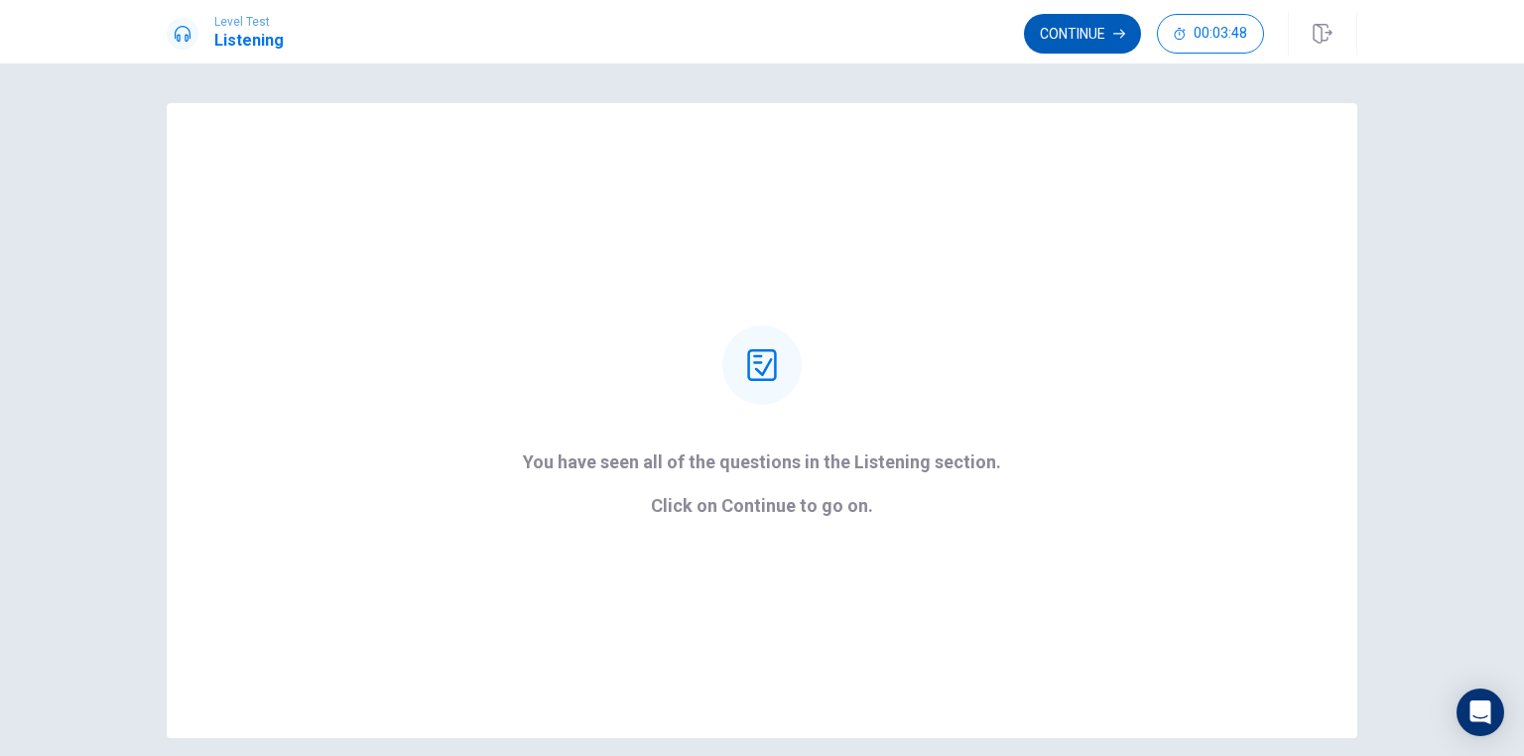
click at [1080, 34] on button "Continue" at bounding box center [1082, 34] width 117 height 40
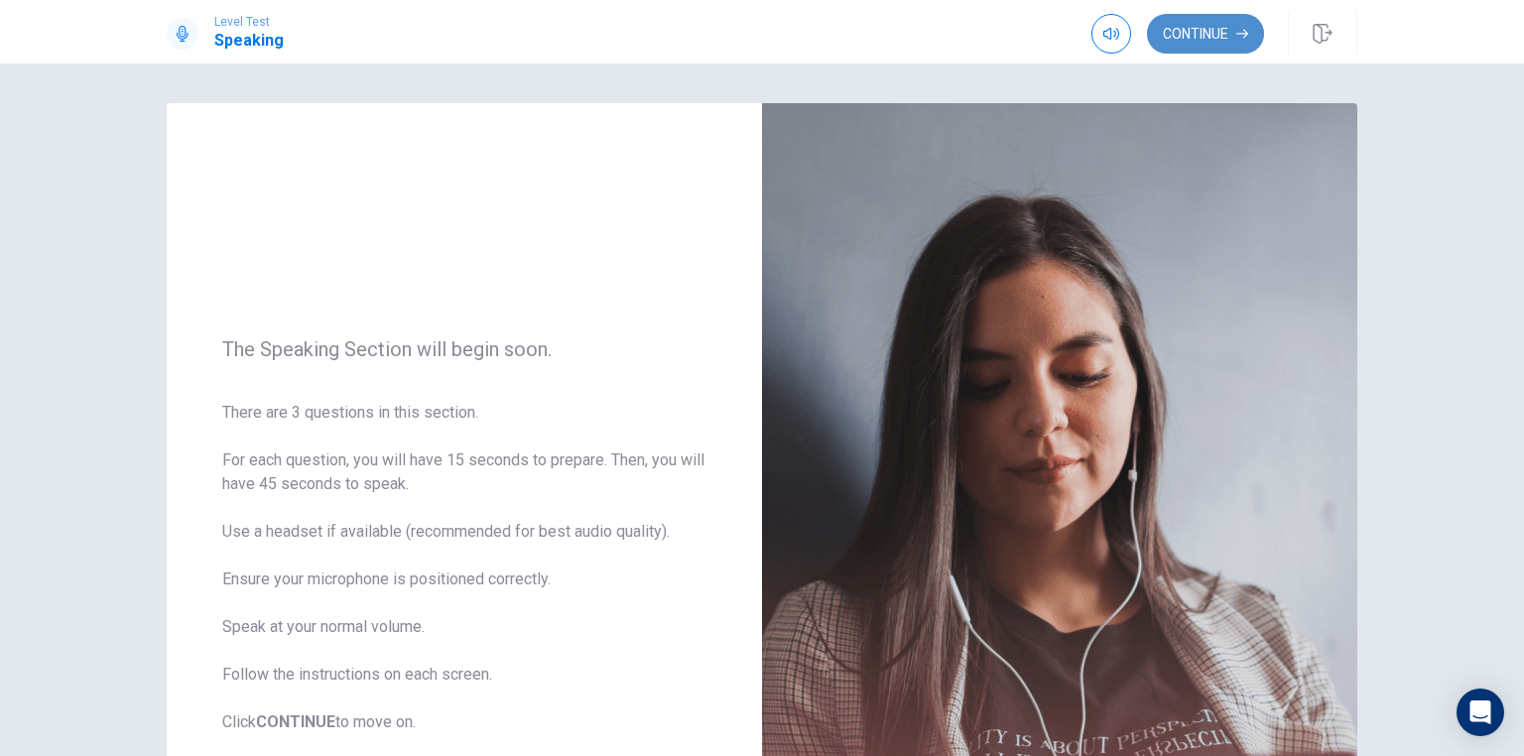
click at [1195, 27] on button "Continue" at bounding box center [1205, 34] width 117 height 40
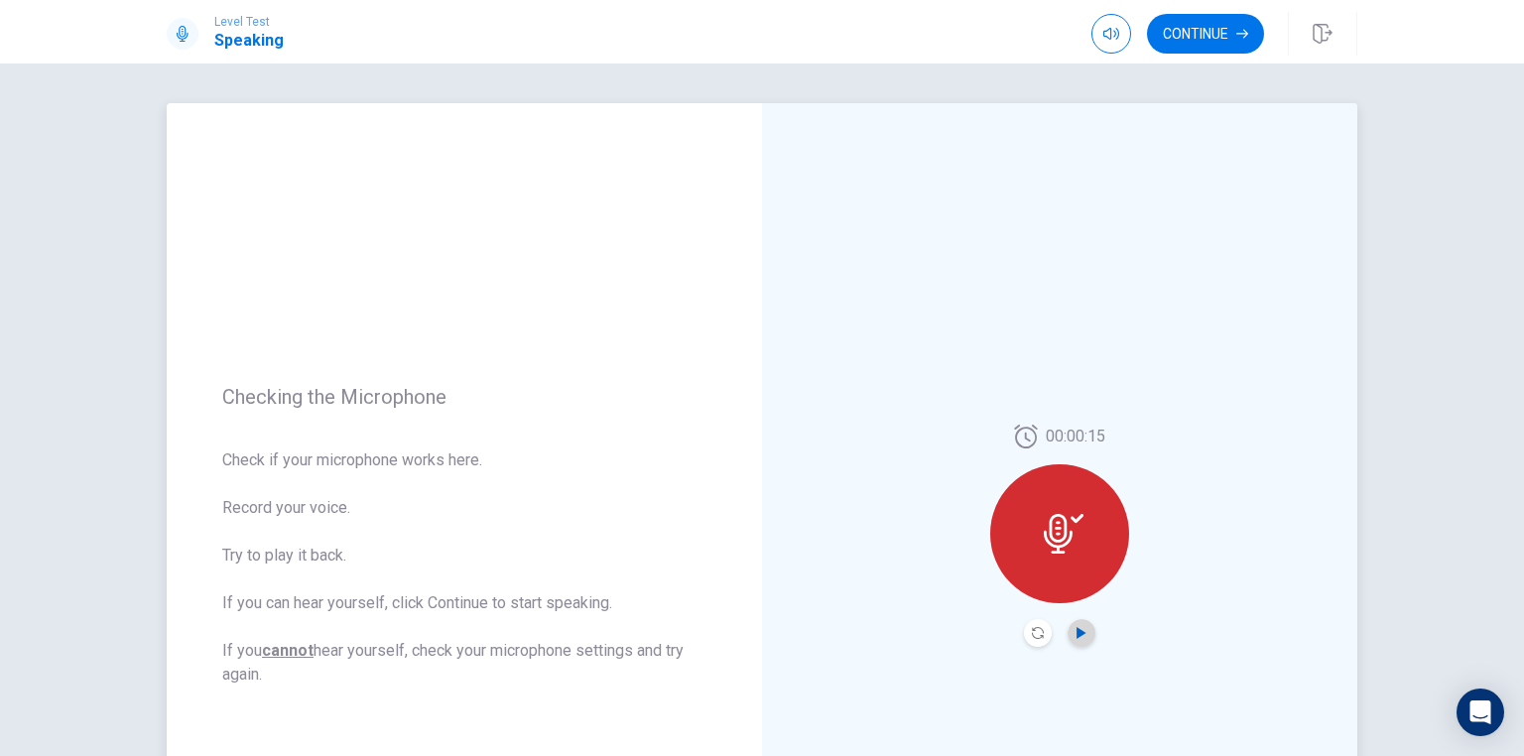
click at [1079, 631] on icon "Play Audio" at bounding box center [1081, 633] width 12 height 12
click at [1180, 39] on button "Continue" at bounding box center [1205, 34] width 117 height 40
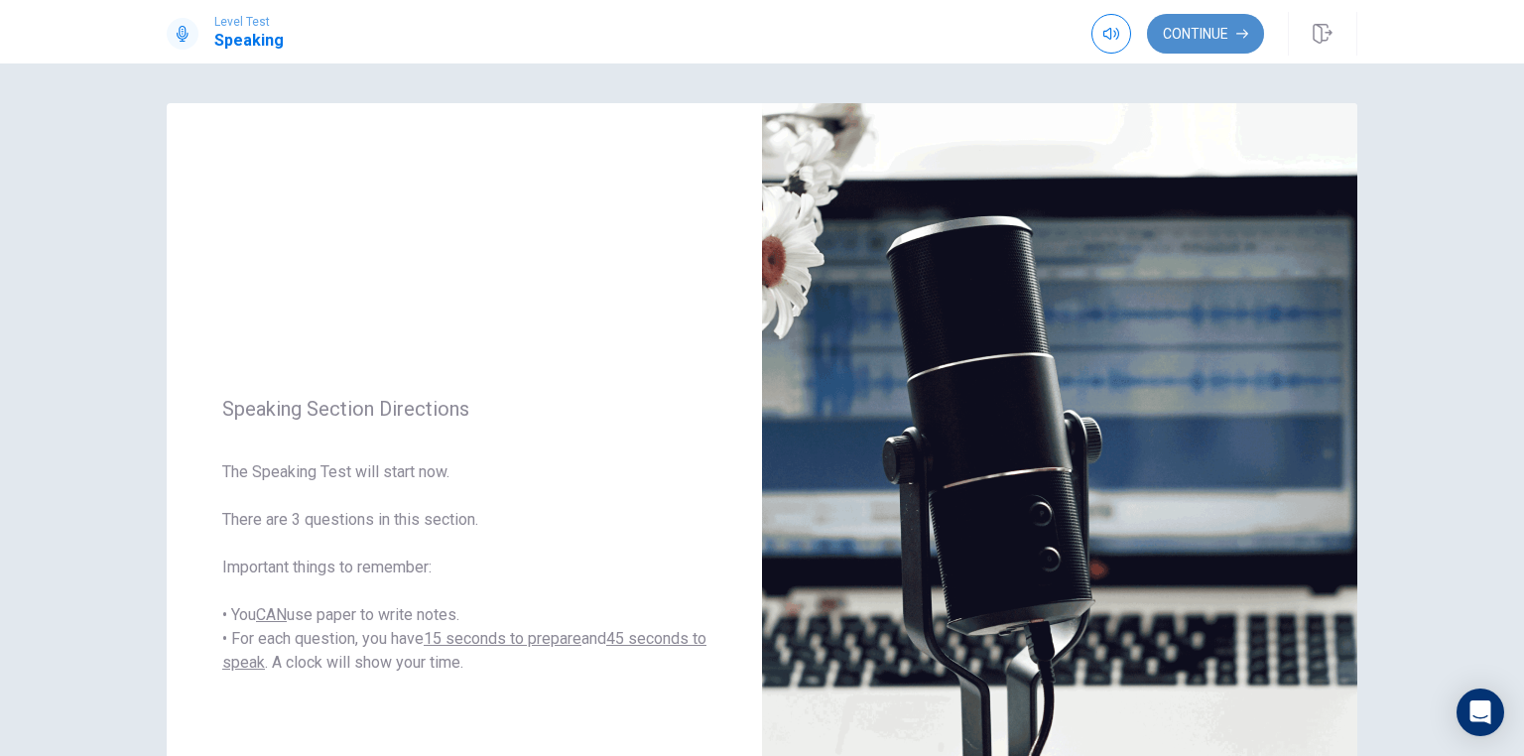
click at [1211, 44] on button "Continue" at bounding box center [1205, 34] width 117 height 40
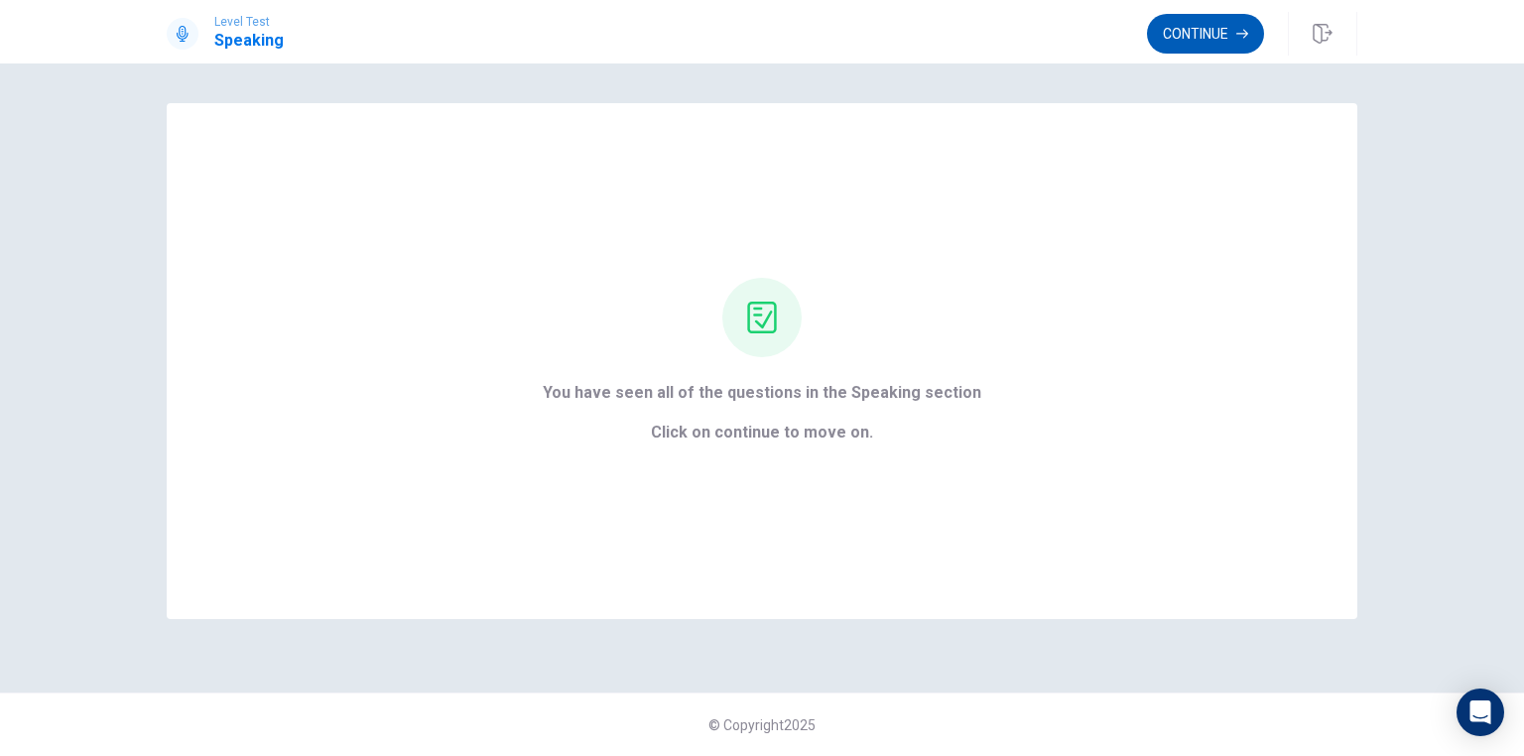
click at [1181, 43] on button "Continue" at bounding box center [1205, 34] width 117 height 40
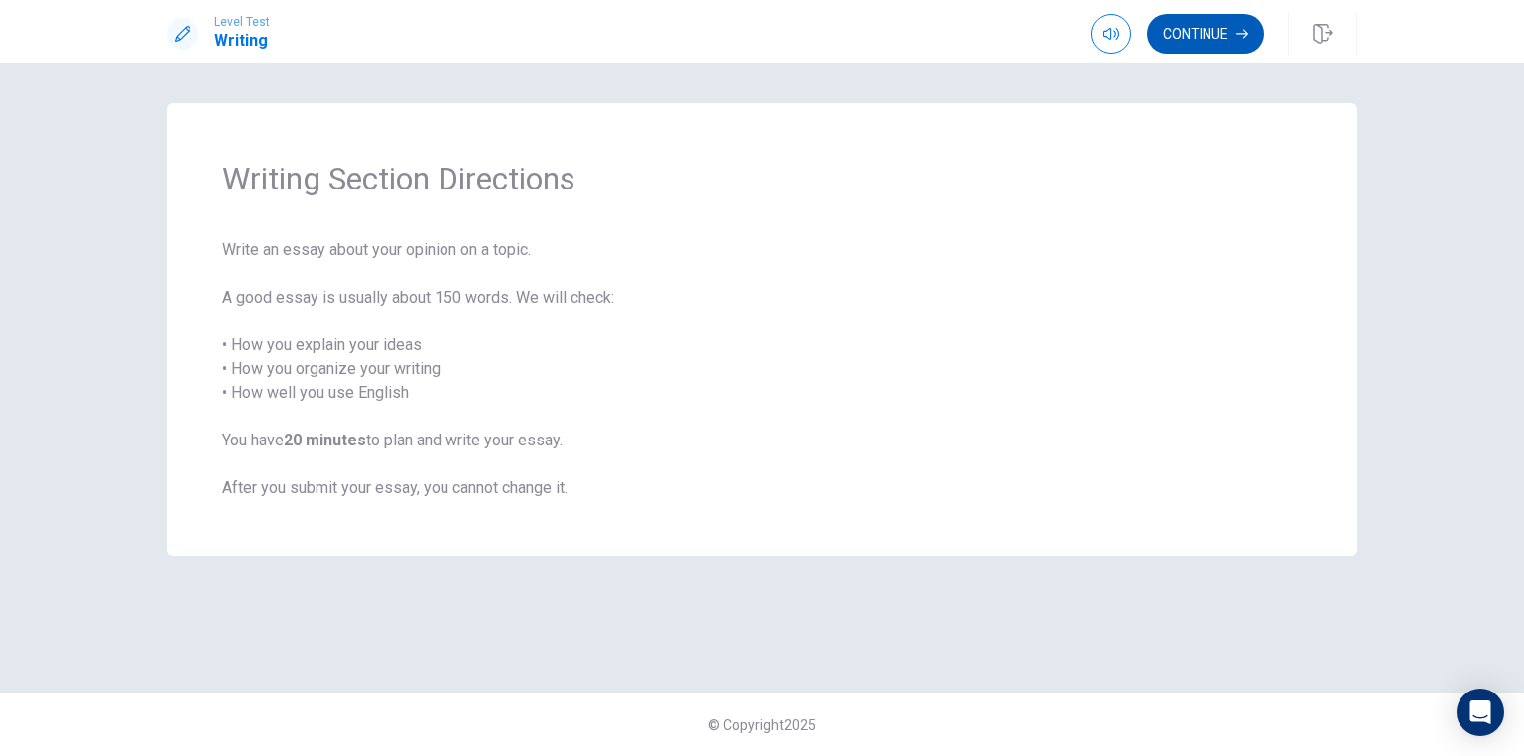
click at [1164, 40] on button "Continue" at bounding box center [1205, 34] width 117 height 40
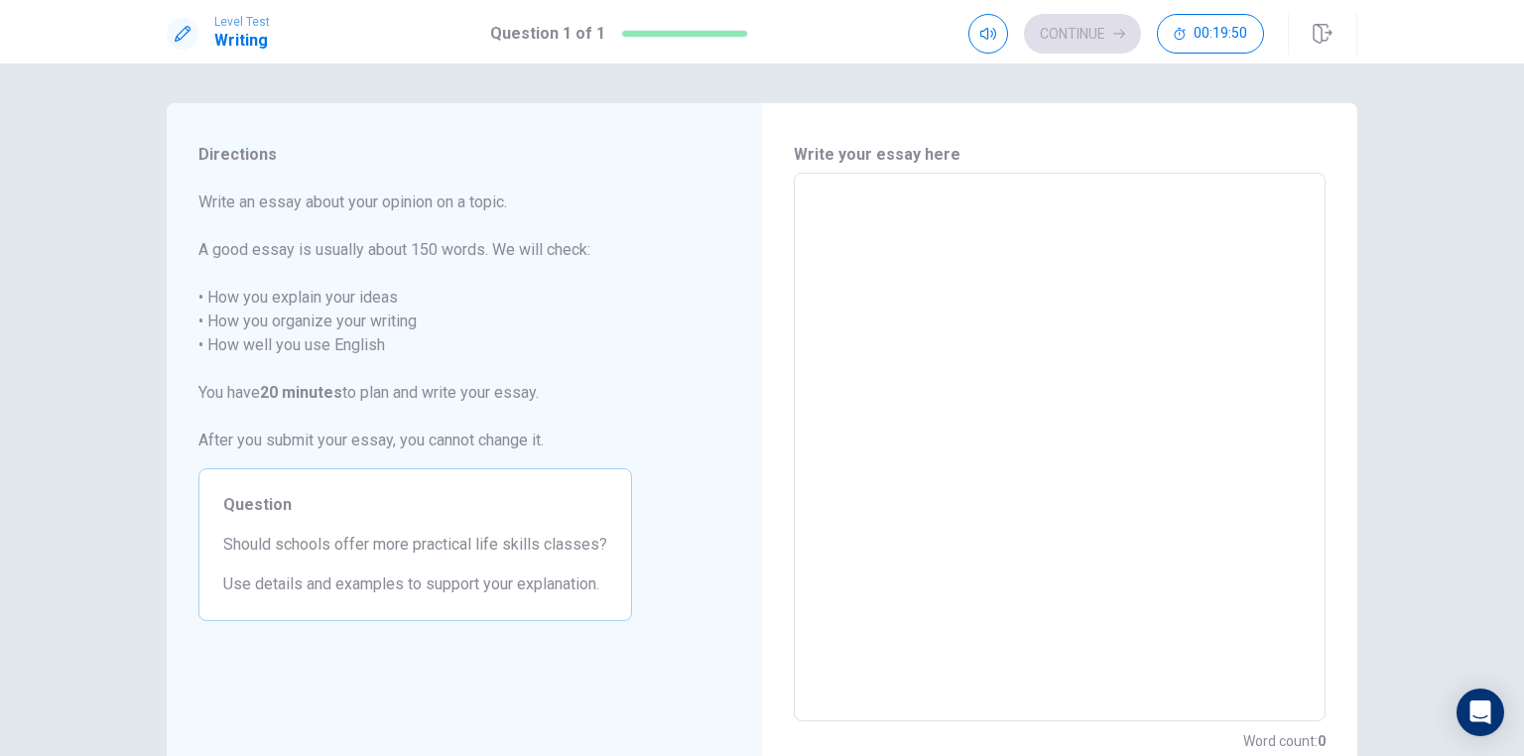
click at [1034, 202] on textarea at bounding box center [1059, 447] width 504 height 516
type textarea "*"
type textarea "**"
type textarea "*"
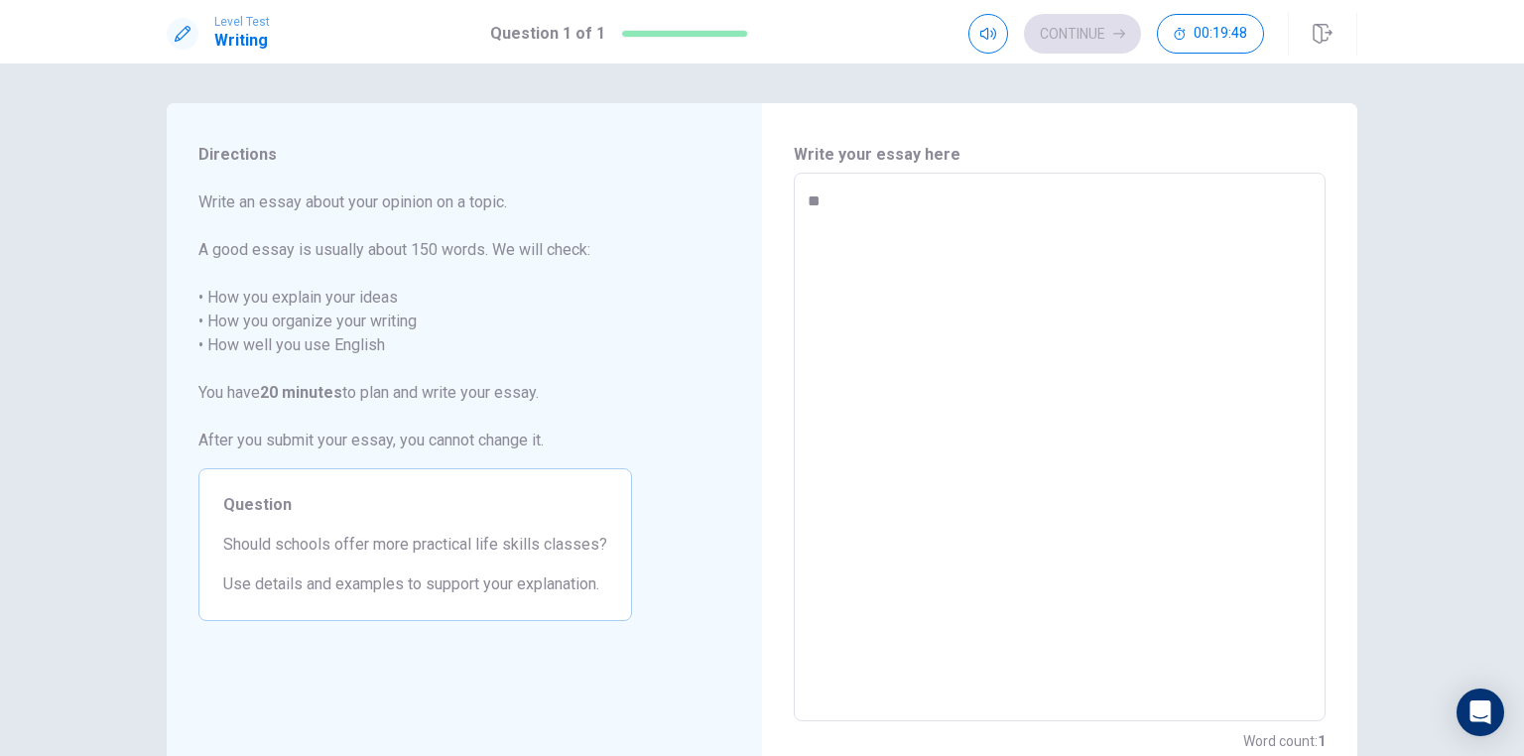
type textarea "**"
type textarea "*"
type textarea "**"
type textarea "*"
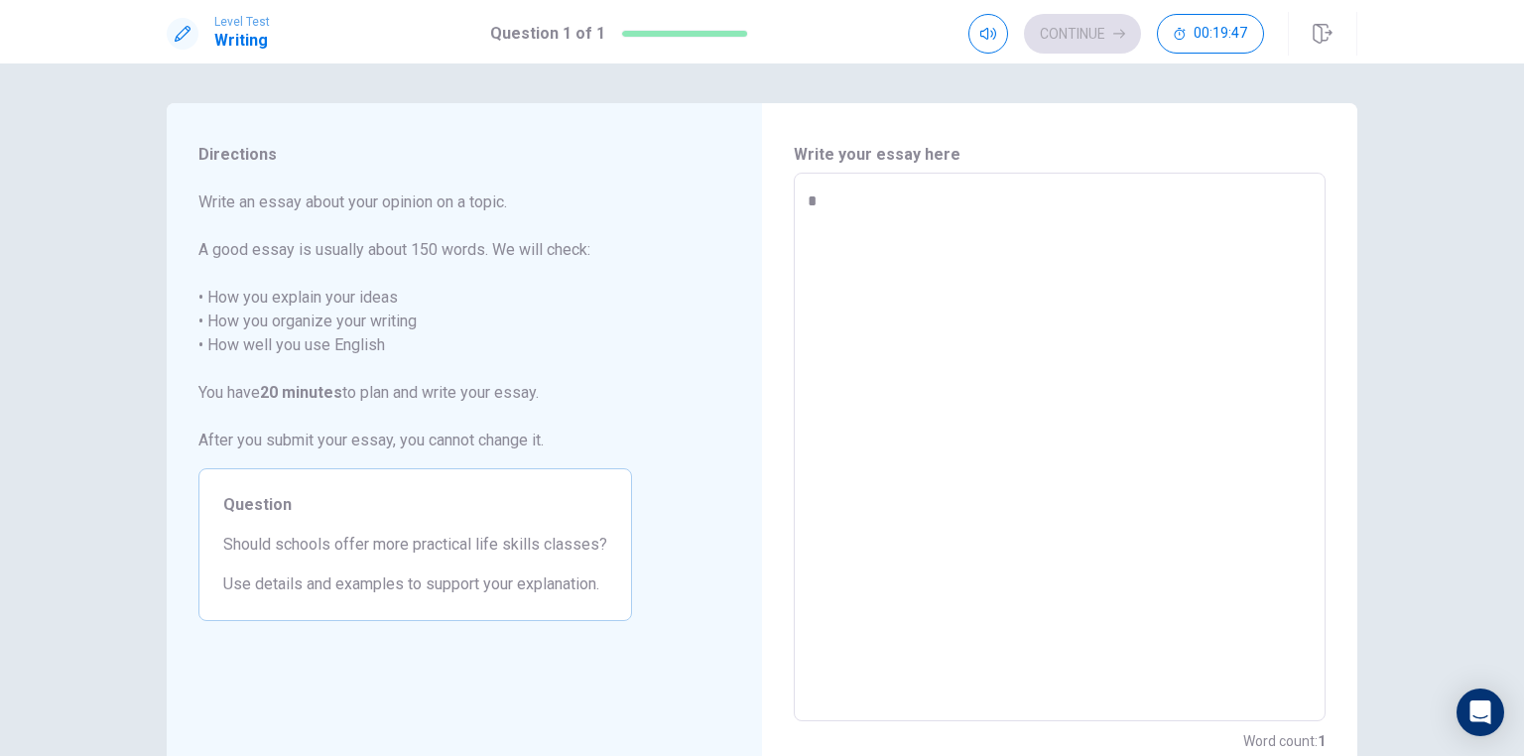
type textarea "*"
type textarea "**"
type textarea "*"
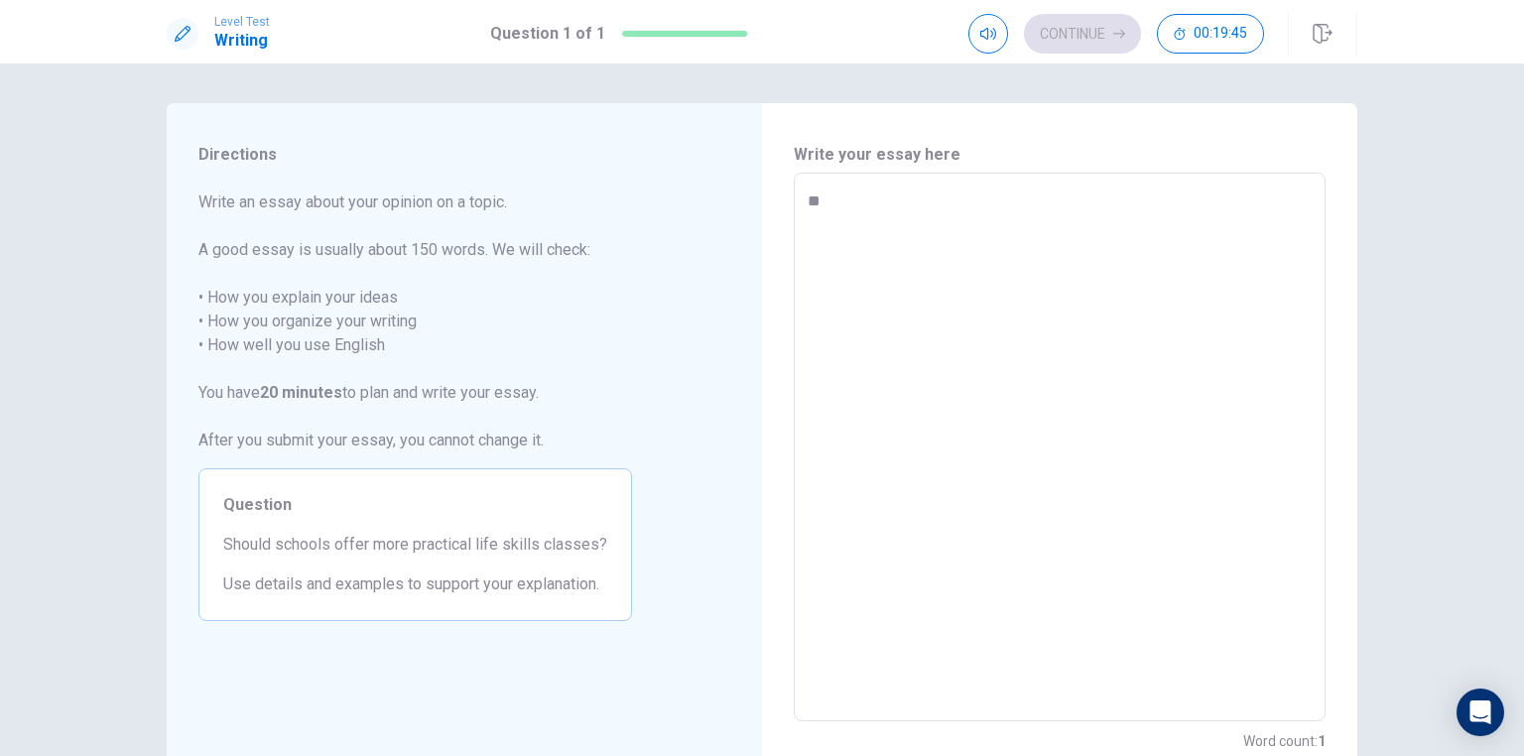
type textarea "**"
type textarea "*"
type textarea "****"
type textarea "*"
type textarea "*****"
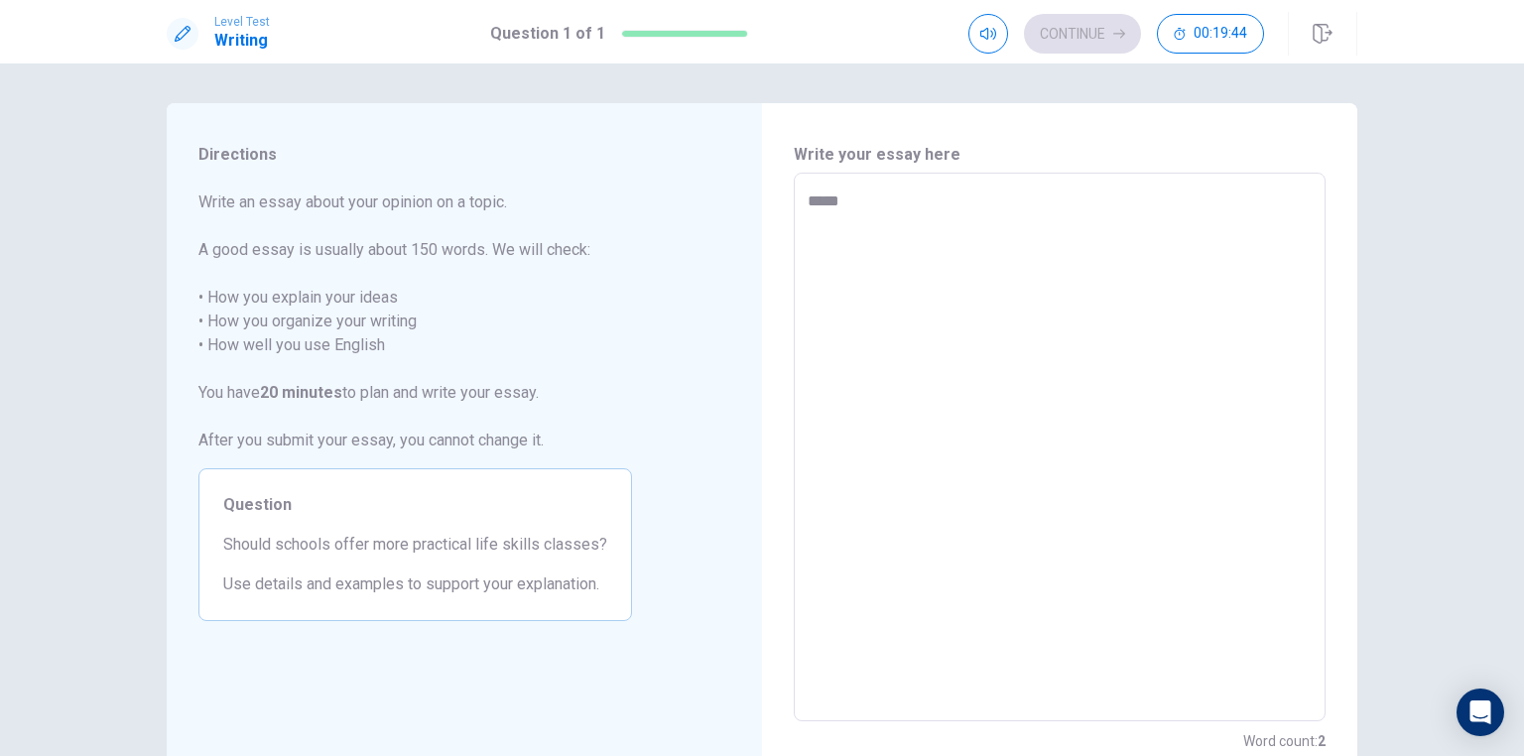
type textarea "*"
type textarea "******"
type textarea "*"
type textarea "*******"
type textarea "*"
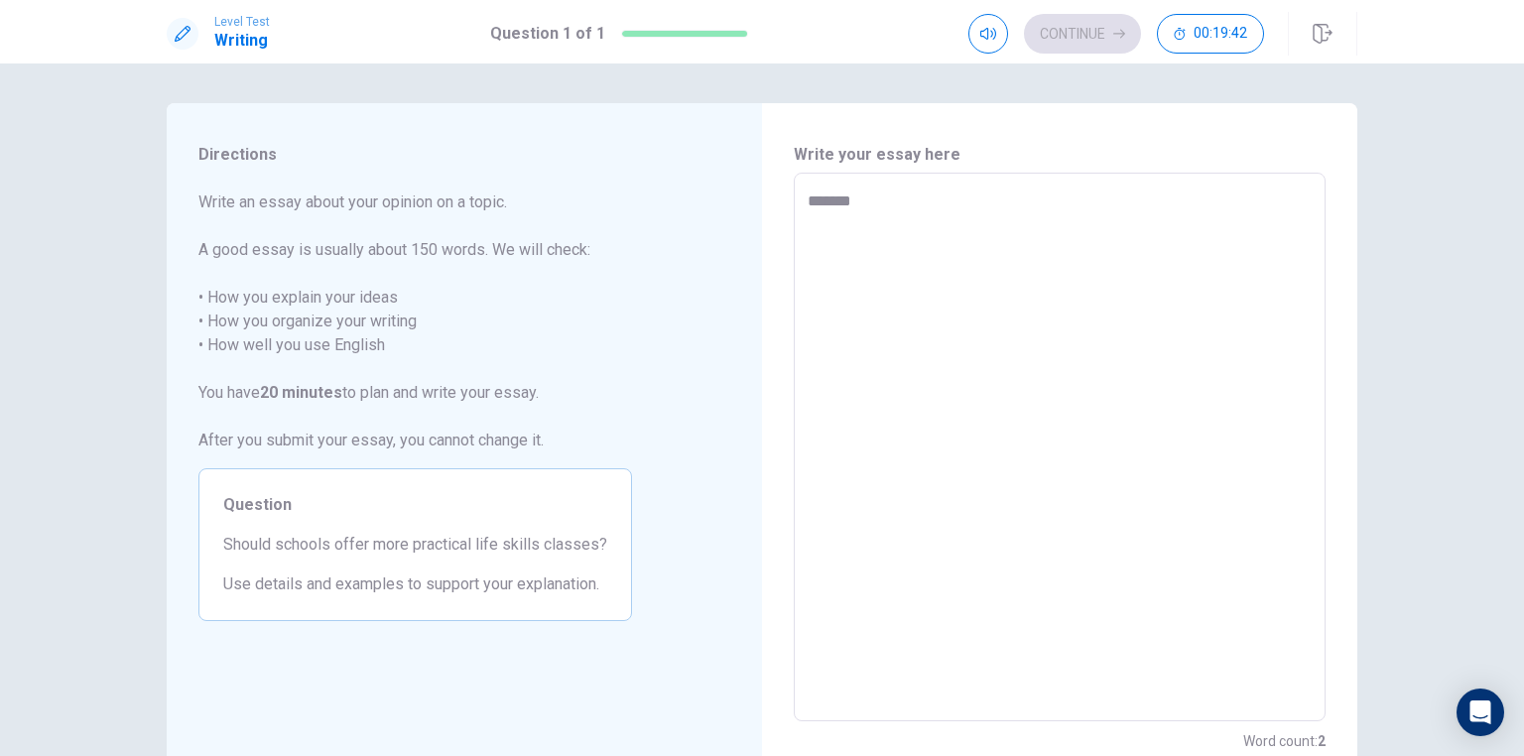
type textarea "********"
type textarea "*"
type textarea "*********"
type textarea "*"
type textarea "**********"
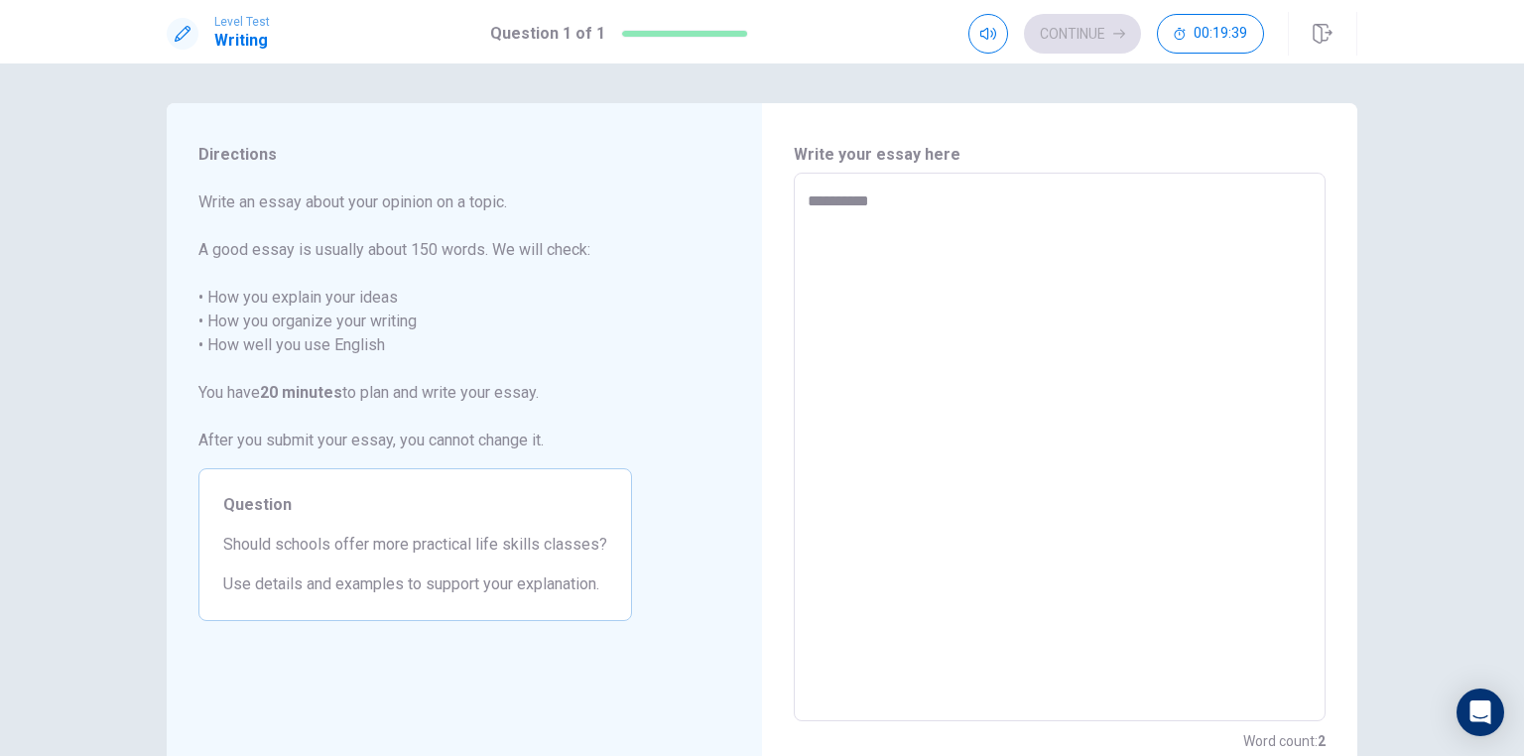
type textarea "*"
type textarea "**********"
type textarea "*"
type textarea "**********"
type textarea "*"
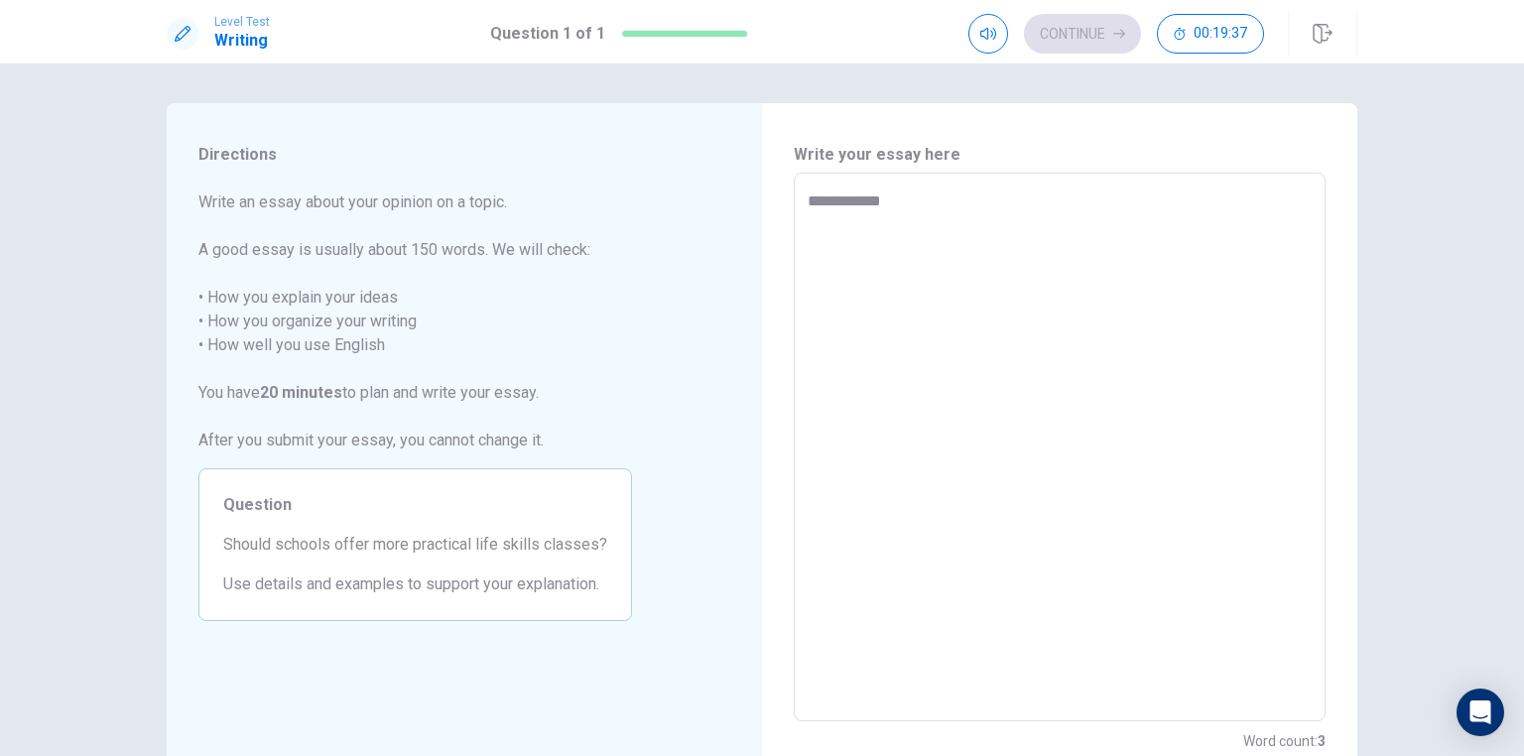
type textarea "**********"
type textarea "*"
type textarea "**********"
type textarea "*"
type textarea "**********"
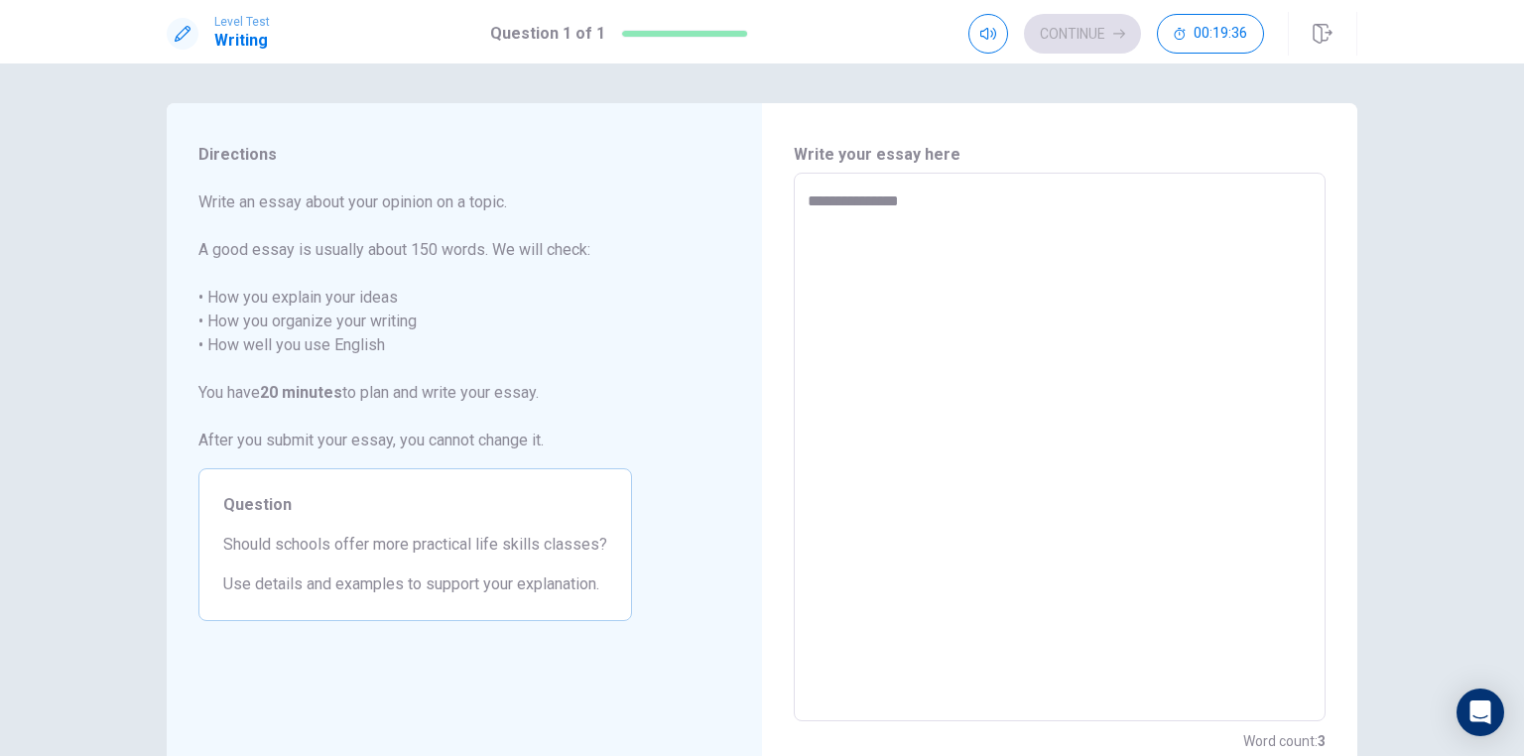
type textarea "*"
type textarea "**********"
type textarea "*"
type textarea "**********"
type textarea "*"
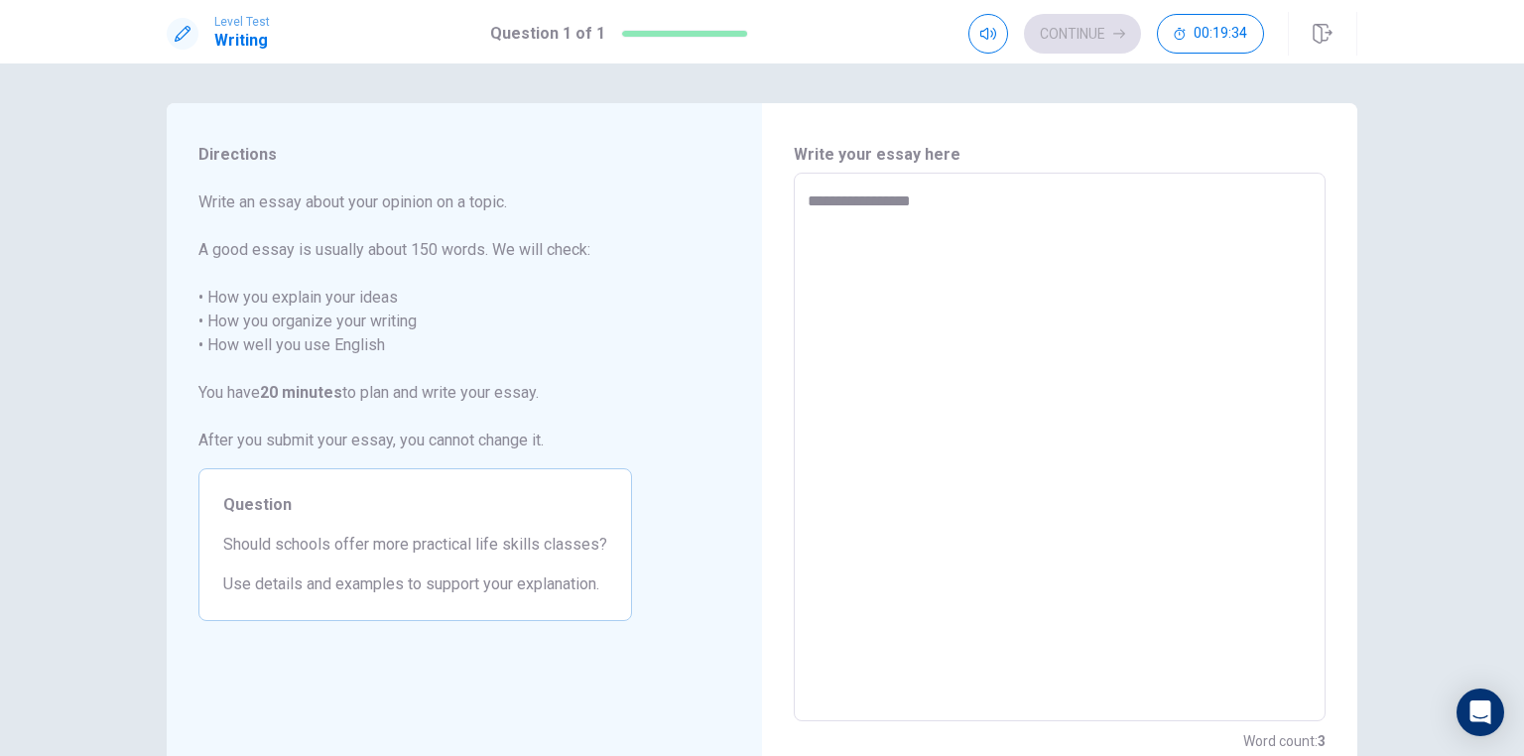
type textarea "**********"
type textarea "*"
type textarea "**********"
type textarea "*"
type textarea "**********"
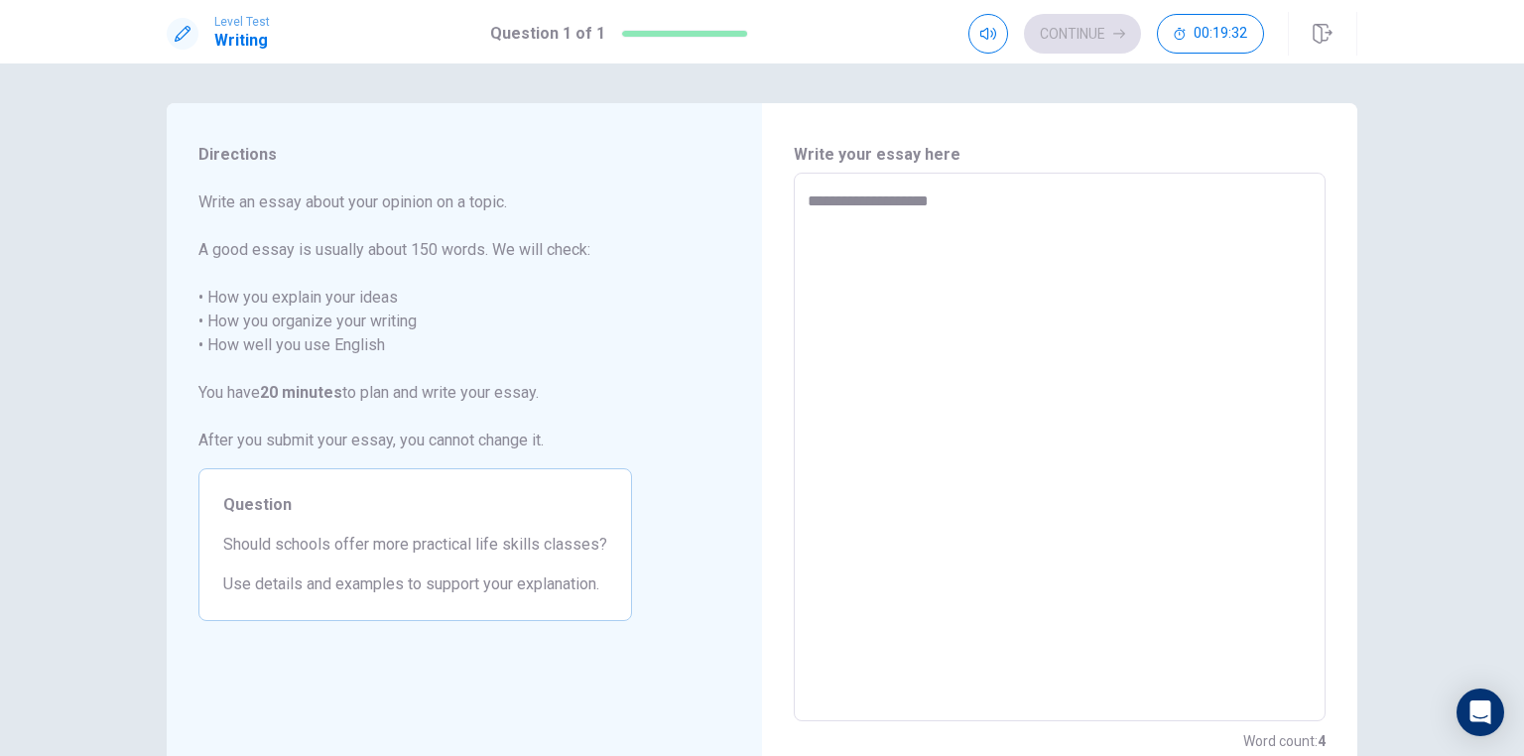
type textarea "*"
type textarea "**********"
type textarea "*"
type textarea "**********"
type textarea "*"
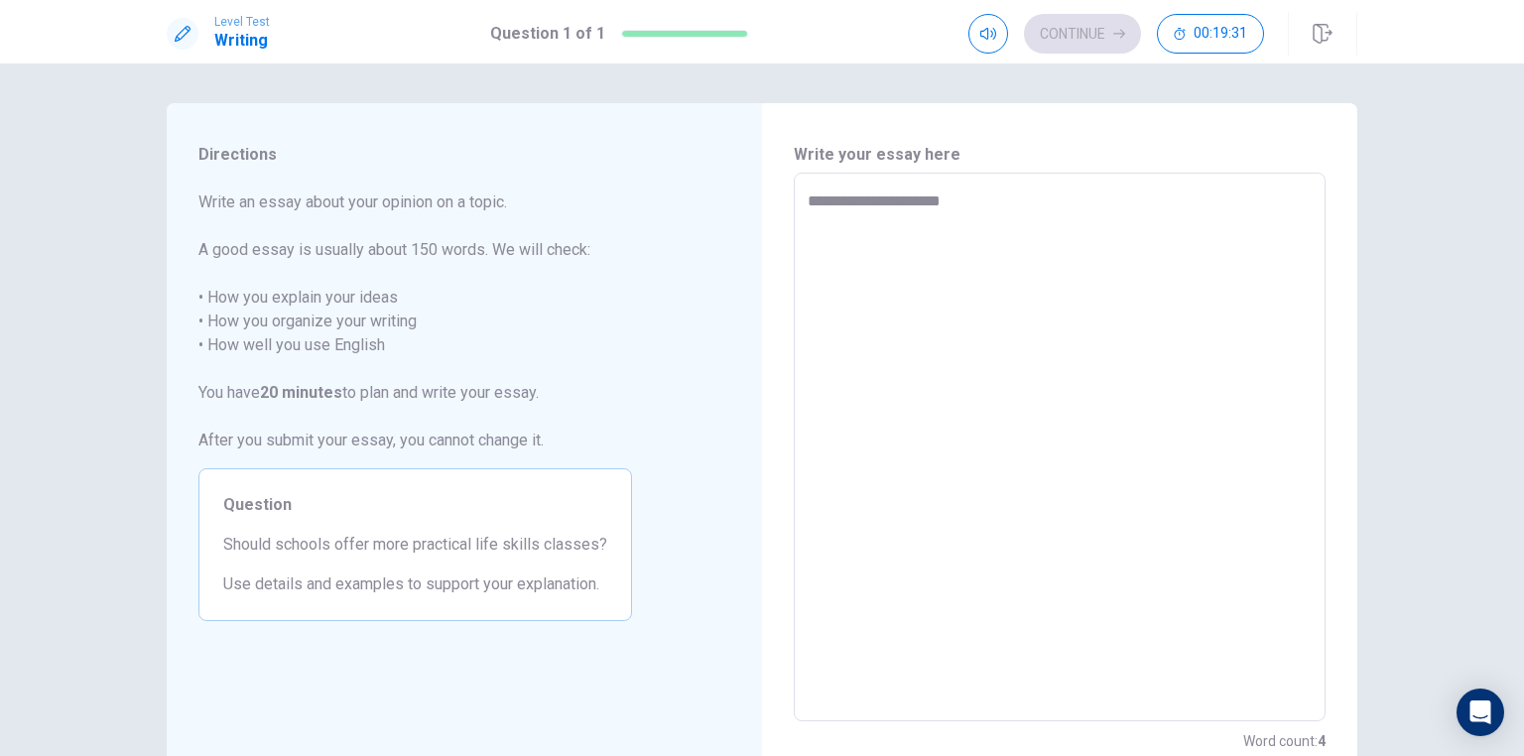
type textarea "**********"
type textarea "*"
type textarea "**********"
type textarea "*"
type textarea "**********"
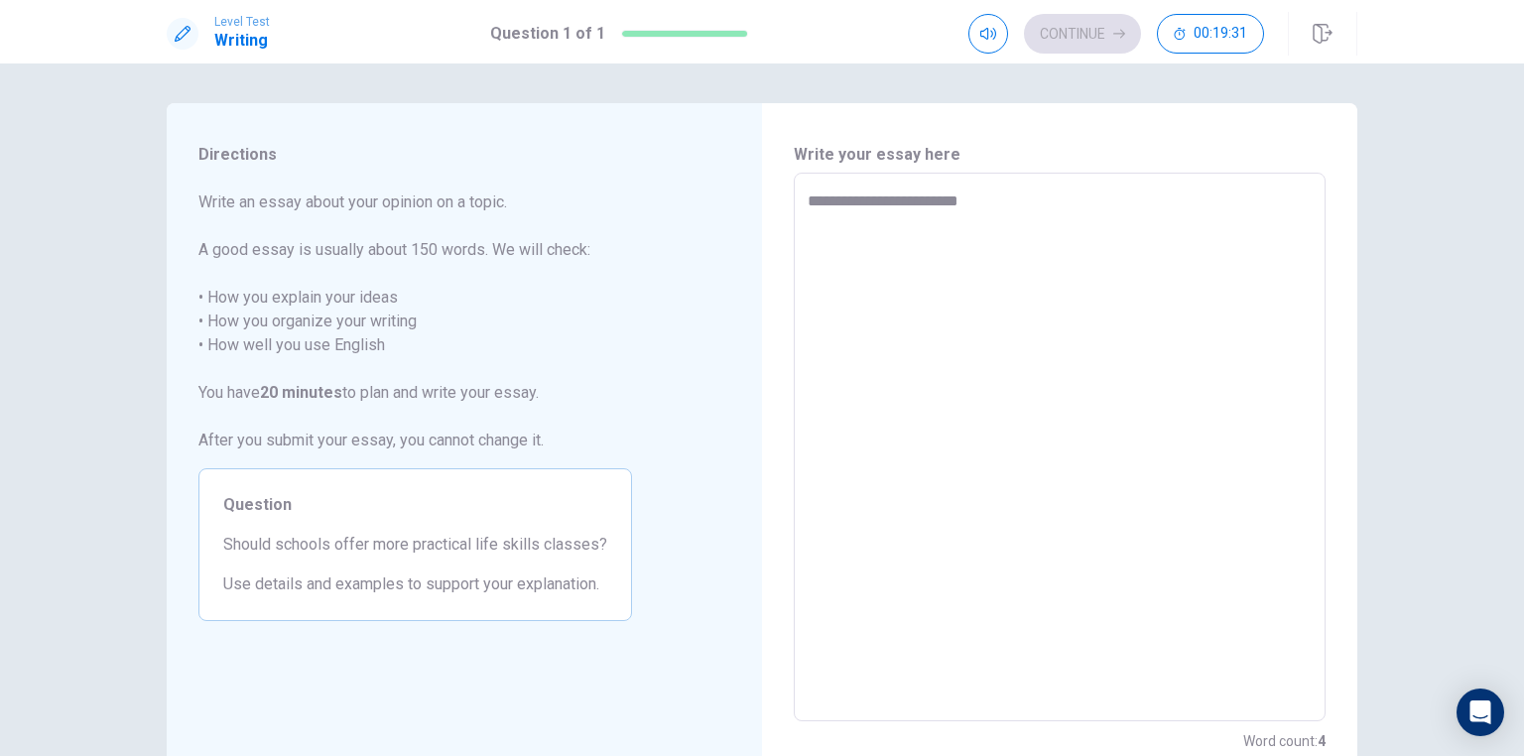
type textarea "*"
type textarea "**********"
type textarea "*"
type textarea "**********"
type textarea "*"
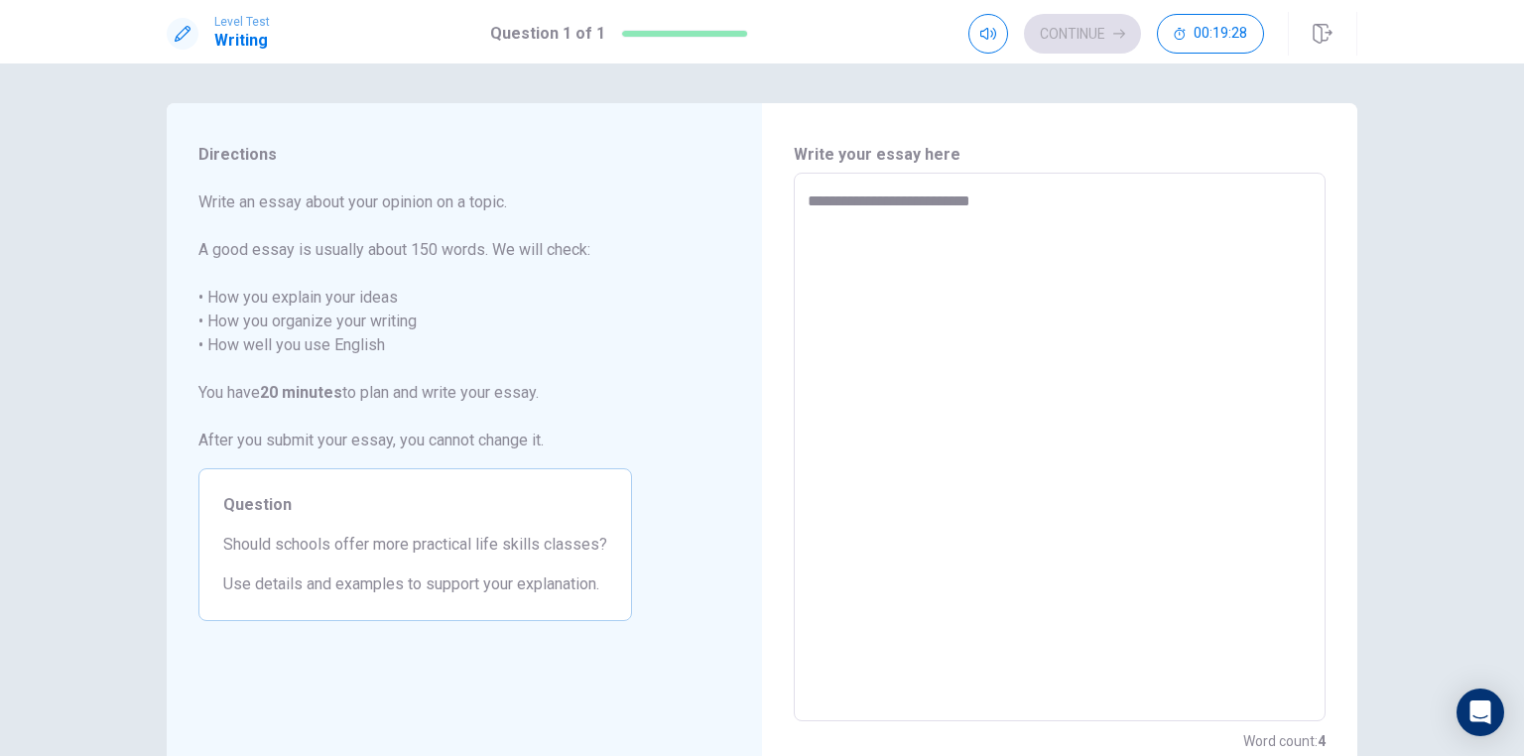
type textarea "**********"
type textarea "*"
type textarea "**********"
type textarea "*"
type textarea "**********"
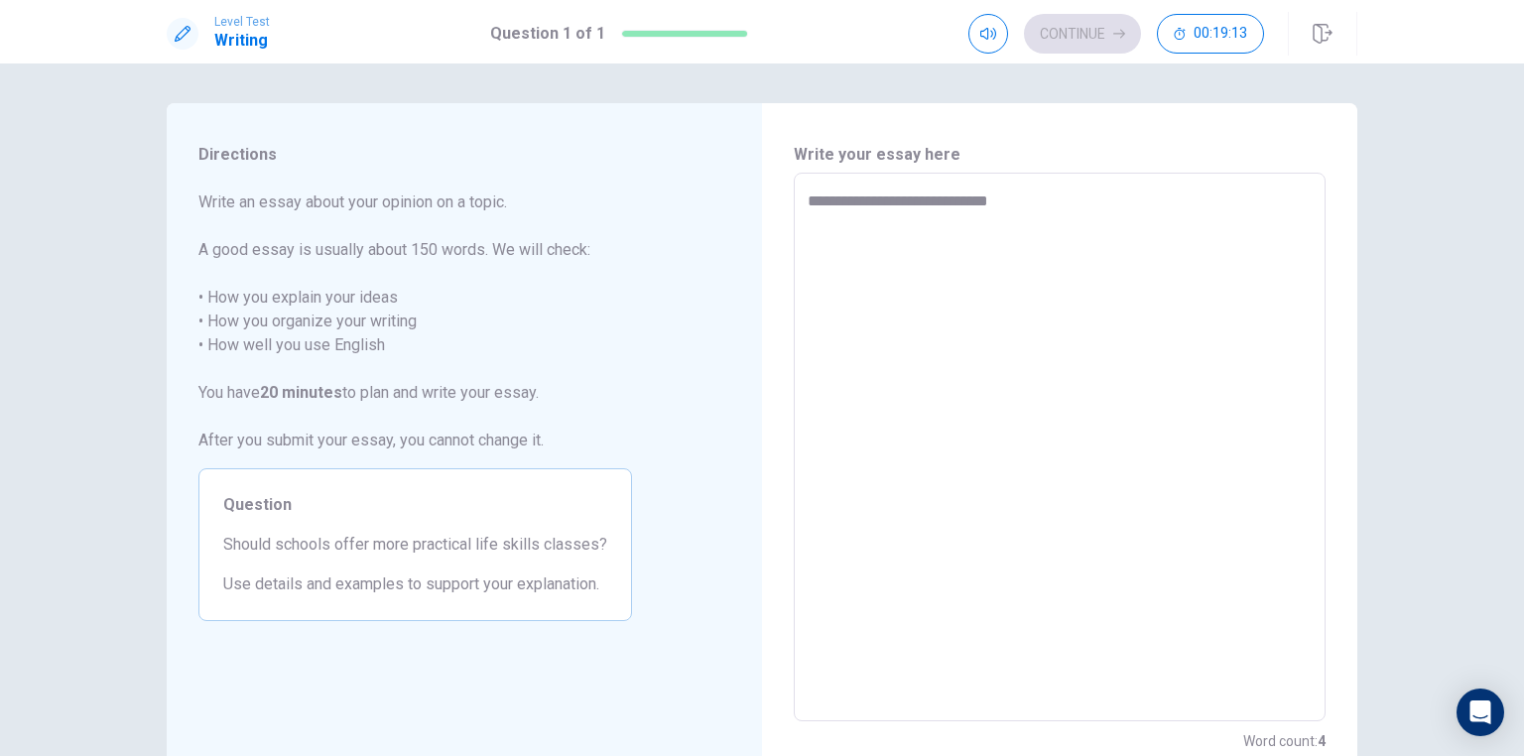
type textarea "*"
type textarea "**********"
type textarea "*"
type textarea "**********"
type textarea "*"
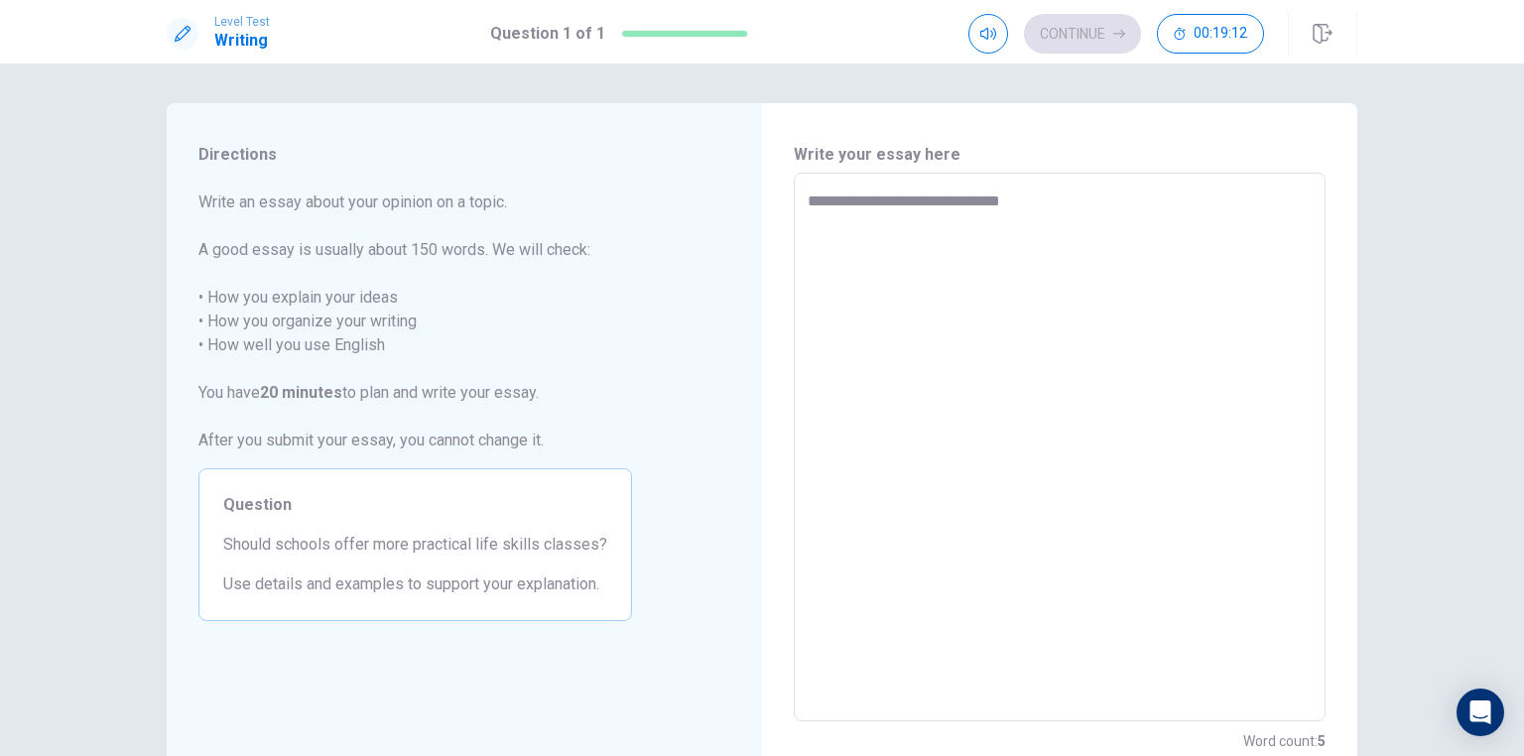
type textarea "**********"
type textarea "*"
type textarea "**********"
type textarea "*"
type textarea "**********"
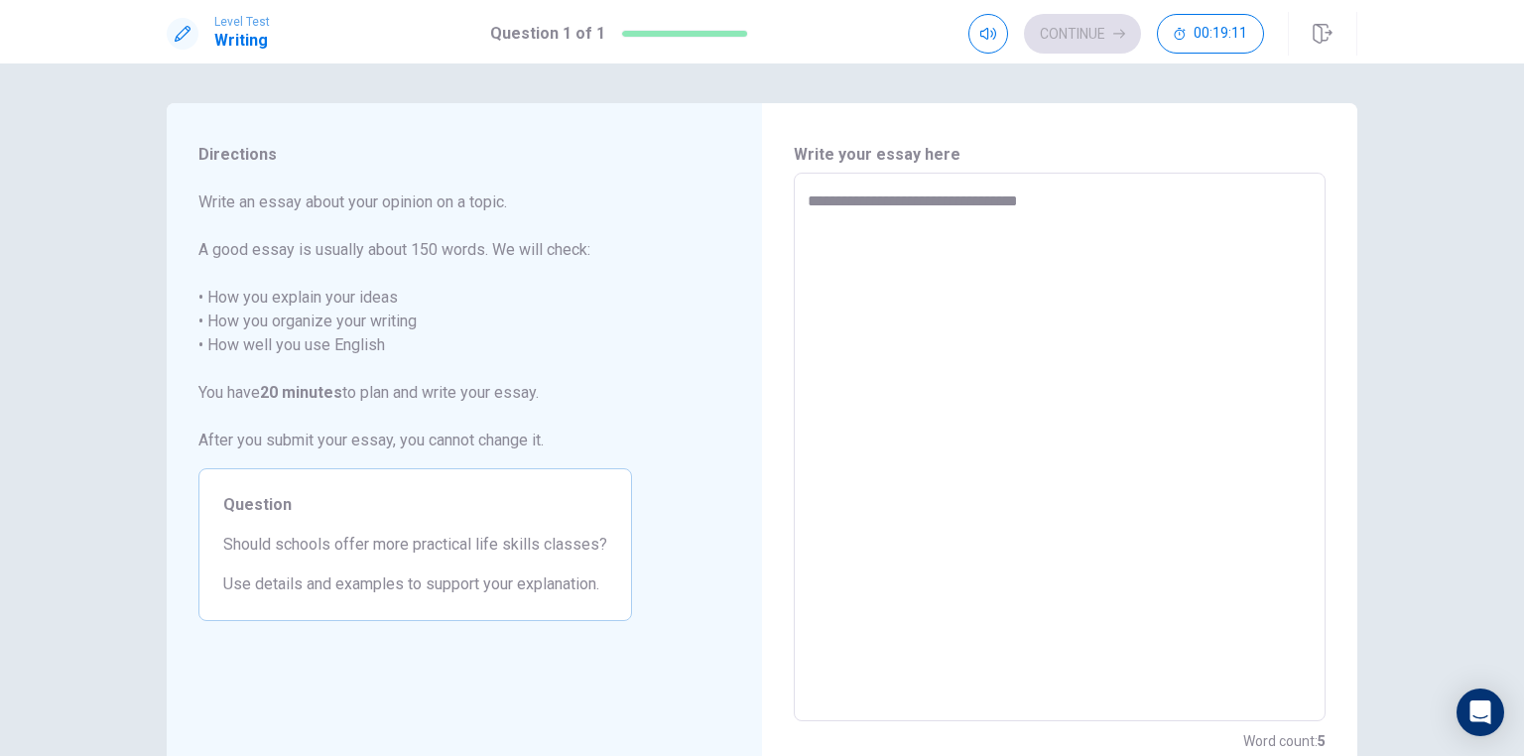
type textarea "*"
type textarea "**********"
type textarea "*"
type textarea "**********"
type textarea "*"
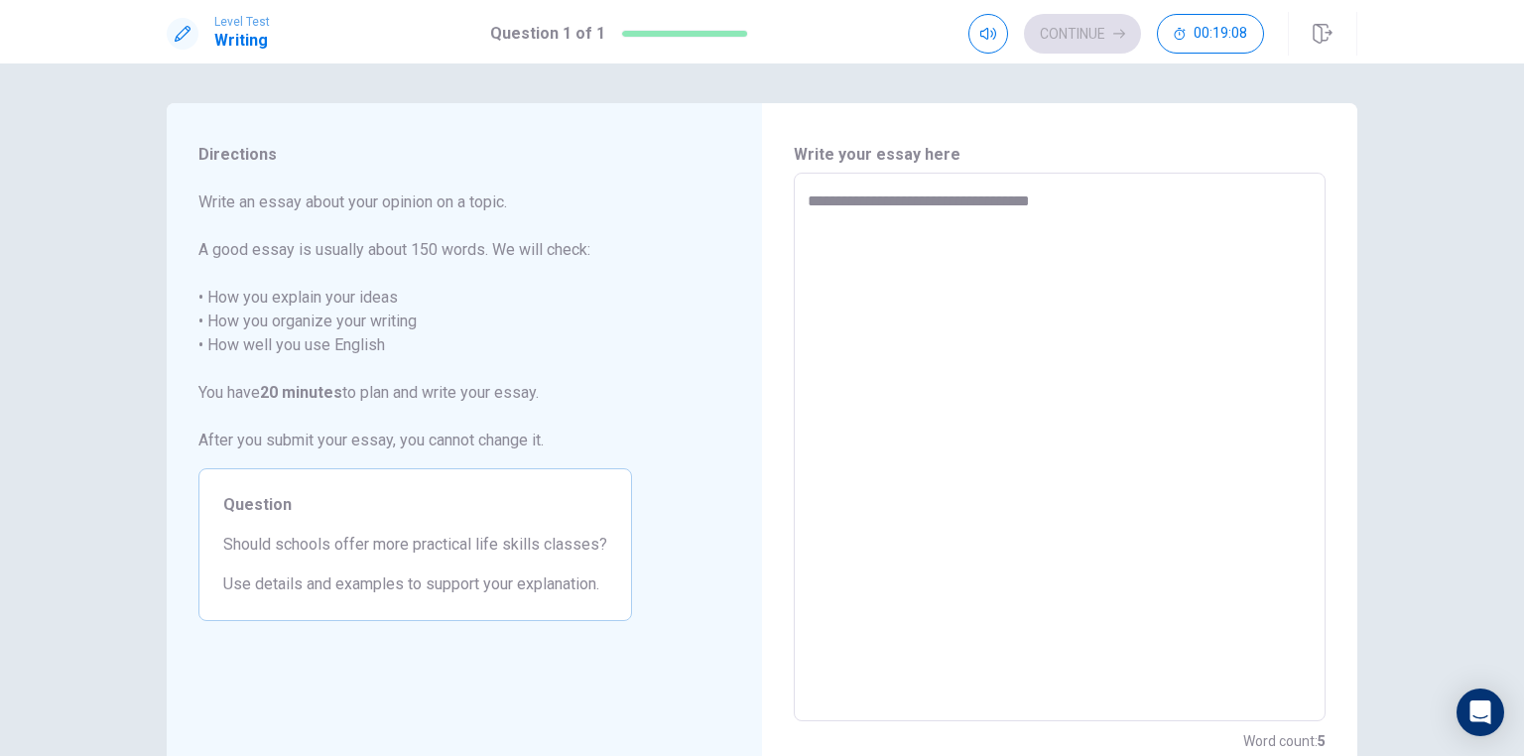
type textarea "**********"
type textarea "*"
type textarea "**********"
type textarea "*"
type textarea "**********"
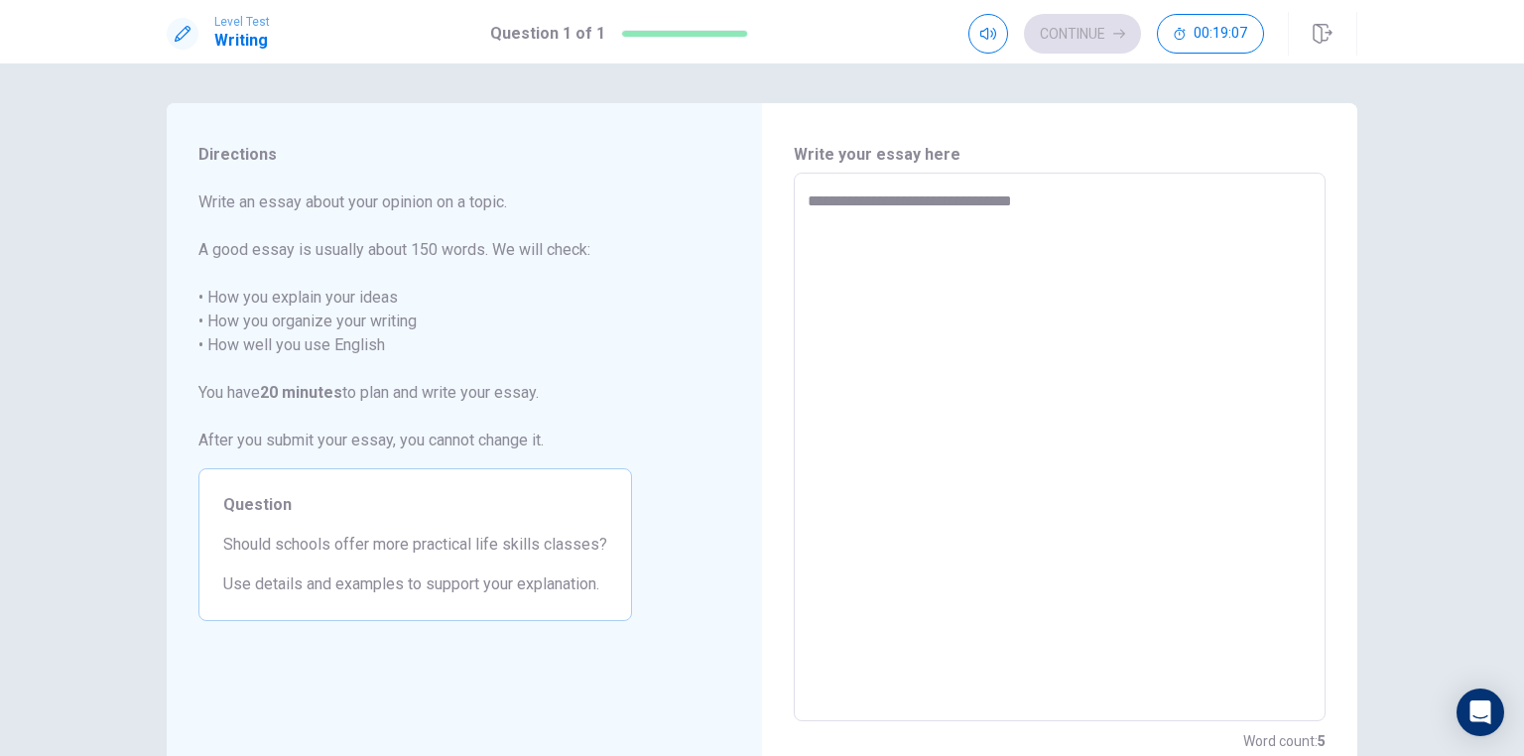
type textarea "*"
click at [1265, 191] on textarea "**********" at bounding box center [1059, 447] width 504 height 516
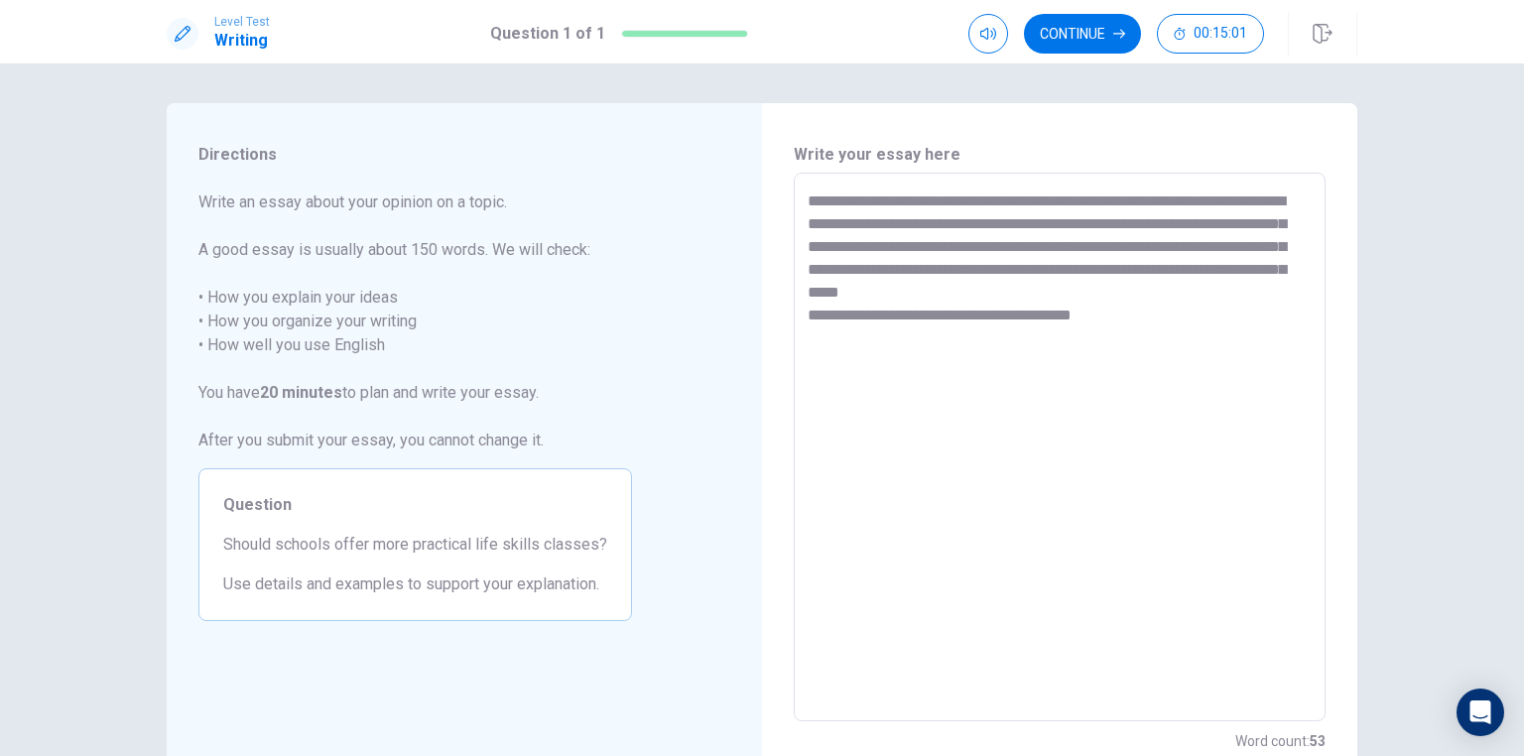
click at [1055, 313] on textarea "**********" at bounding box center [1059, 447] width 504 height 516
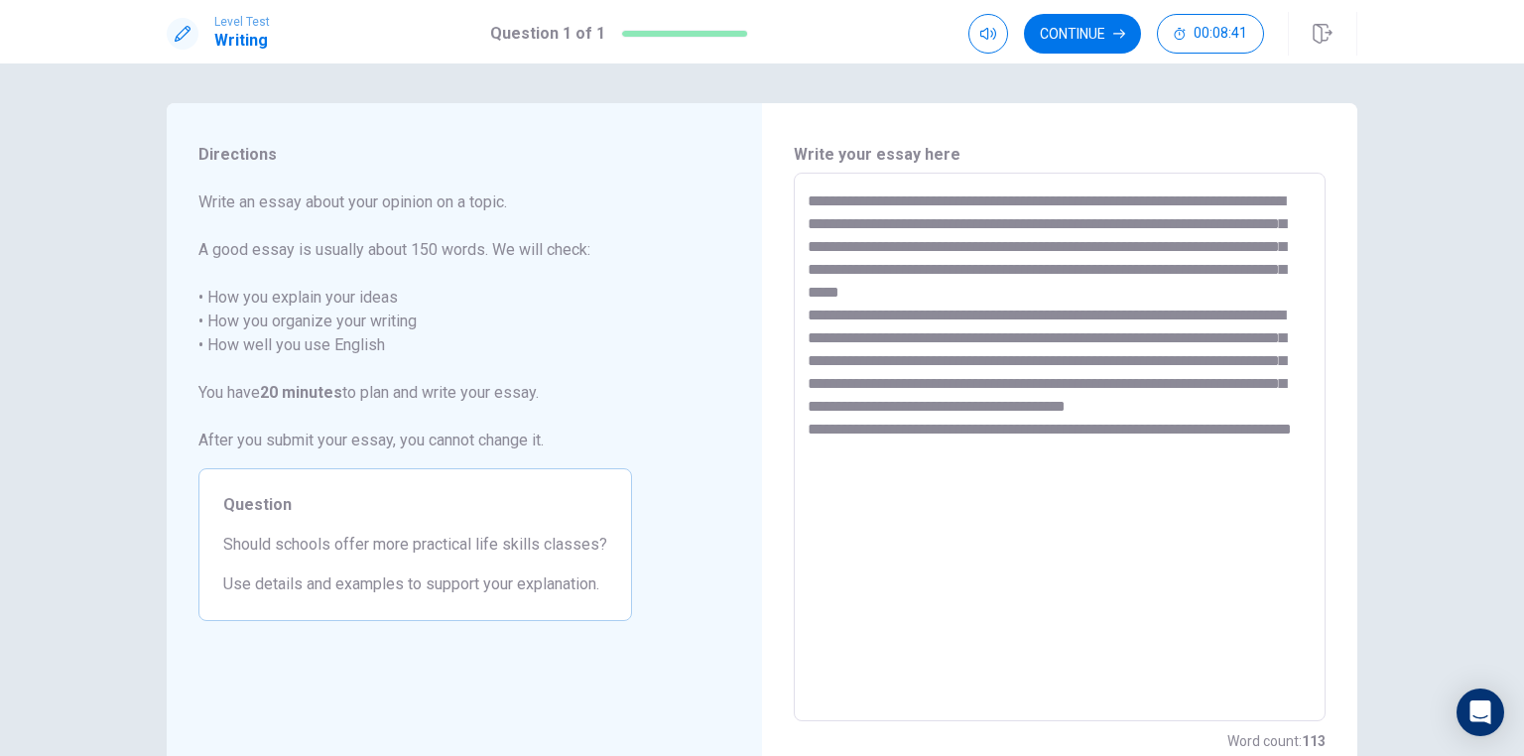
click at [801, 475] on div "**********" at bounding box center [1060, 447] width 532 height 549
click at [936, 475] on textarea "**********" at bounding box center [1059, 447] width 504 height 516
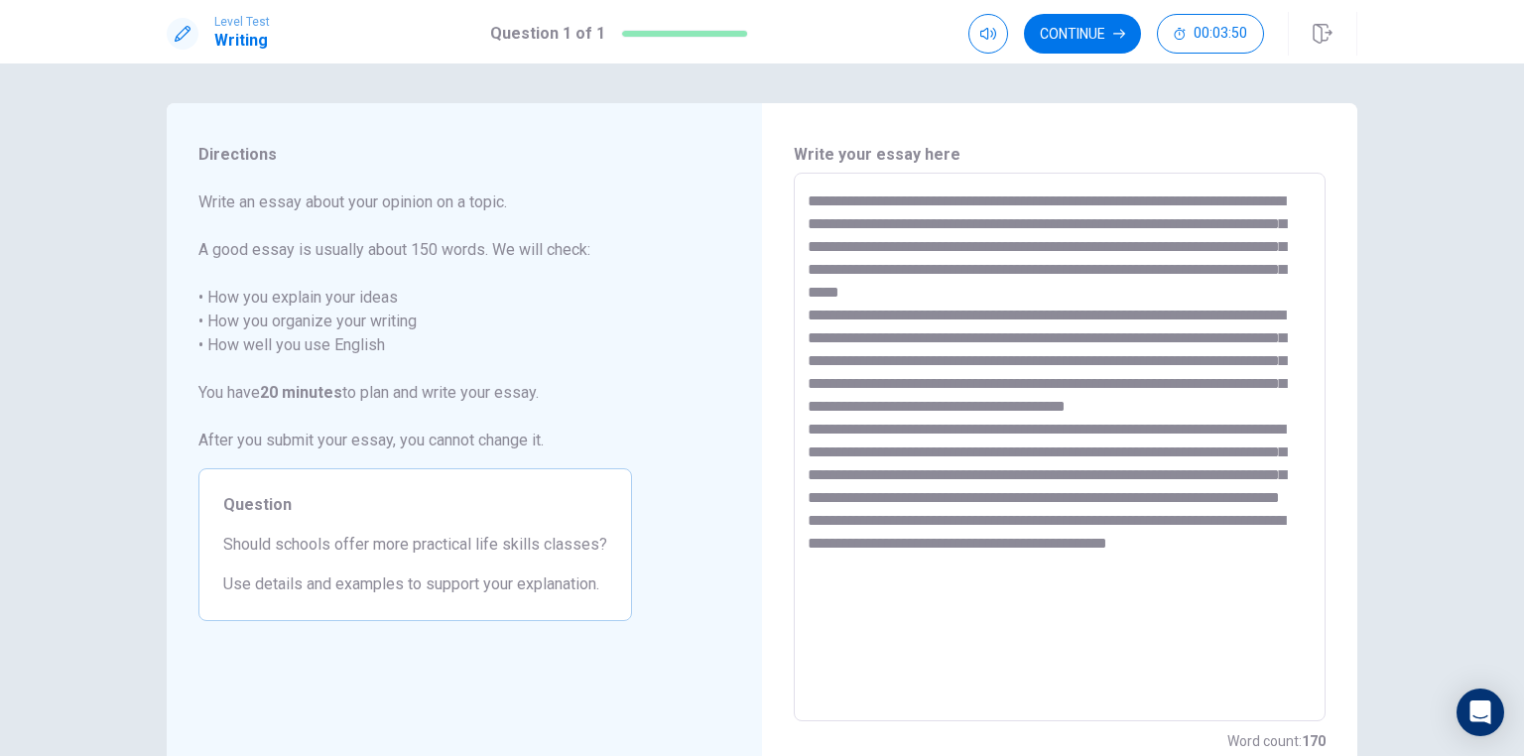
click at [1229, 197] on textarea at bounding box center [1059, 447] width 504 height 516
click at [860, 267] on textarea at bounding box center [1059, 447] width 504 height 516
click at [855, 314] on textarea at bounding box center [1059, 447] width 504 height 516
click at [1257, 364] on textarea at bounding box center [1059, 447] width 504 height 516
click at [947, 404] on textarea at bounding box center [1059, 447] width 504 height 516
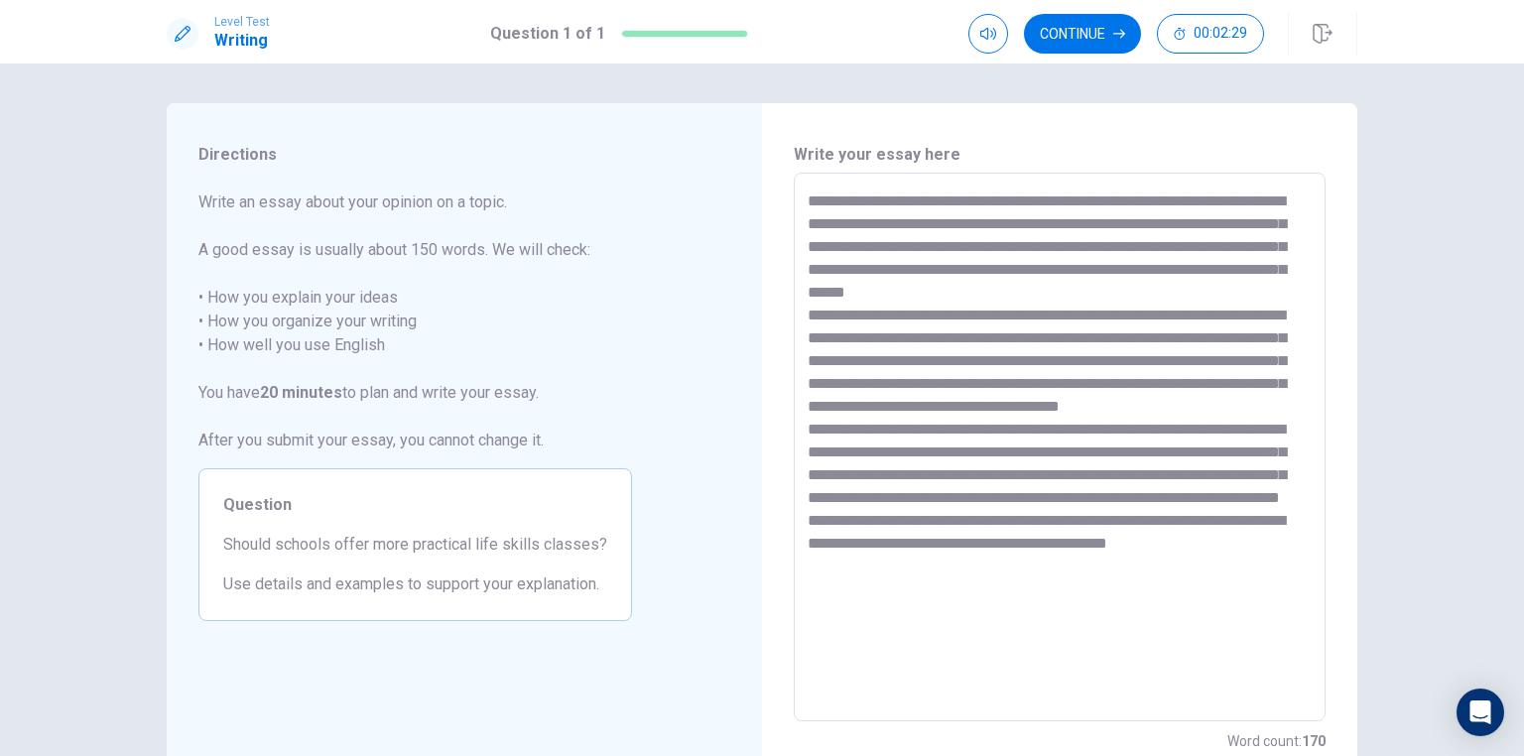
scroll to position [79, 0]
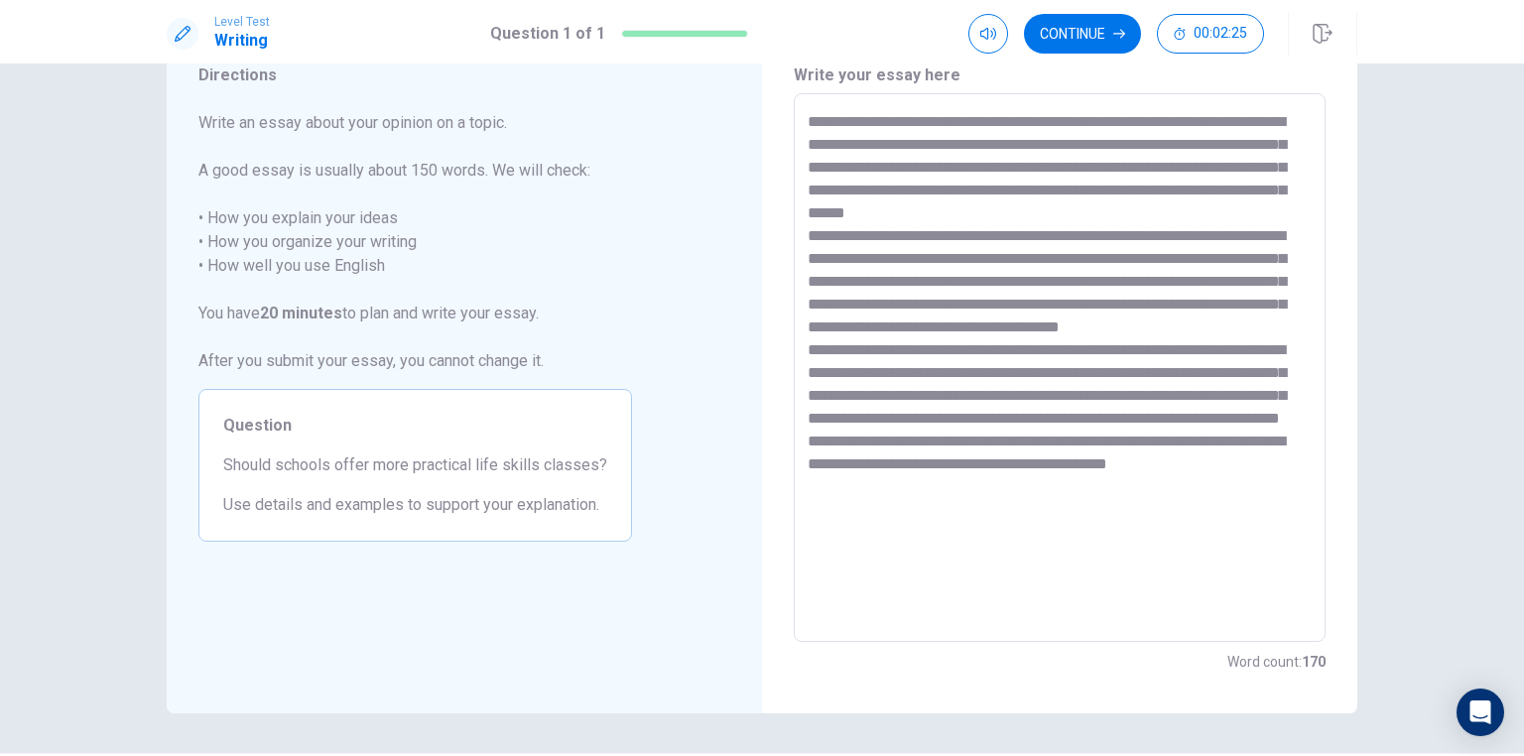
click at [1240, 510] on textarea at bounding box center [1059, 368] width 504 height 516
click at [1244, 512] on textarea at bounding box center [1059, 368] width 504 height 516
click at [1255, 506] on textarea at bounding box center [1059, 368] width 504 height 516
click at [1264, 511] on textarea at bounding box center [1059, 368] width 504 height 516
click at [1212, 503] on textarea at bounding box center [1059, 368] width 504 height 516
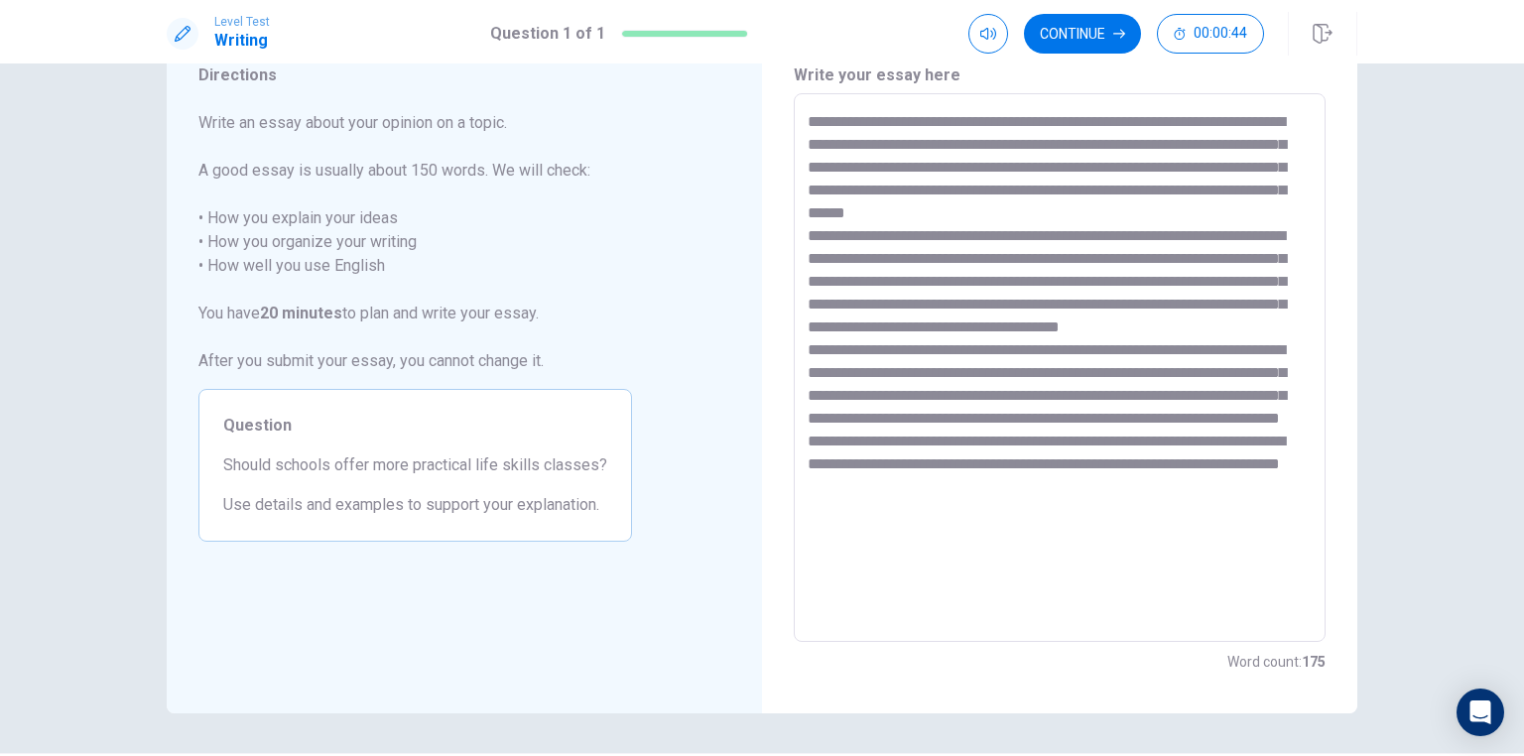
click at [1295, 503] on textarea at bounding box center [1059, 368] width 504 height 516
drag, startPoint x: 861, startPoint y: 532, endPoint x: 1271, endPoint y: 504, distance: 410.6
click at [1271, 504] on textarea at bounding box center [1059, 368] width 504 height 516
click at [841, 533] on textarea at bounding box center [1059, 368] width 504 height 516
type textarea "**********"
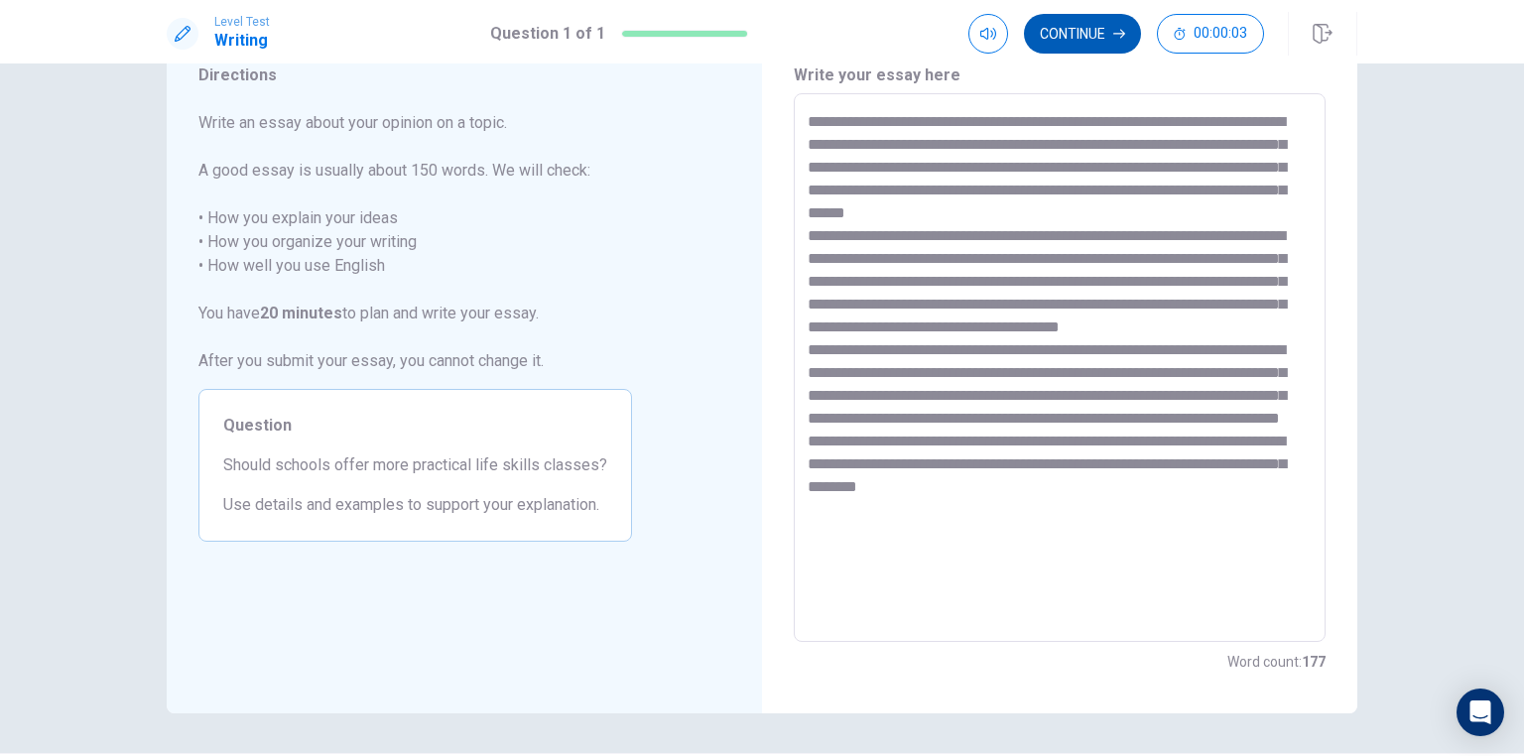
click at [1091, 40] on button "Continue" at bounding box center [1082, 34] width 117 height 40
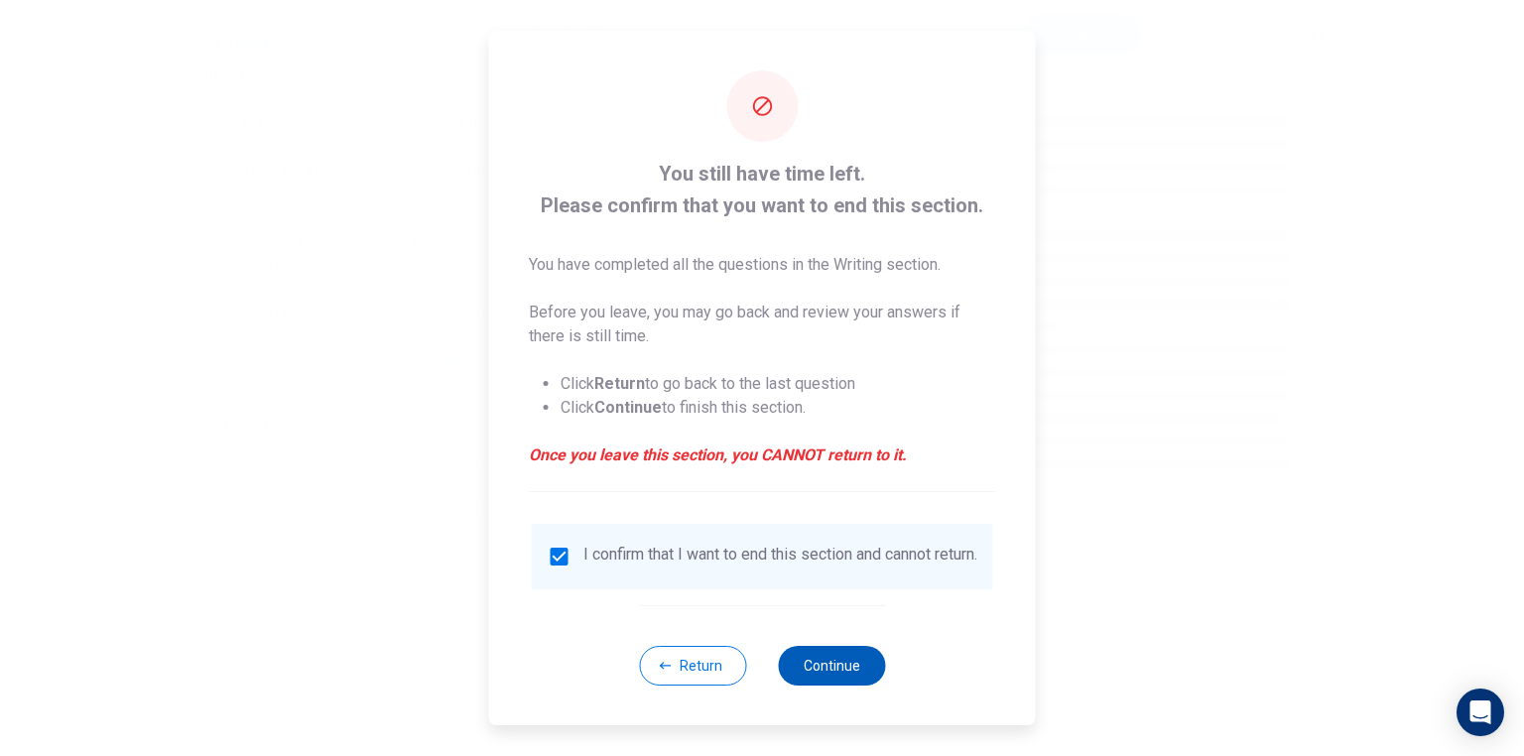
click at [843, 663] on button "Continue" at bounding box center [831, 666] width 107 height 40
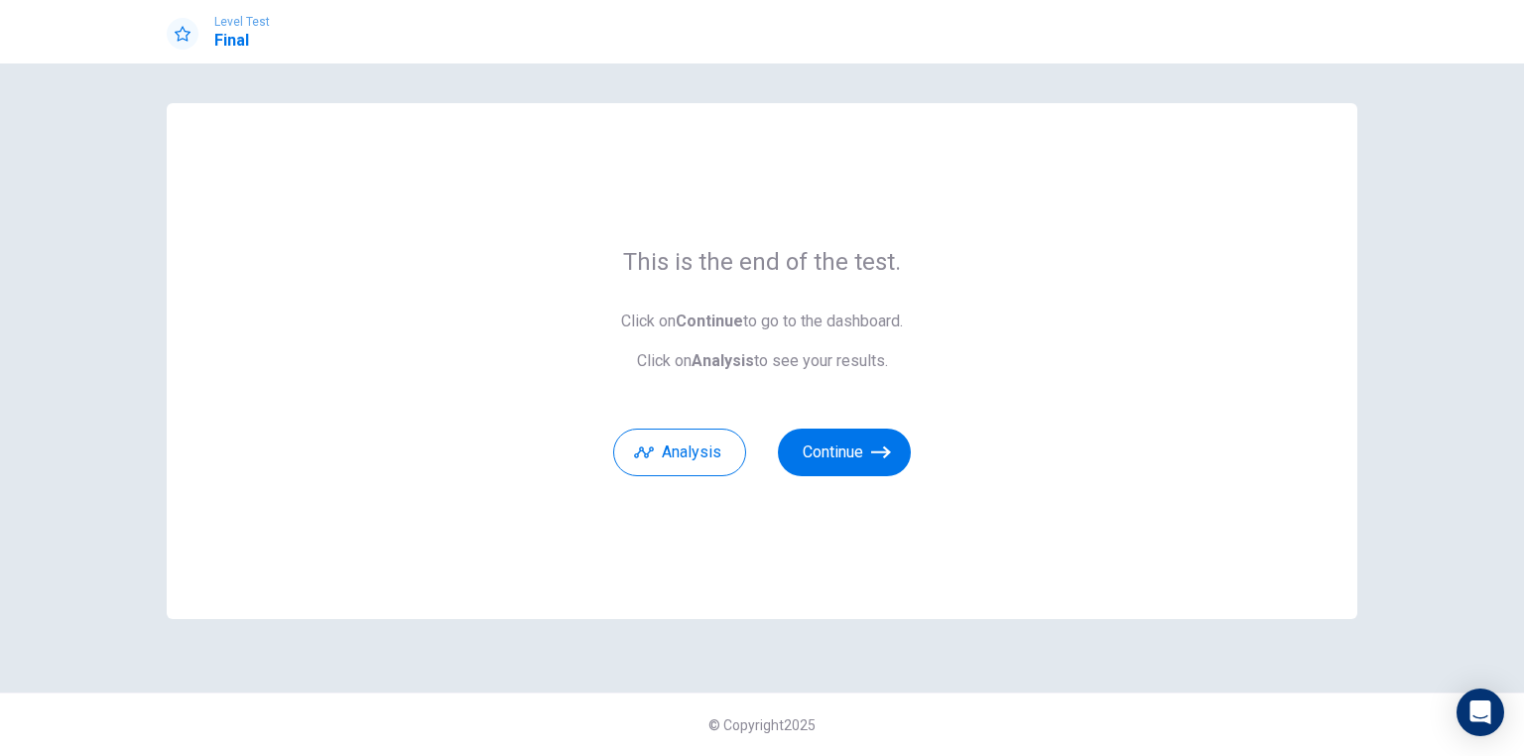
scroll to position [0, 0]
click at [836, 451] on button "Continue" at bounding box center [844, 453] width 133 height 48
